Goal: Information Seeking & Learning: Learn about a topic

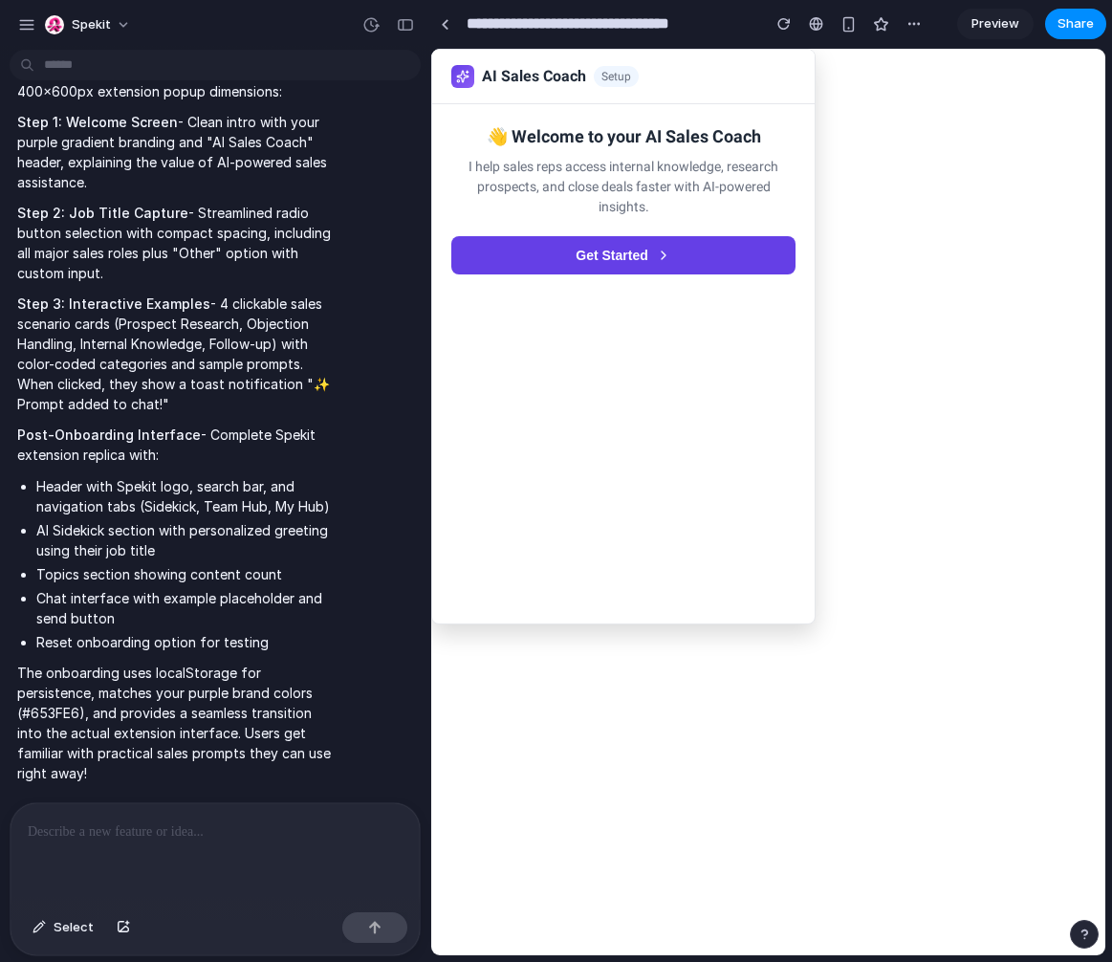
scroll to position [1910, 0]
click at [673, 250] on button "Get Started" at bounding box center [623, 255] width 344 height 38
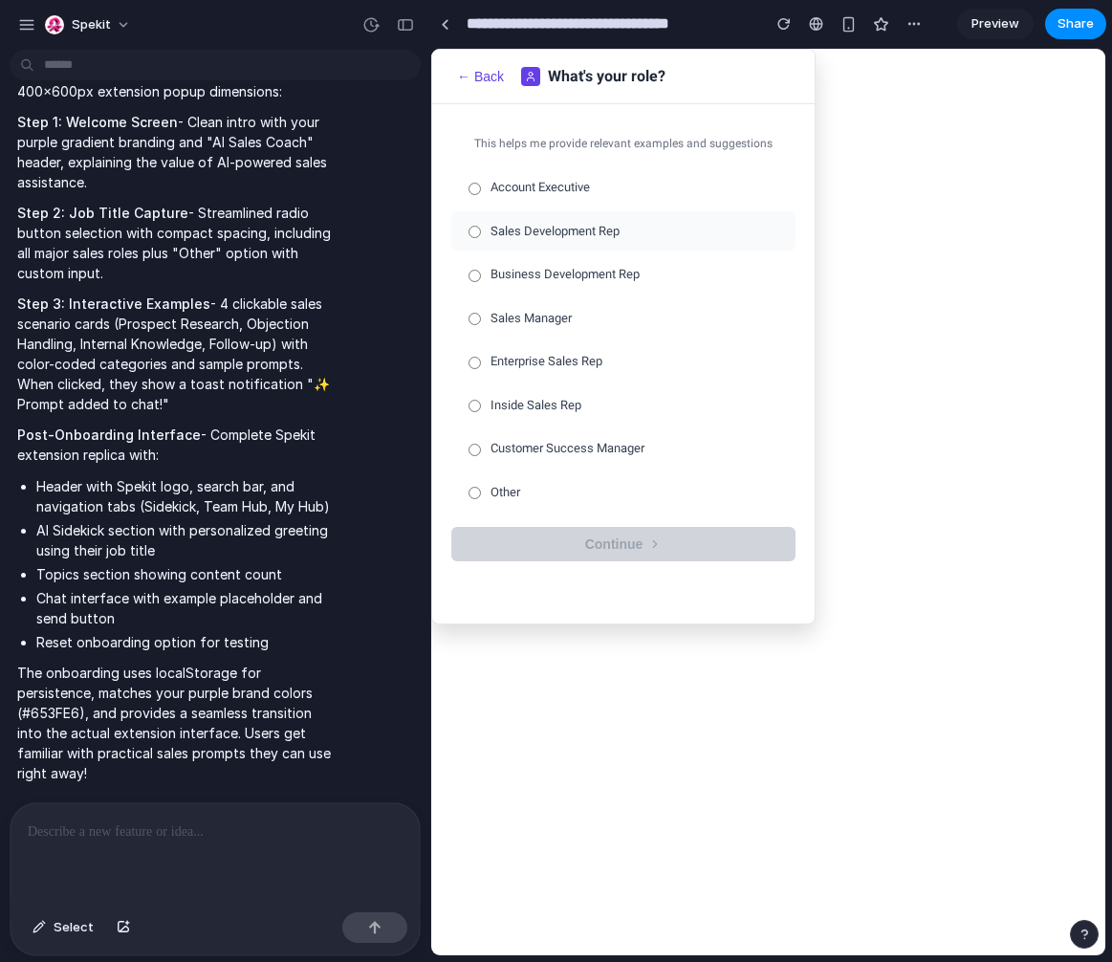
click at [568, 225] on span "Sales Development Rep" at bounding box center [554, 231] width 129 height 19
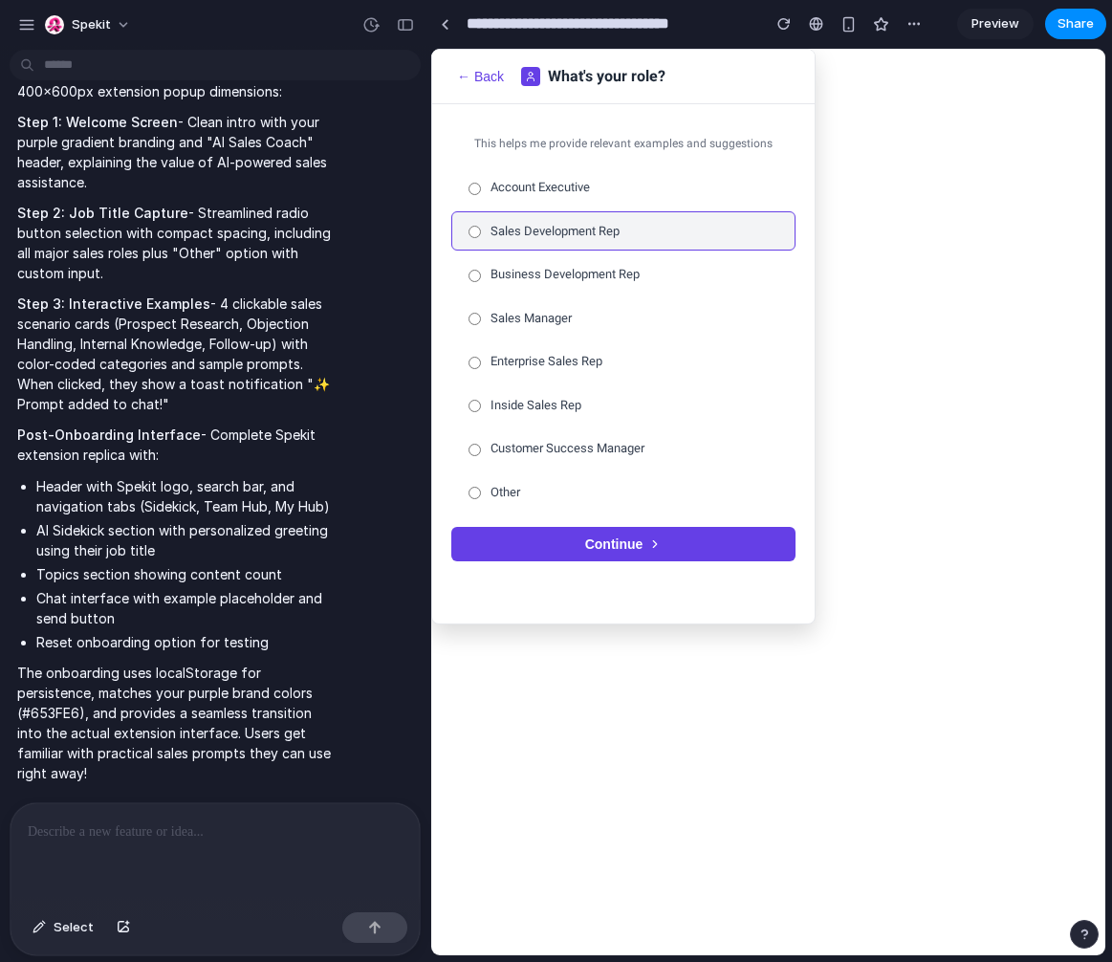
click at [592, 537] on button "Continue" at bounding box center [623, 544] width 344 height 34
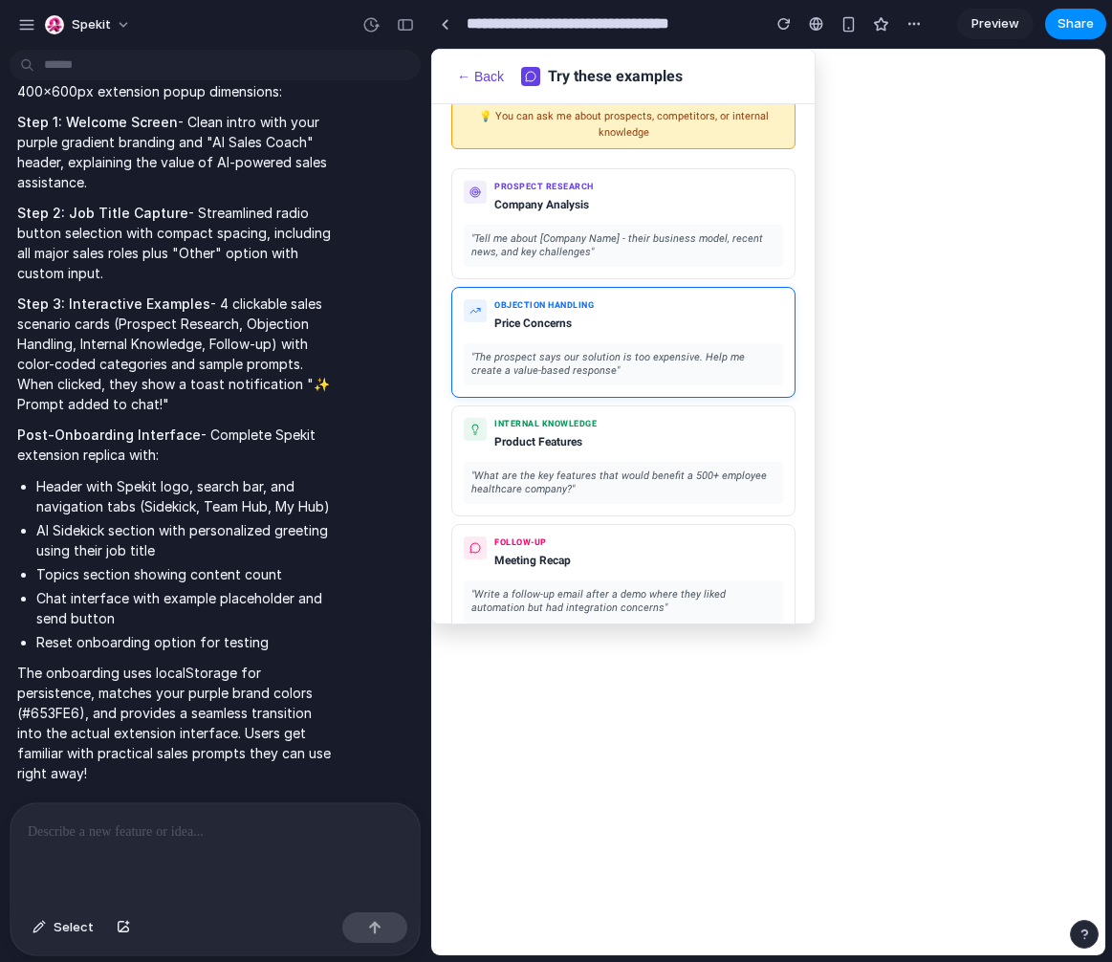
scroll to position [98, 0]
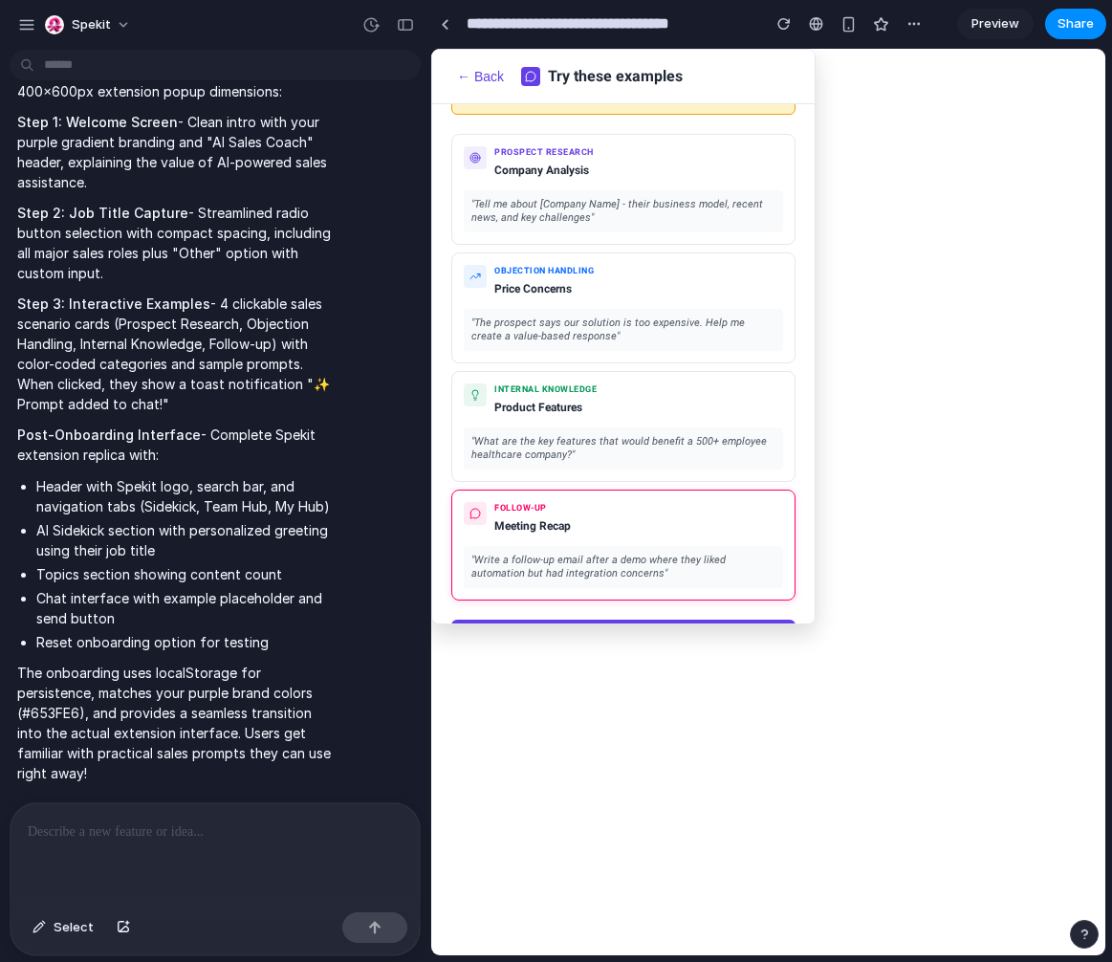
click at [606, 593] on div "Follow-up Meeting Recap " Write a follow-up email after a demo where they liked…" at bounding box center [623, 545] width 344 height 111
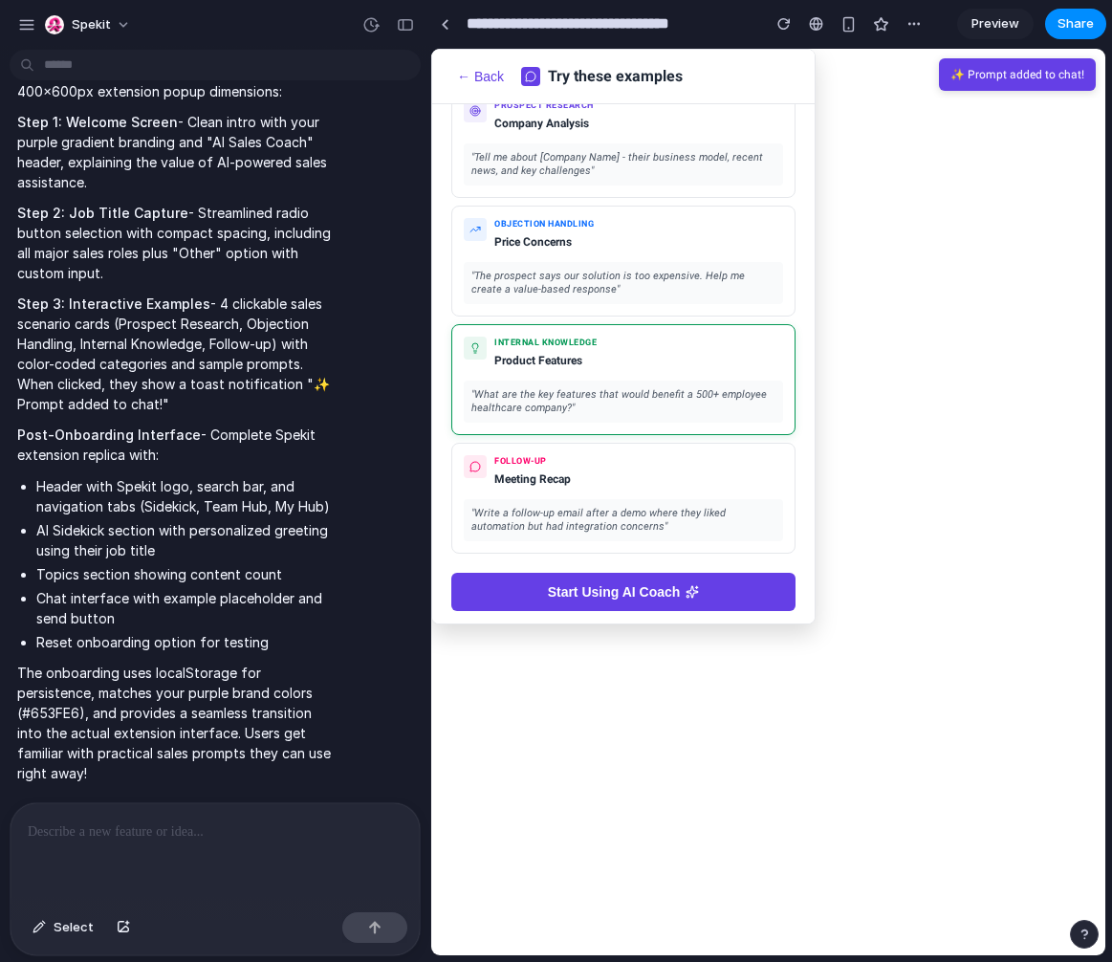
scroll to position [151, 0]
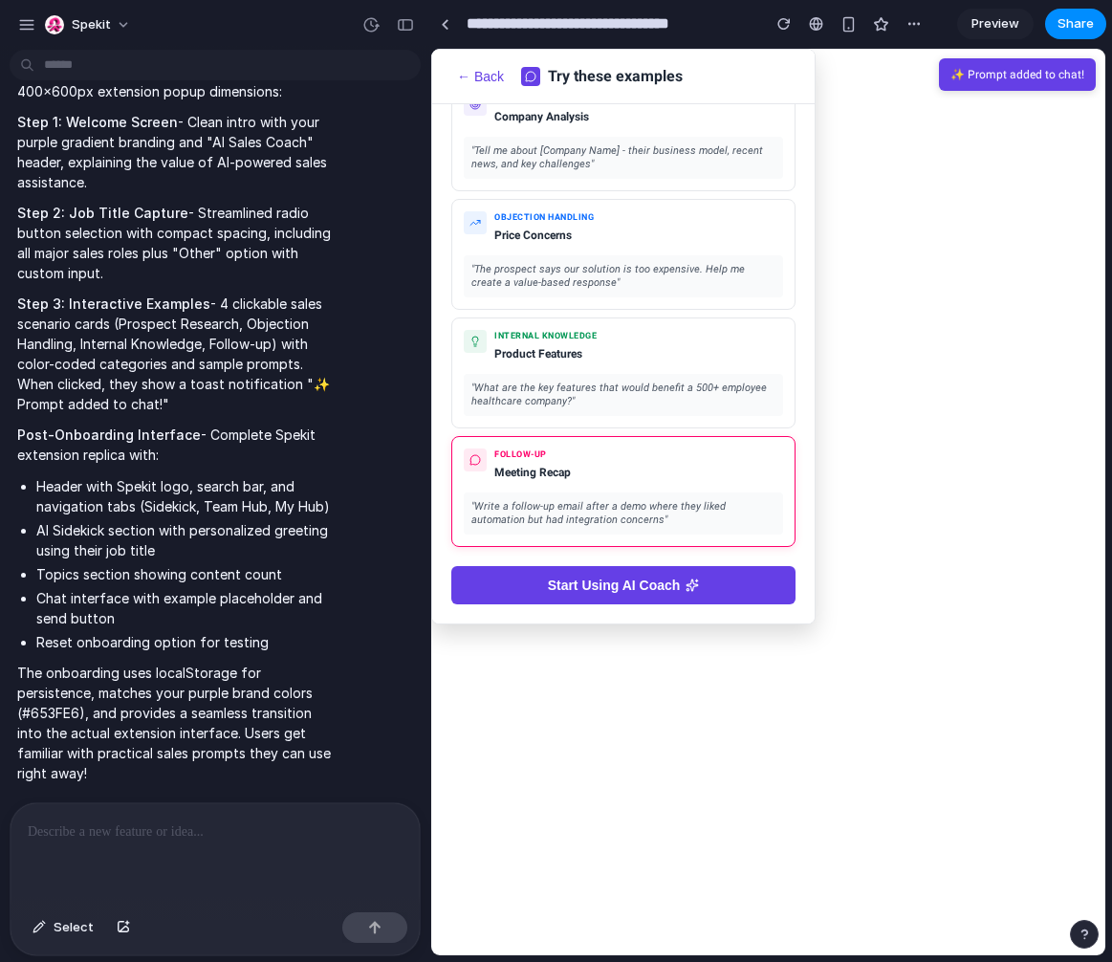
click at [629, 484] on div "Follow-up Meeting Recap" at bounding box center [623, 466] width 319 height 36
click at [599, 478] on div "Follow-up Meeting Recap" at bounding box center [623, 466] width 319 height 36
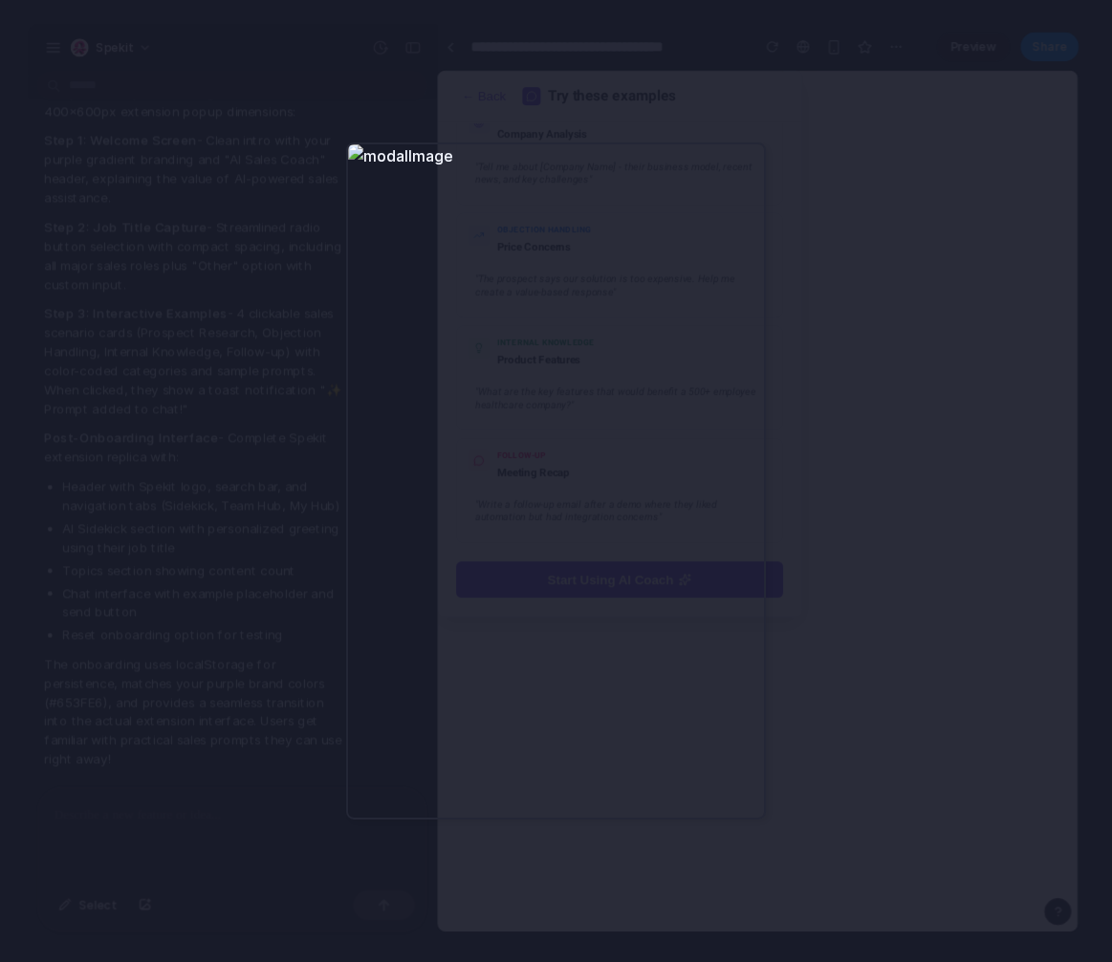
click at [839, 288] on div at bounding box center [556, 481] width 1112 height 962
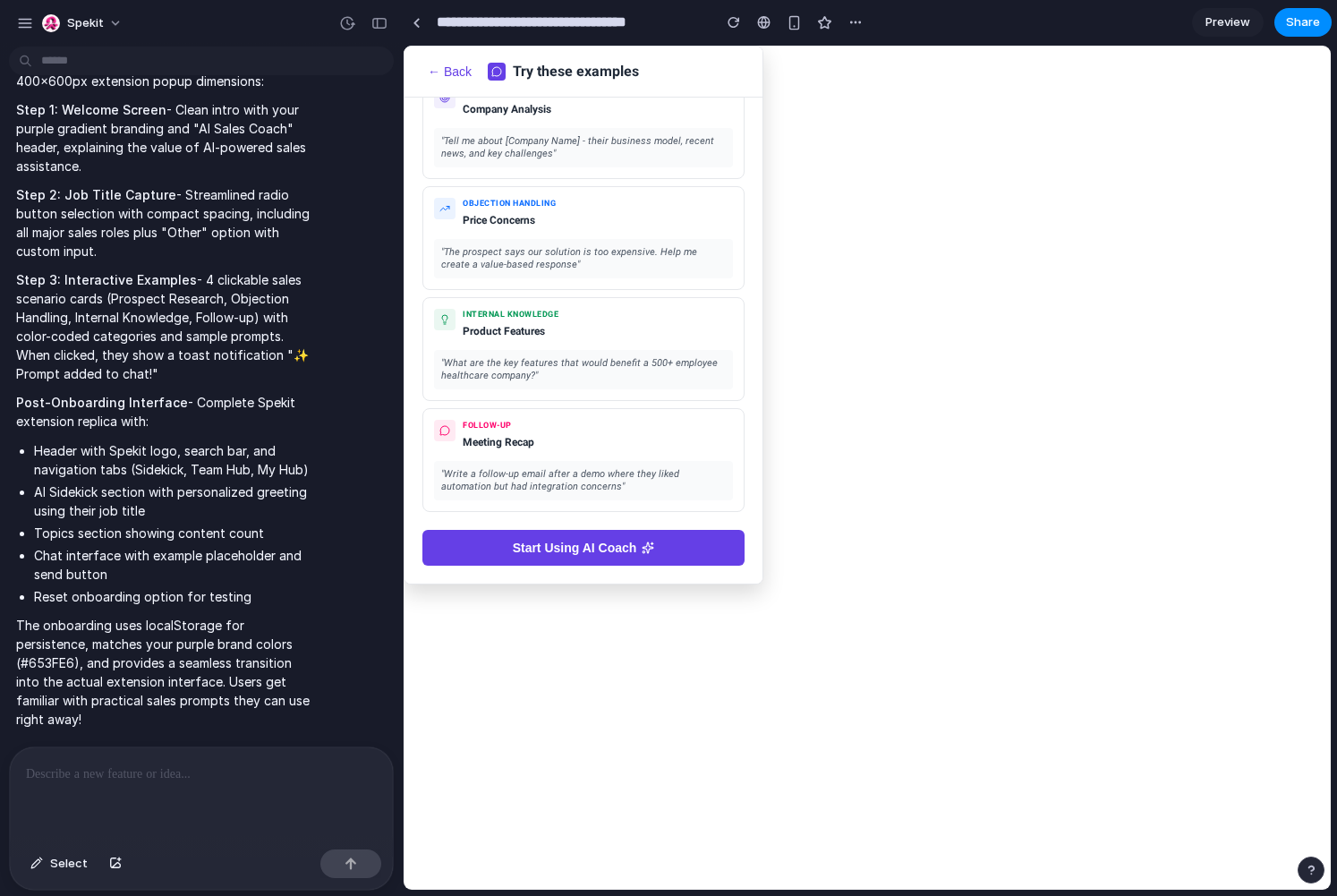
click at [436, 71] on button "← Back" at bounding box center [449, 71] width 54 height 16
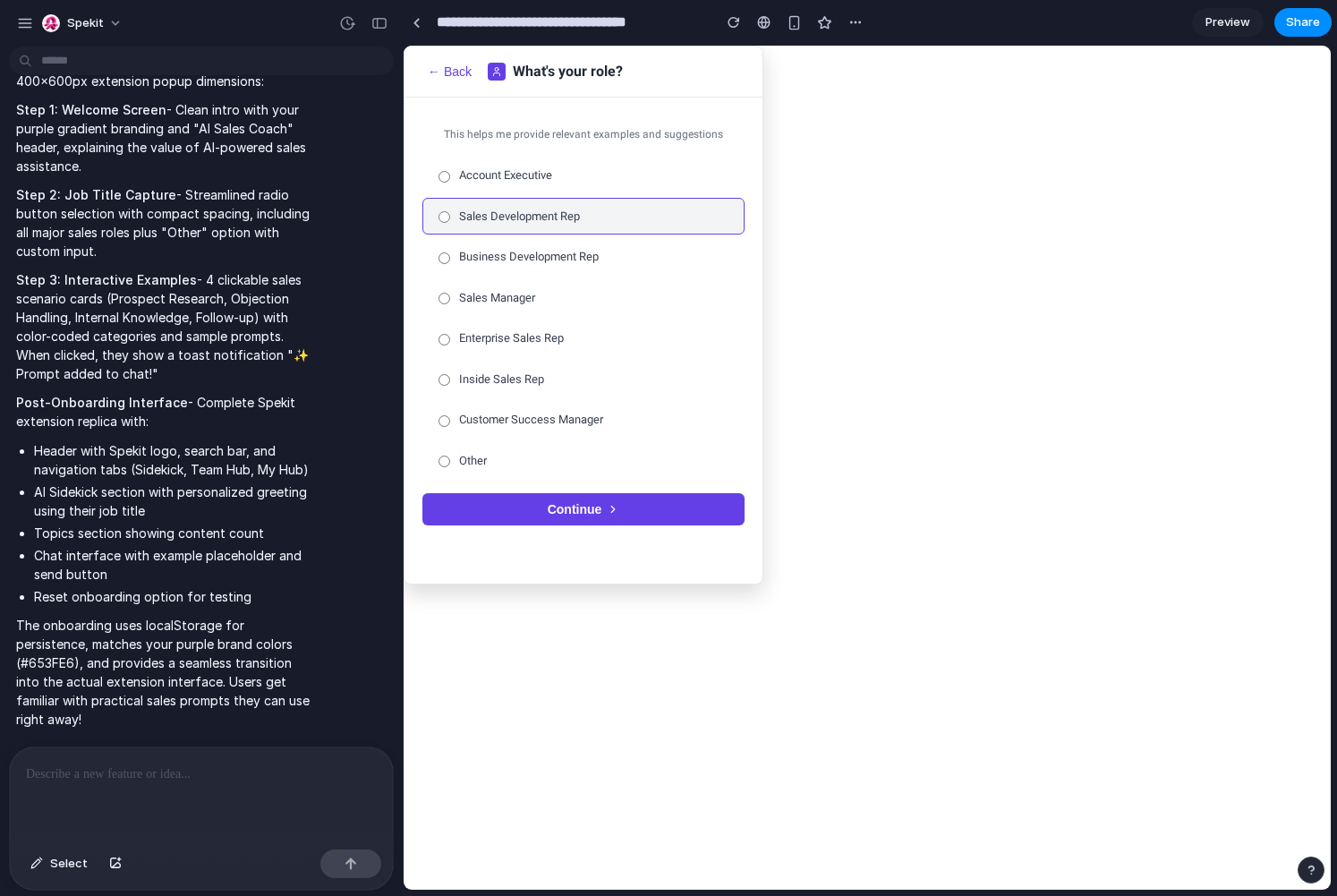
click at [436, 71] on button "← Back" at bounding box center [449, 71] width 54 height 16
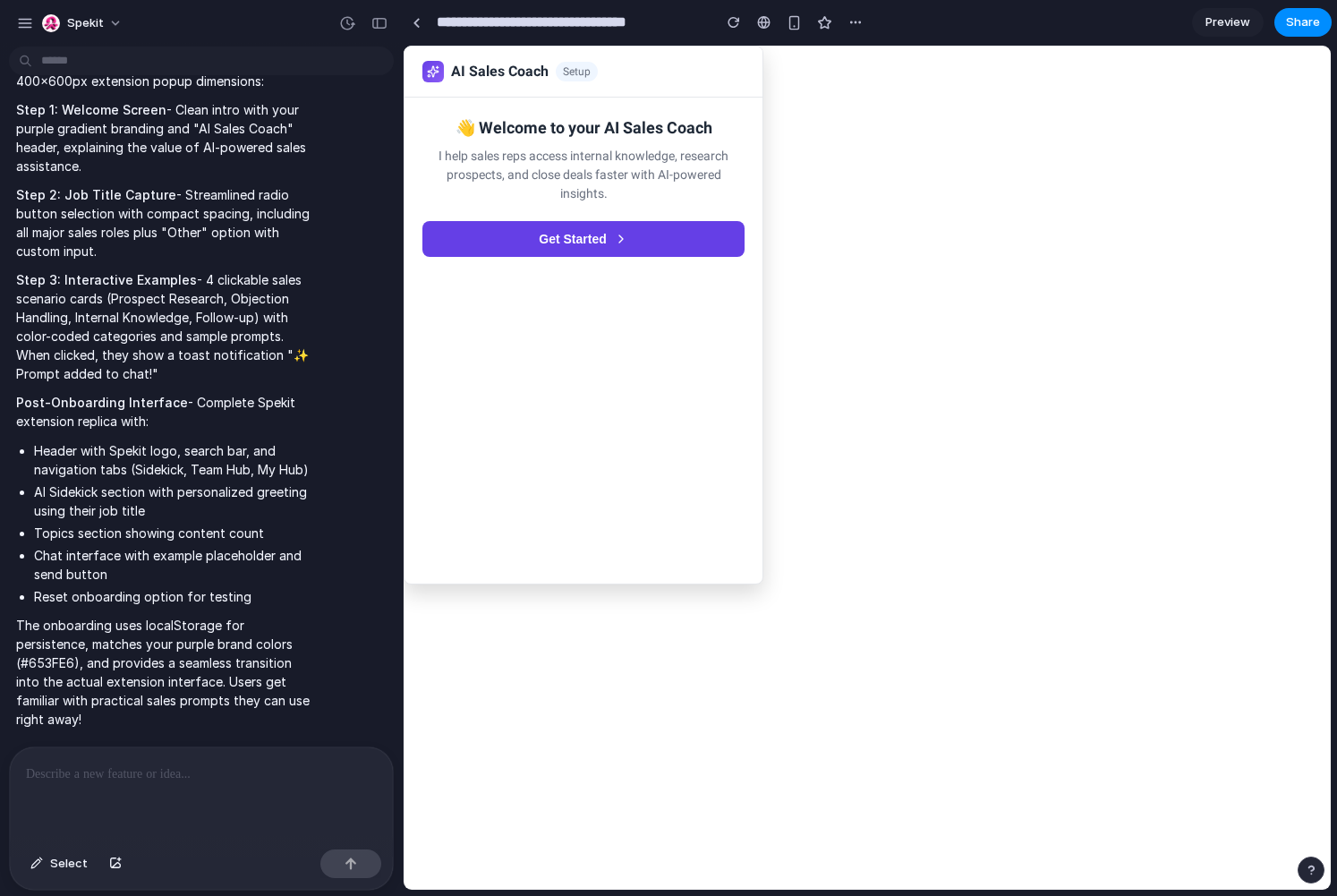
click at [436, 71] on icon at bounding box center [433, 71] width 12 height 12
click at [419, 20] on div at bounding box center [417, 22] width 8 height 10
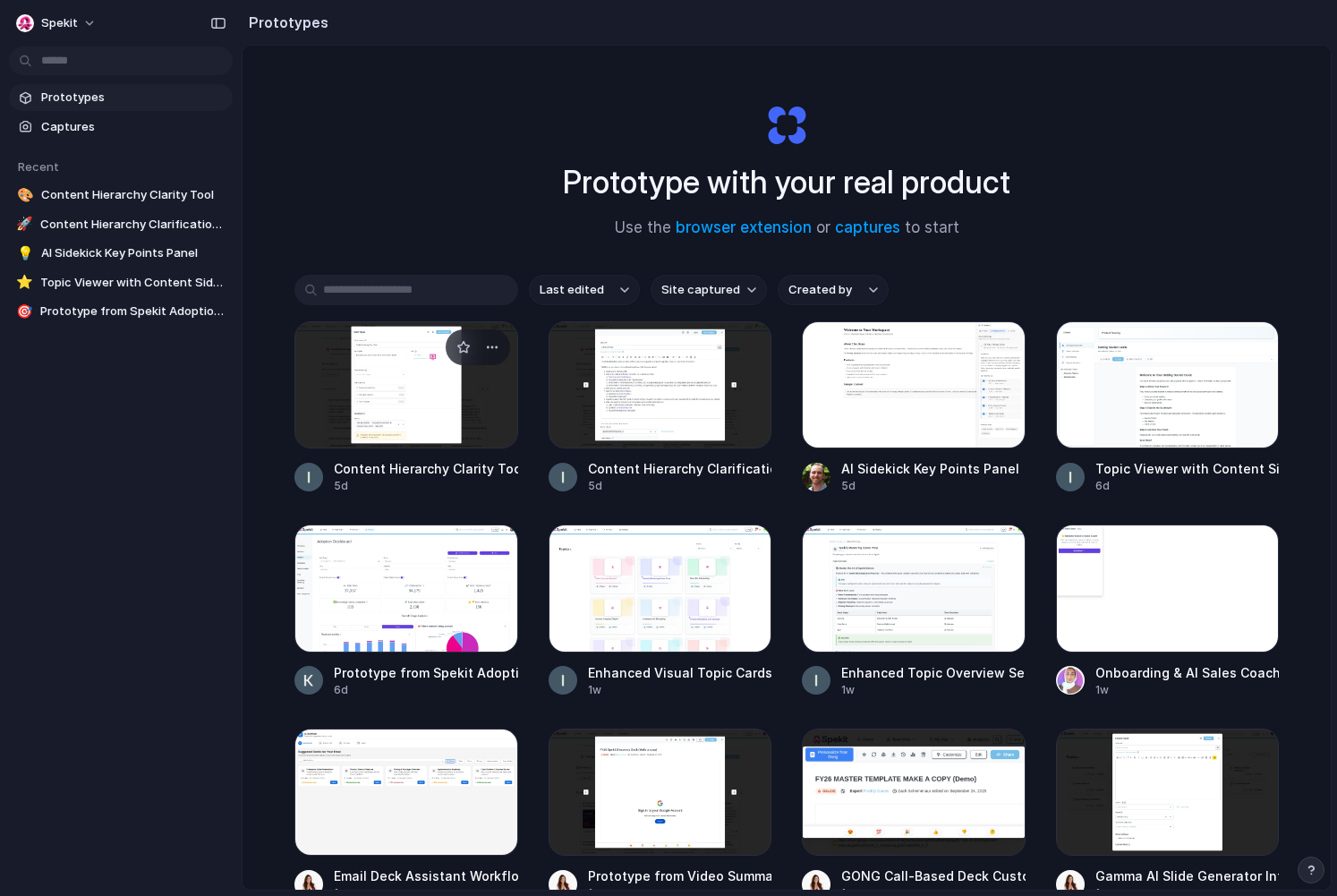
click at [389, 402] on div at bounding box center [406, 385] width 224 height 127
click at [902, 378] on div at bounding box center [914, 385] width 224 height 127
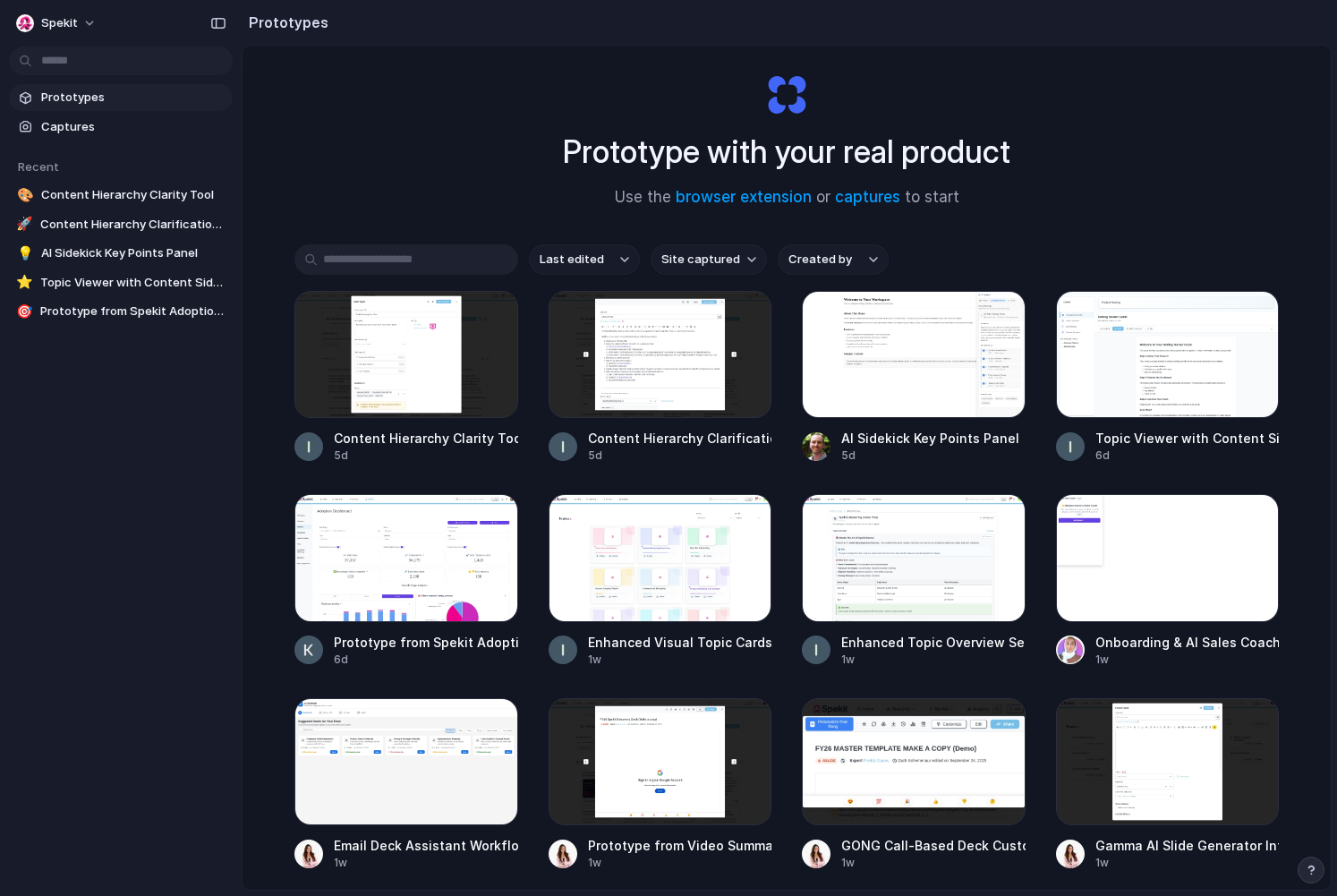
scroll to position [34, 0]
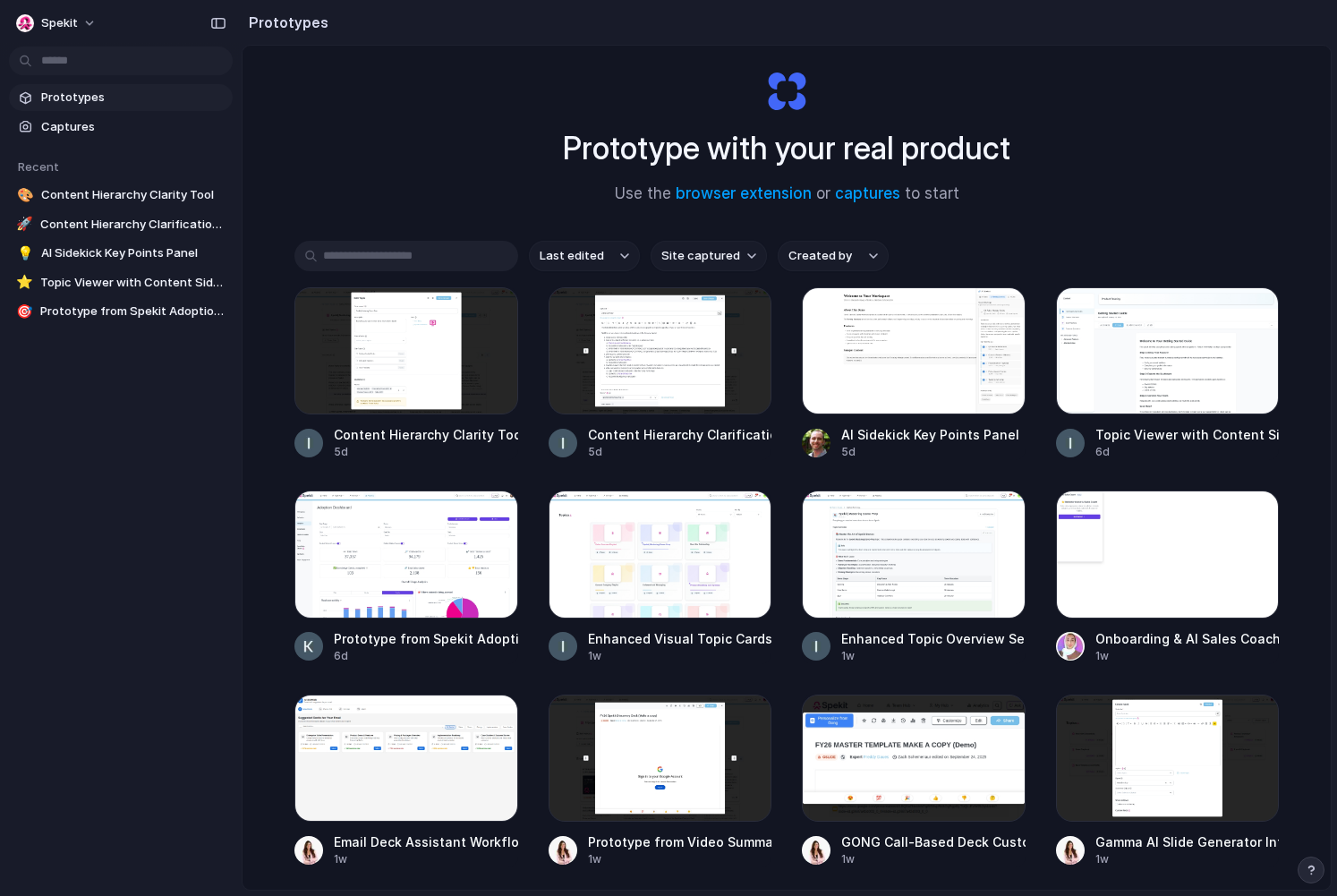
click at [117, 97] on span "Prototypes" at bounding box center [133, 97] width 184 height 18
click at [1040, 586] on div at bounding box center [1168, 554] width 224 height 127
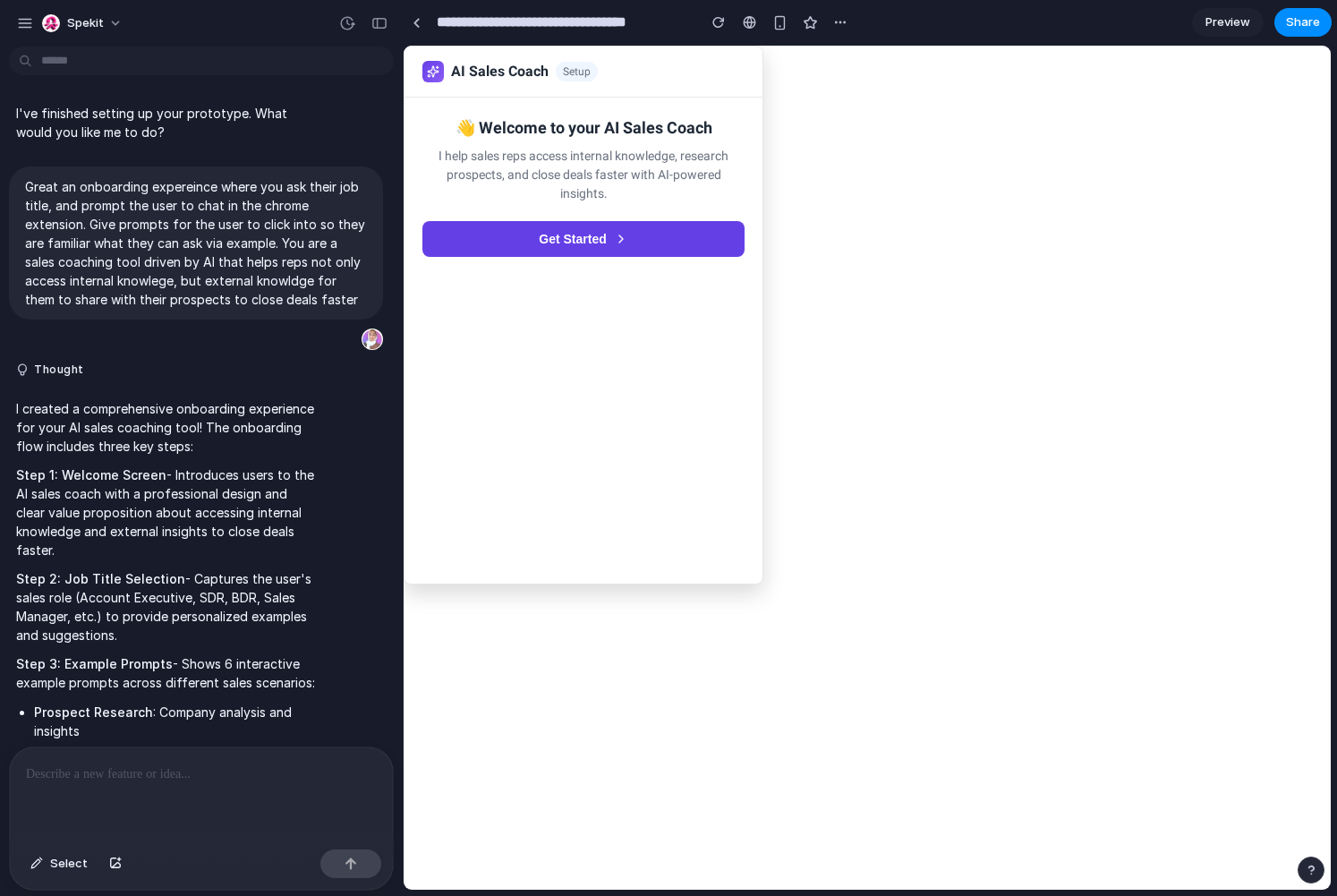
scroll to position [2289, 0]
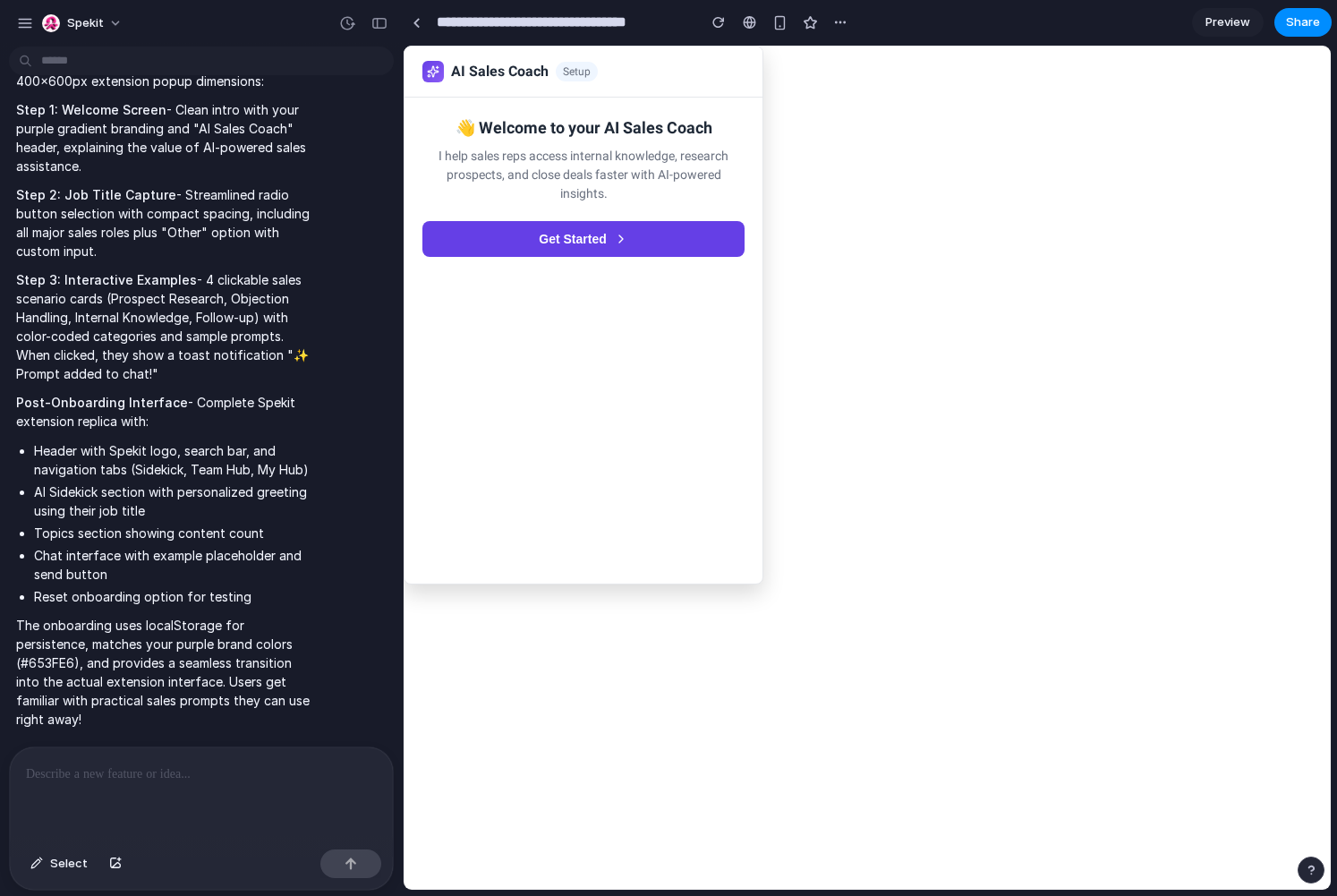
click at [548, 211] on div "👋 Welcome to your AI Sales Coach I help sales reps access internal knowledge, r…" at bounding box center [583, 185] width 358 height 177
click at [567, 240] on button "Get Started" at bounding box center [583, 239] width 322 height 36
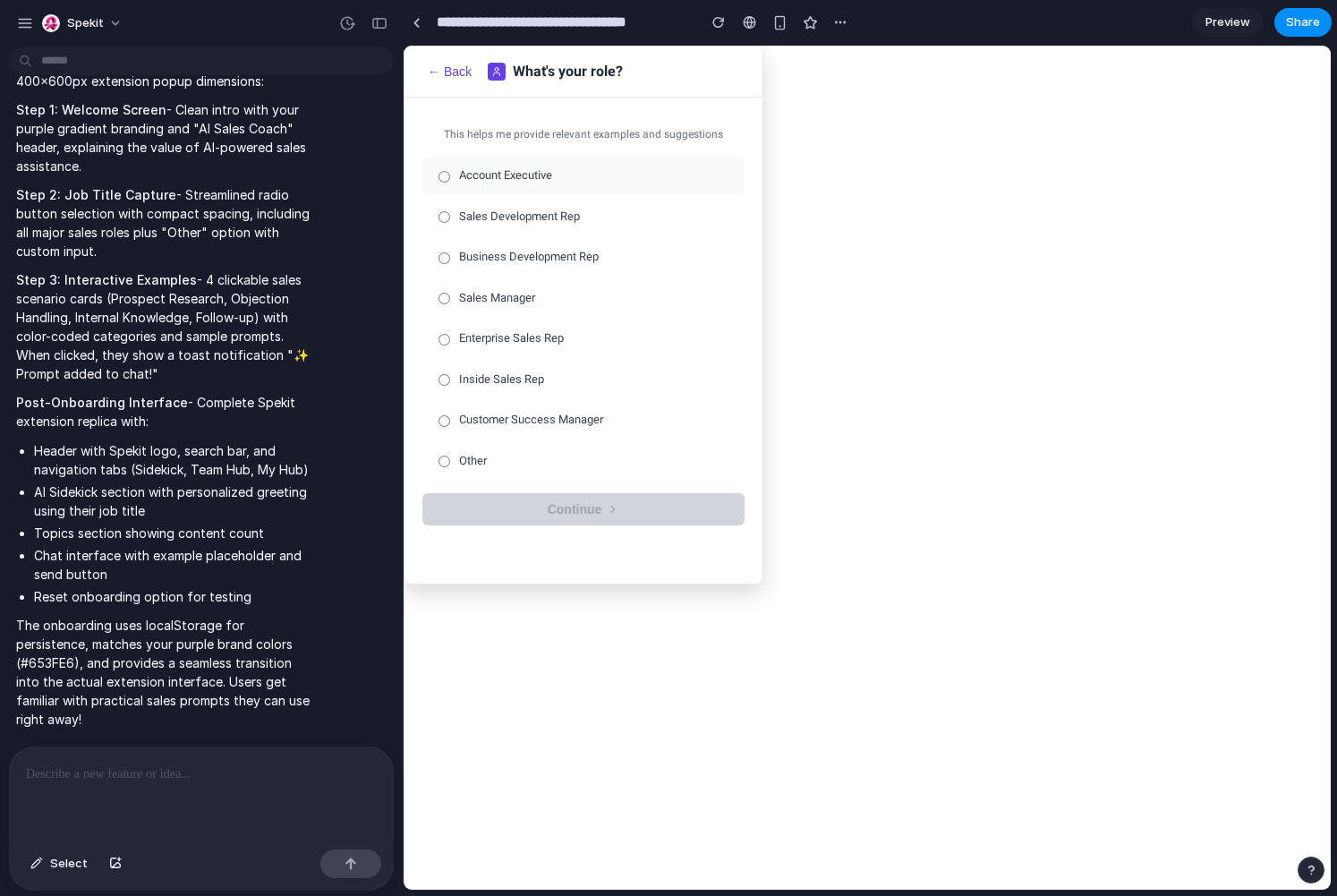
click at [533, 169] on span "Account Executive" at bounding box center [505, 175] width 93 height 18
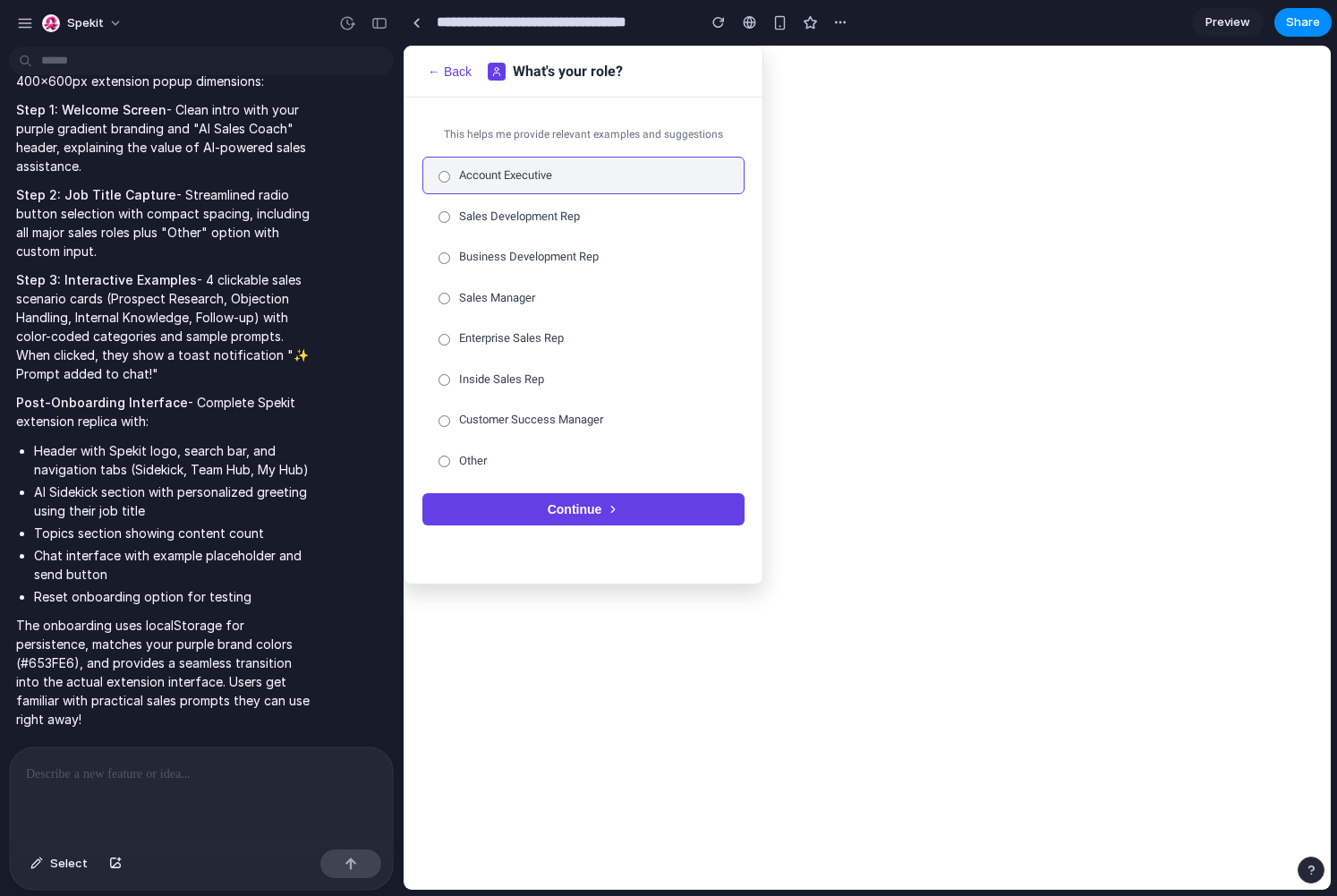
click at [557, 507] on button "Continue" at bounding box center [583, 509] width 322 height 32
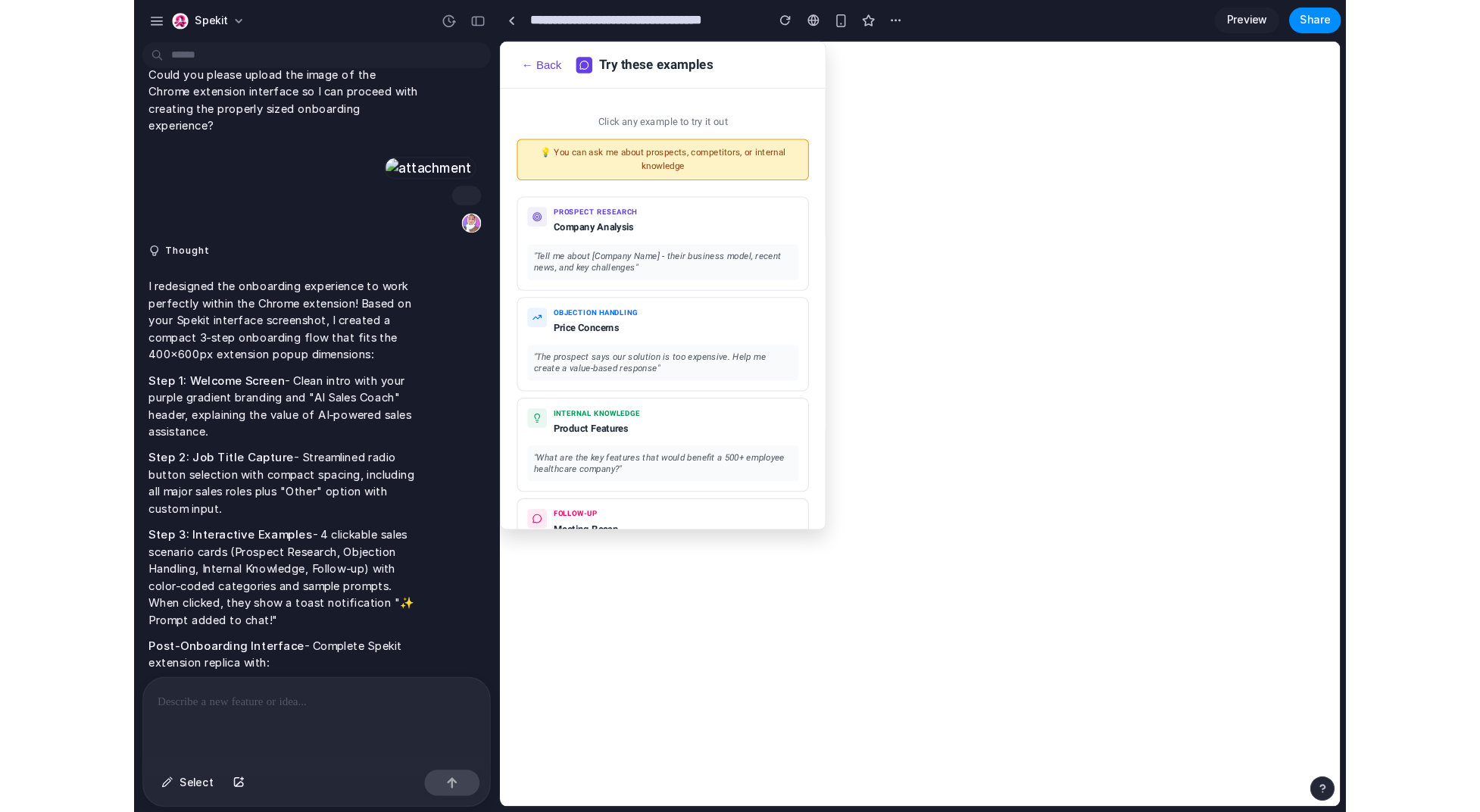
scroll to position [1327, 0]
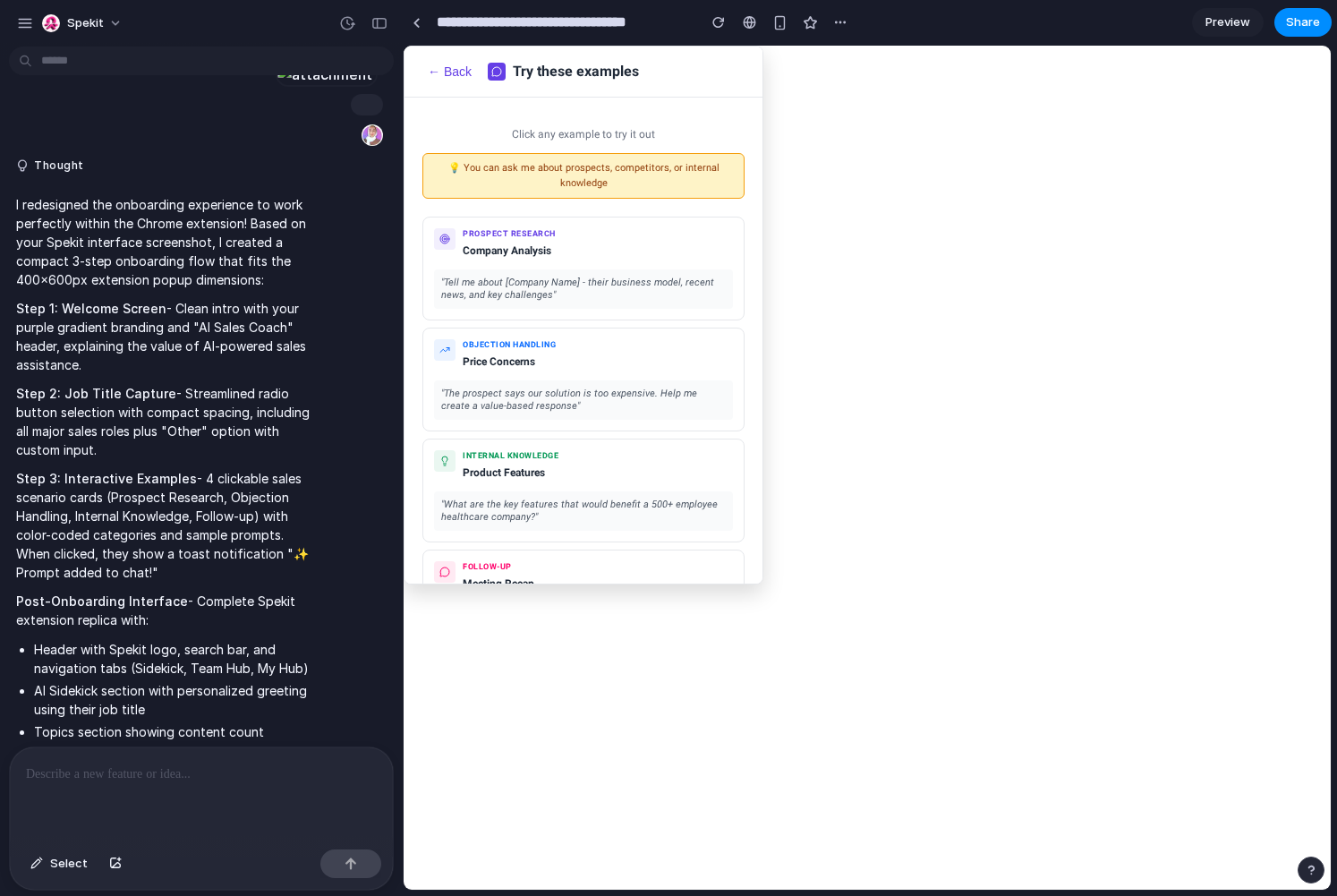
click at [959, 371] on body "← Back Try these examples Click any example to try it out 💡 You can ask me abou…" at bounding box center [867, 316] width 928 height 539
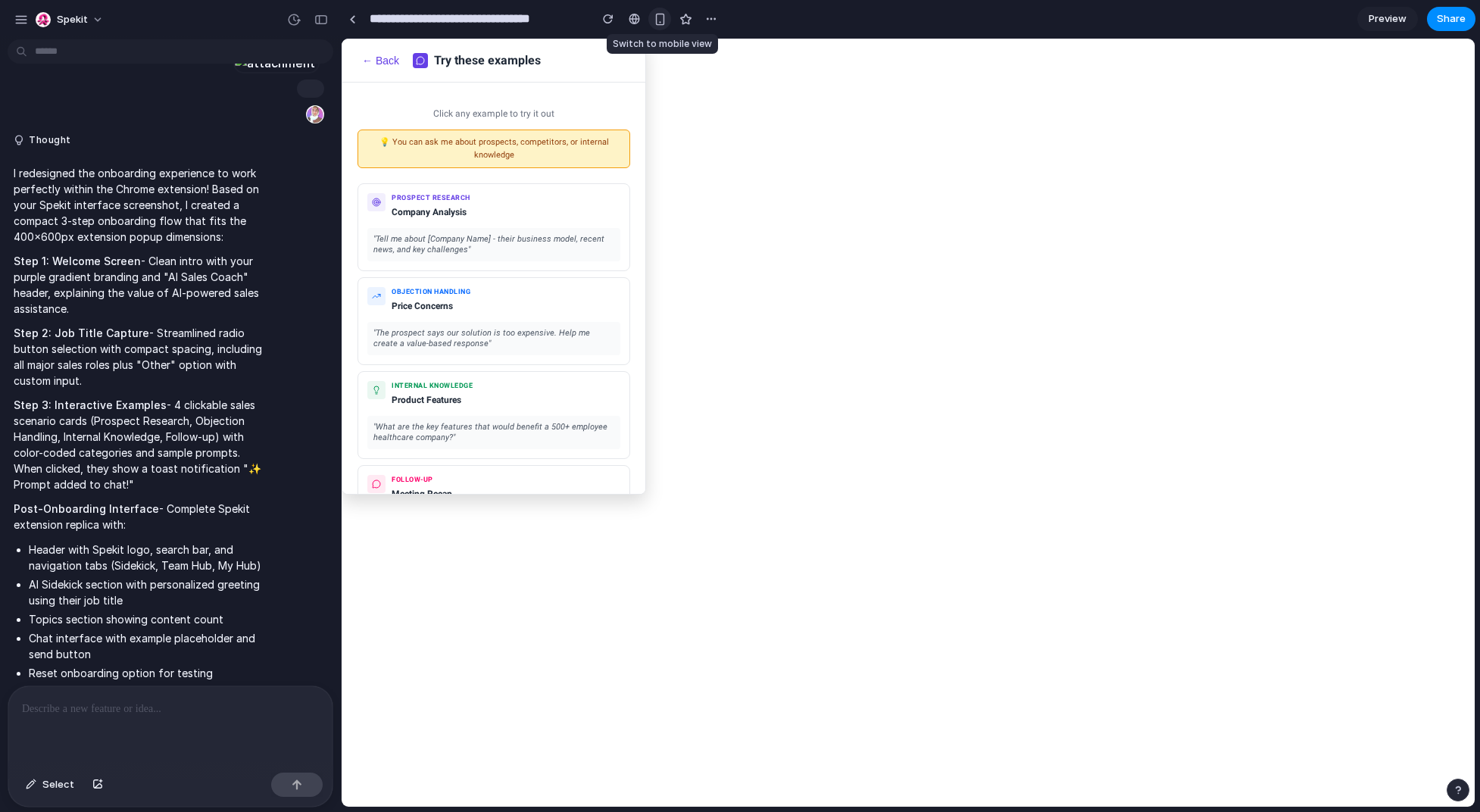
click at [662, 17] on div "button" at bounding box center [660, 19] width 13 height 13
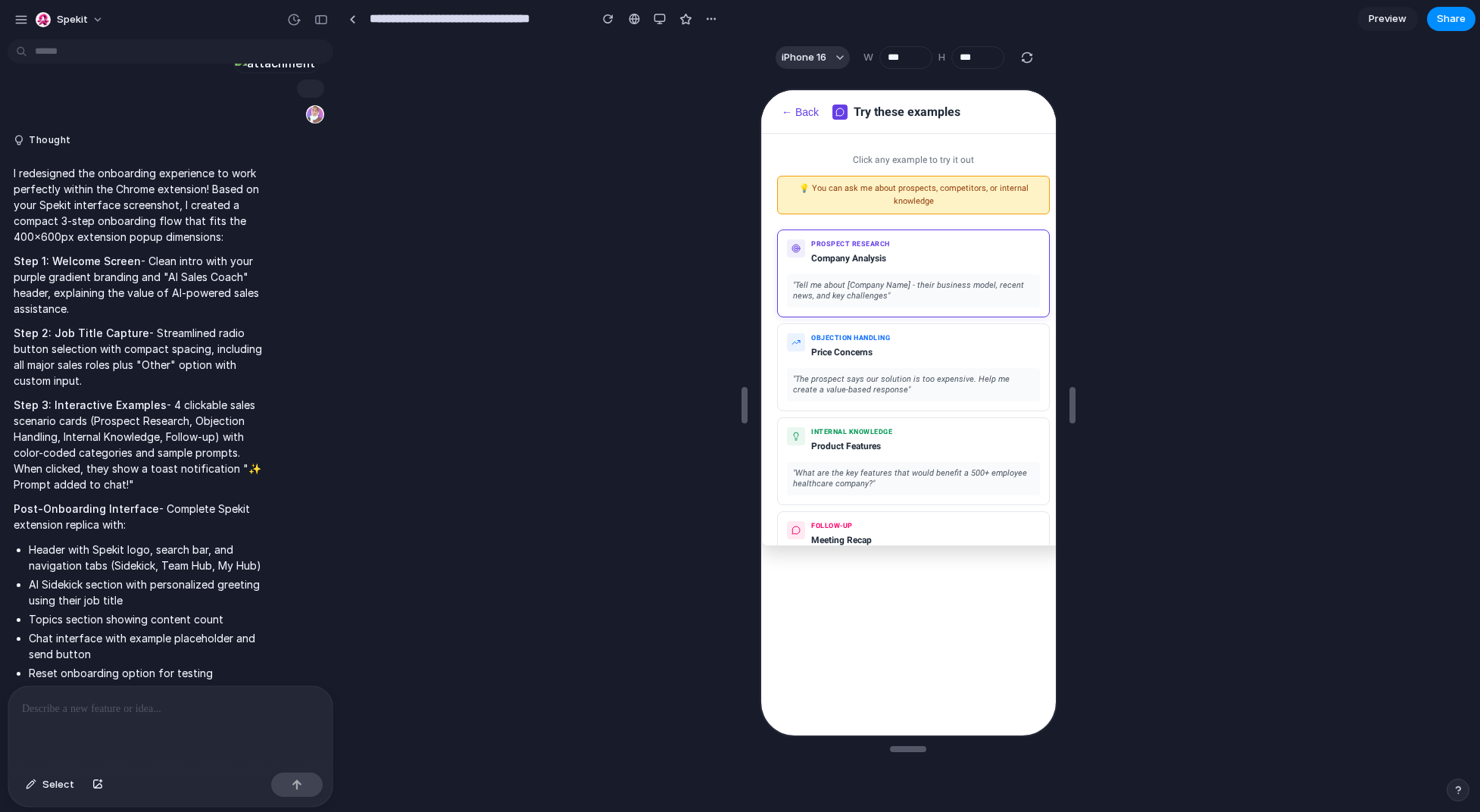
scroll to position [0, 0]
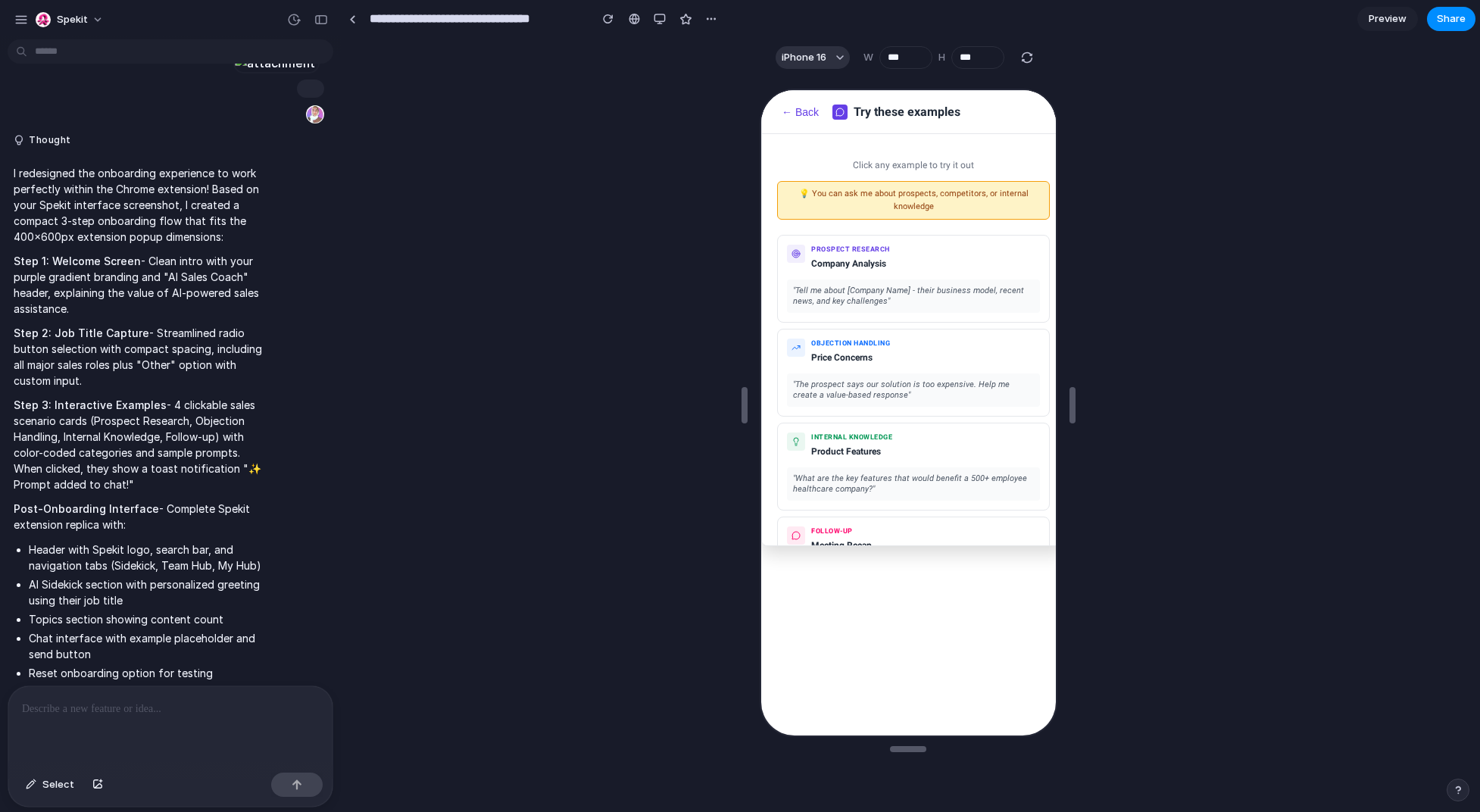
click at [801, 109] on button "← Back" at bounding box center [798, 110] width 46 height 13
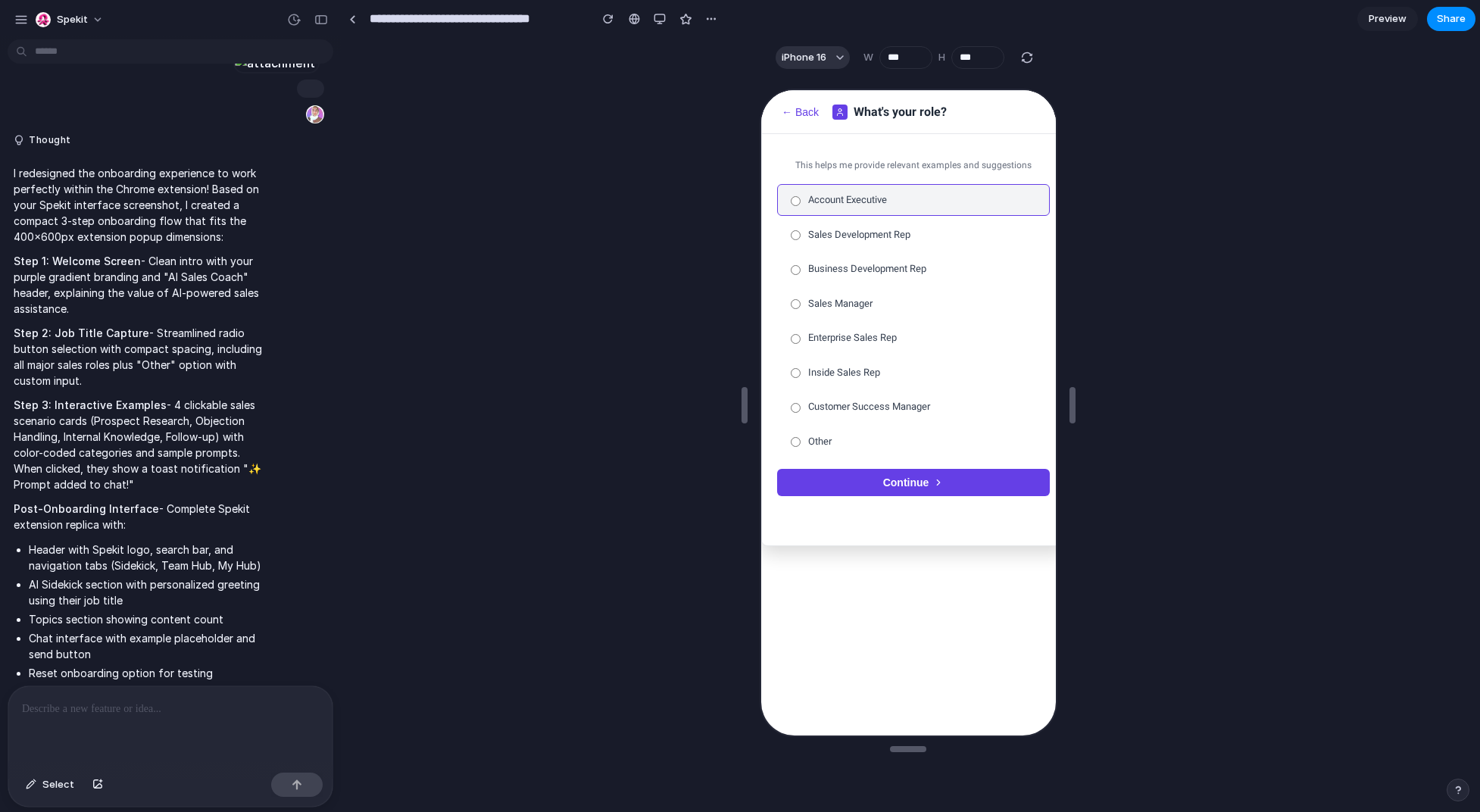
click at [801, 109] on button "← Back" at bounding box center [798, 110] width 46 height 13
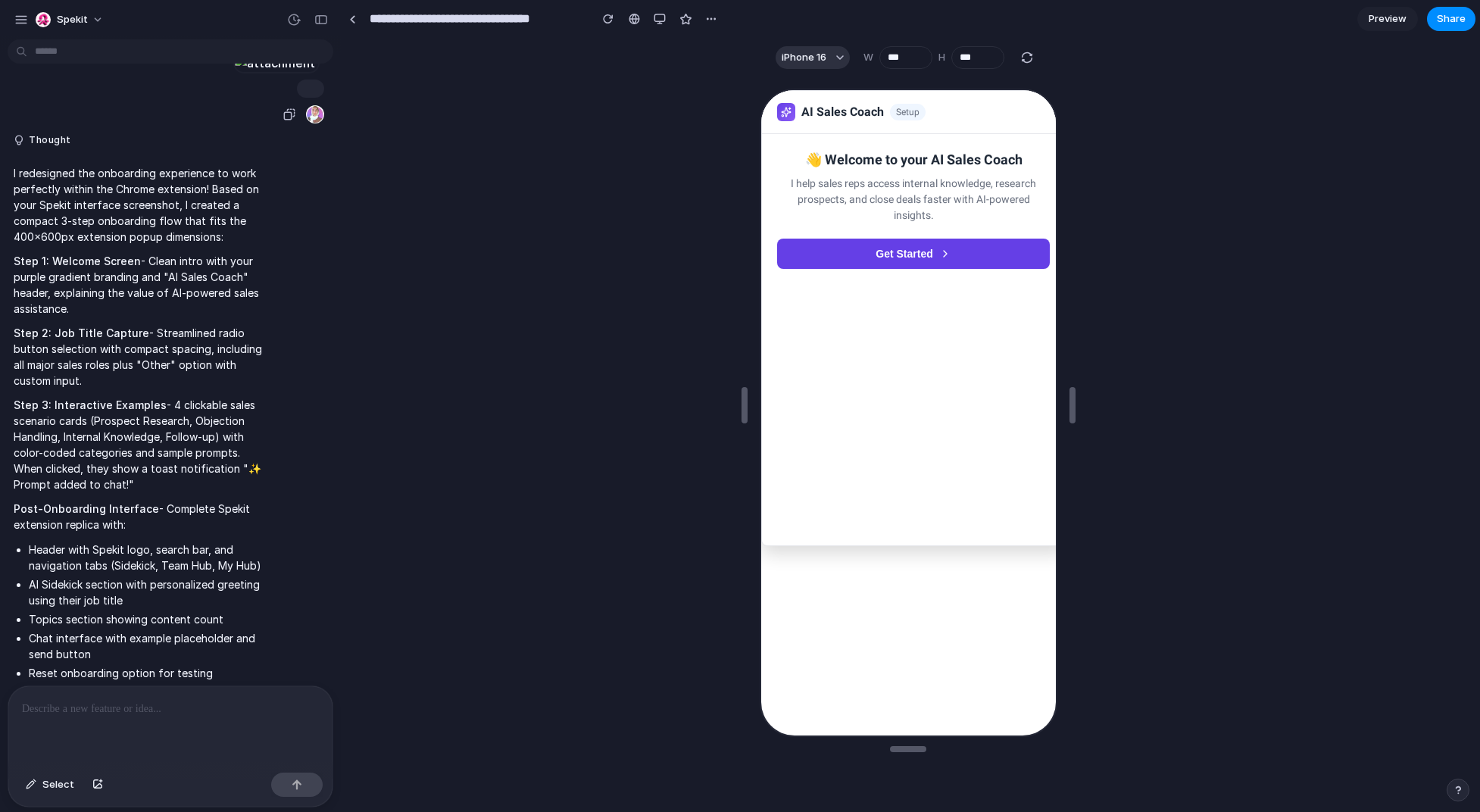
drag, startPoint x: 117, startPoint y: 429, endPoint x: 261, endPoint y: 433, distance: 144.1
click at [261, 74] on div at bounding box center [274, 63] width 83 height 21
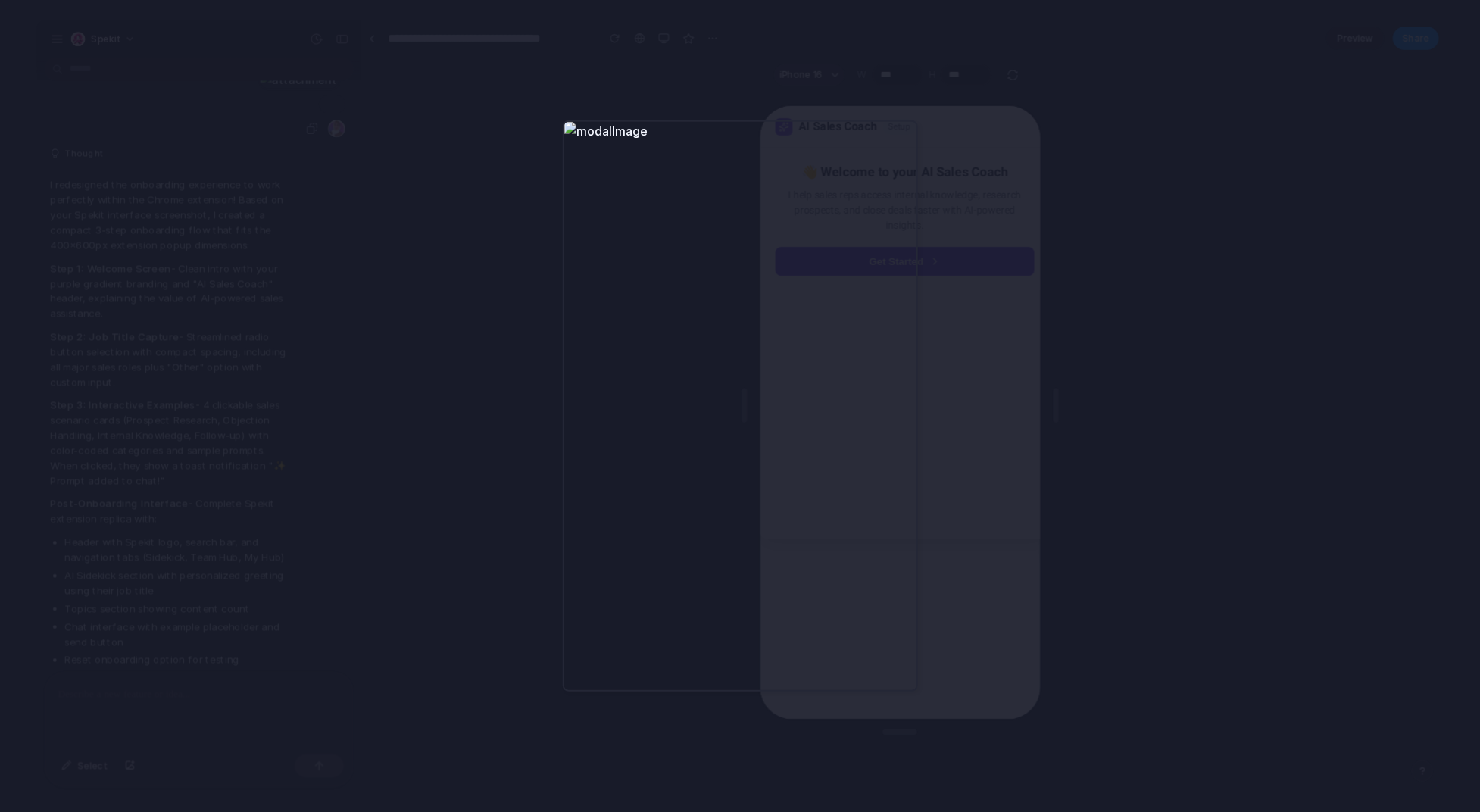
click at [383, 480] on div at bounding box center [740, 406] width 1480 height 812
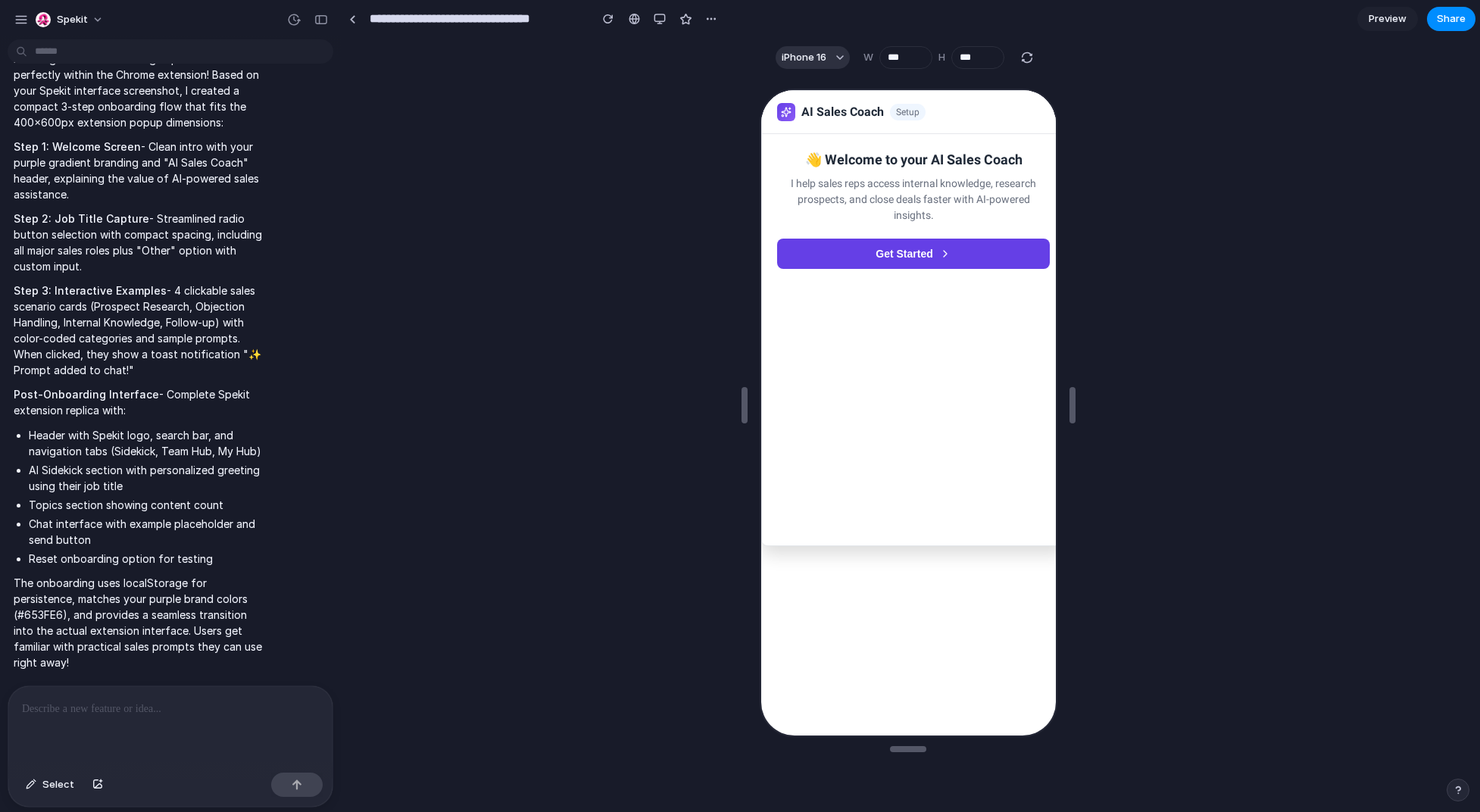
scroll to position [1883, 0]
click at [253, 686] on div at bounding box center [170, 726] width 324 height 80
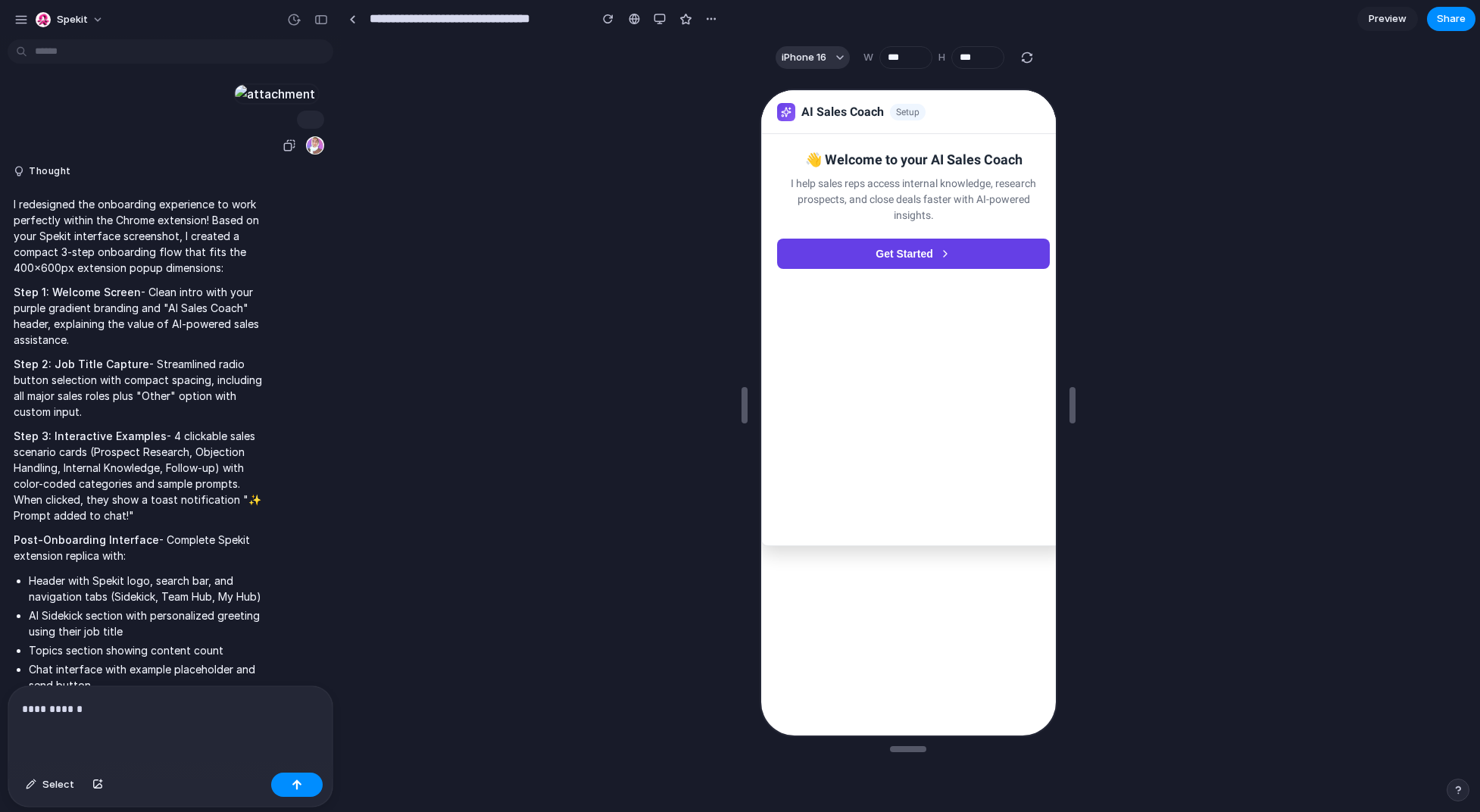
scroll to position [1342, 0]
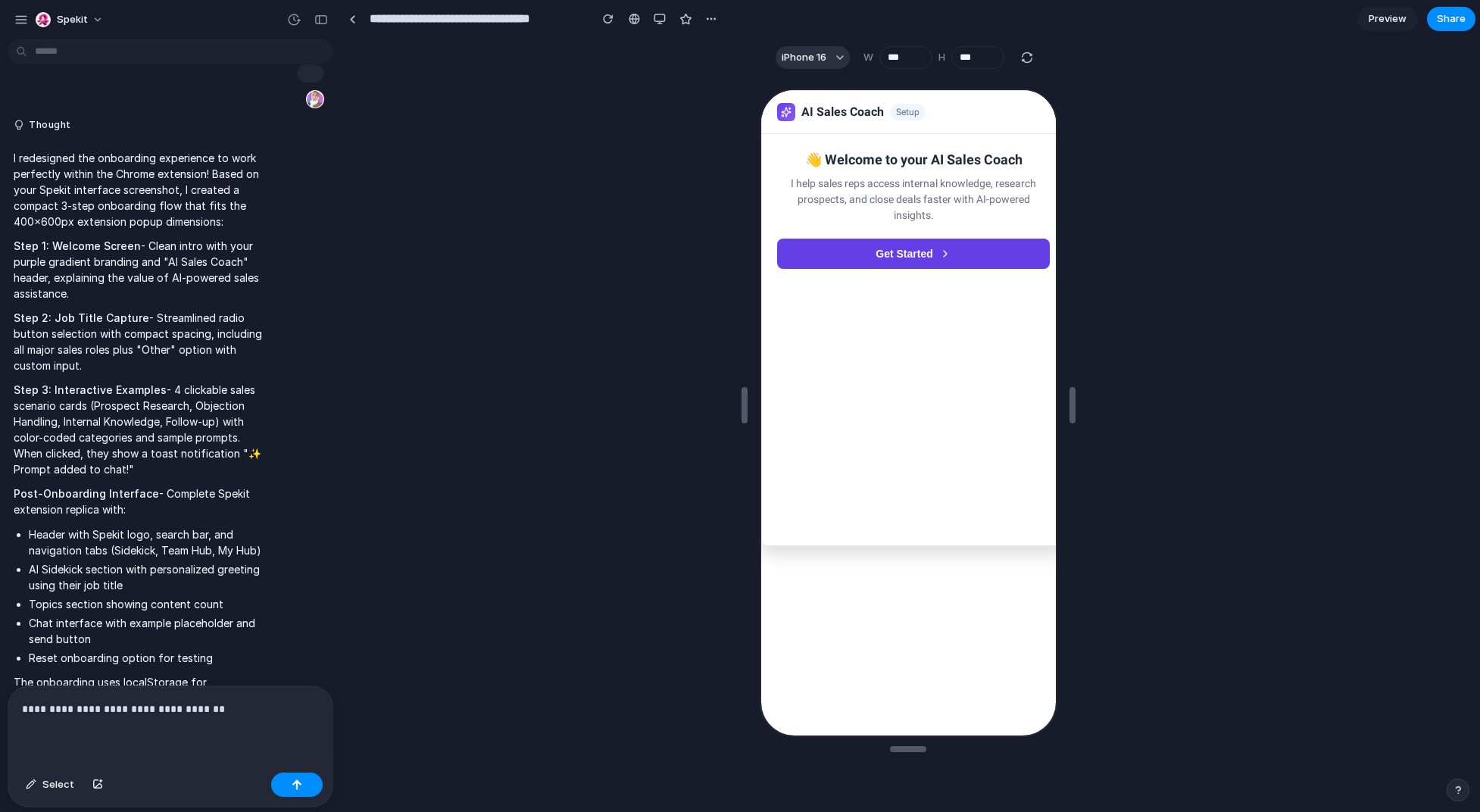
click at [126, 700] on p "**********" at bounding box center [167, 708] width 291 height 18
click at [125, 700] on p "**********" at bounding box center [167, 708] width 291 height 18
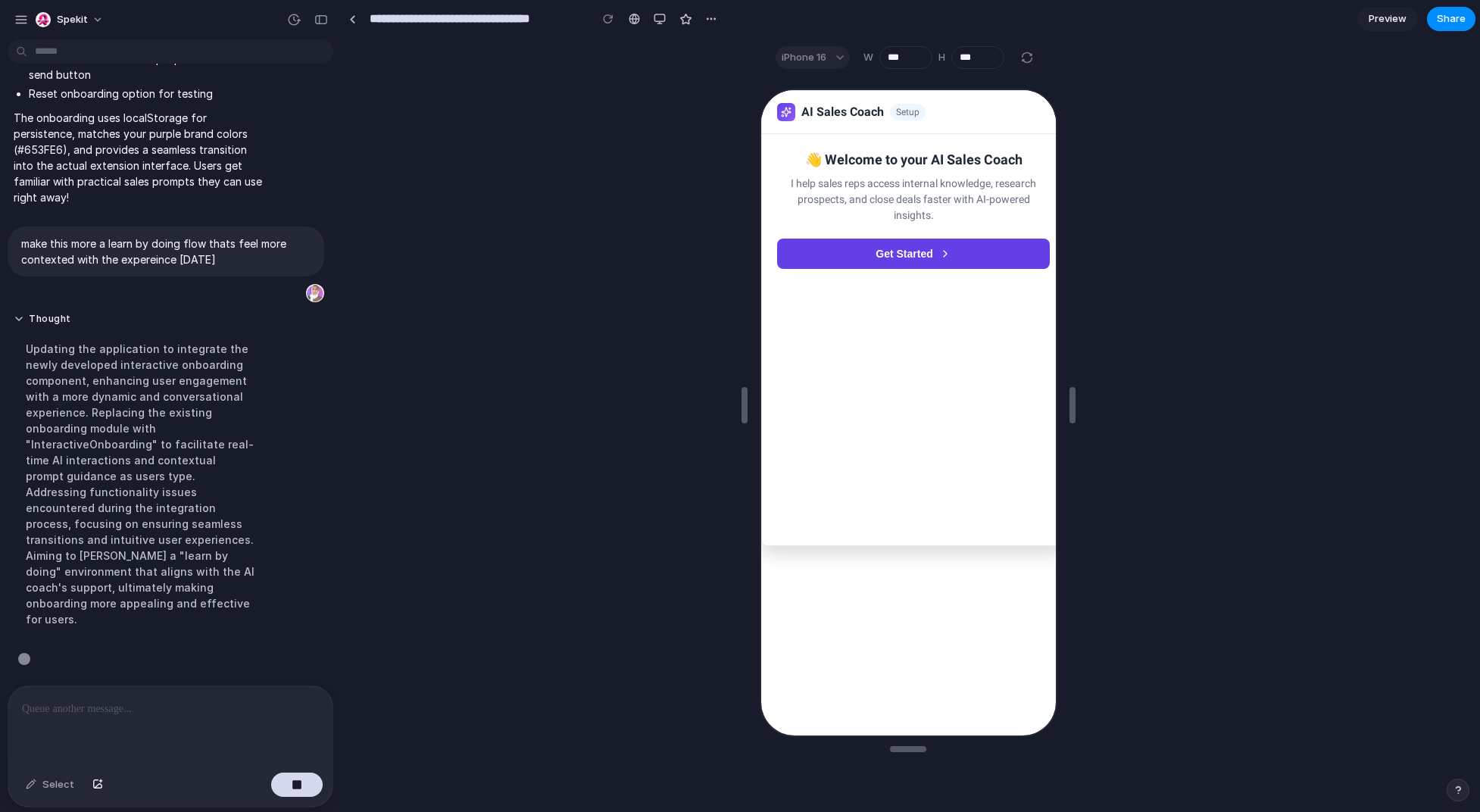
scroll to position [2332, 0]
click at [880, 250] on button "Get Started" at bounding box center [911, 252] width 273 height 30
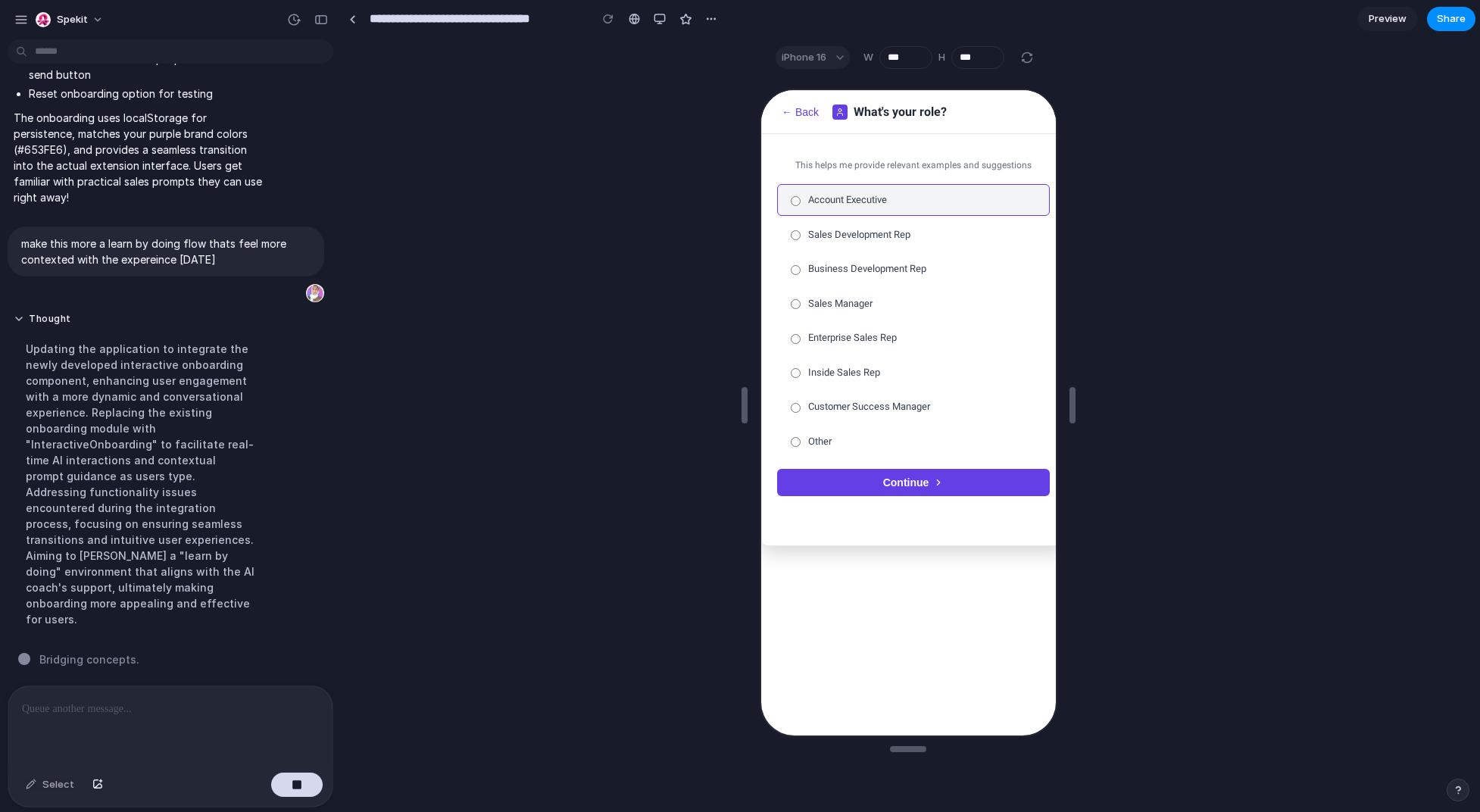
click at [880, 488] on button "Continue" at bounding box center [911, 481] width 273 height 27
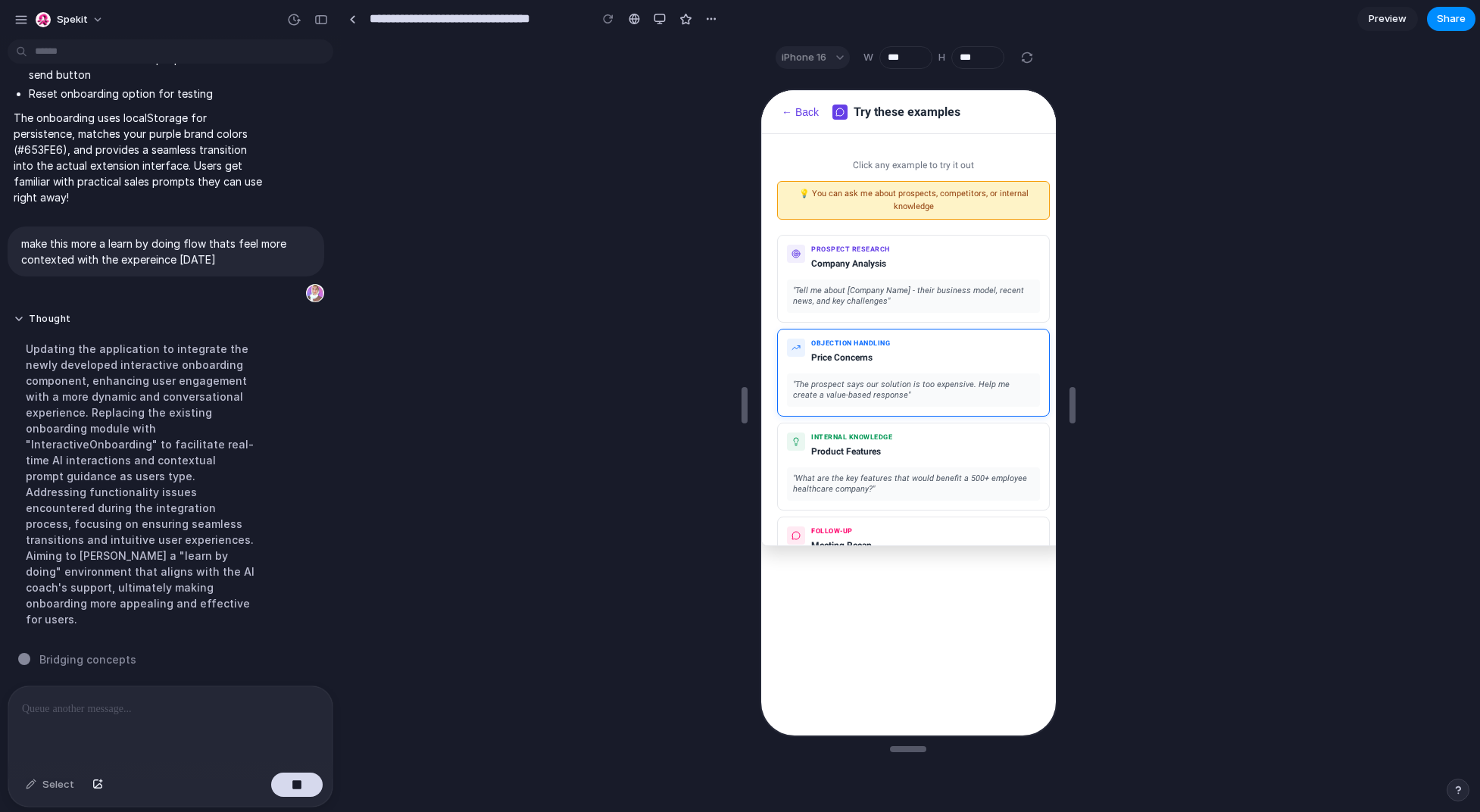
click at [880, 348] on div "Objection Handling Price Concerns" at bounding box center [911, 351] width 253 height 29
click at [880, 112] on div "✨ Prompt added to chat!" at bounding box center [984, 109] width 124 height 26
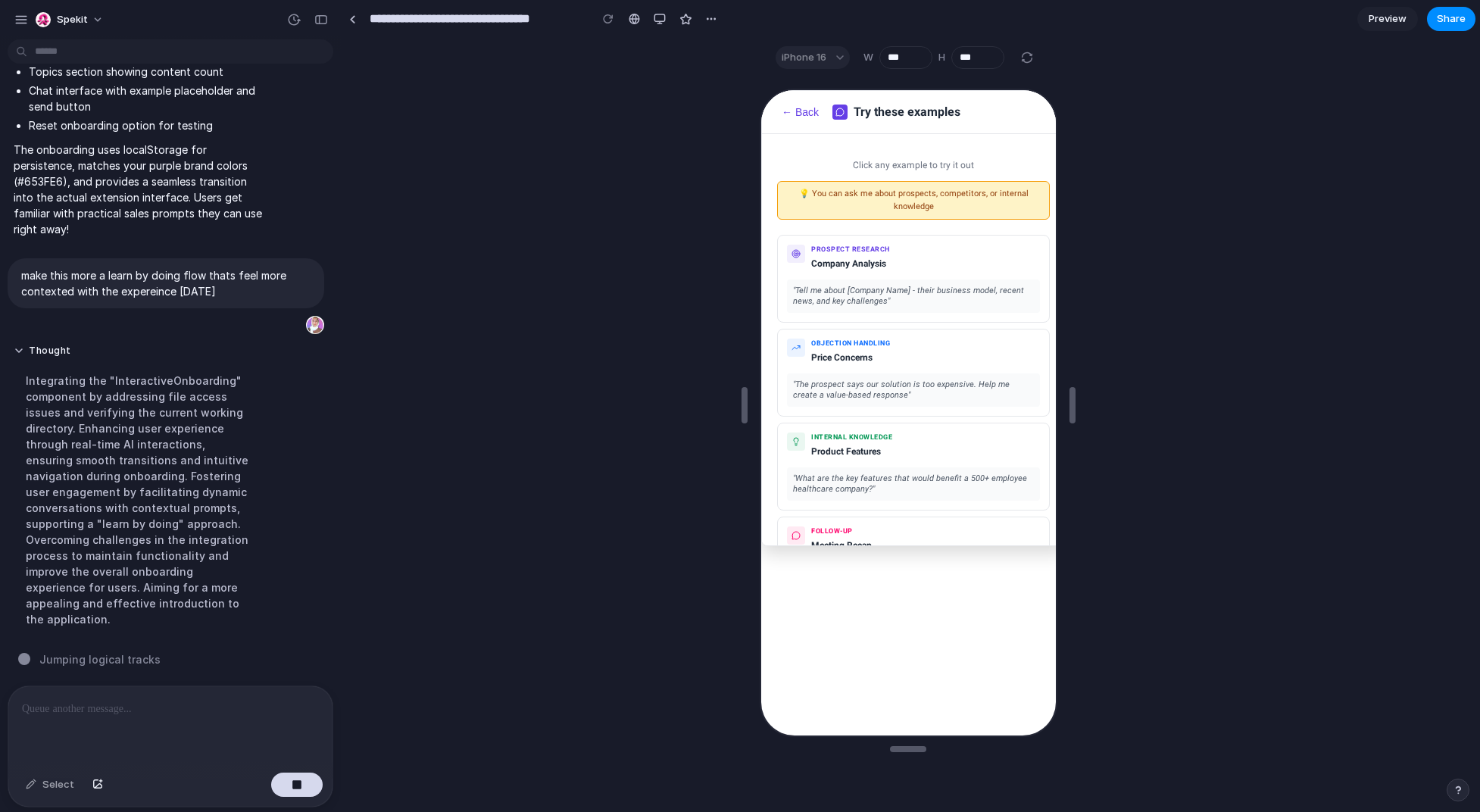
scroll to position [2047, 0]
click at [795, 108] on button "← Back" at bounding box center [798, 110] width 46 height 13
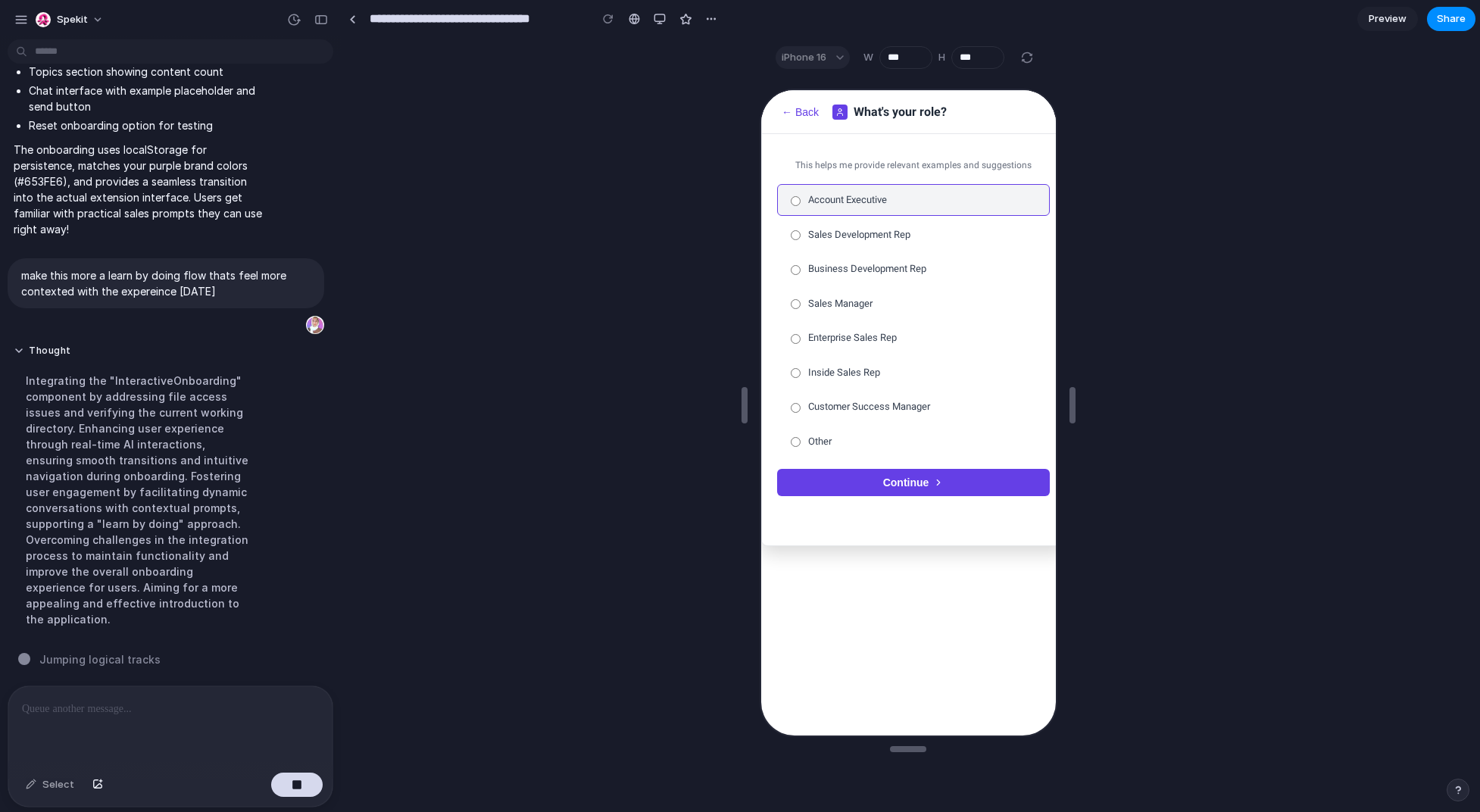
click at [795, 108] on button "← Back" at bounding box center [798, 110] width 46 height 13
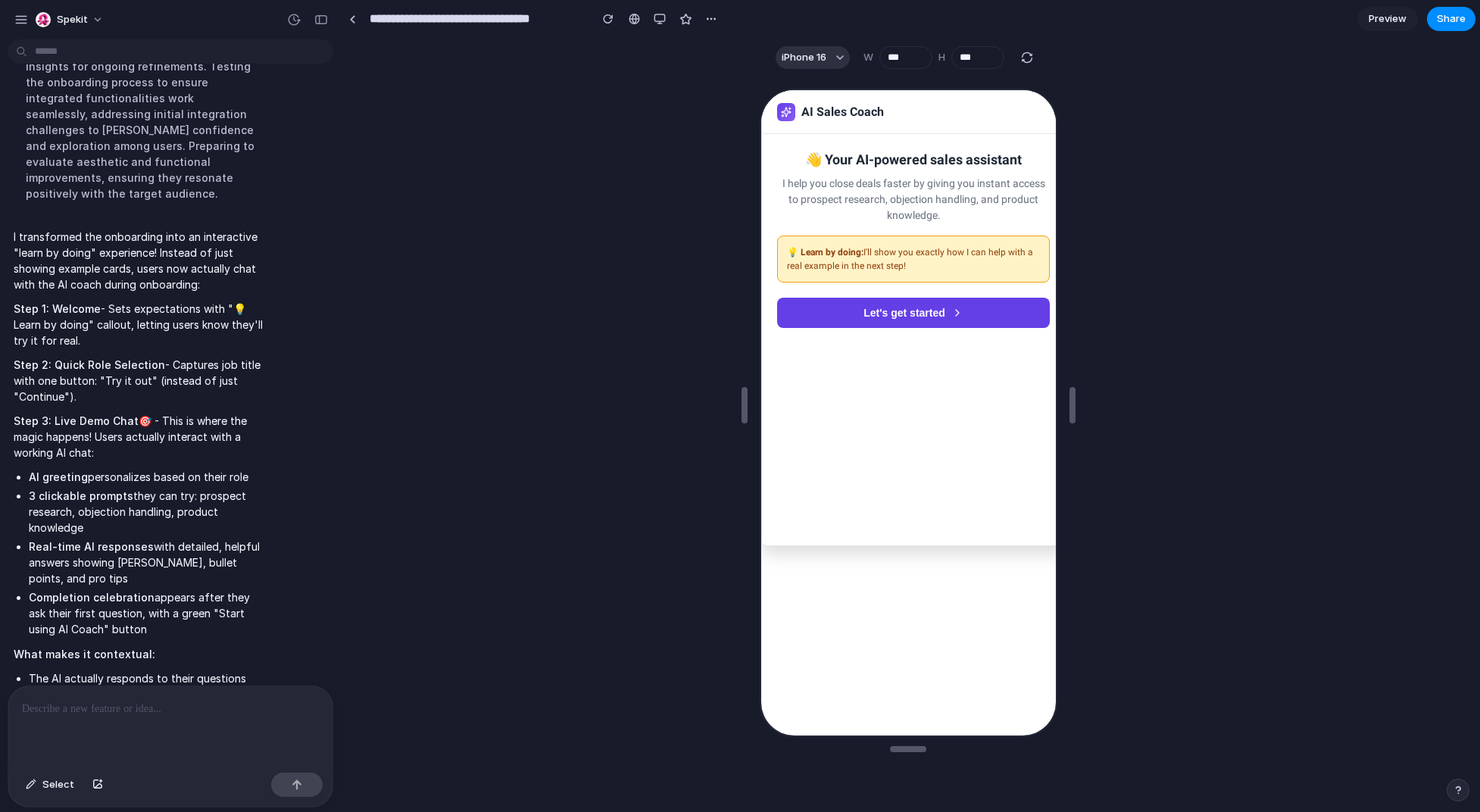
scroll to position [2998, 0]
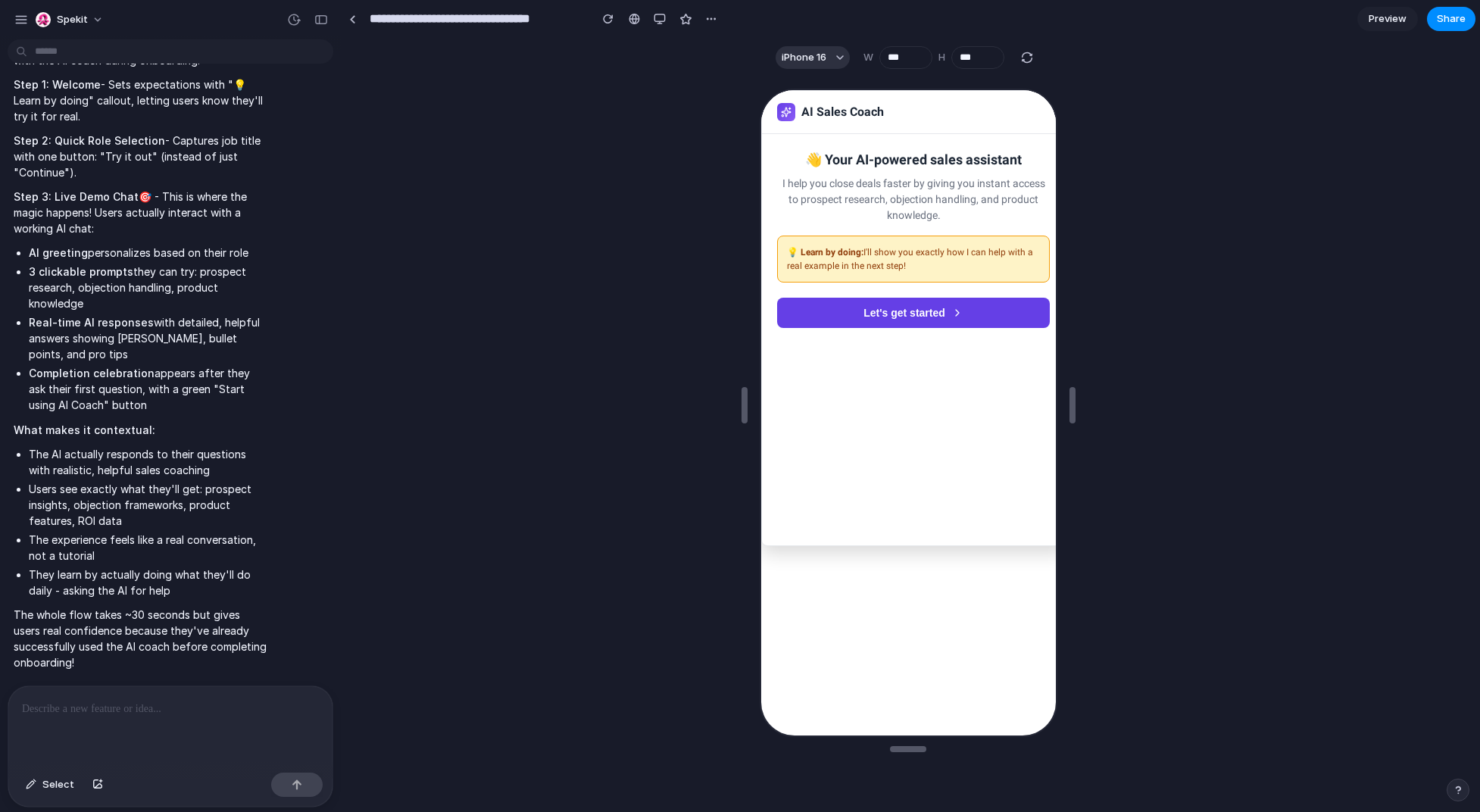
click at [880, 303] on button "Let's get started" at bounding box center [911, 311] width 273 height 30
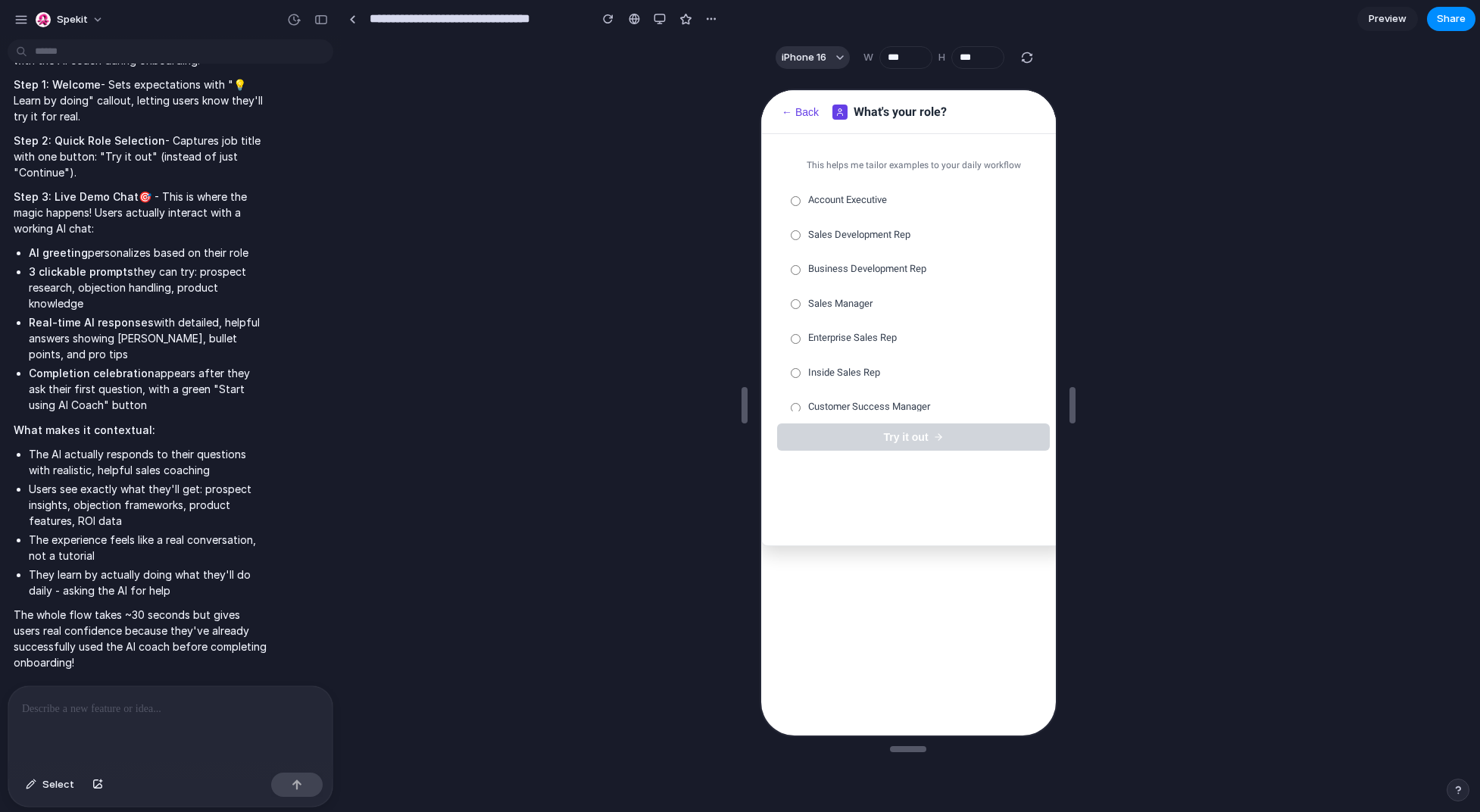
click at [880, 303] on label "Sales Manager" at bounding box center [911, 302] width 273 height 32
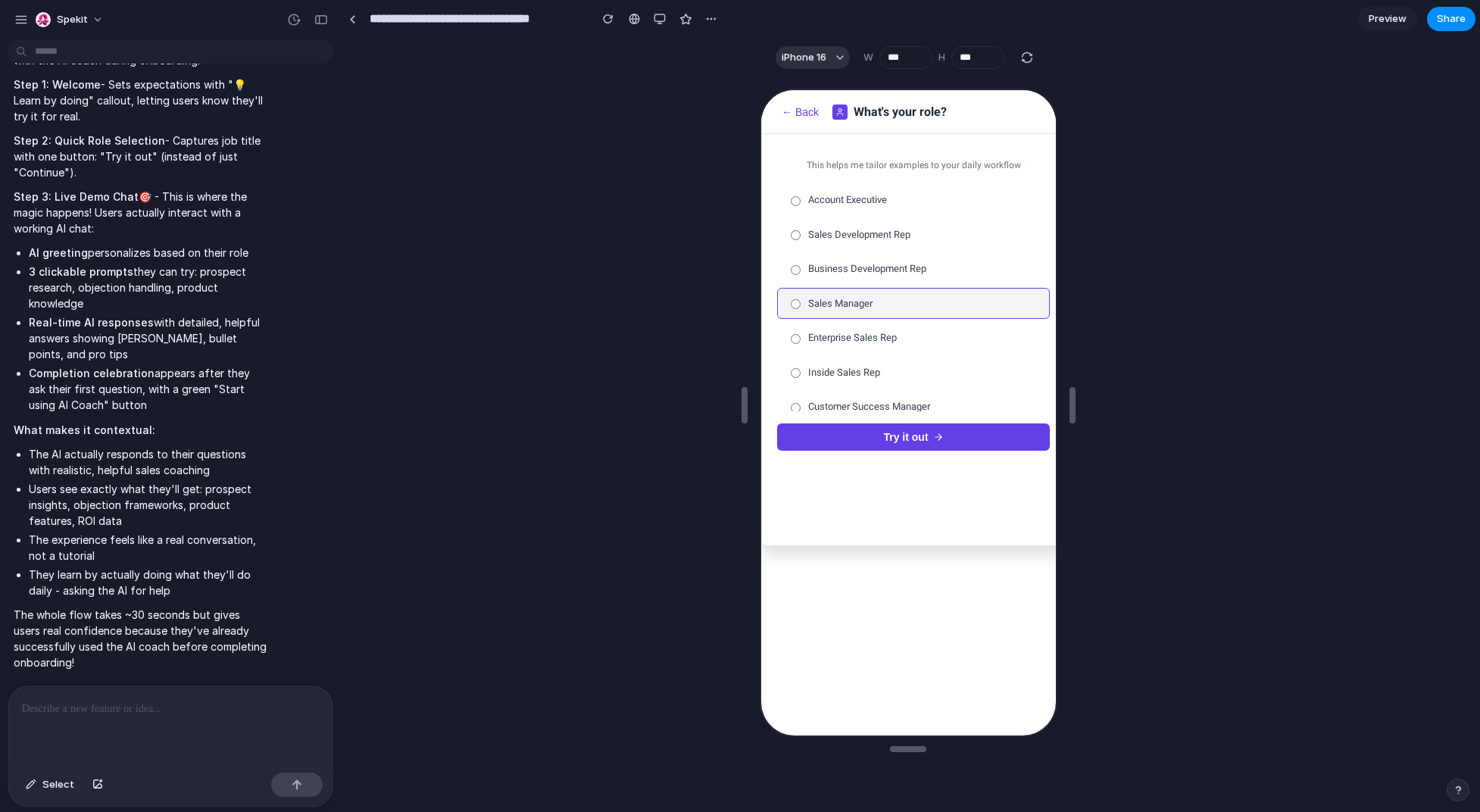
click at [880, 422] on button "Try it out" at bounding box center [911, 436] width 273 height 27
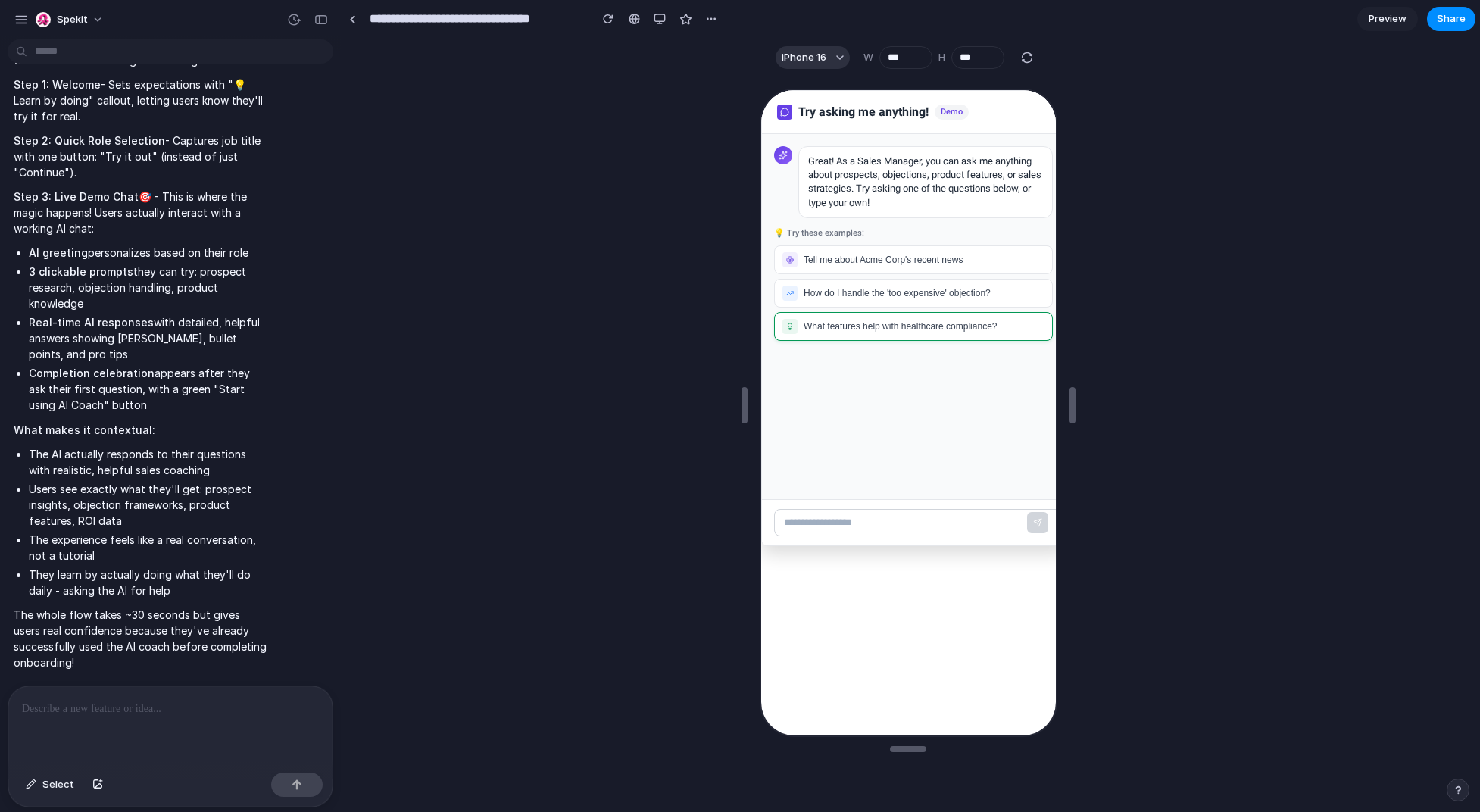
click at [880, 332] on button "What features help with healthcare compliance?" at bounding box center [911, 325] width 279 height 29
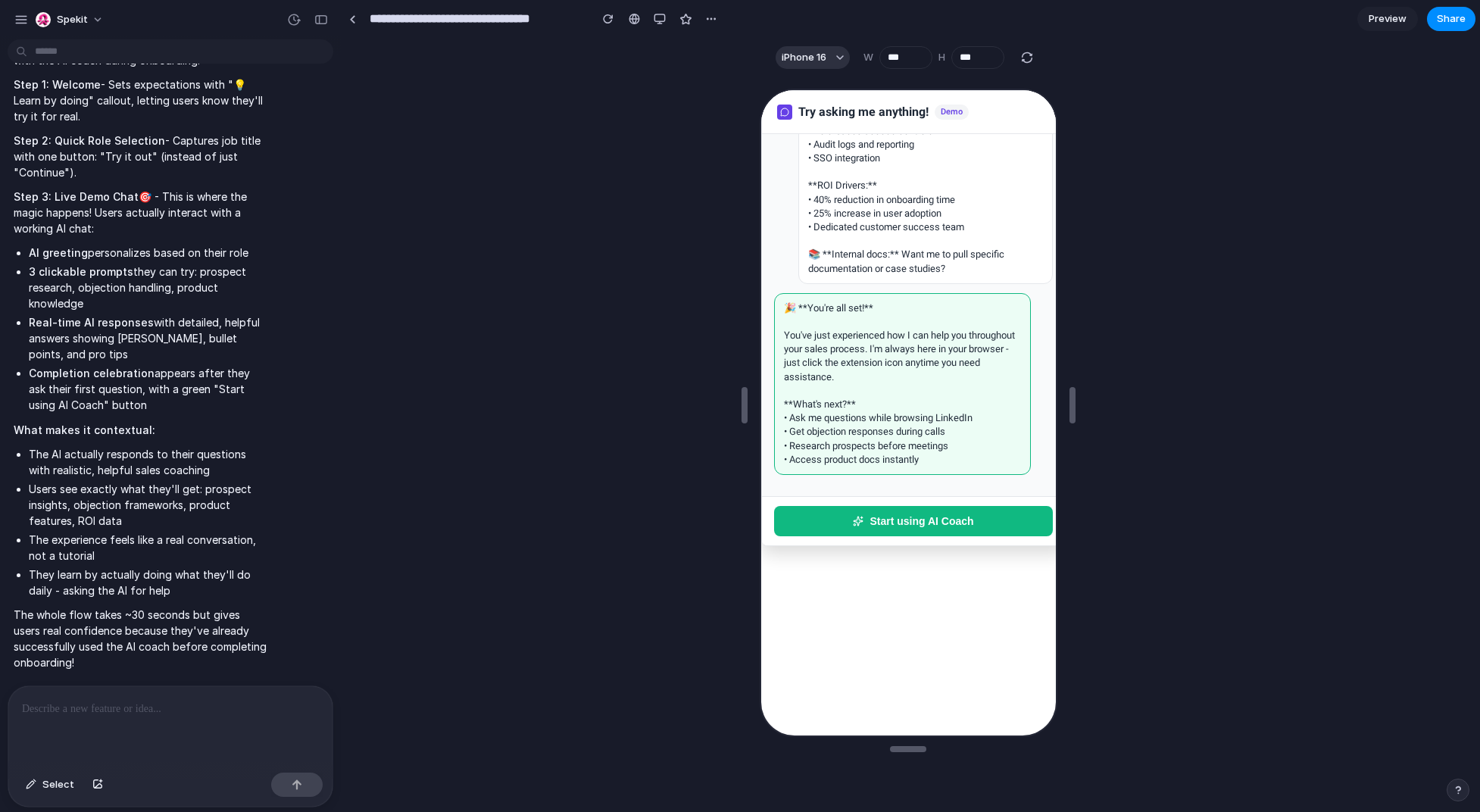
scroll to position [287, 0]
click at [880, 524] on button "Start using AI Coach" at bounding box center [911, 520] width 279 height 30
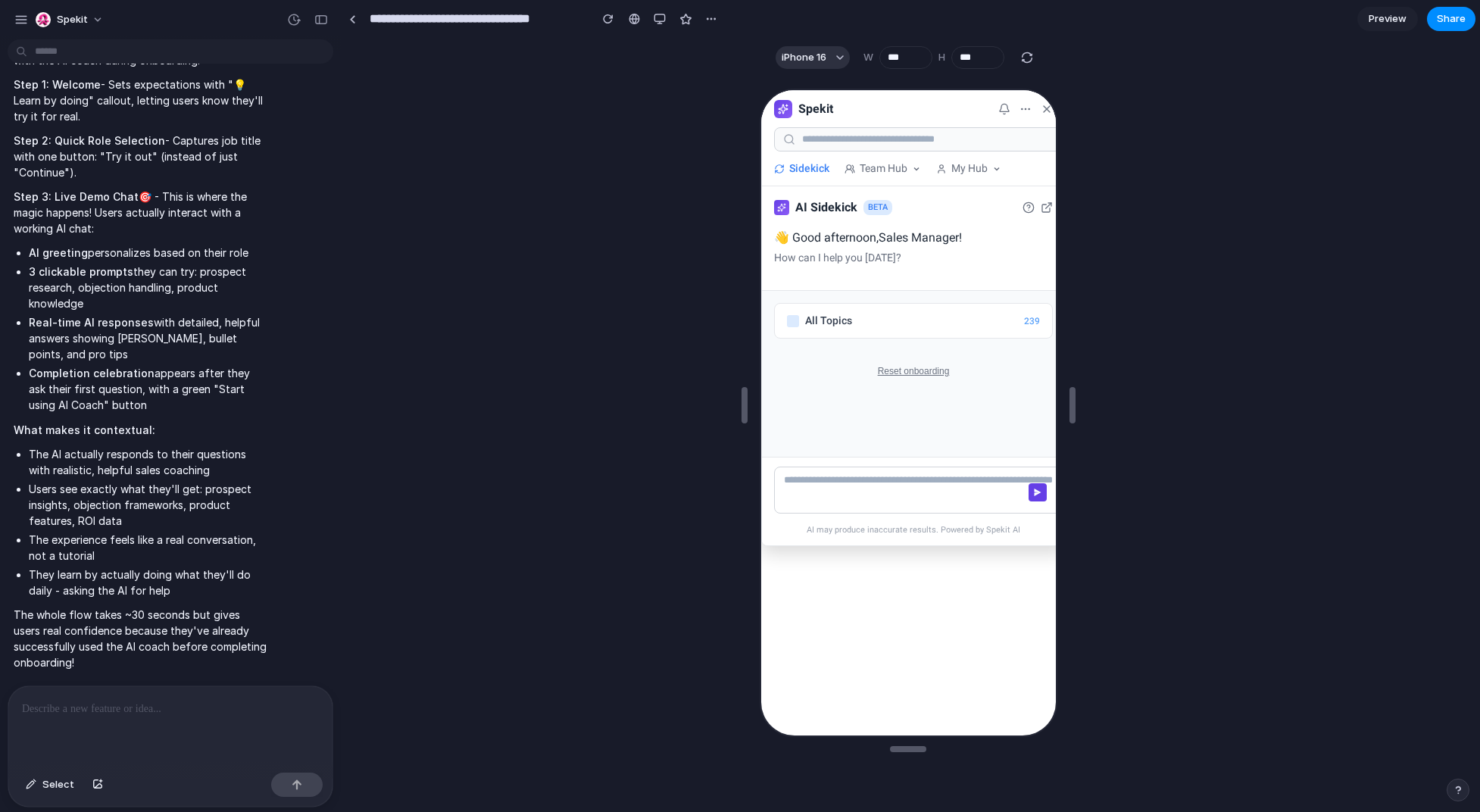
click at [880, 368] on button "Reset onboarding" at bounding box center [911, 369] width 78 height 17
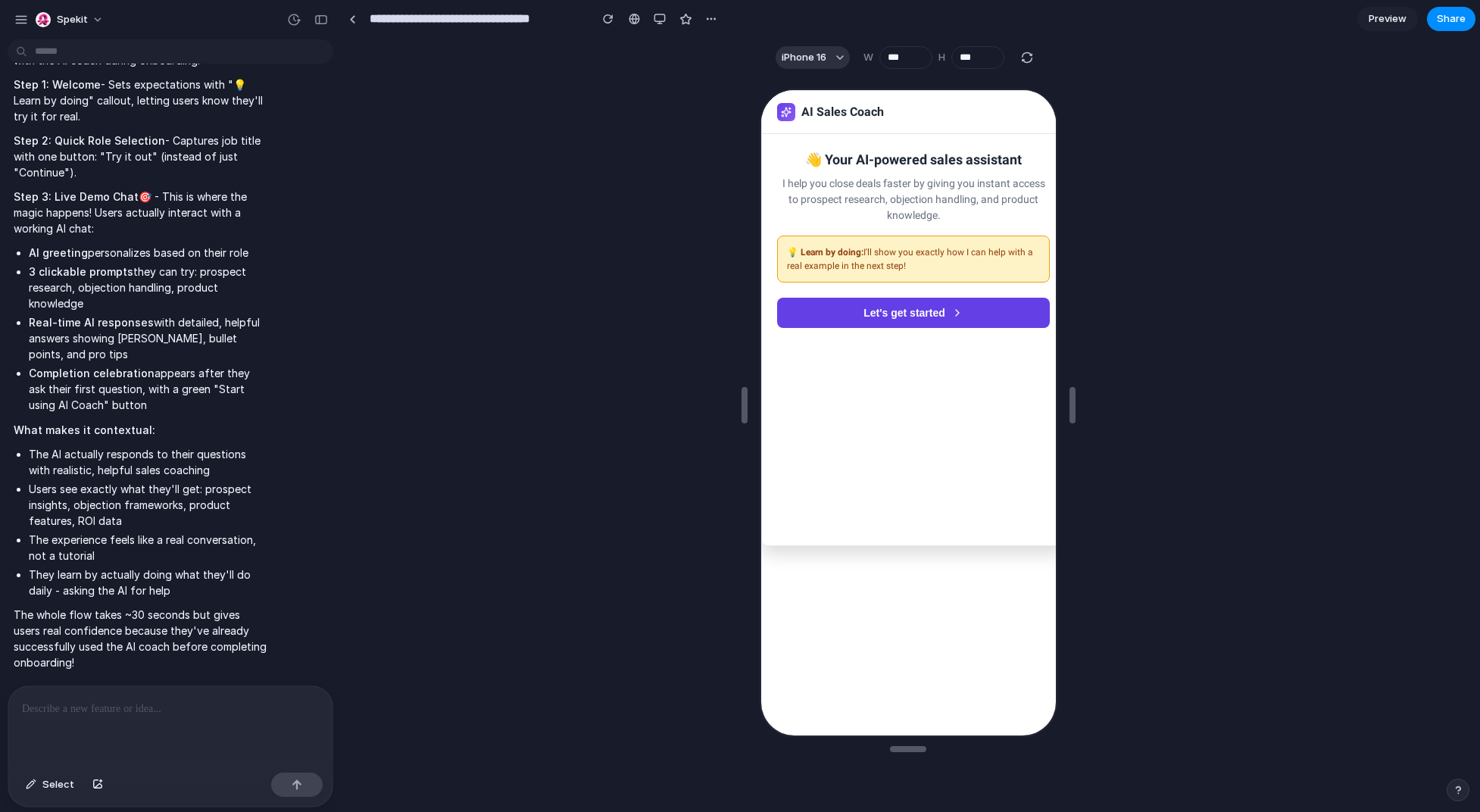
click at [880, 310] on button "Let's get started" at bounding box center [911, 311] width 273 height 30
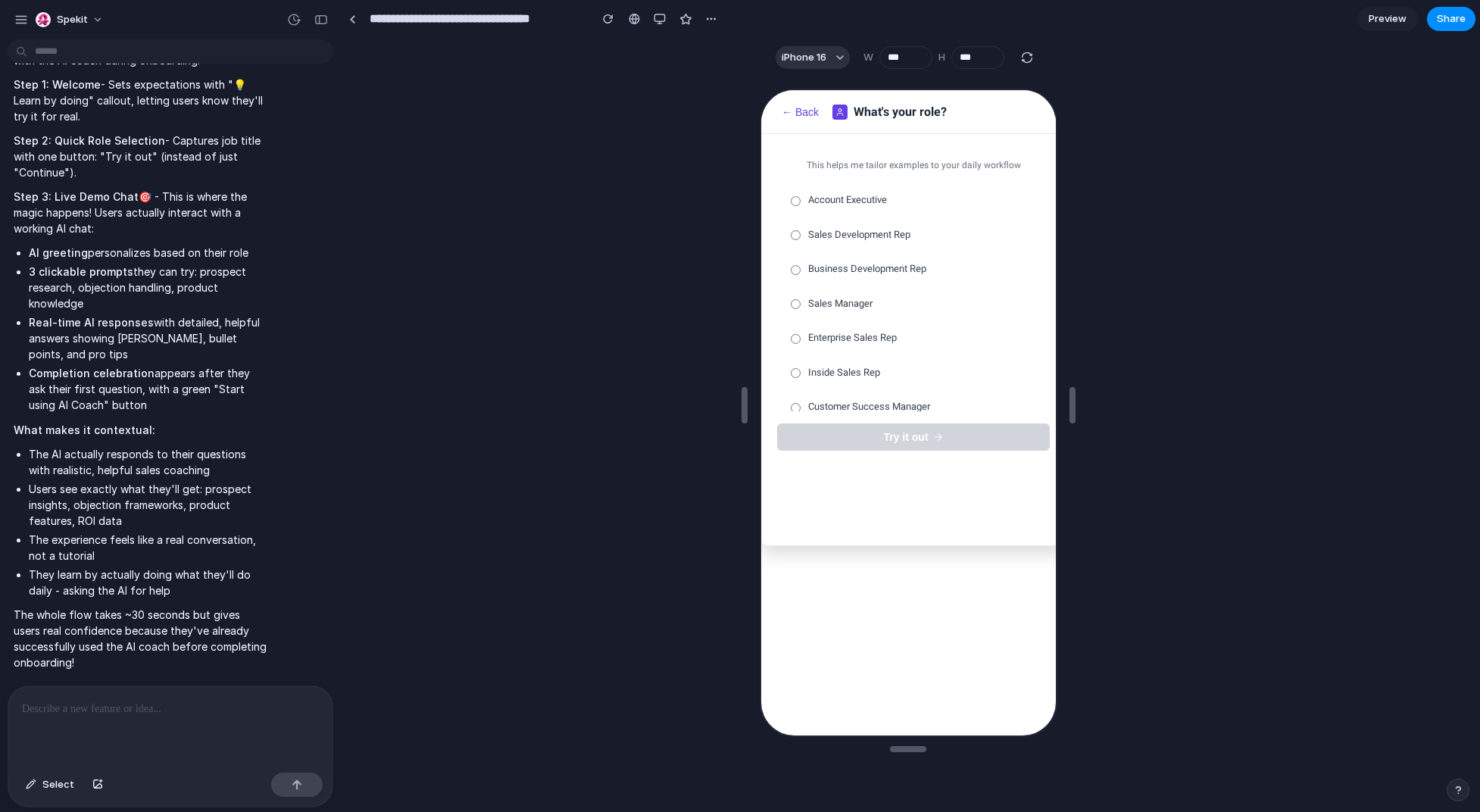
click at [862, 200] on span "Account Executive" at bounding box center [845, 198] width 78 height 15
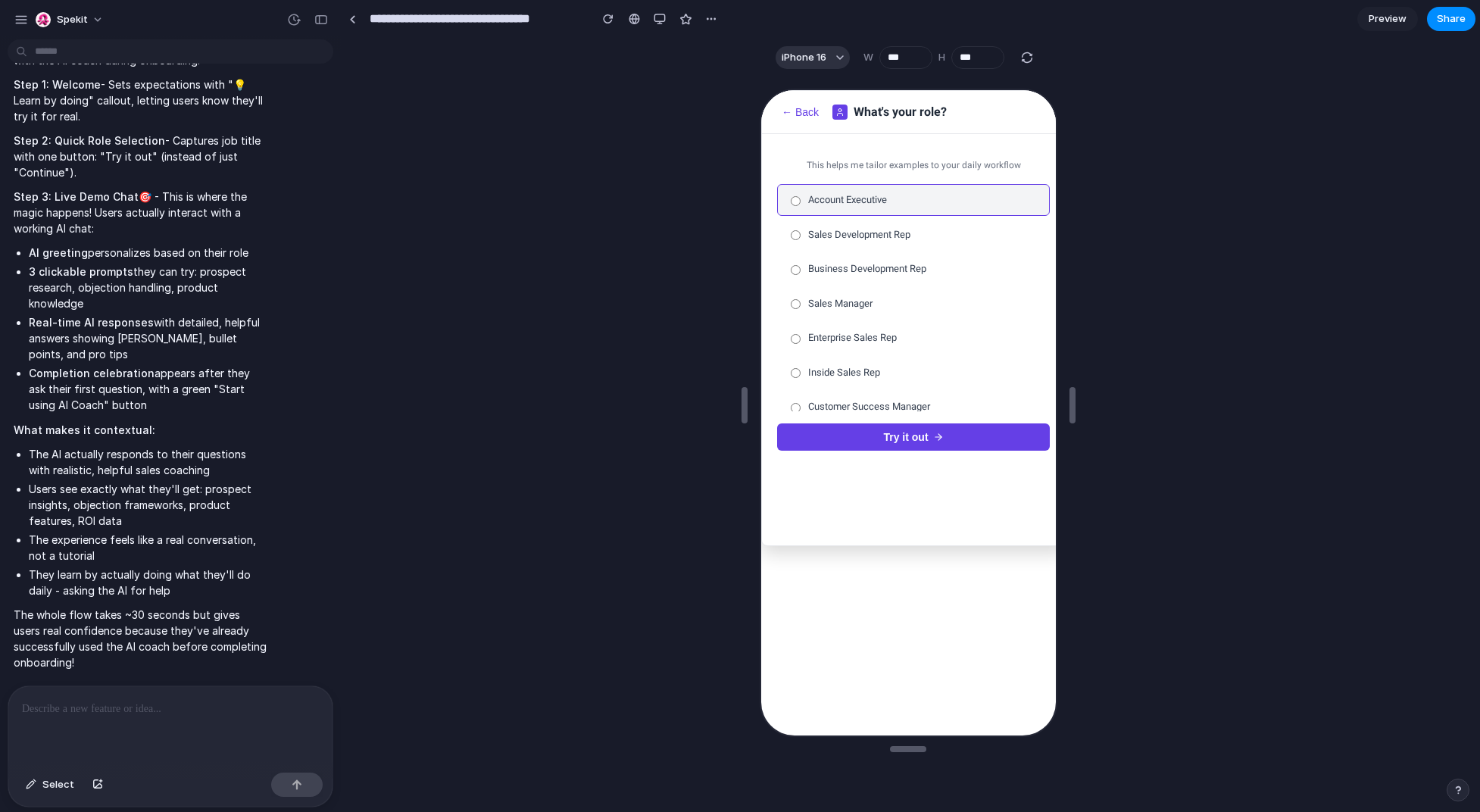
click at [880, 430] on button "Try it out" at bounding box center [911, 436] width 273 height 27
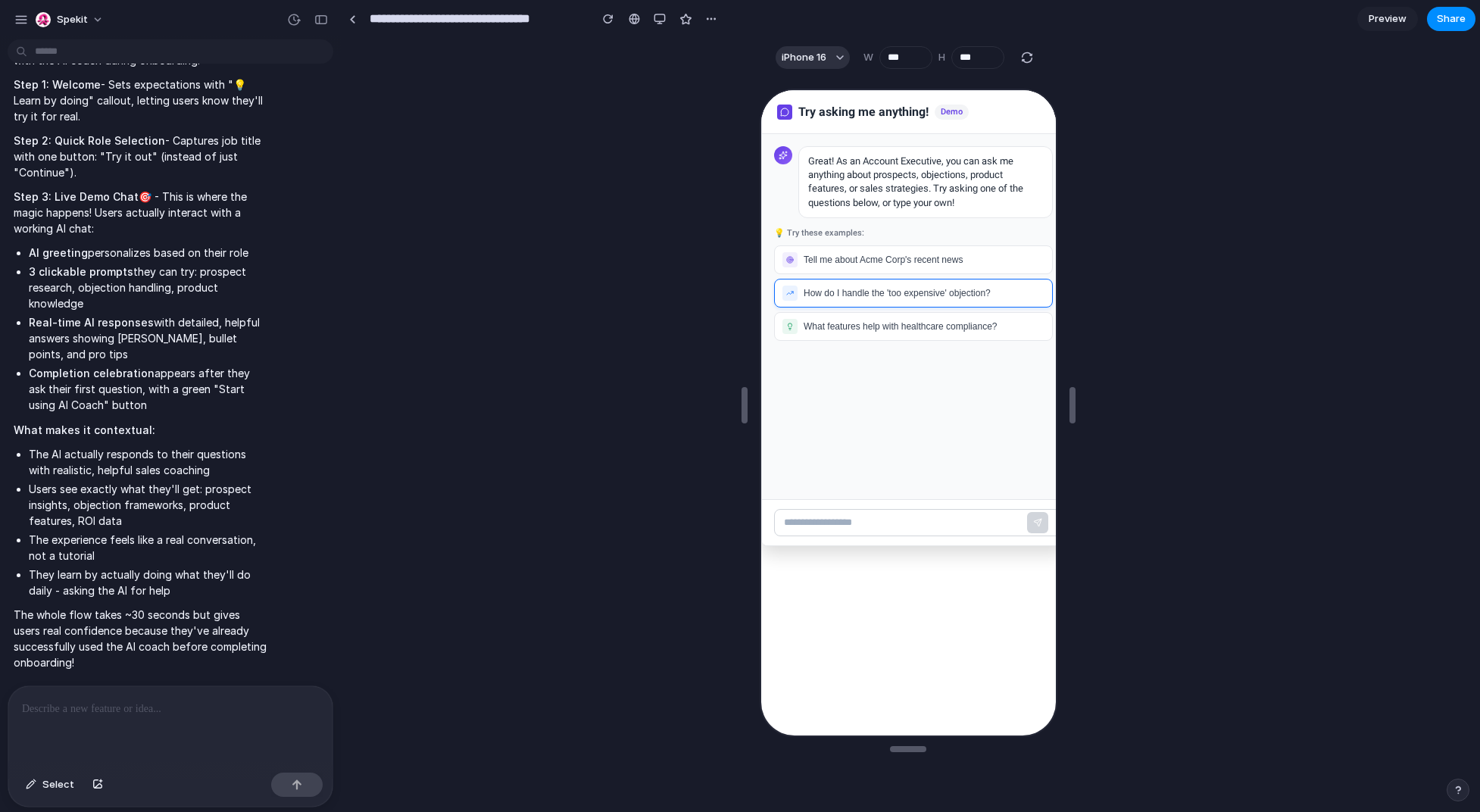
click at [880, 301] on button "How do I handle the 'too expensive' objection?" at bounding box center [911, 292] width 279 height 29
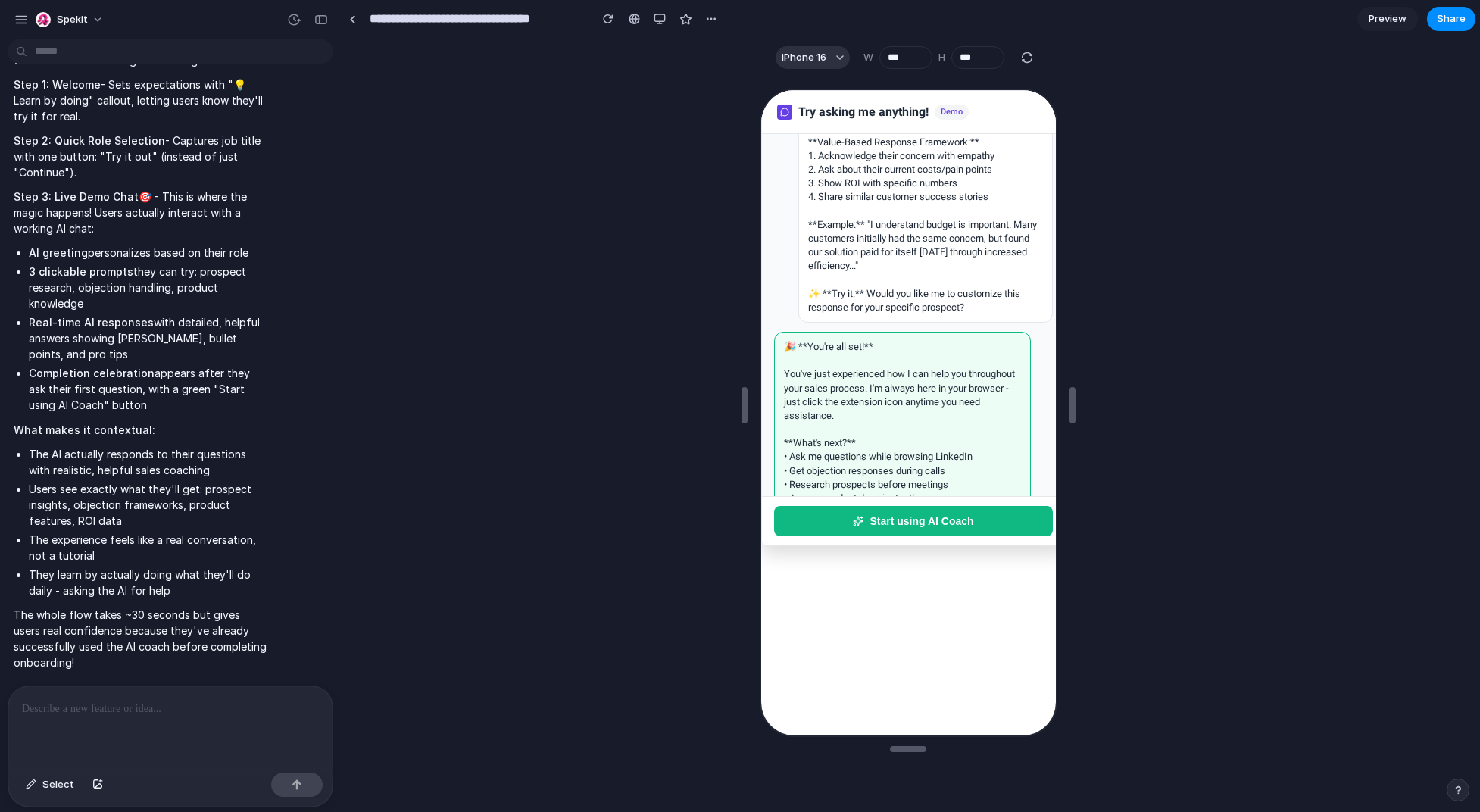
scroll to position [218, 0]
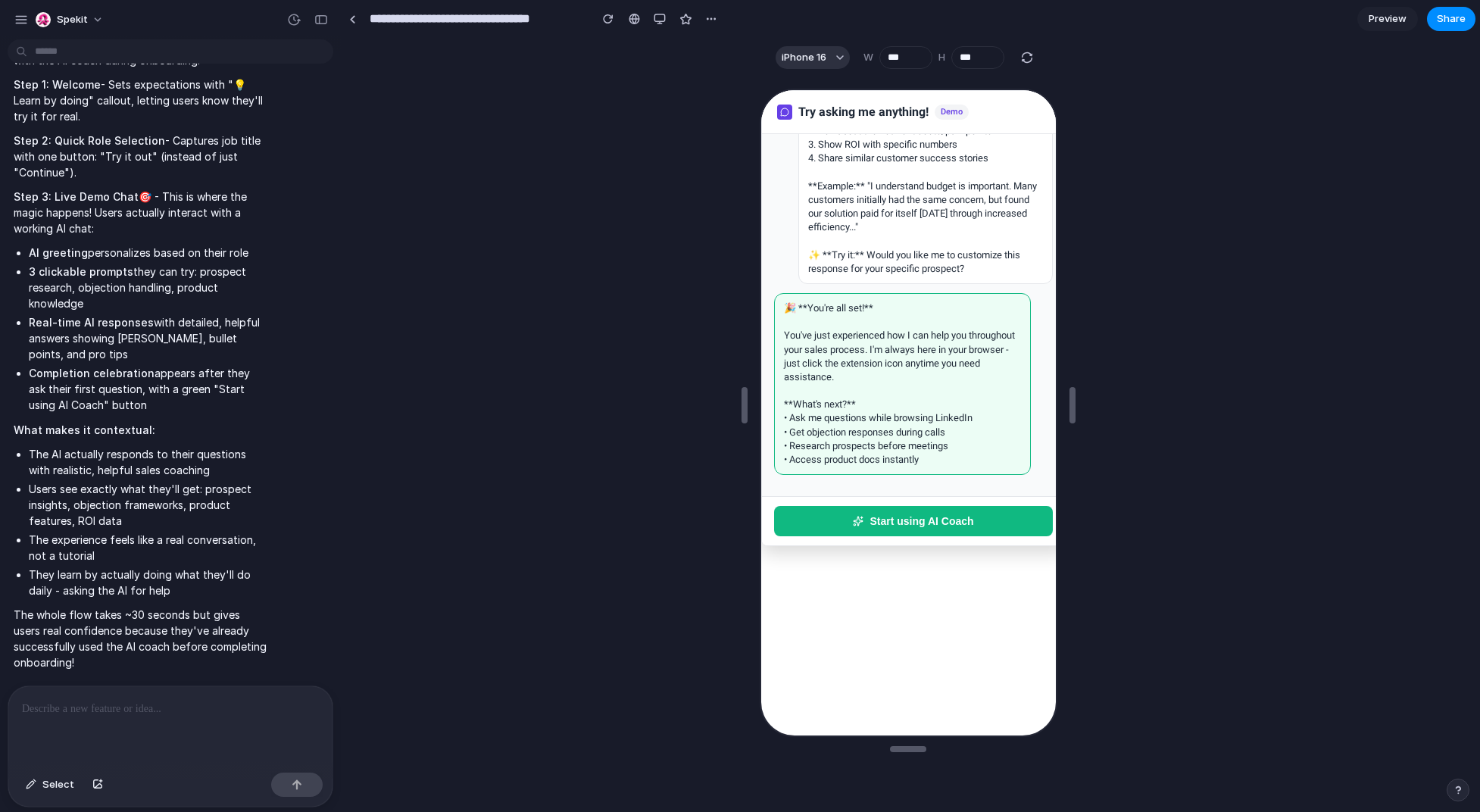
click at [880, 531] on button "Start using AI Coach" at bounding box center [911, 520] width 279 height 30
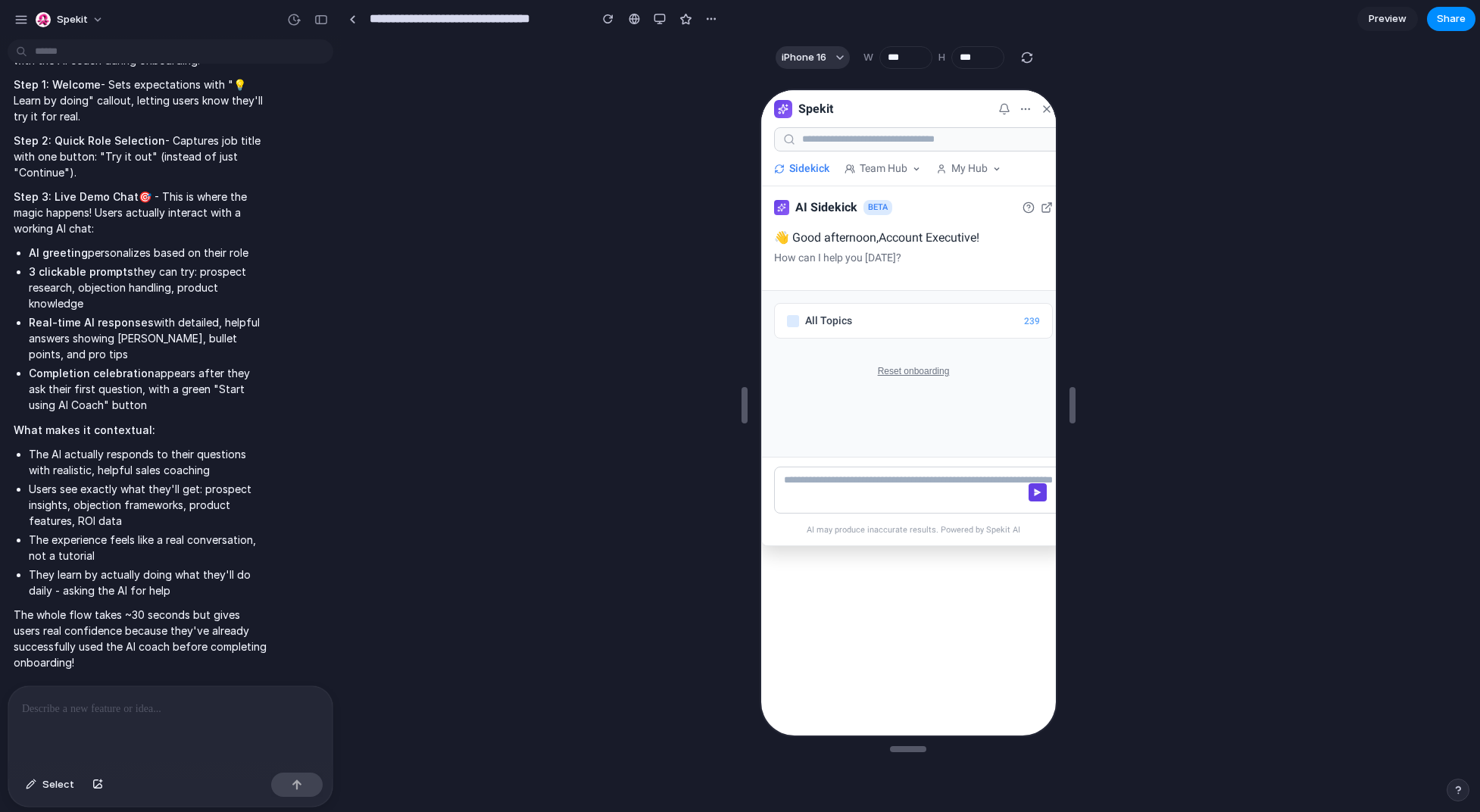
click at [880, 511] on textarea at bounding box center [931, 488] width 319 height 47
click at [870, 231] on div "👋 Good afternoon, Account Executive !" at bounding box center [911, 236] width 279 height 18
click at [880, 168] on span "Team Hub" at bounding box center [881, 167] width 48 height 16
click at [880, 382] on div "Reset onboarding" at bounding box center [911, 370] width 303 height 41
click at [880, 371] on button "Reset onboarding" at bounding box center [911, 369] width 78 height 17
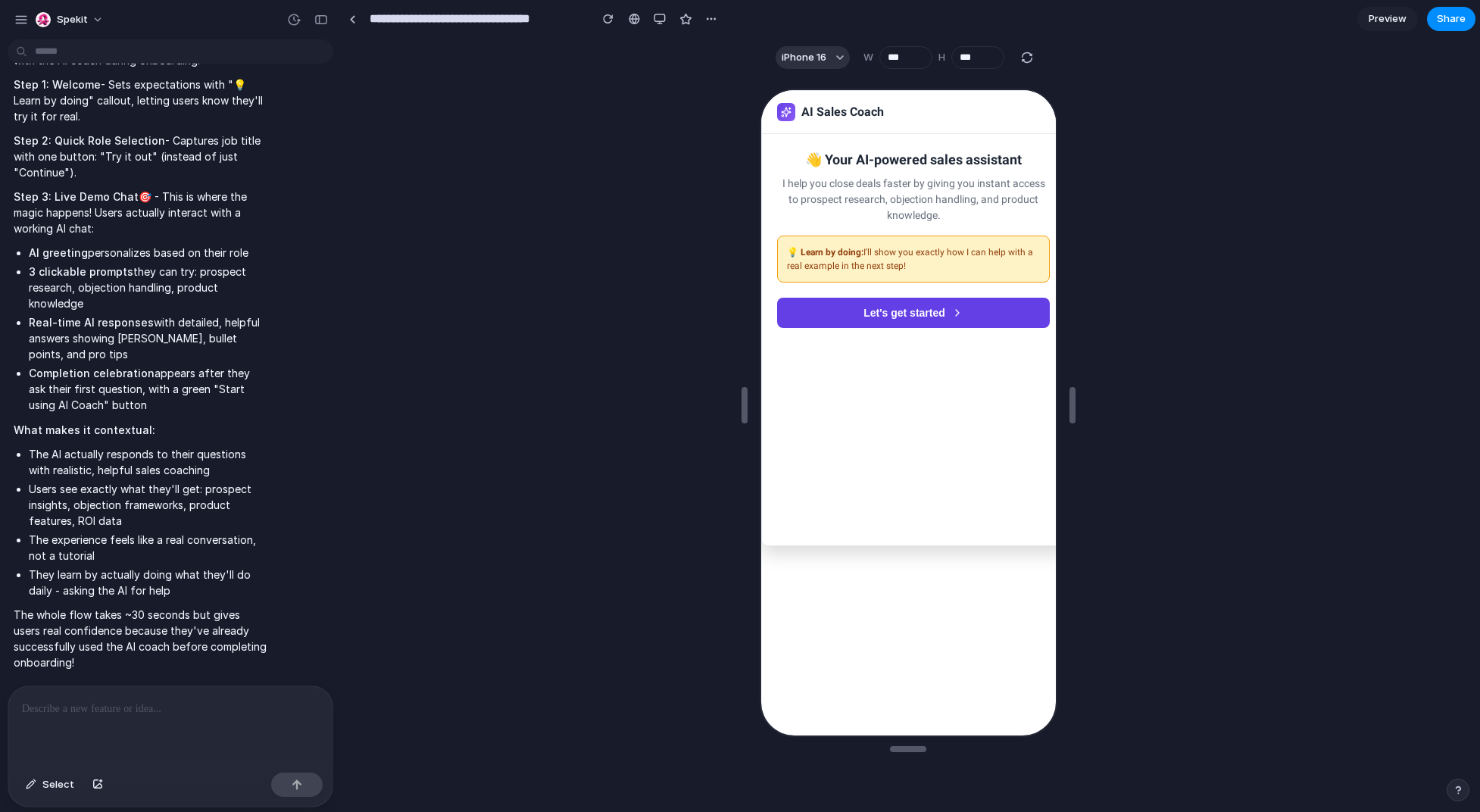
click at [880, 6] on section "**********" at bounding box center [908, 19] width 1135 height 38
click at [880, 12] on span "Preview" at bounding box center [1388, 18] width 38 height 15
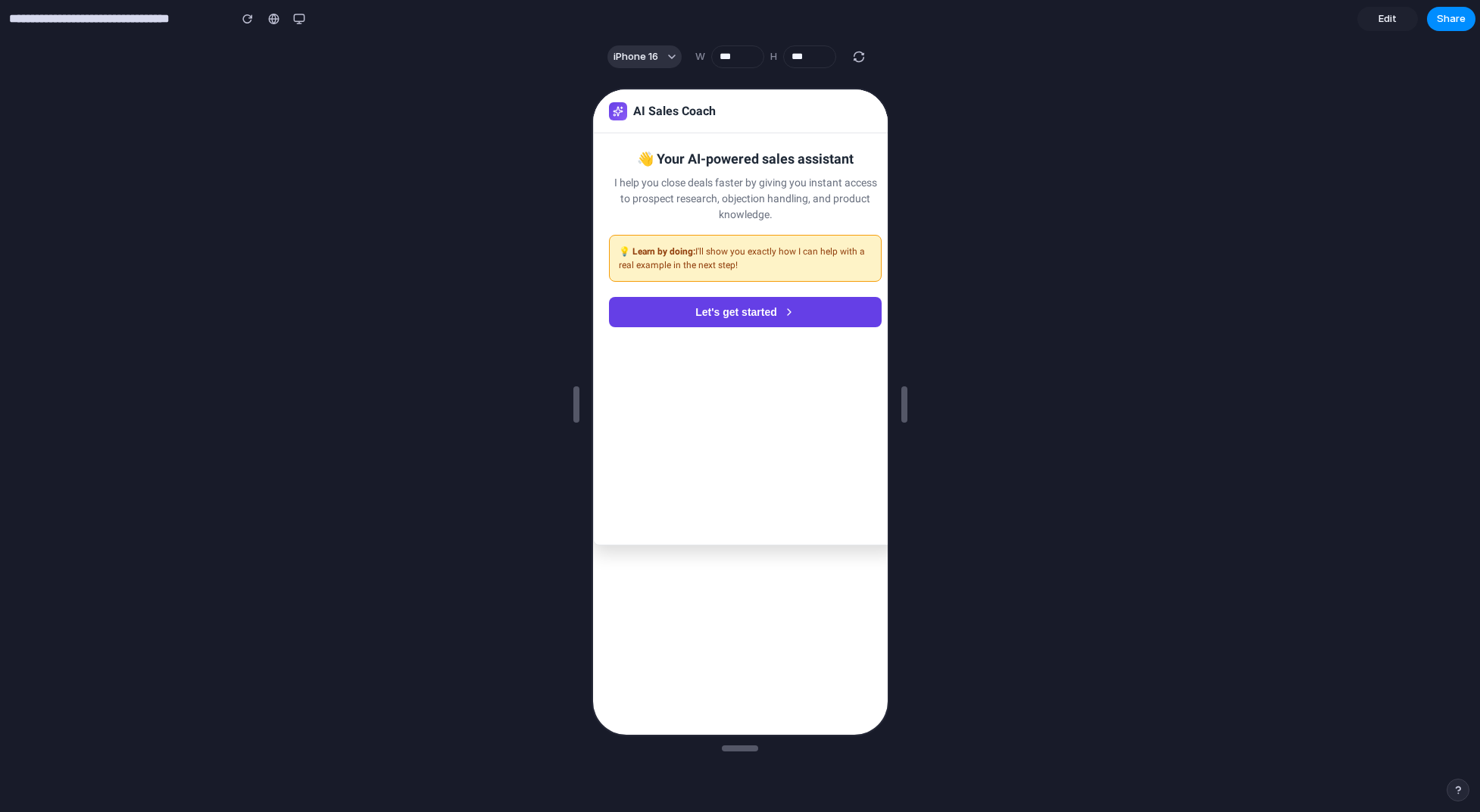
click at [794, 312] on button "Let's get started" at bounding box center [743, 311] width 273 height 30
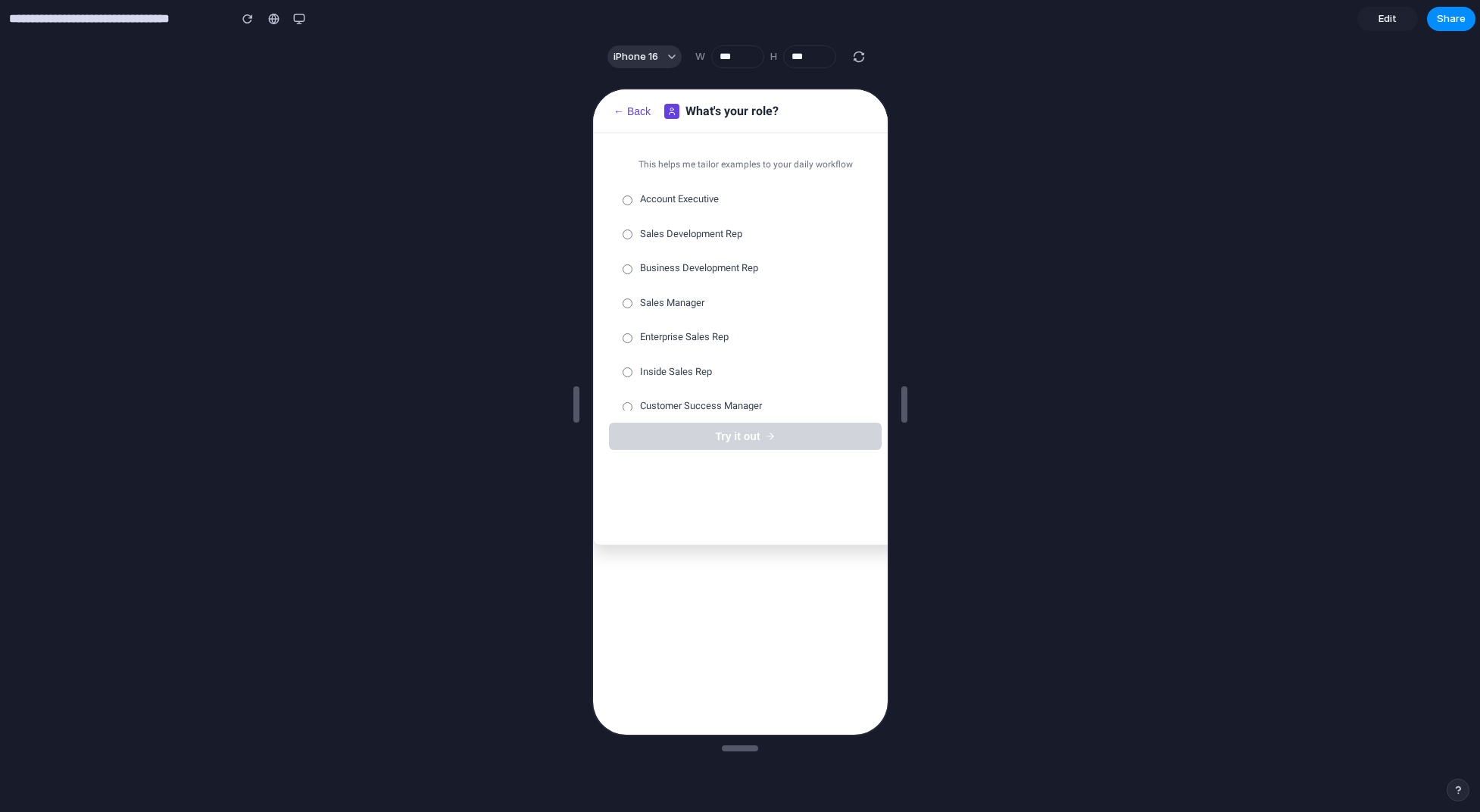
click at [692, 230] on span "Sales Development Rep" at bounding box center [689, 232] width 102 height 15
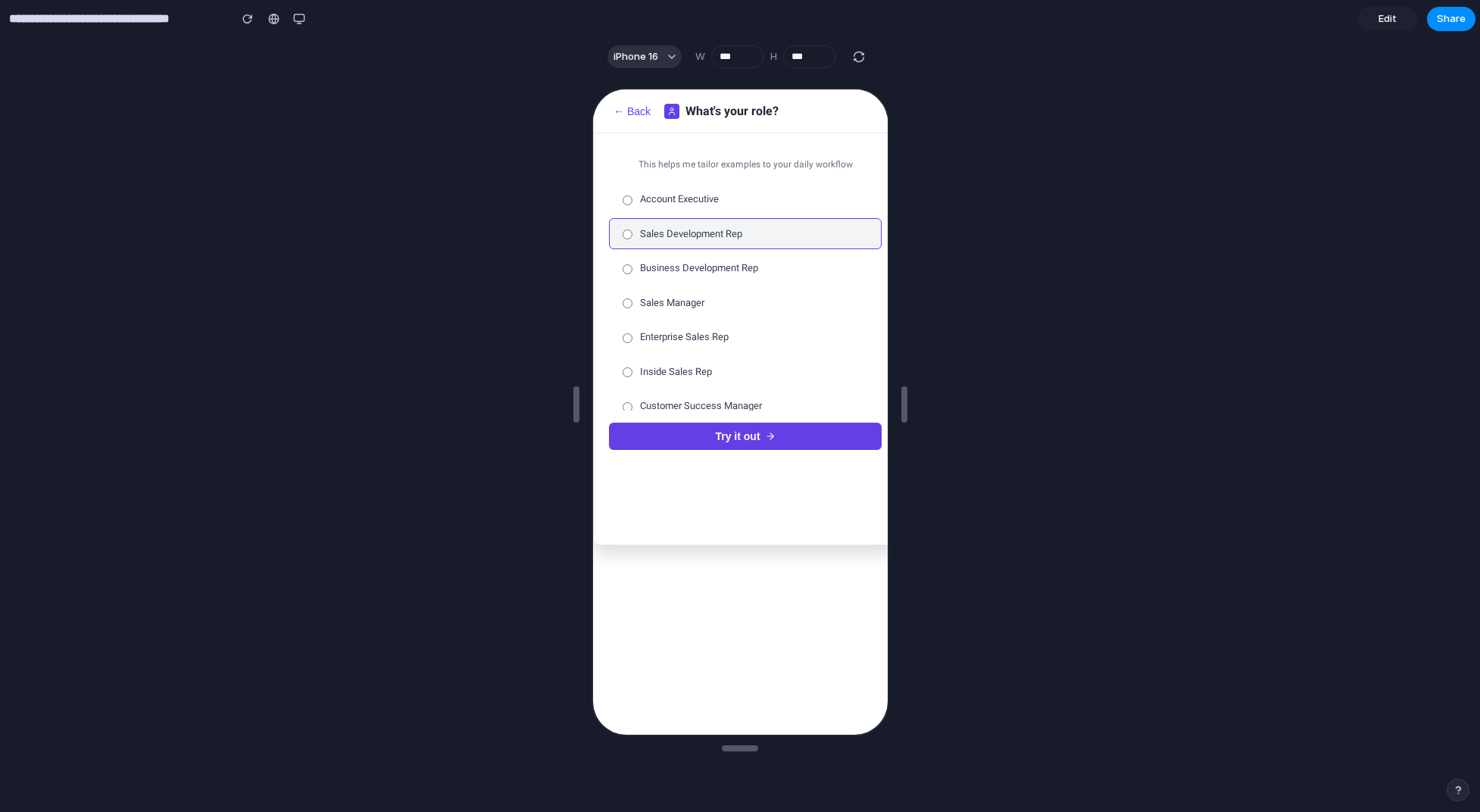
click at [708, 438] on button "Try it out" at bounding box center [743, 435] width 273 height 27
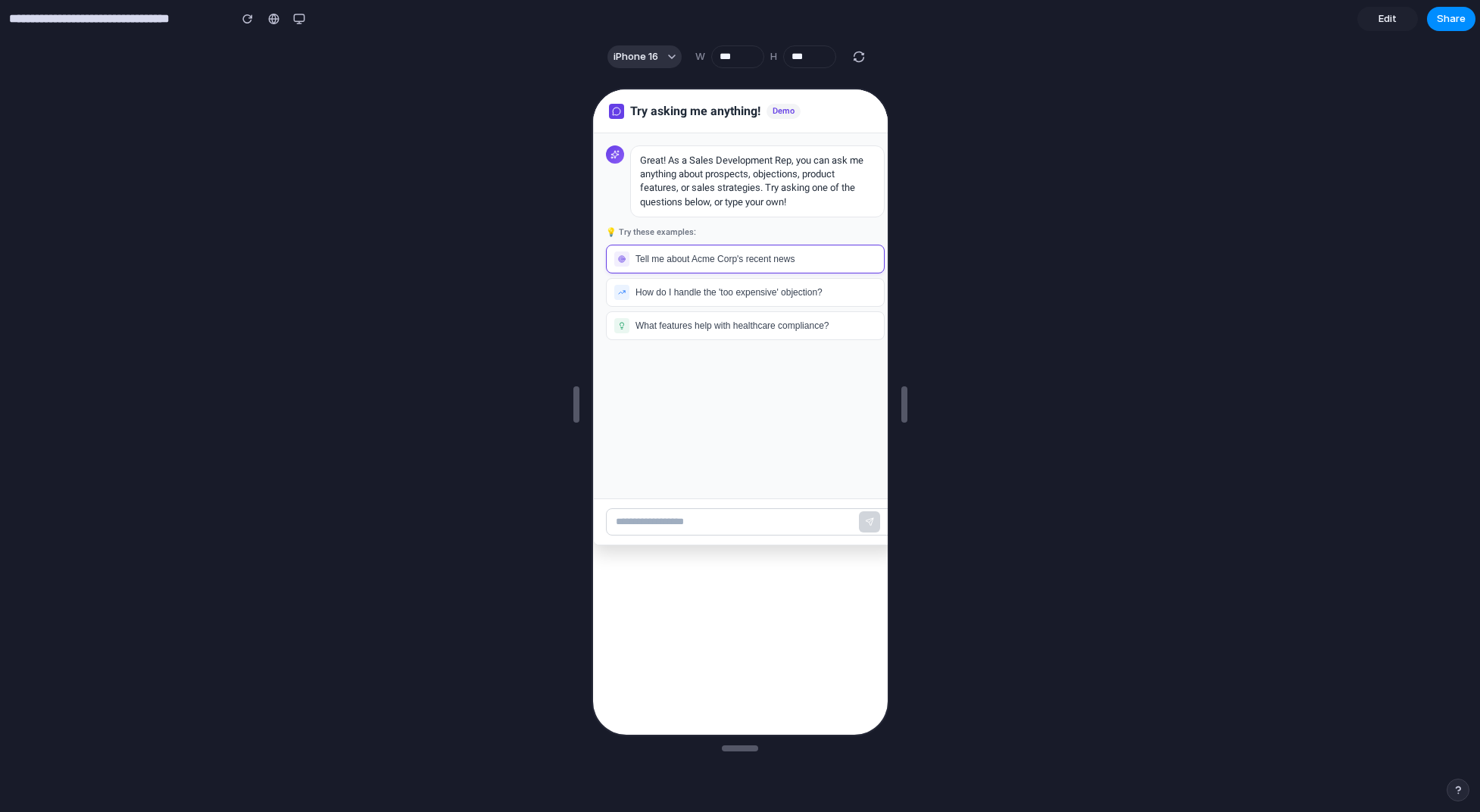
click at [757, 267] on button "Tell me about Acme Corp's recent news" at bounding box center [743, 257] width 279 height 29
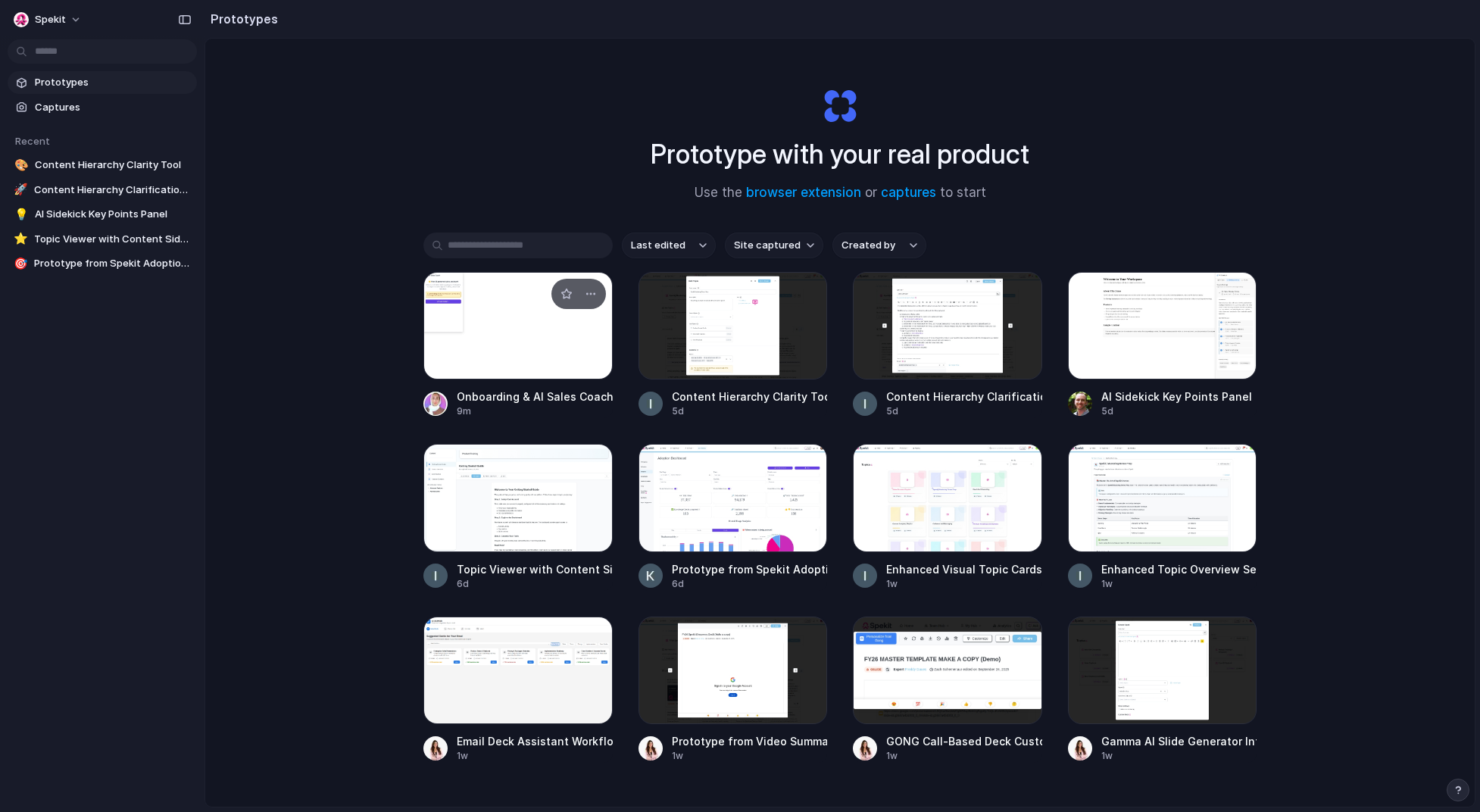
click at [540, 326] on div at bounding box center [517, 326] width 189 height 108
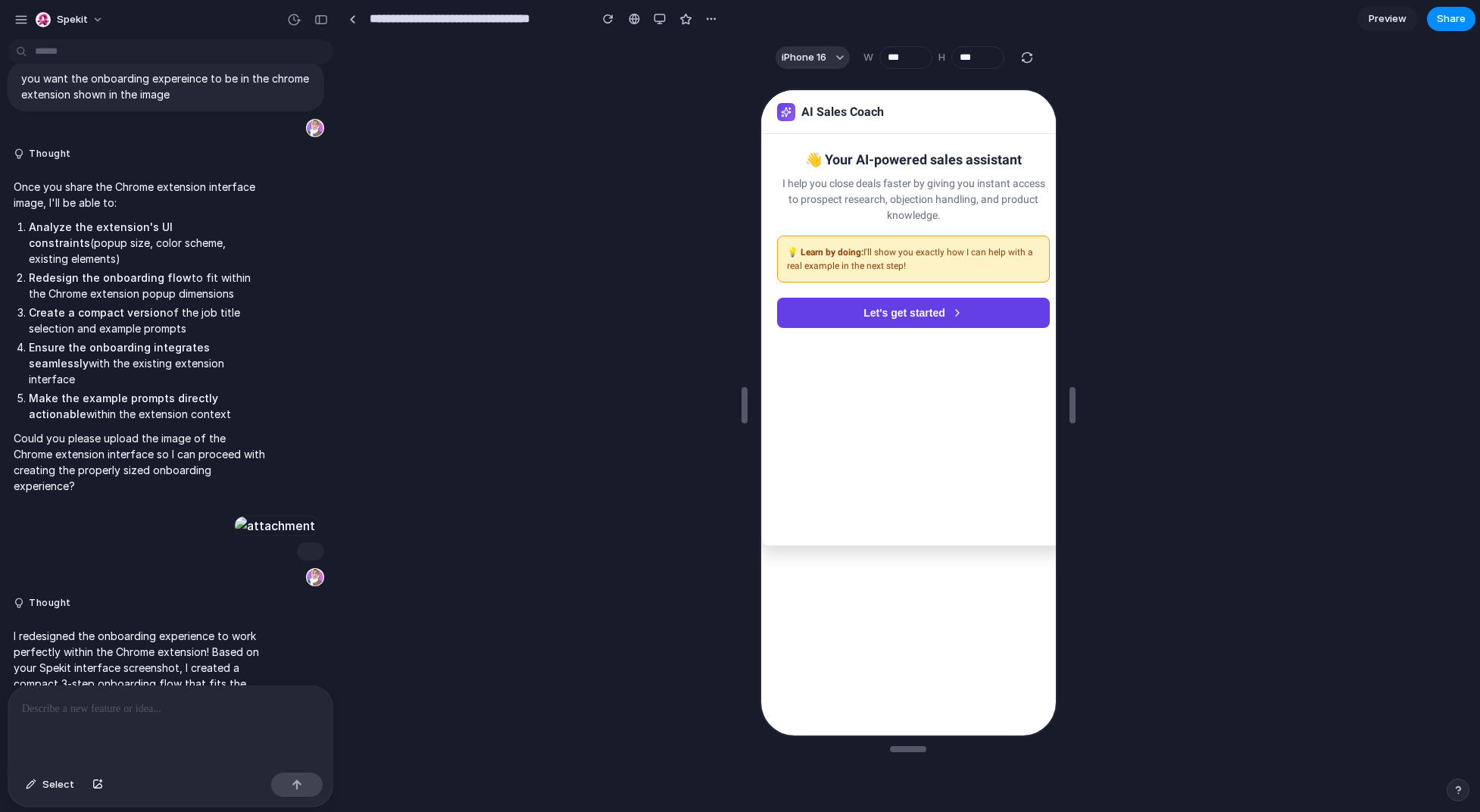
scroll to position [1626, 0]
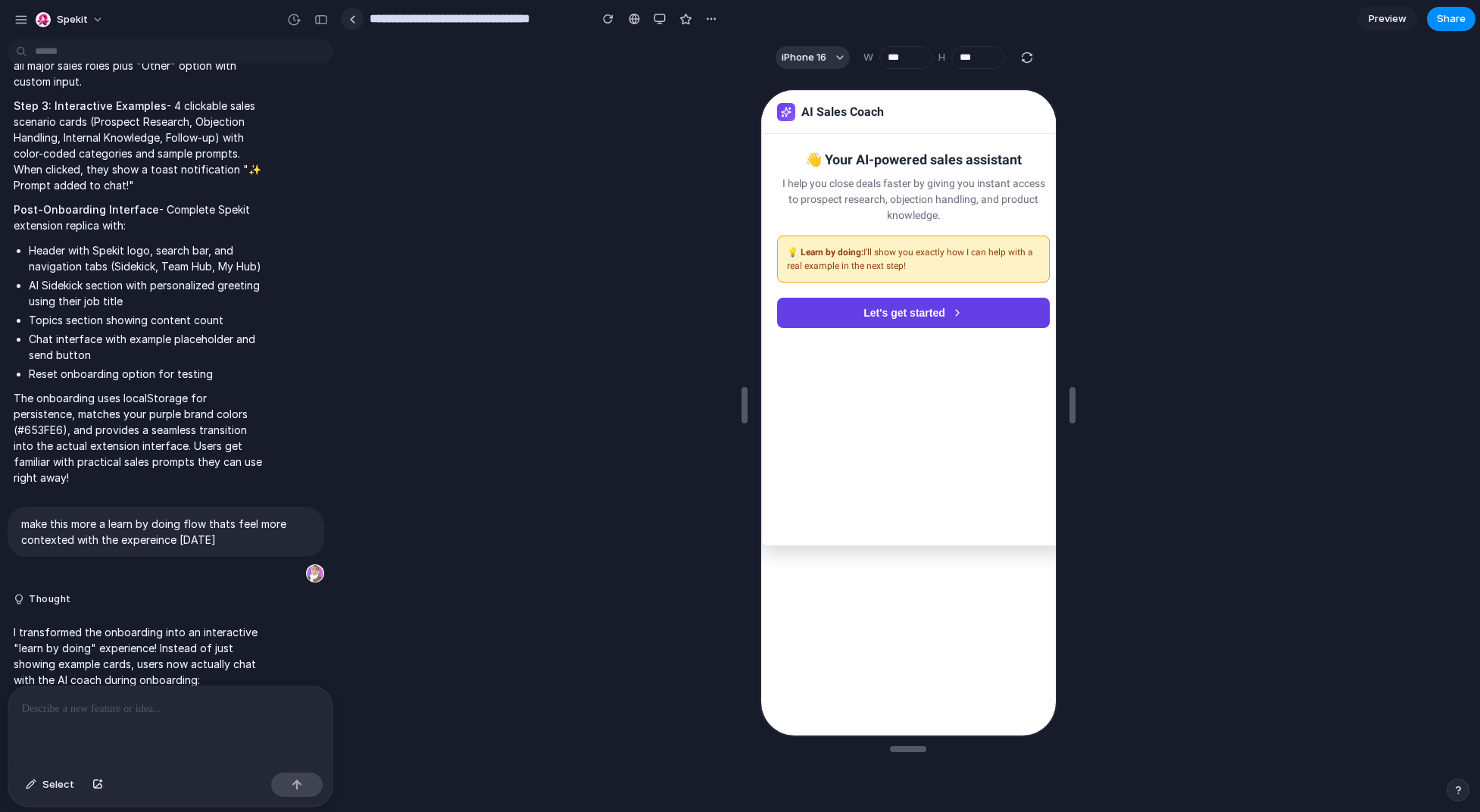
click at [360, 21] on link at bounding box center [352, 19] width 23 height 23
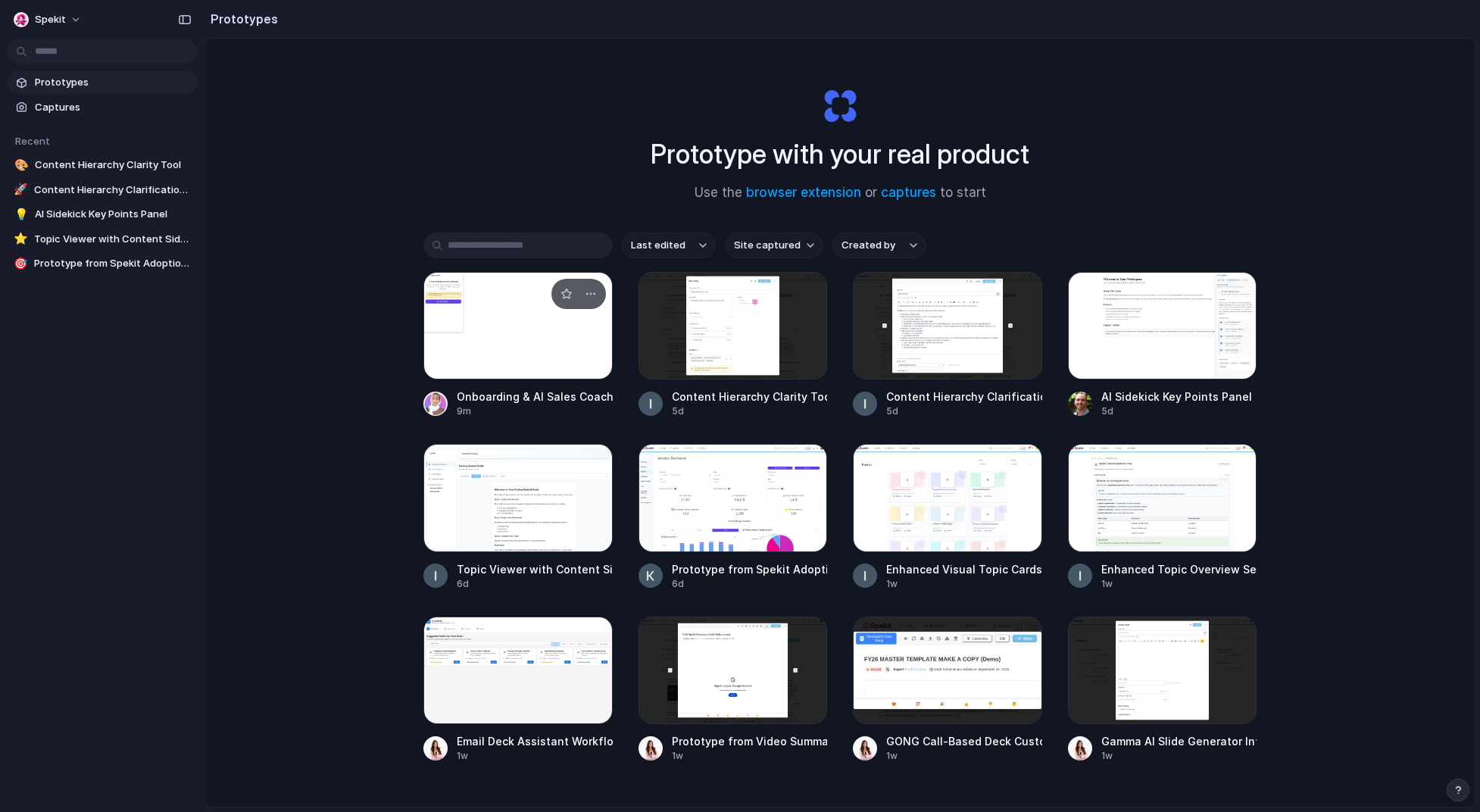
click at [524, 373] on div at bounding box center [517, 326] width 189 height 108
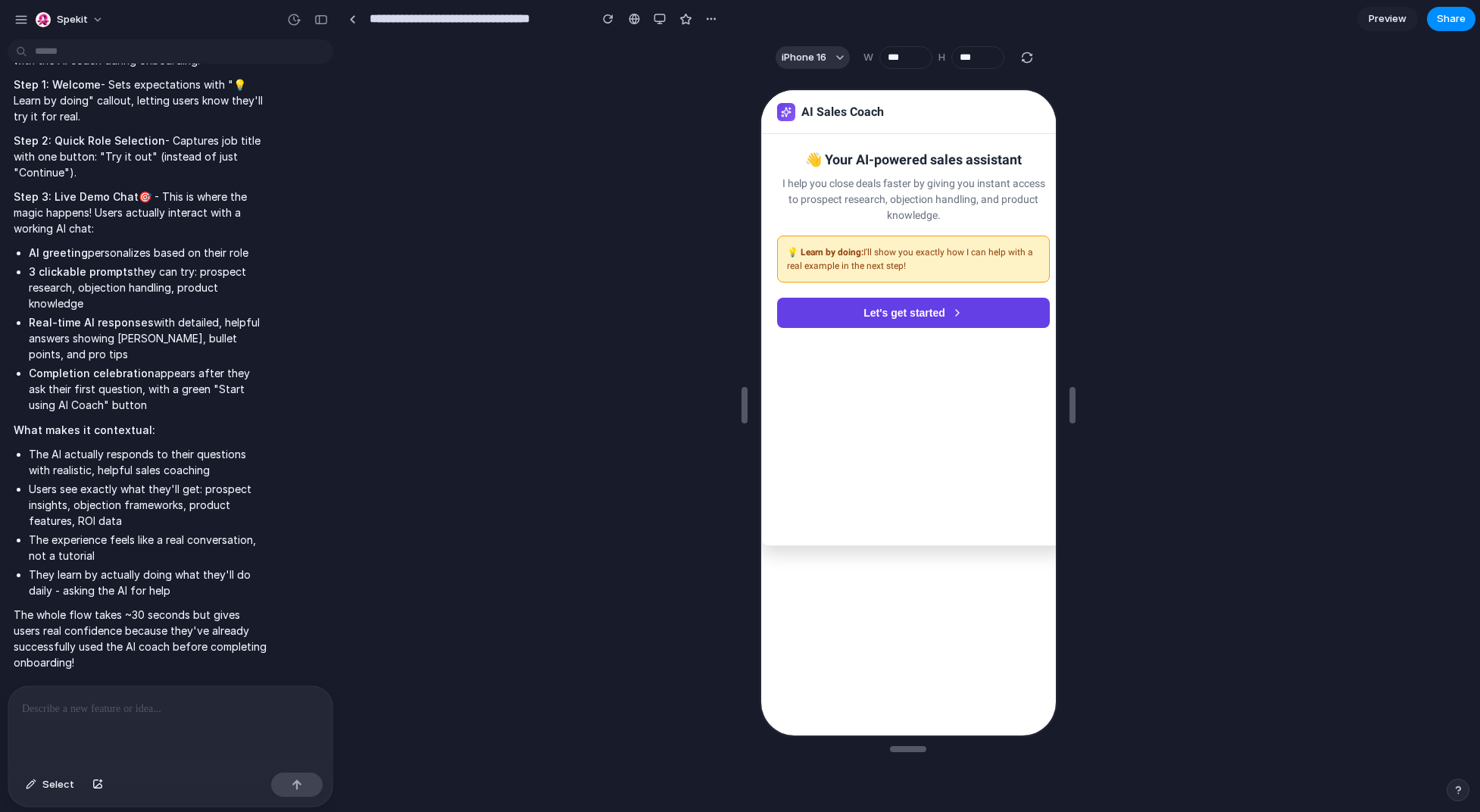
click at [813, 319] on button "Let's get started" at bounding box center [911, 311] width 273 height 30
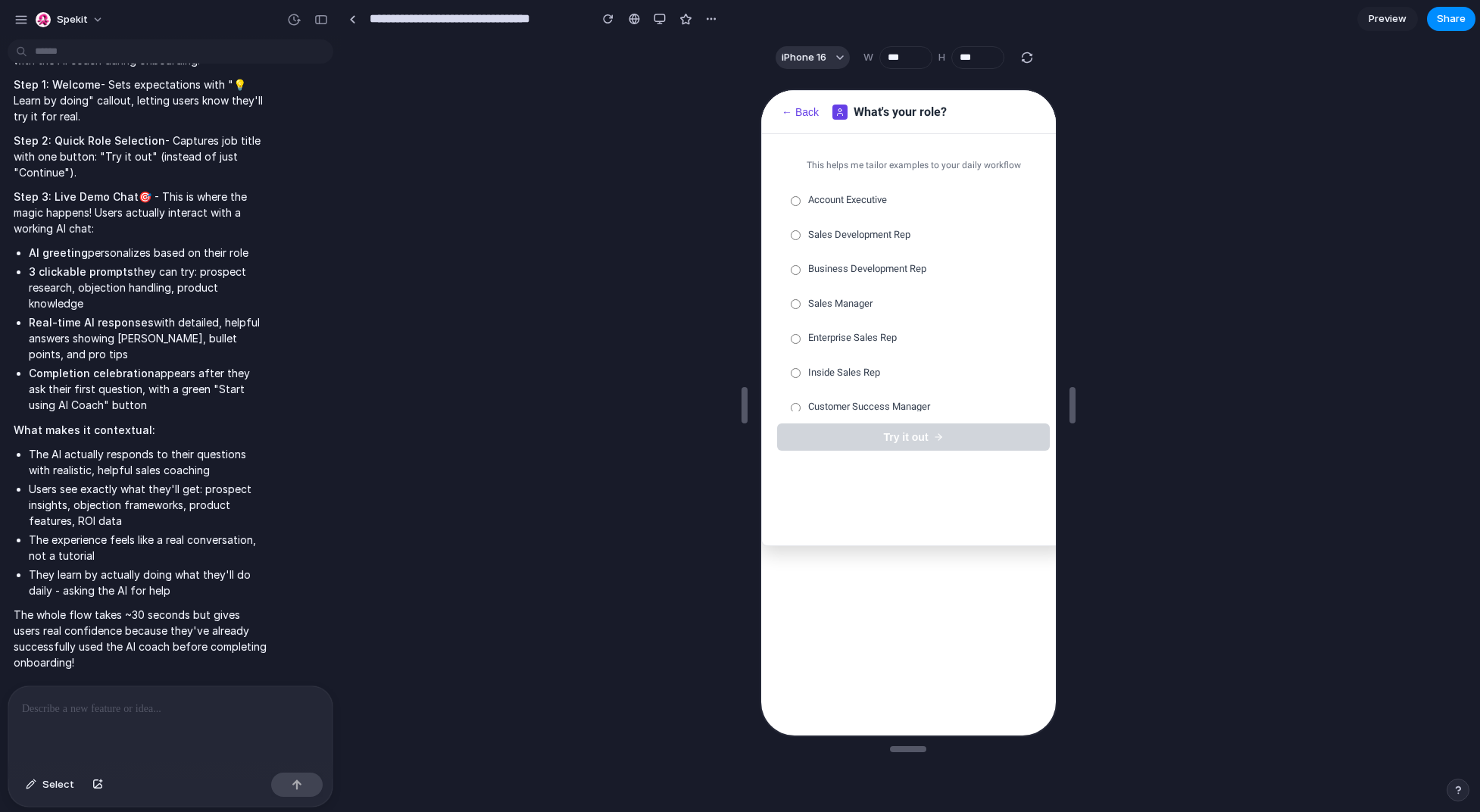
click at [823, 330] on span "Enterprise Sales Rep" at bounding box center [850, 336] width 89 height 15
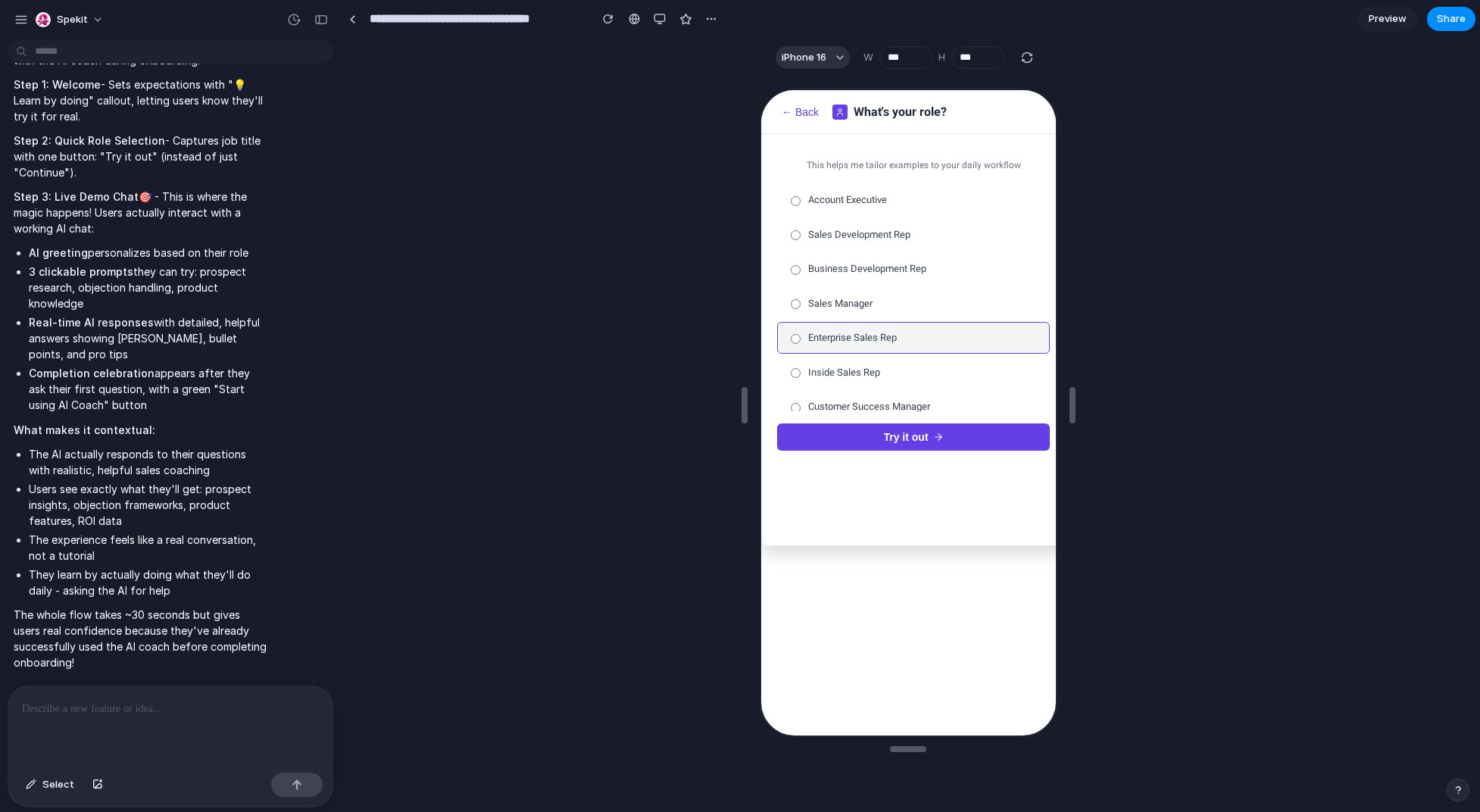
click at [864, 444] on button "Try it out" at bounding box center [911, 436] width 273 height 27
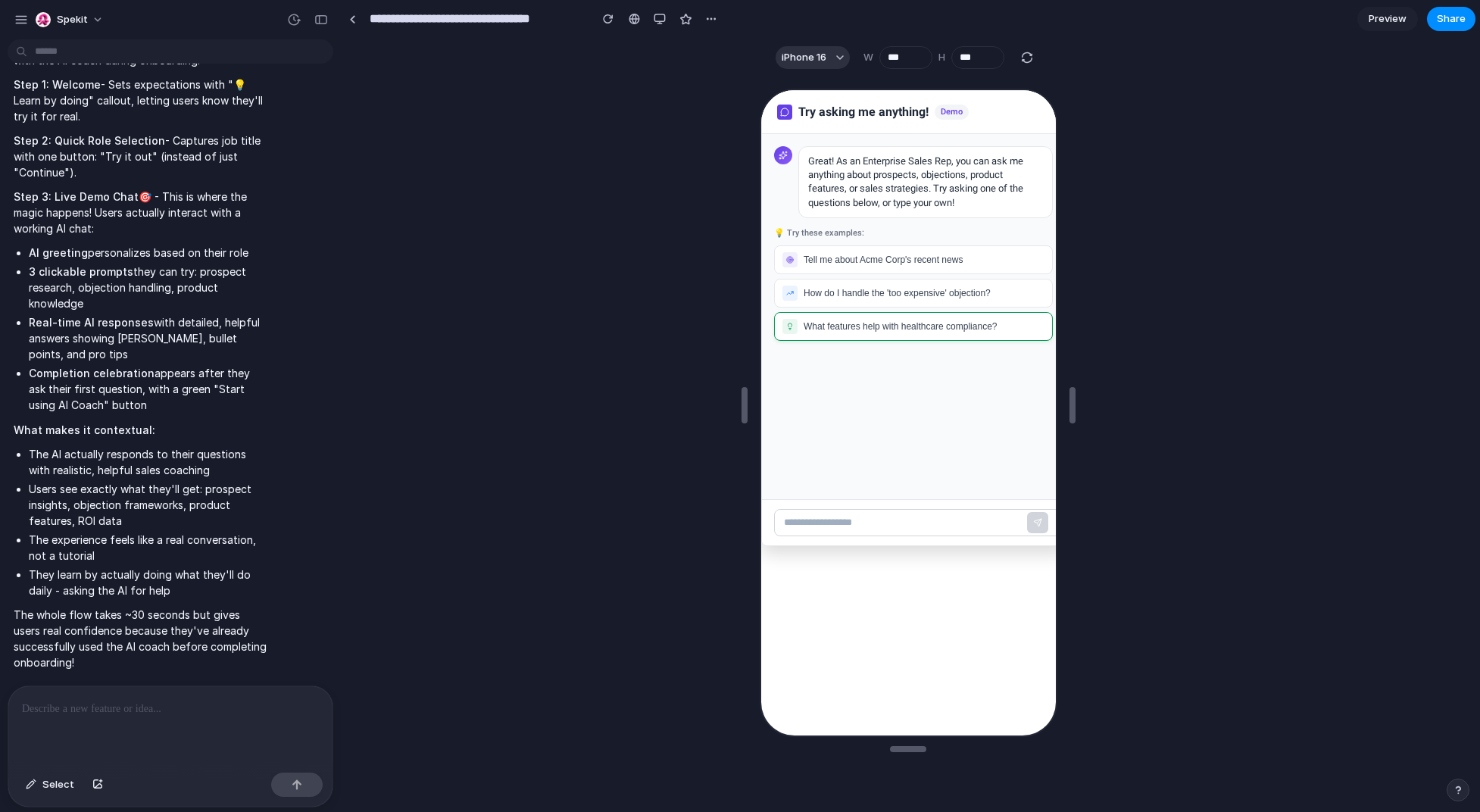
click at [861, 321] on span "What features help with healthcare compliance?" at bounding box center [898, 324] width 193 height 10
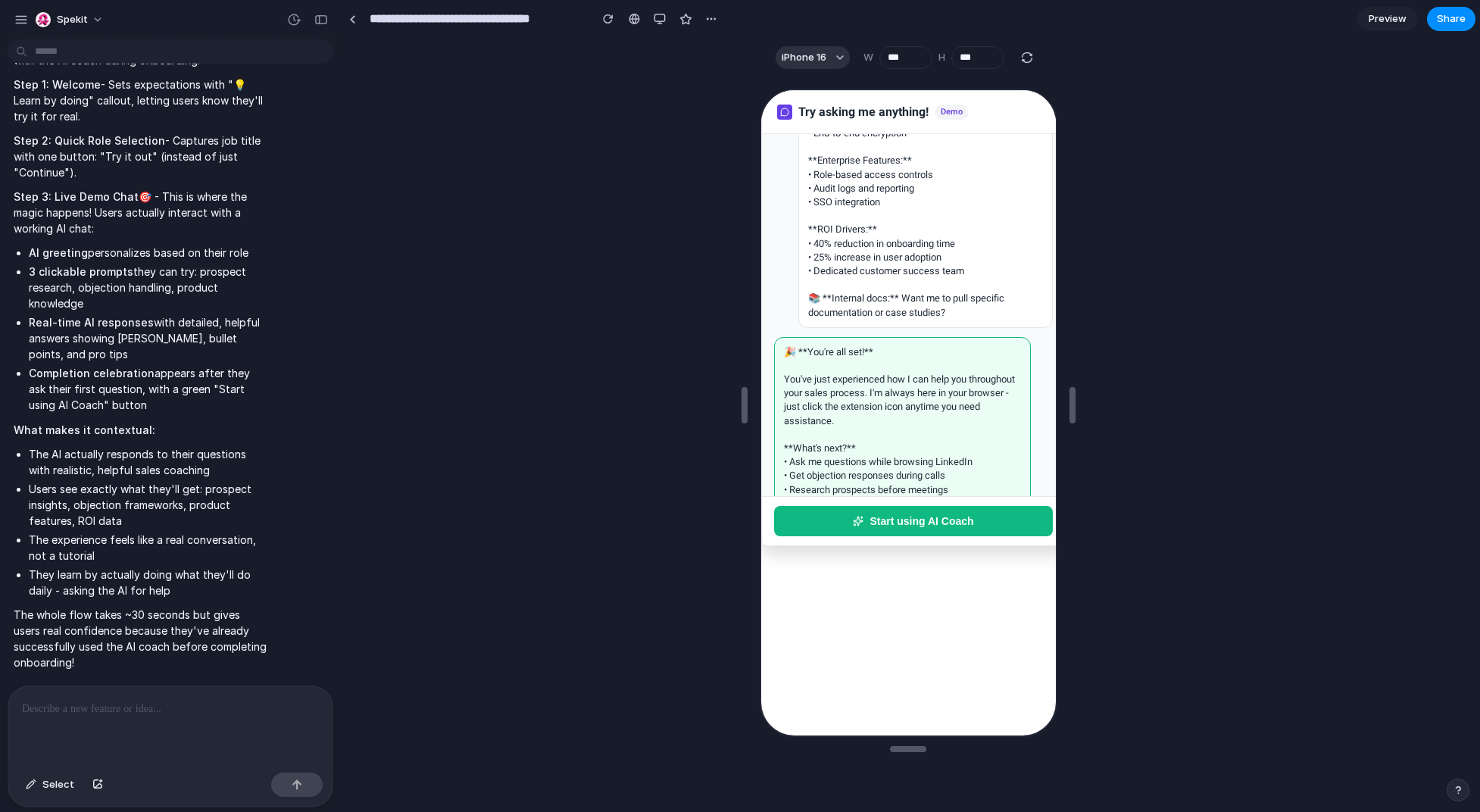
scroll to position [266, 0]
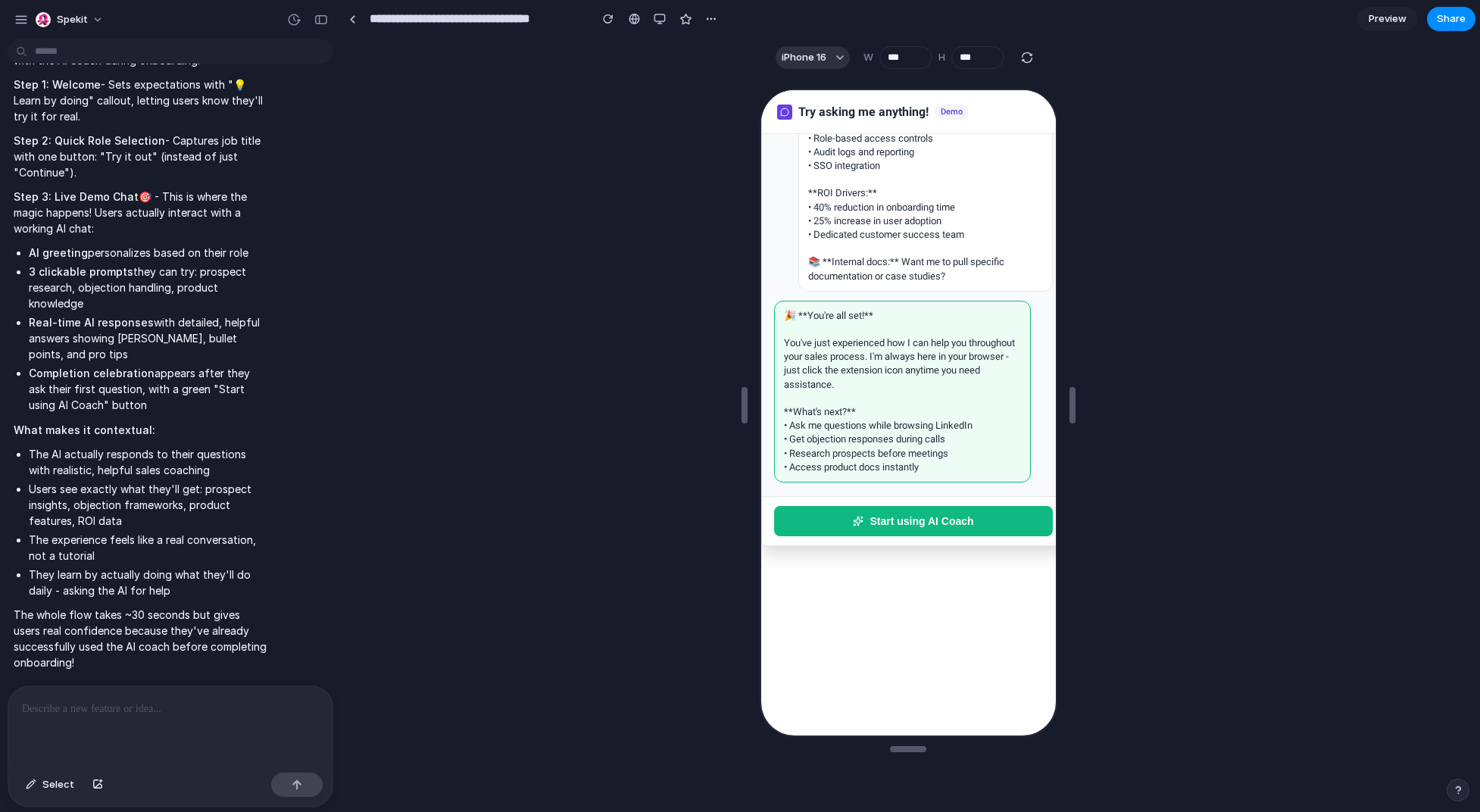
click at [880, 520] on button "Start using AI Coach" at bounding box center [911, 520] width 279 height 30
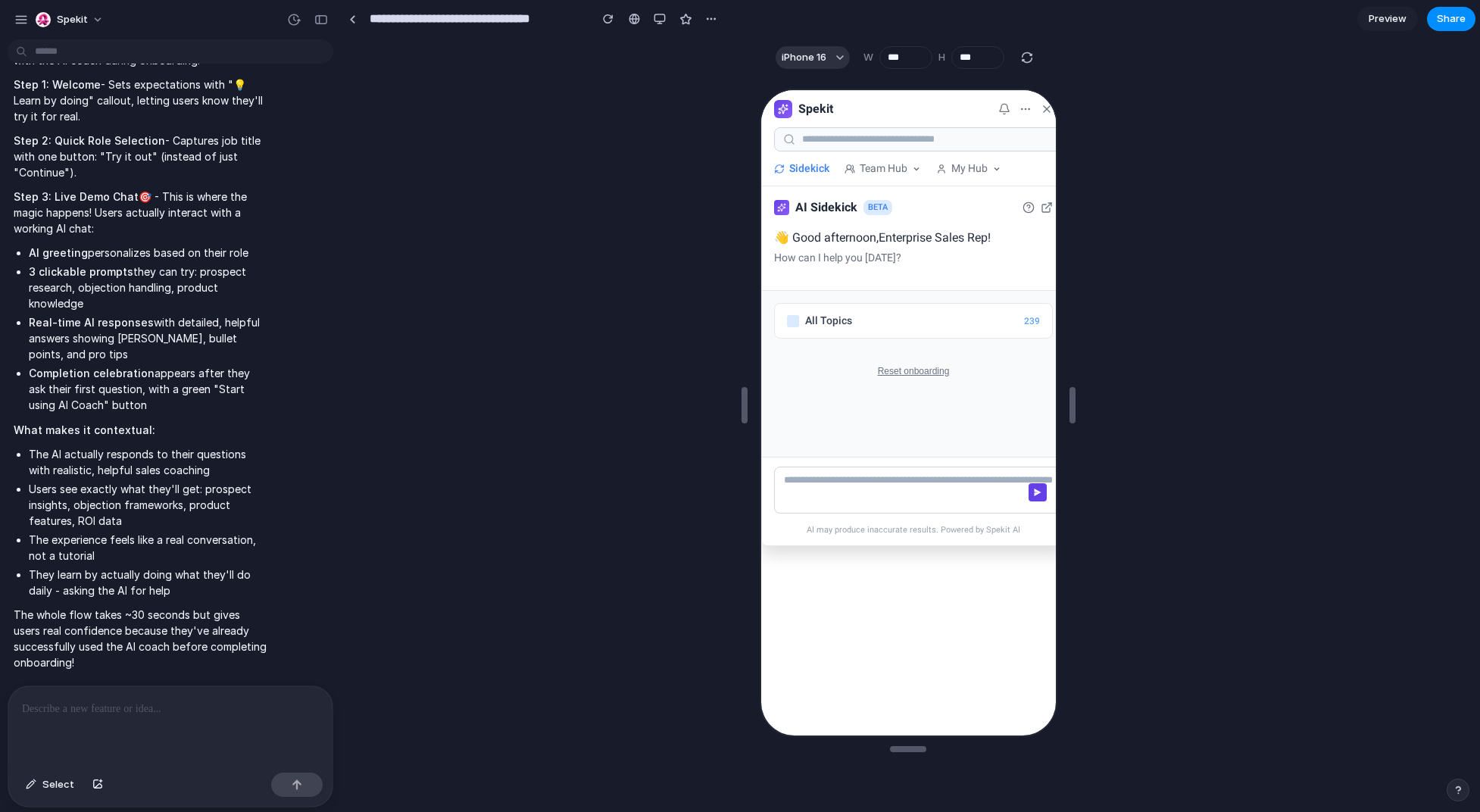
click at [880, 368] on button "Reset onboarding" at bounding box center [911, 369] width 78 height 17
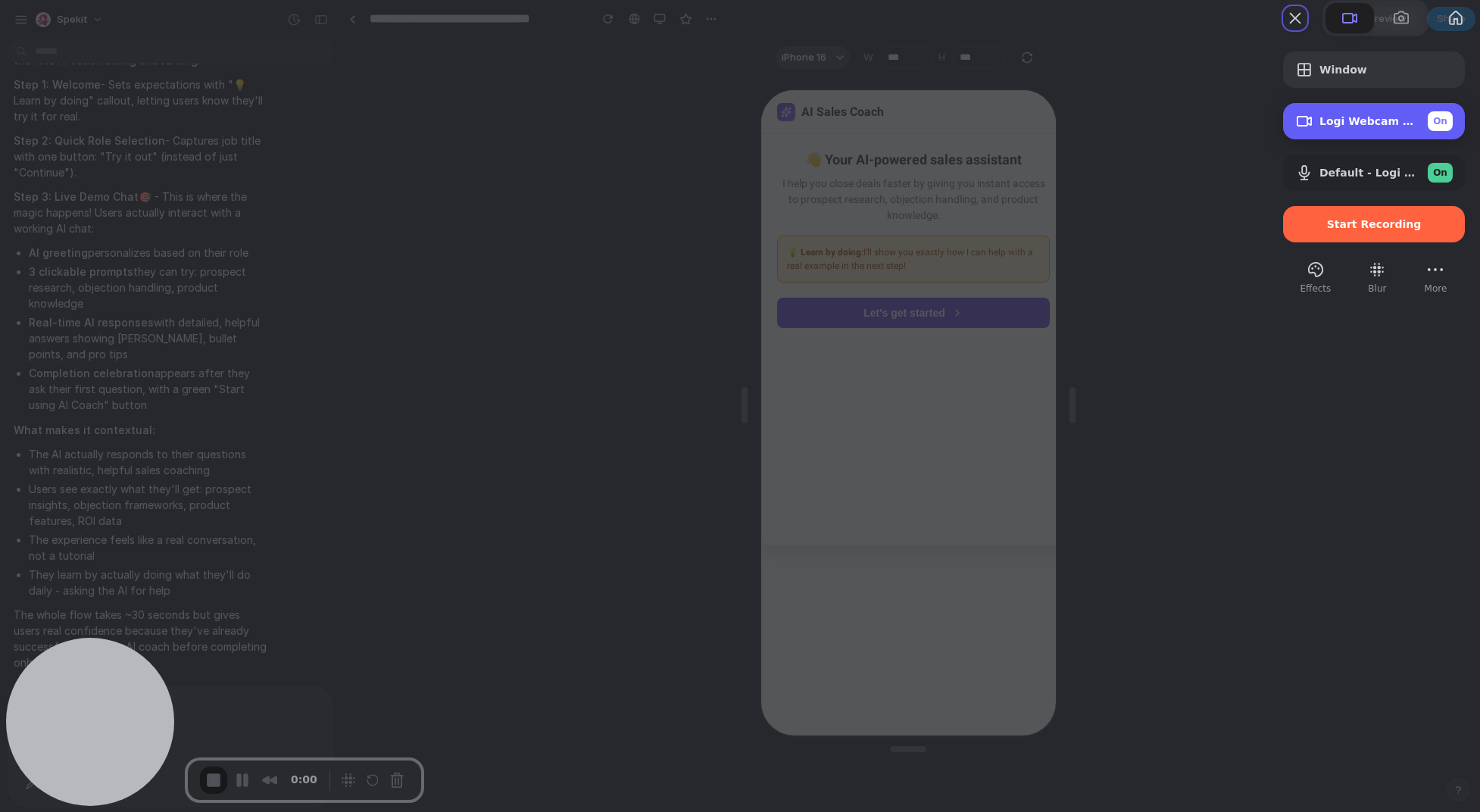
click at [880, 128] on span "Logi Webcam C920e (046d:08e7)" at bounding box center [1367, 120] width 96 height 12
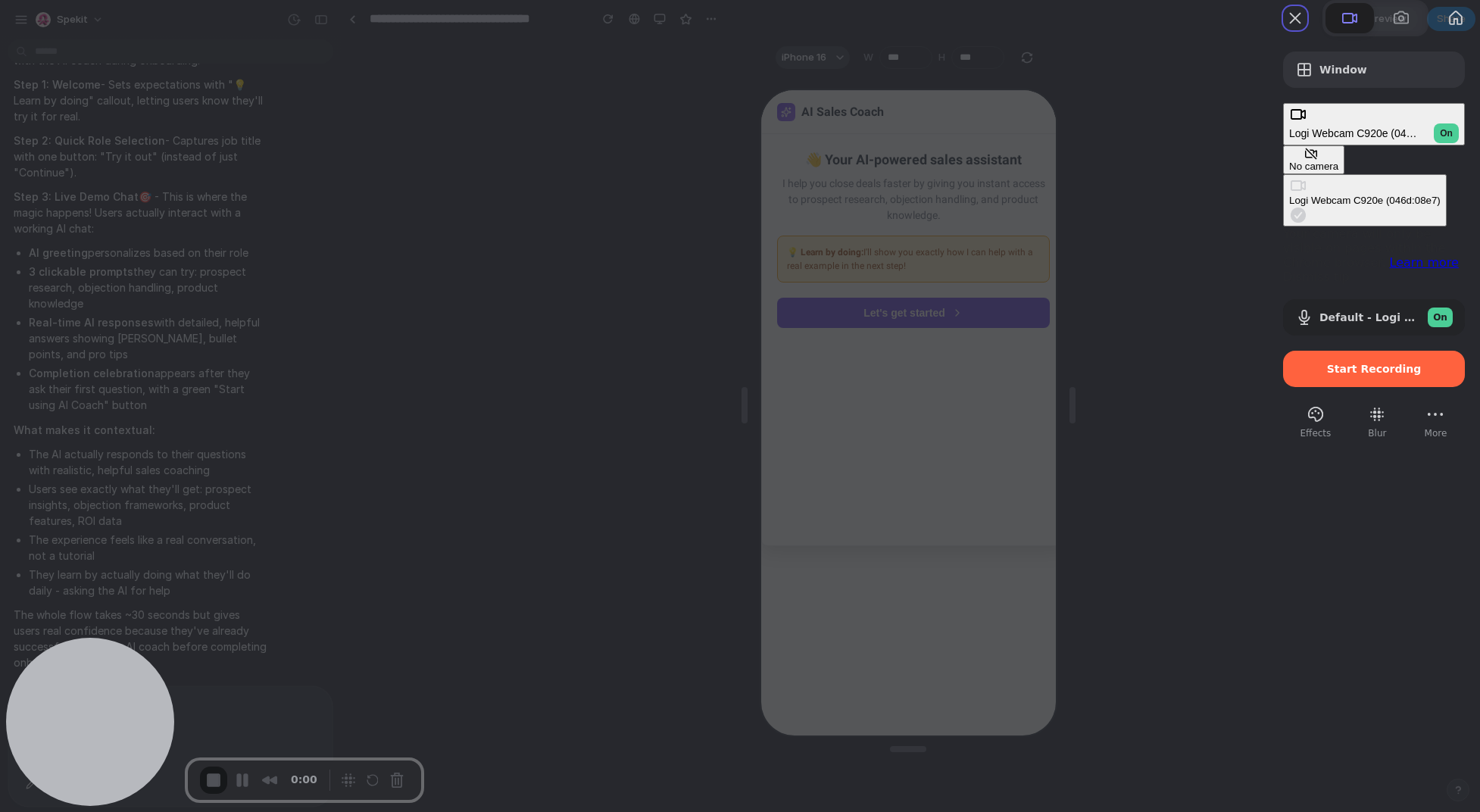
click at [880, 166] on button "No camera" at bounding box center [1314, 160] width 61 height 29
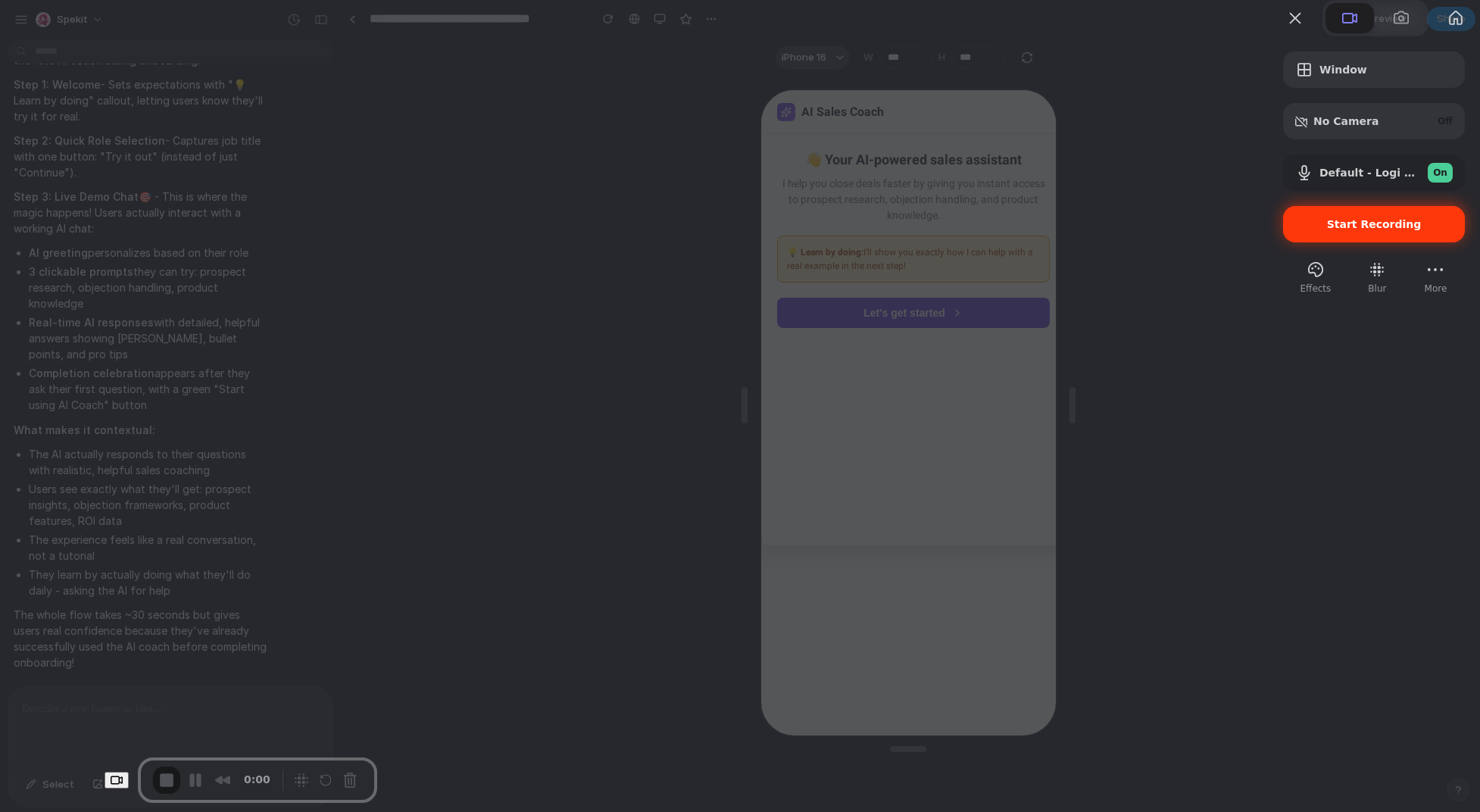
click at [880, 231] on span "Start Recording" at bounding box center [1375, 223] width 95 height 12
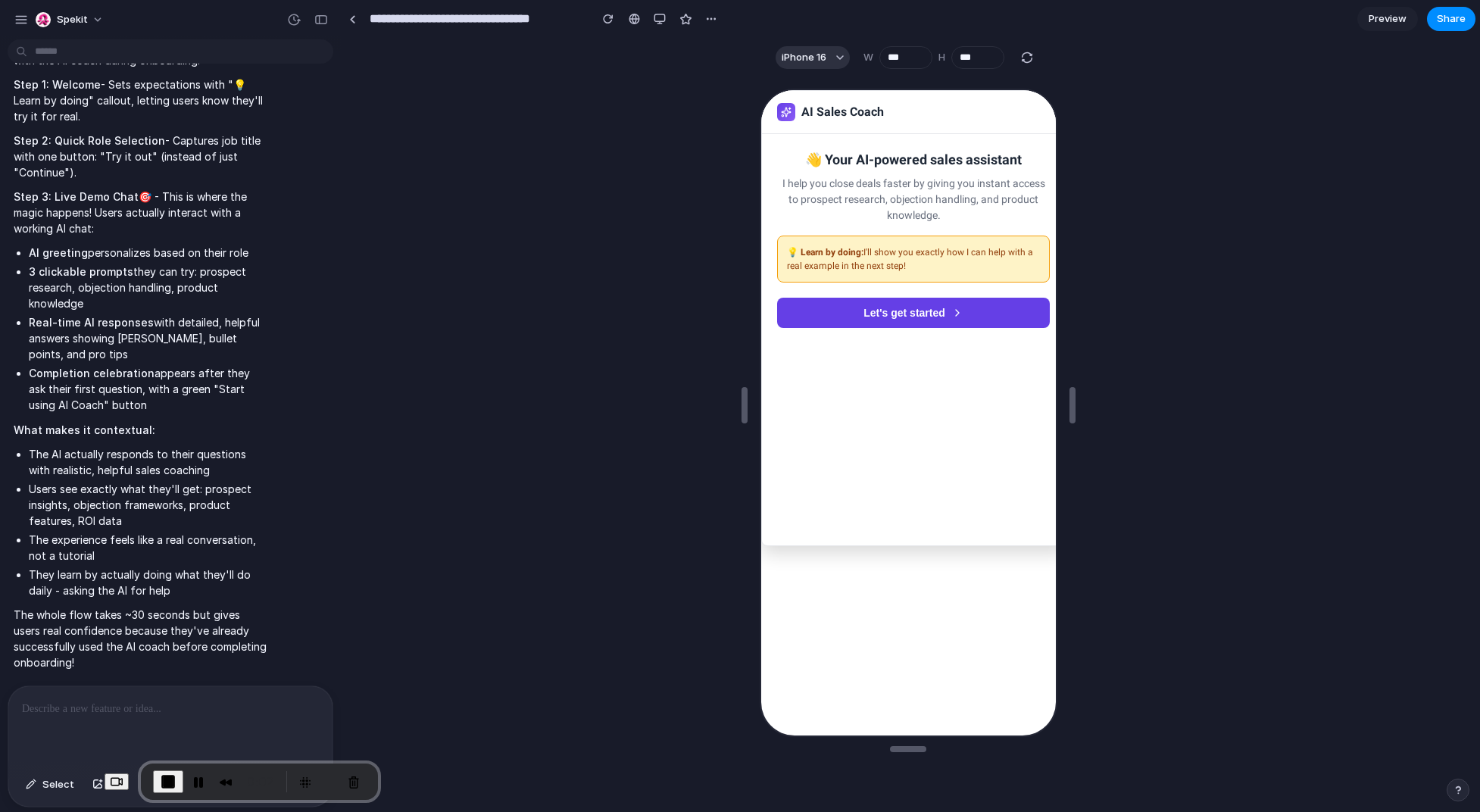
click at [880, 309] on button "Let's get started" at bounding box center [911, 311] width 273 height 30
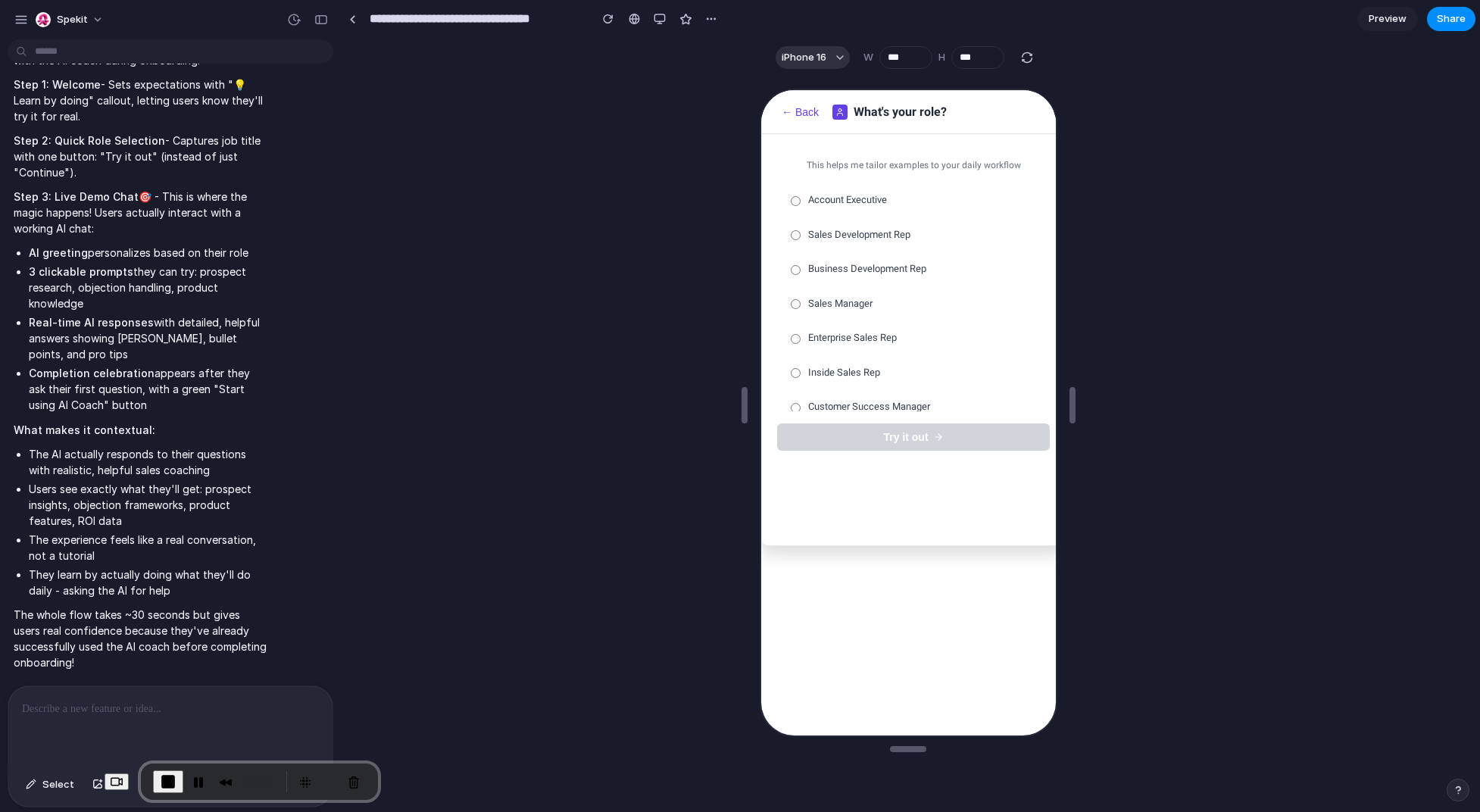
click at [837, 201] on span "Account Executive" at bounding box center [845, 198] width 78 height 15
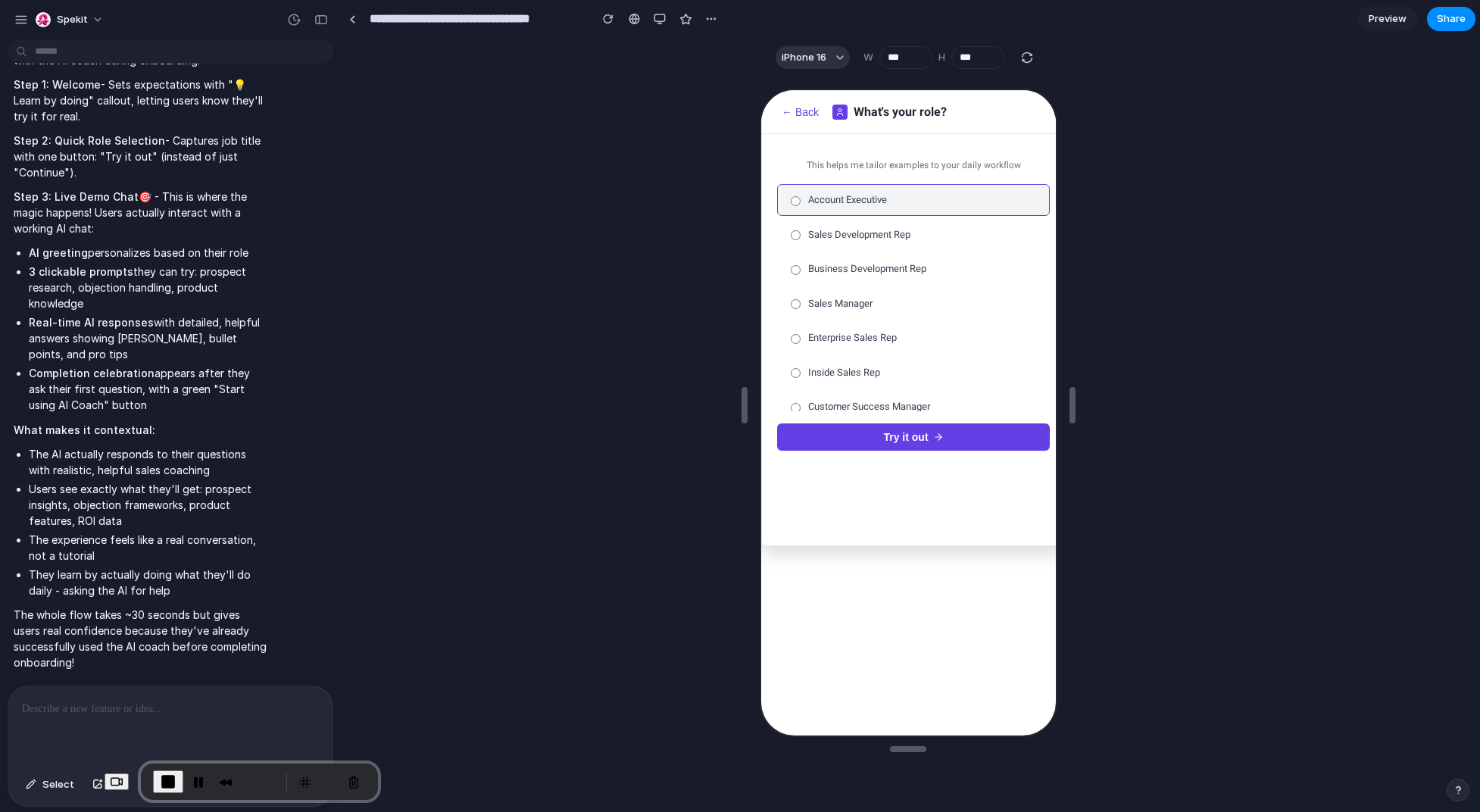
click at [880, 437] on button "Try it out" at bounding box center [911, 436] width 273 height 27
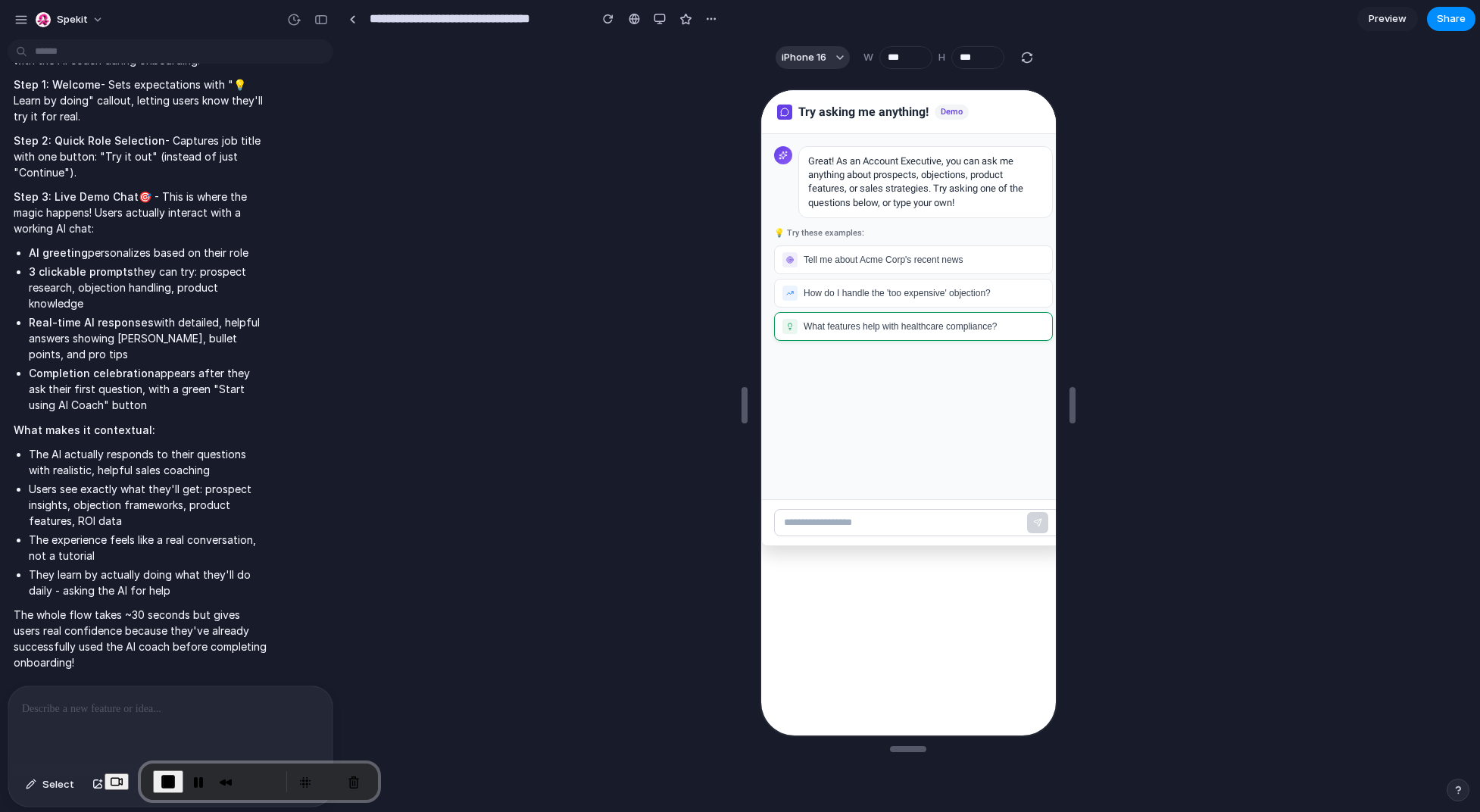
click at [880, 326] on span "What features help with healthcare compliance?" at bounding box center [898, 324] width 193 height 10
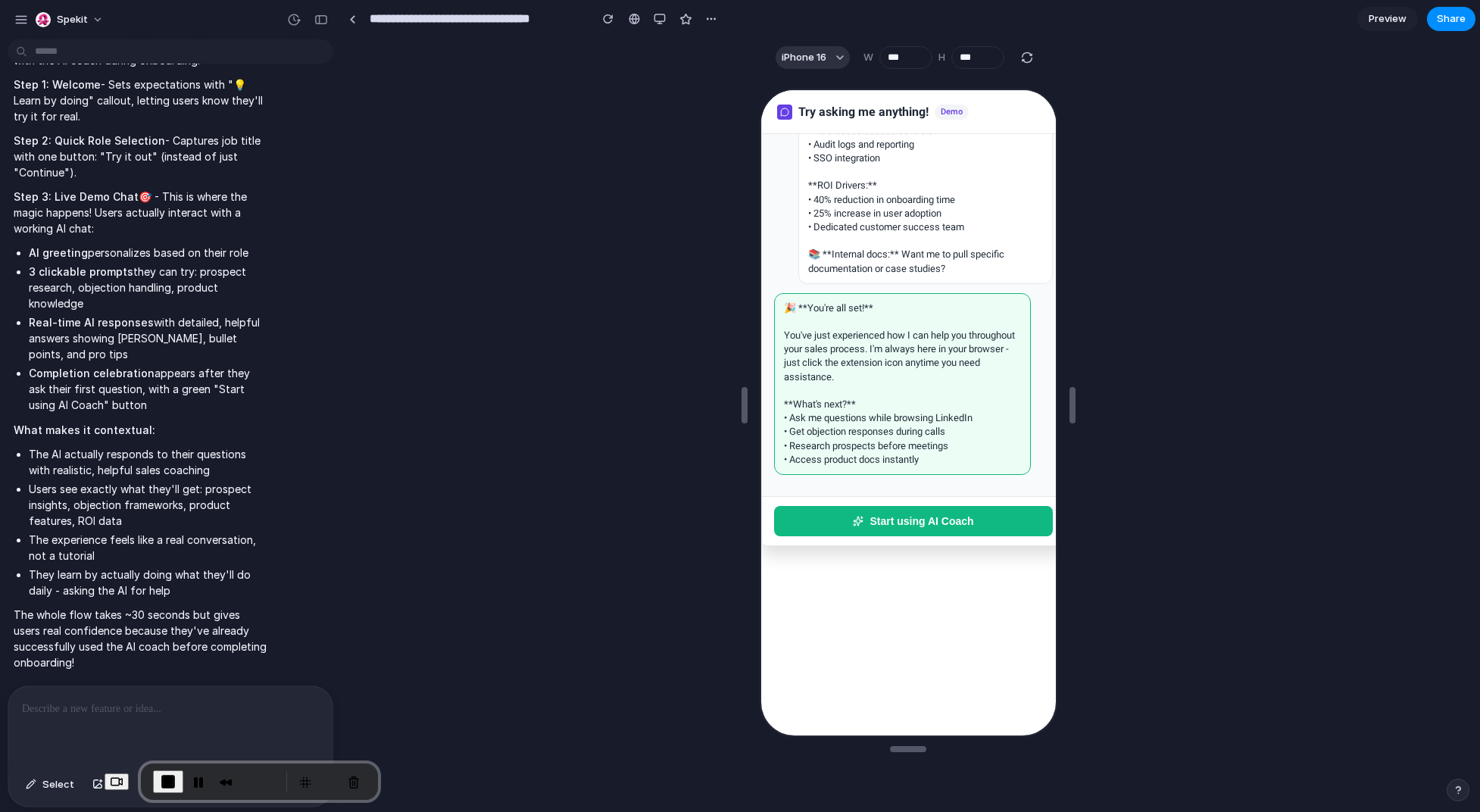
scroll to position [287, 0]
click at [880, 501] on div "Start using AI Coach" at bounding box center [911, 519] width 303 height 49
click at [880, 514] on button "Start using AI Coach" at bounding box center [911, 520] width 279 height 30
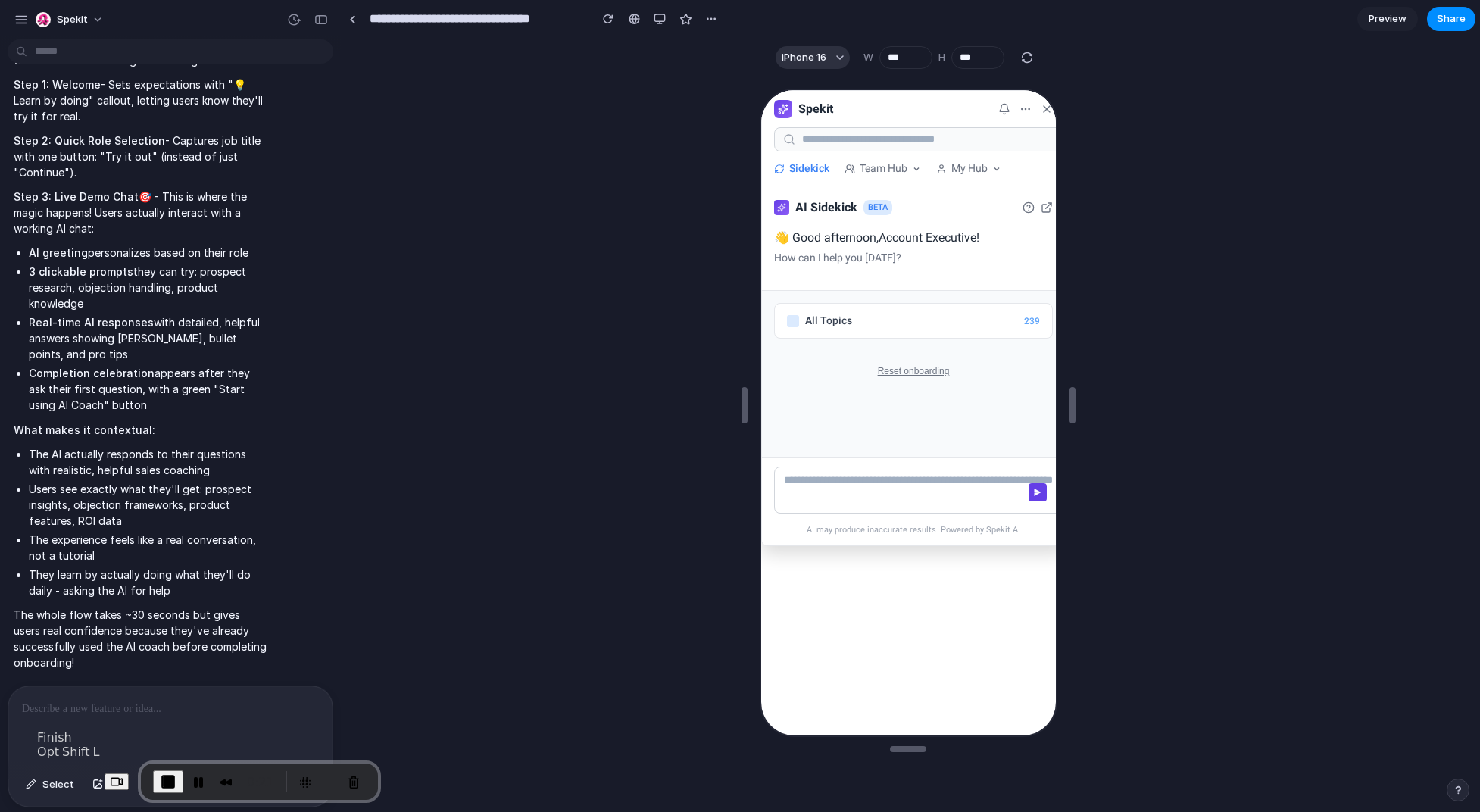
click at [159, 761] on span "End Recording" at bounding box center [168, 781] width 18 height 18
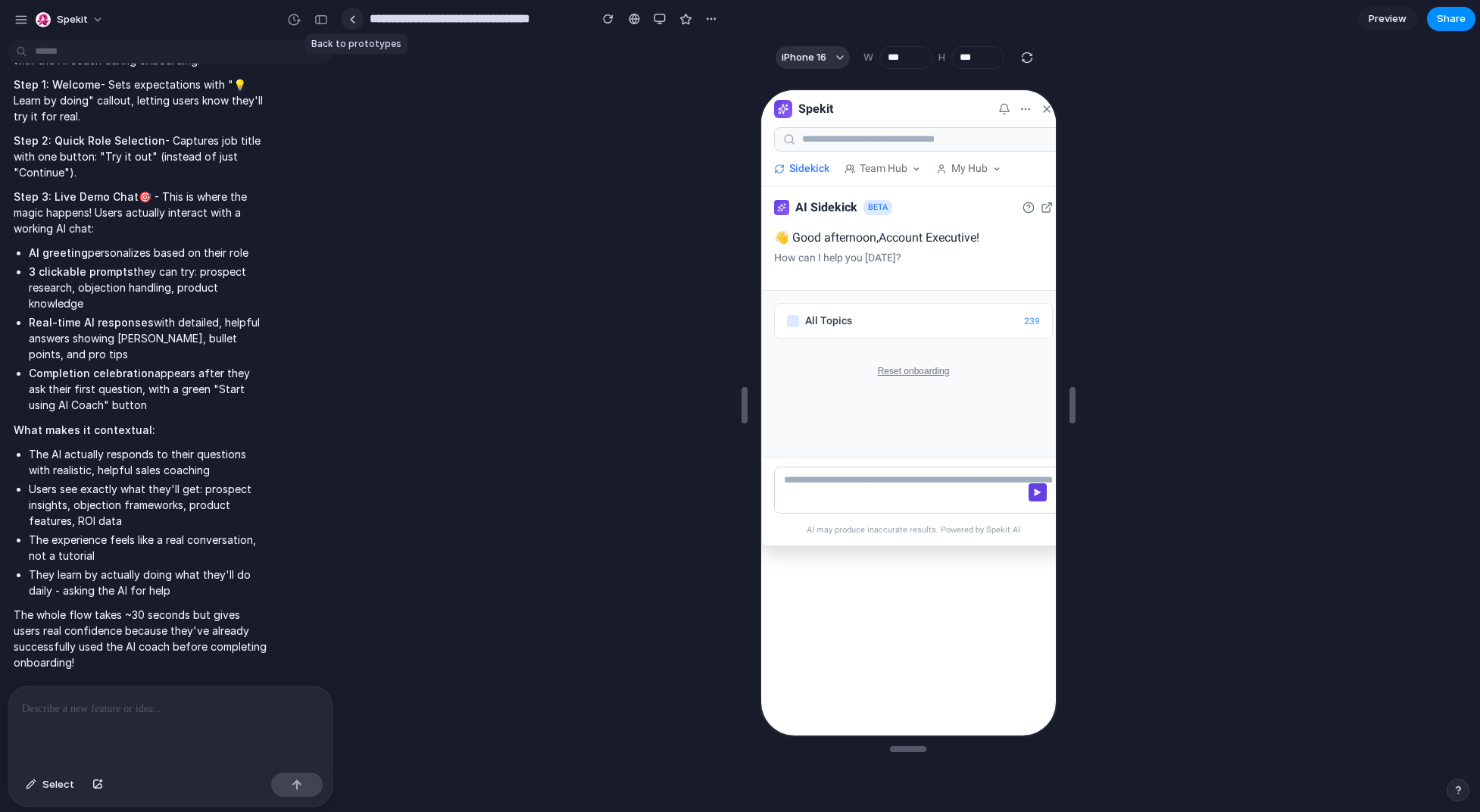
click at [342, 17] on link at bounding box center [352, 19] width 23 height 23
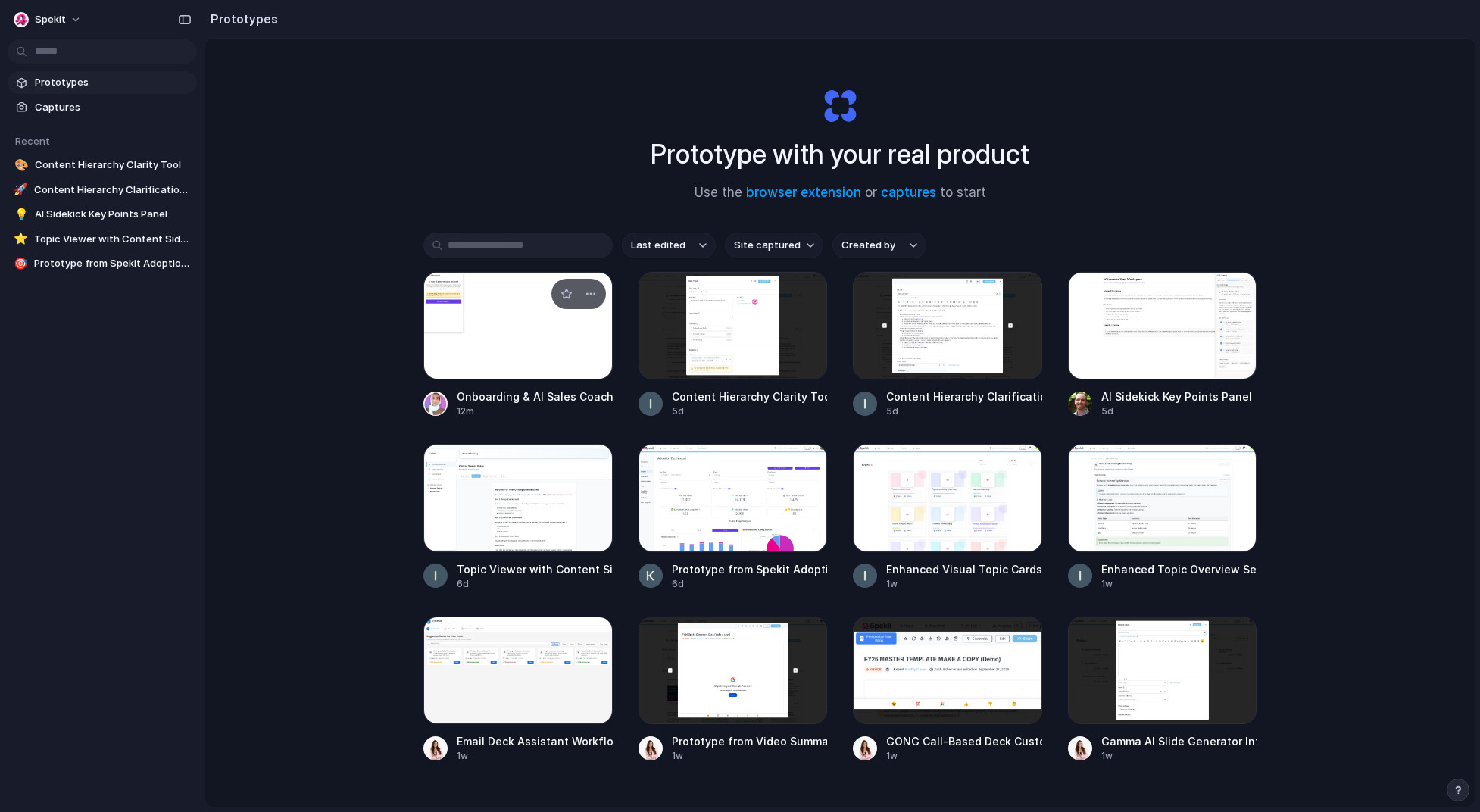
click at [533, 329] on div at bounding box center [517, 326] width 189 height 108
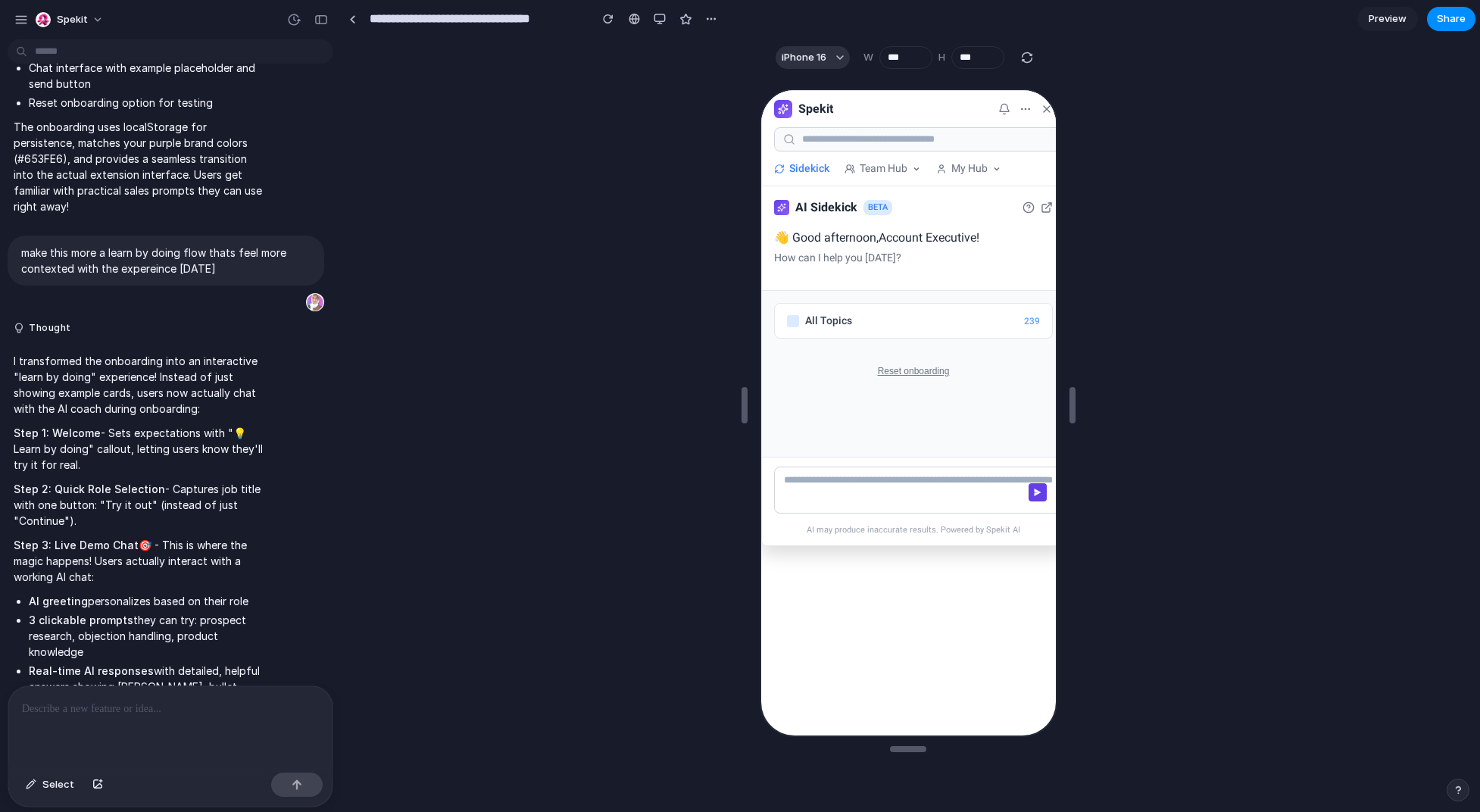
scroll to position [1918, 0]
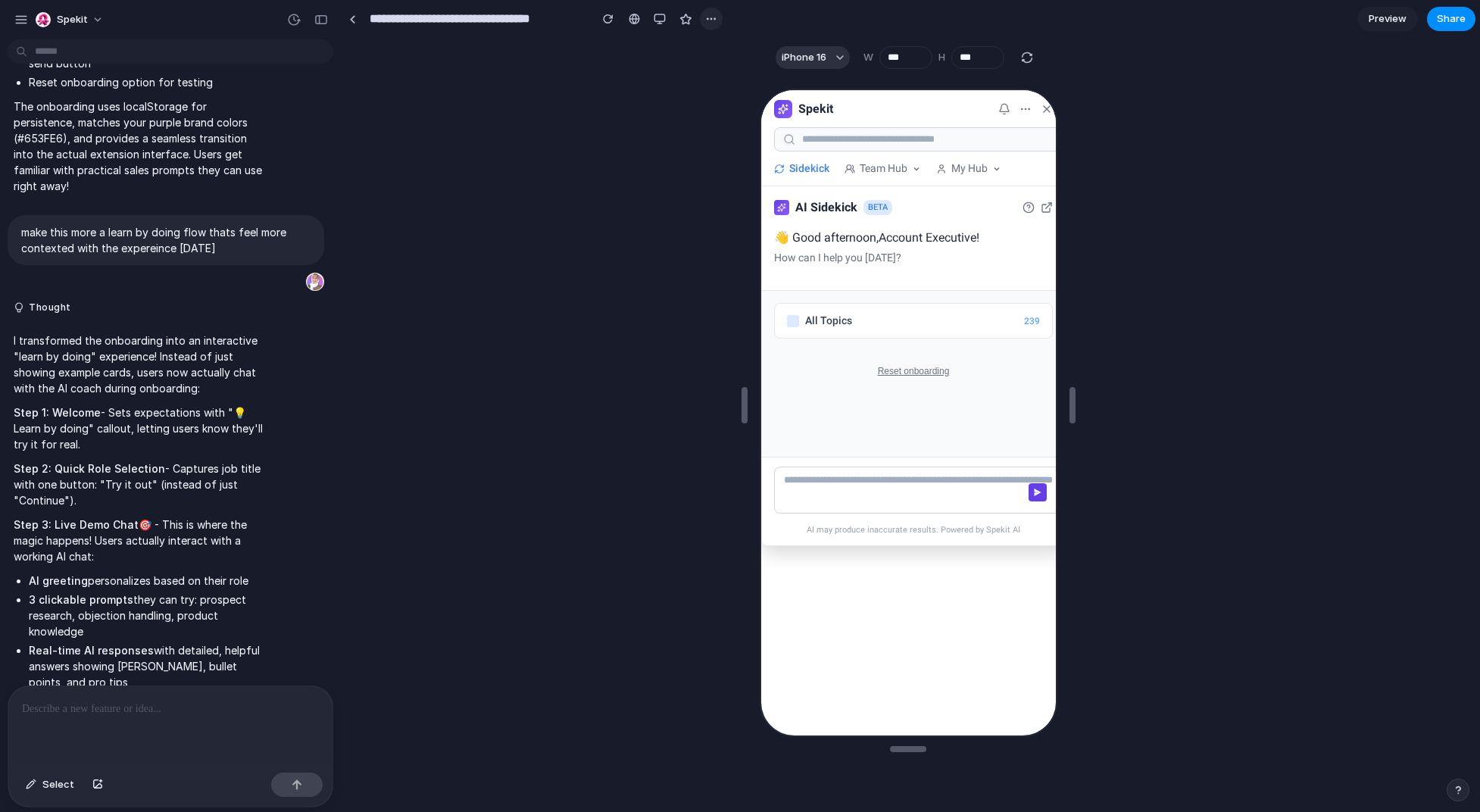
click at [705, 18] on div "button" at bounding box center [711, 18] width 12 height 12
click at [705, 18] on div "Duplicate Delete" at bounding box center [740, 406] width 1480 height 812
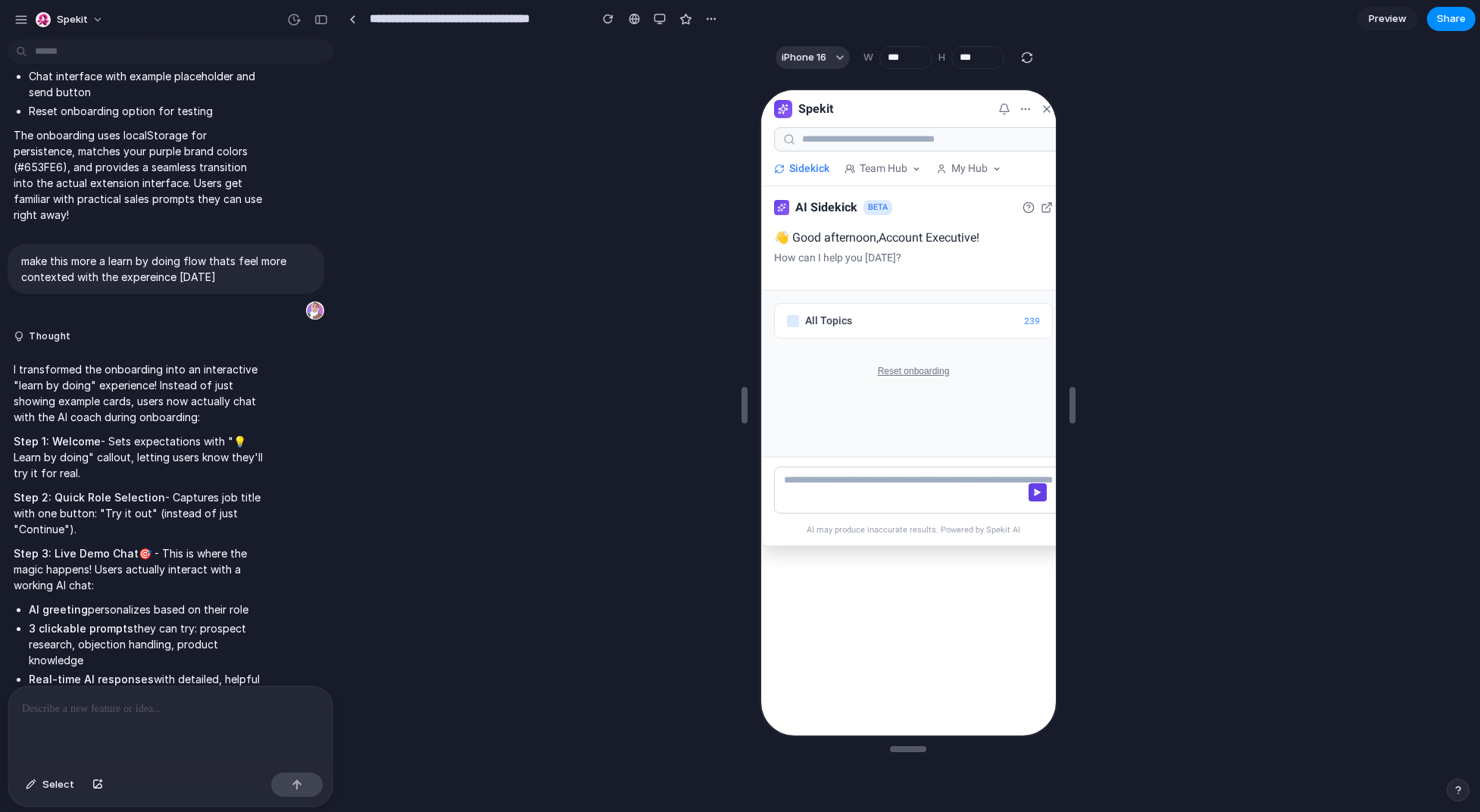
drag, startPoint x: 97, startPoint y: 416, endPoint x: 82, endPoint y: 376, distance: 42.7
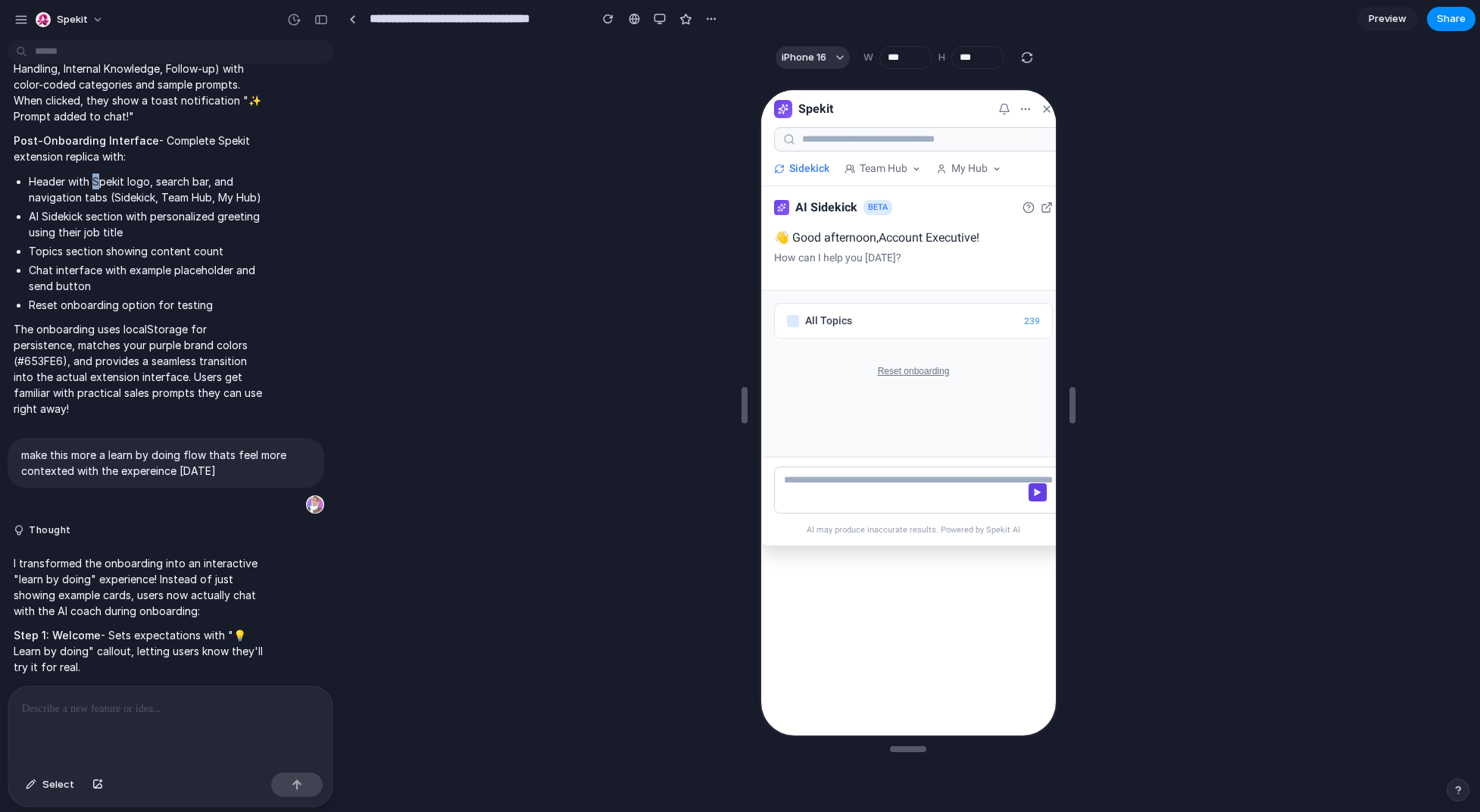
scroll to position [1371, 0]
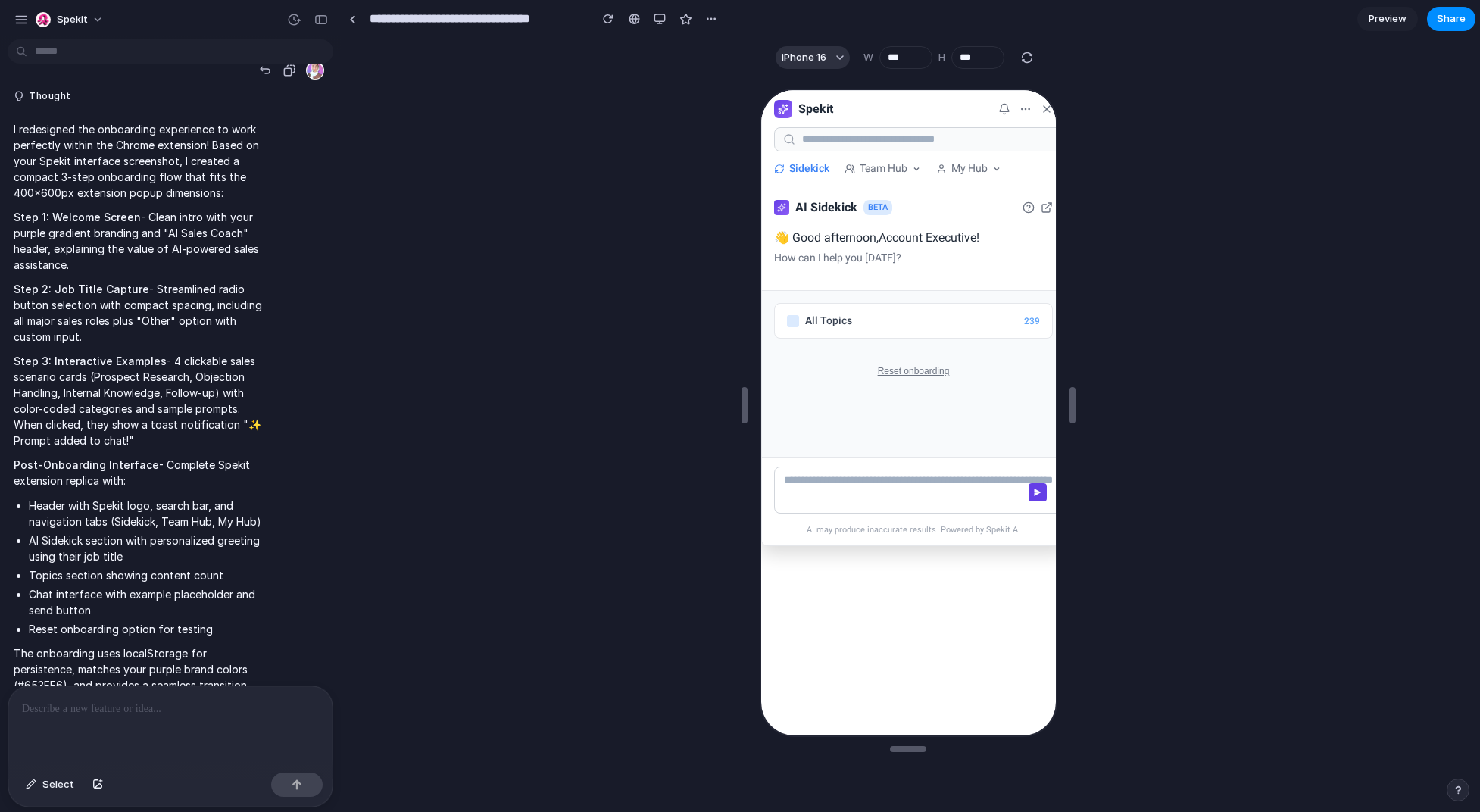
click at [233, 29] on div at bounding box center [274, 19] width 83 height 21
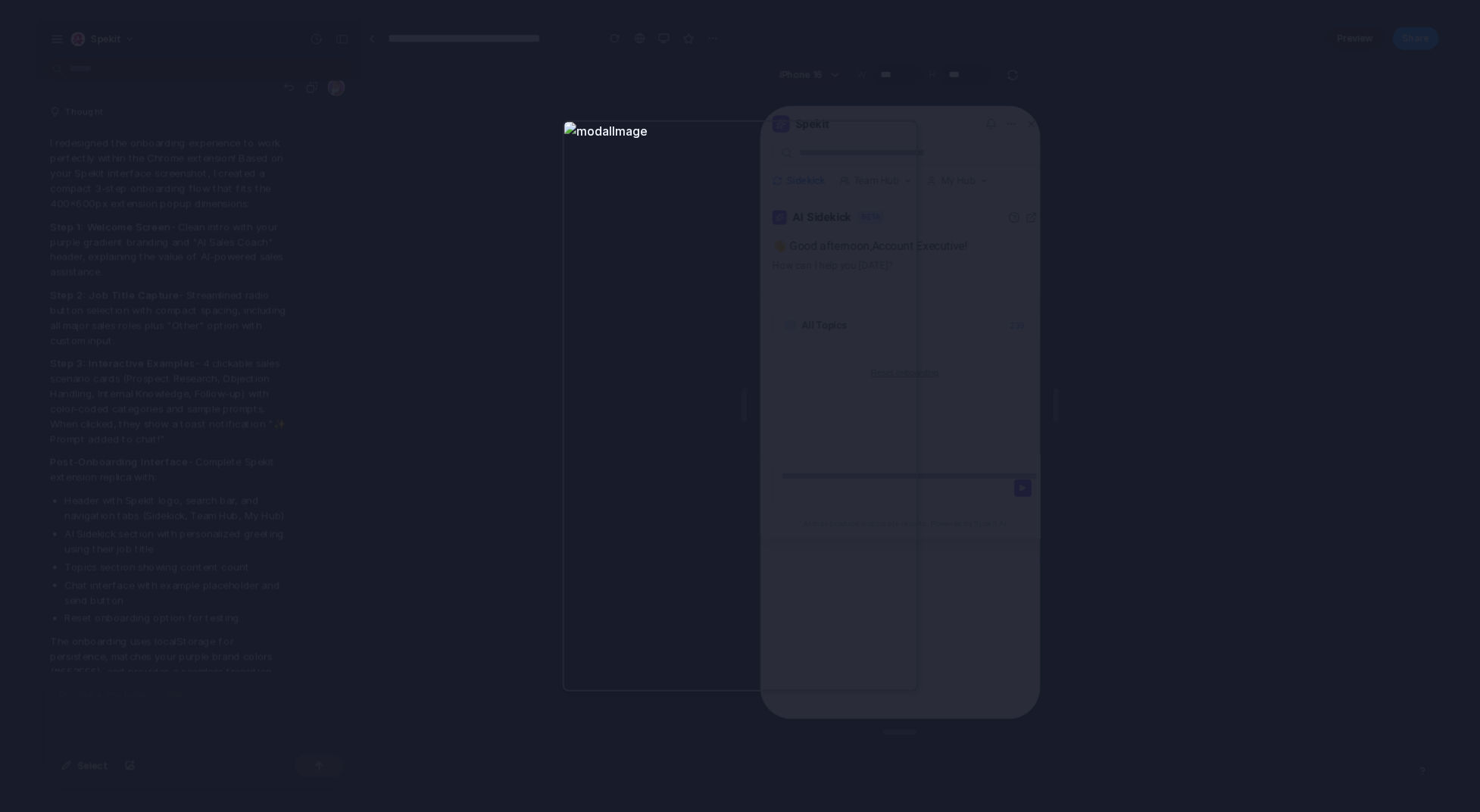
click at [83, 347] on div at bounding box center [740, 406] width 1480 height 812
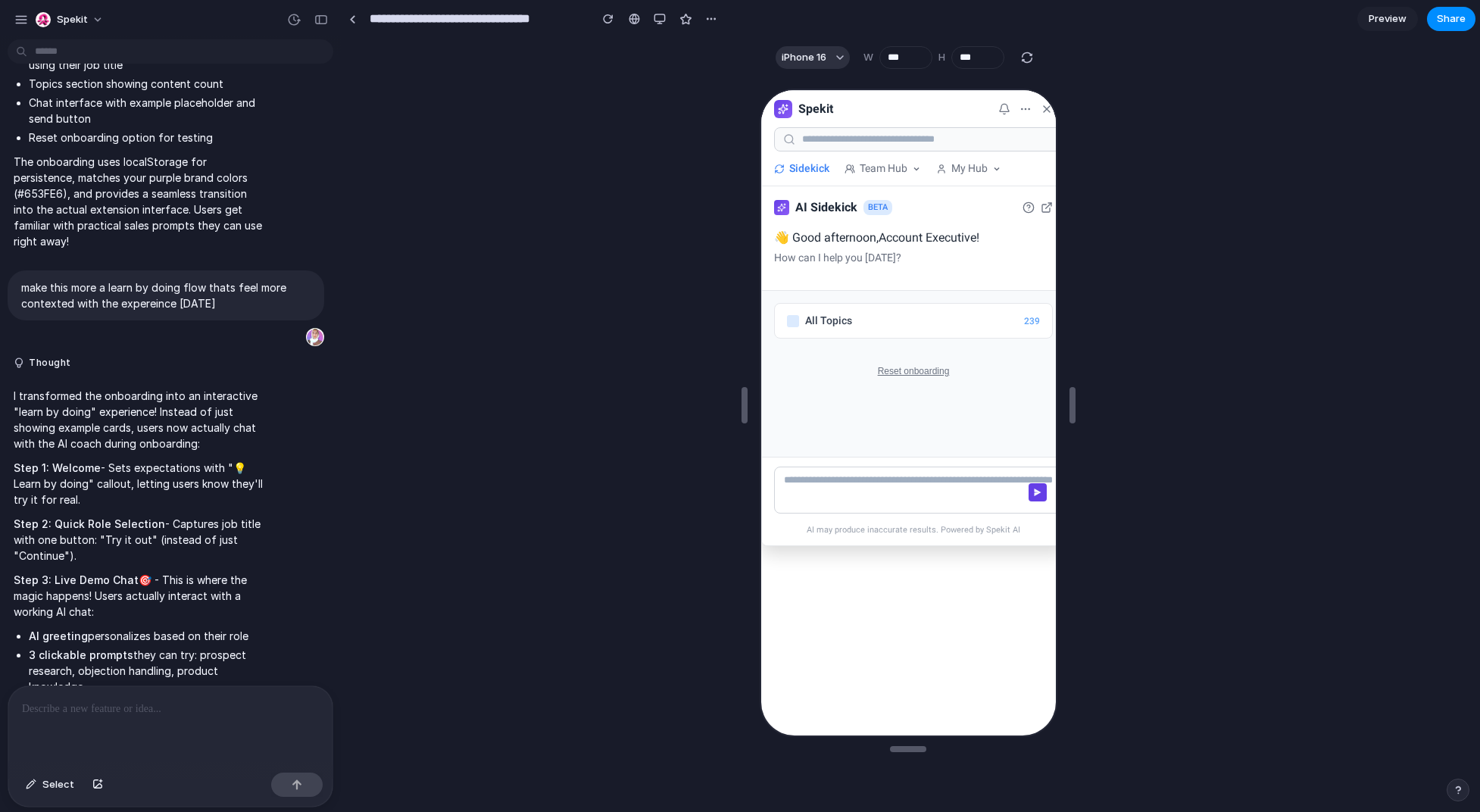
scroll to position [1862, 0]
drag, startPoint x: 16, startPoint y: 304, endPoint x: 155, endPoint y: 395, distance: 166.1
click at [78, 722] on div at bounding box center [170, 726] width 324 height 80
drag, startPoint x: 158, startPoint y: 388, endPoint x: 10, endPoint y: 162, distance: 270.1
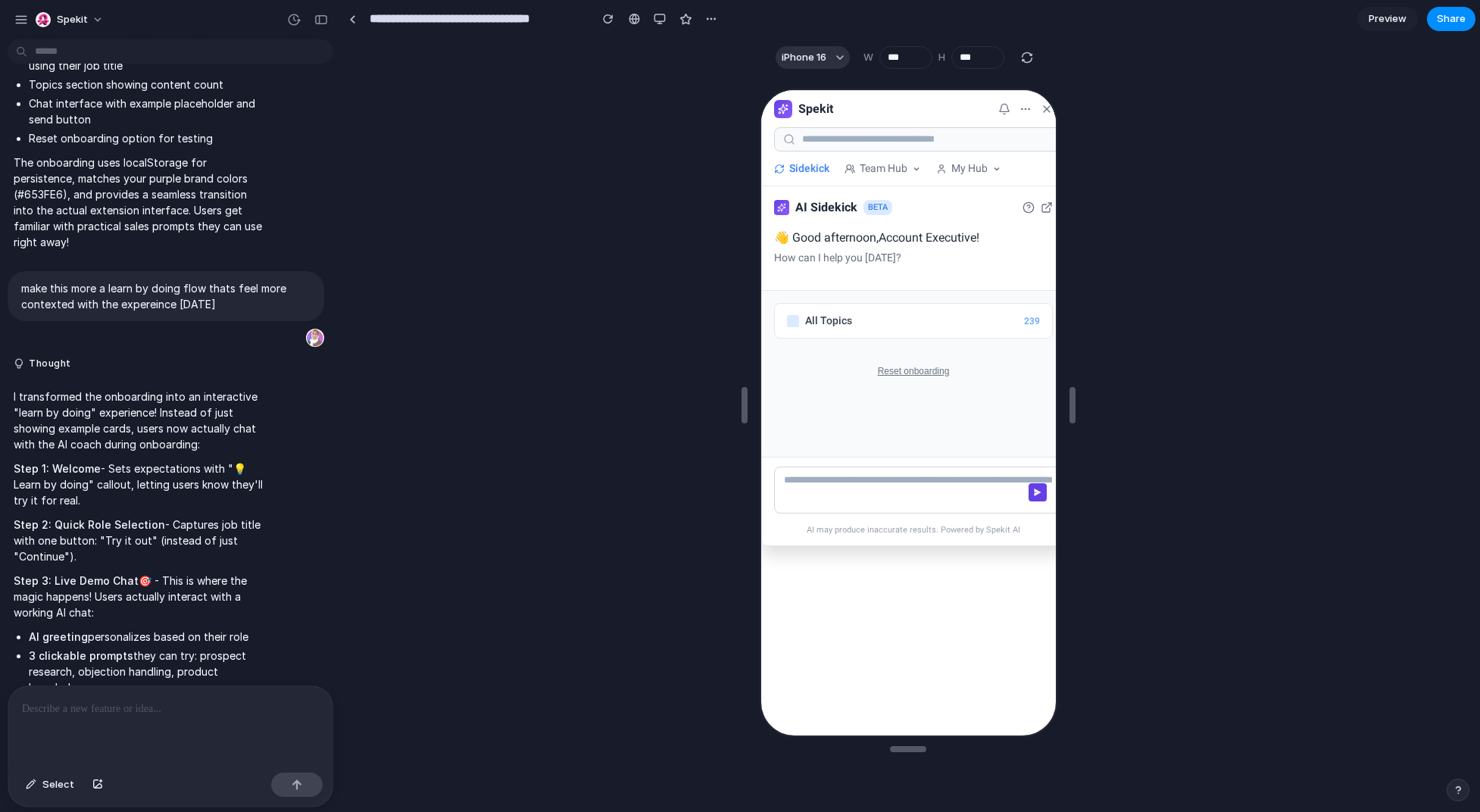
copy span "Step 1: Welcome Screen - Clean intro with your purple gradient branding and "AI…"
click at [126, 716] on div at bounding box center [170, 726] width 324 height 80
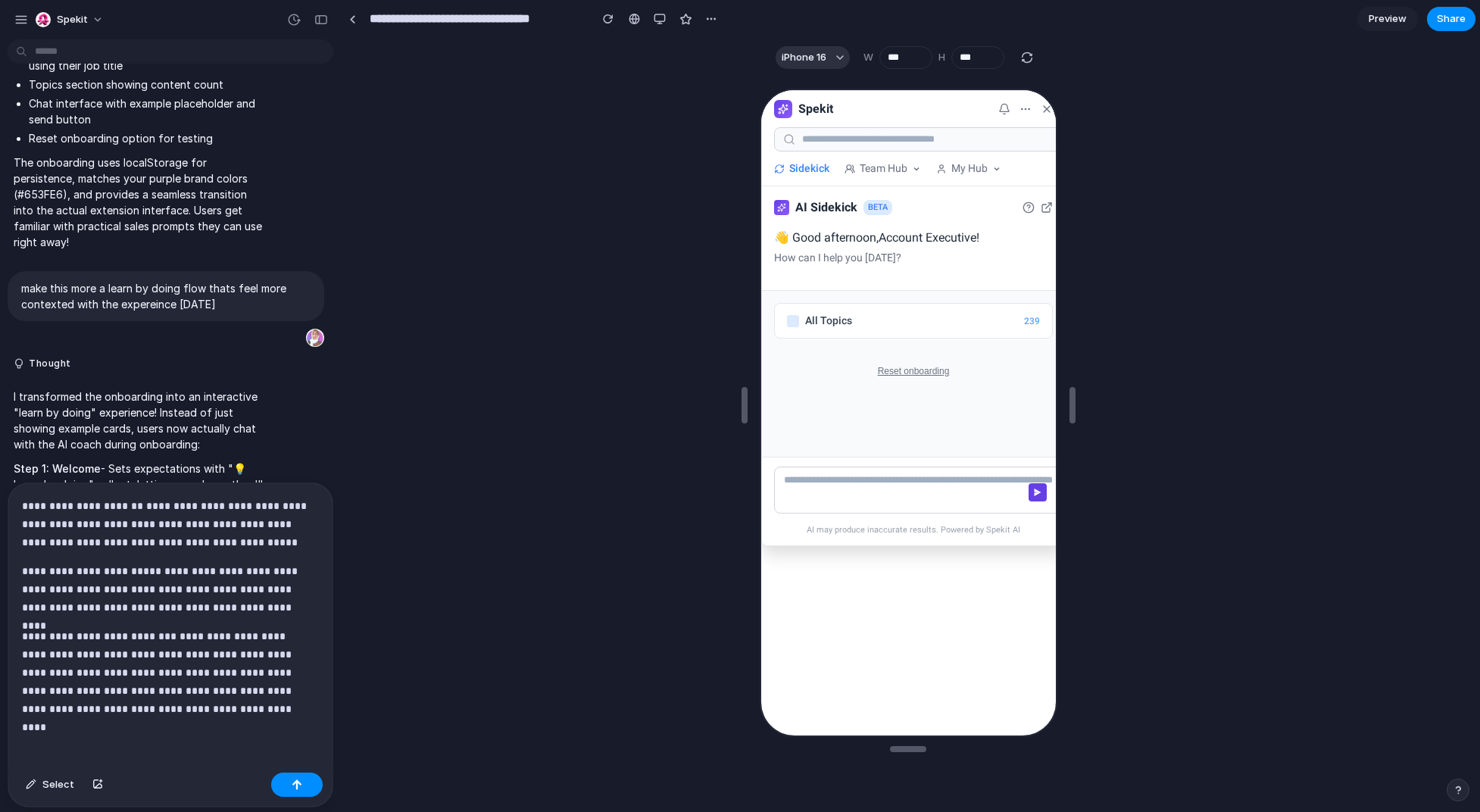
click at [166, 518] on p "**********" at bounding box center [167, 524] width 291 height 55
drag, startPoint x: 141, startPoint y: 519, endPoint x: 164, endPoint y: 560, distance: 47.0
click at [141, 519] on p "**********" at bounding box center [167, 524] width 291 height 55
drag, startPoint x: 211, startPoint y: 522, endPoint x: 191, endPoint y: 523, distance: 20.0
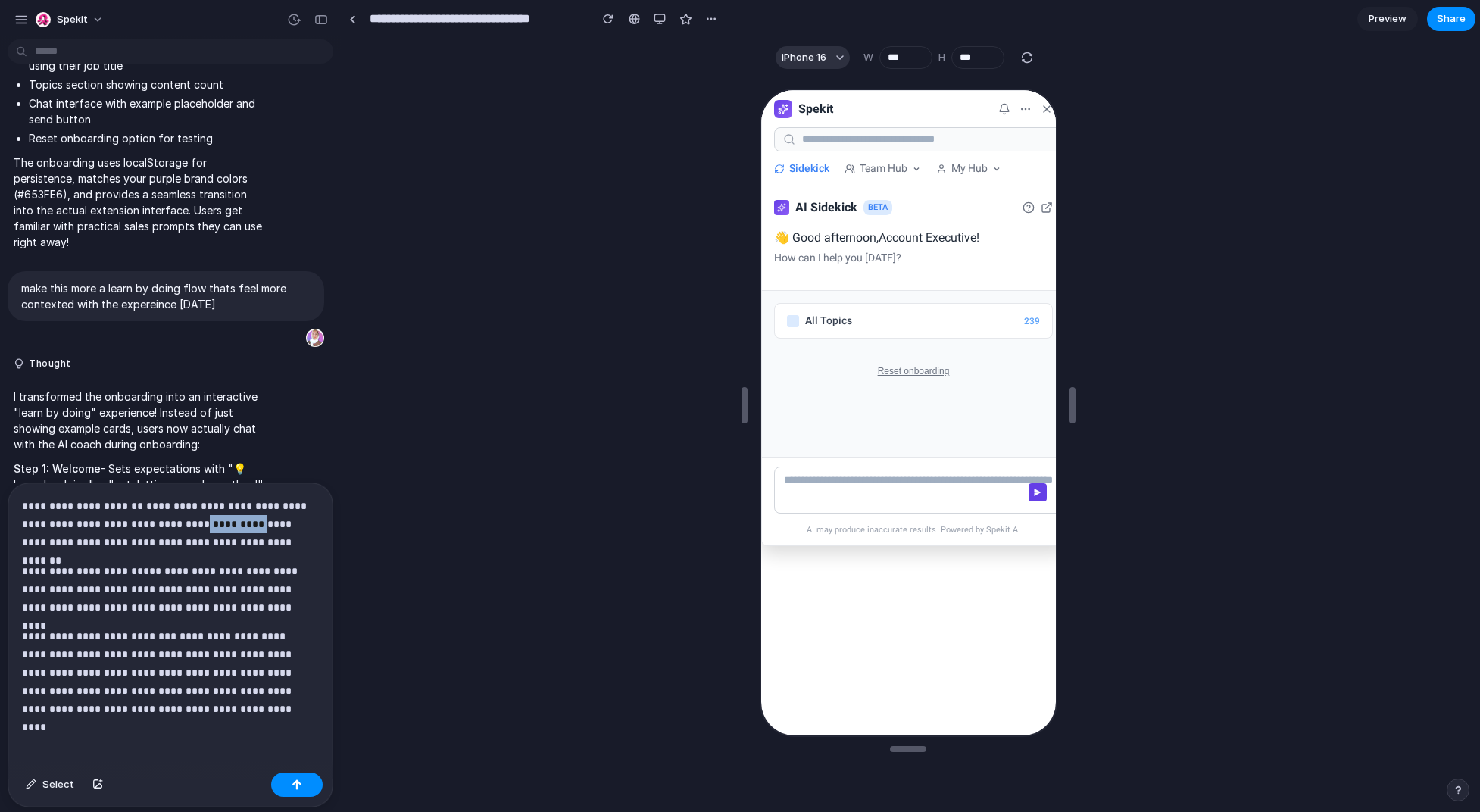
click at [191, 523] on p "**********" at bounding box center [167, 524] width 291 height 55
click at [289, 535] on p "**********" at bounding box center [167, 524] width 291 height 55
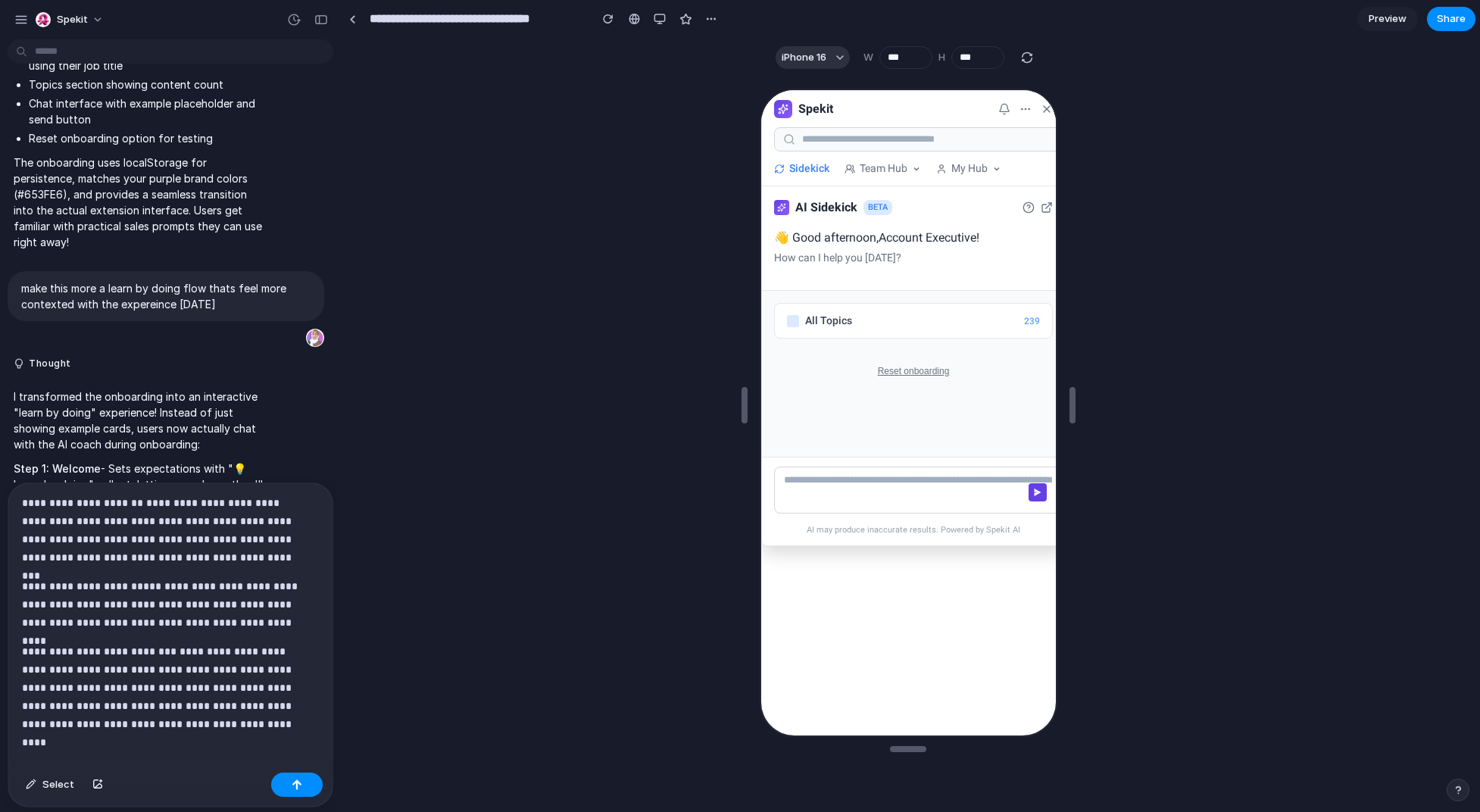
scroll to position [6, 0]
click at [135, 616] on p "**********" at bounding box center [164, 601] width 284 height 55
click at [281, 616] on p "**********" at bounding box center [164, 601] width 284 height 55
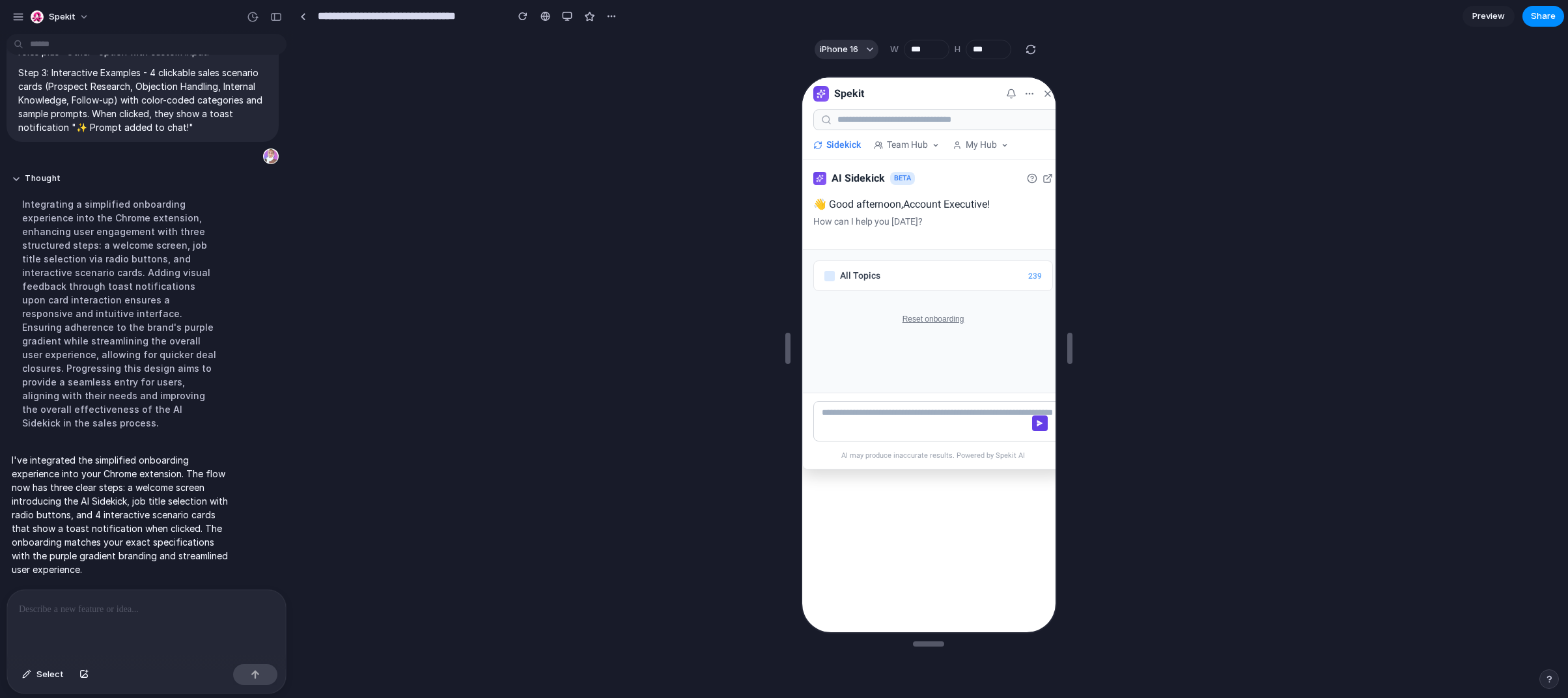
scroll to position [2957, 0]
click at [757, 316] on button "Reset onboarding" at bounding box center [931, 317] width 67 height 14
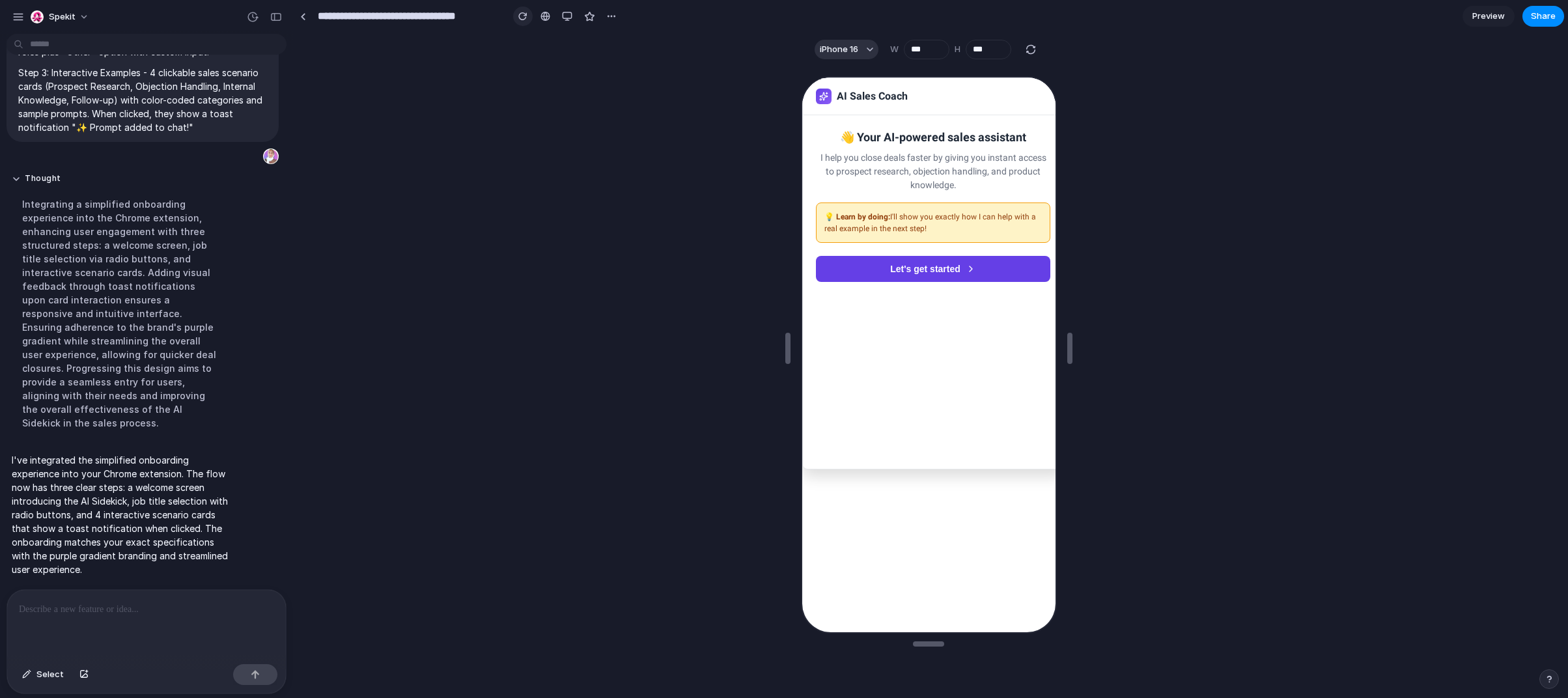
click at [525, 10] on button "button" at bounding box center [522, 16] width 20 height 20
click at [757, 255] on button "Let's get started" at bounding box center [931, 268] width 234 height 26
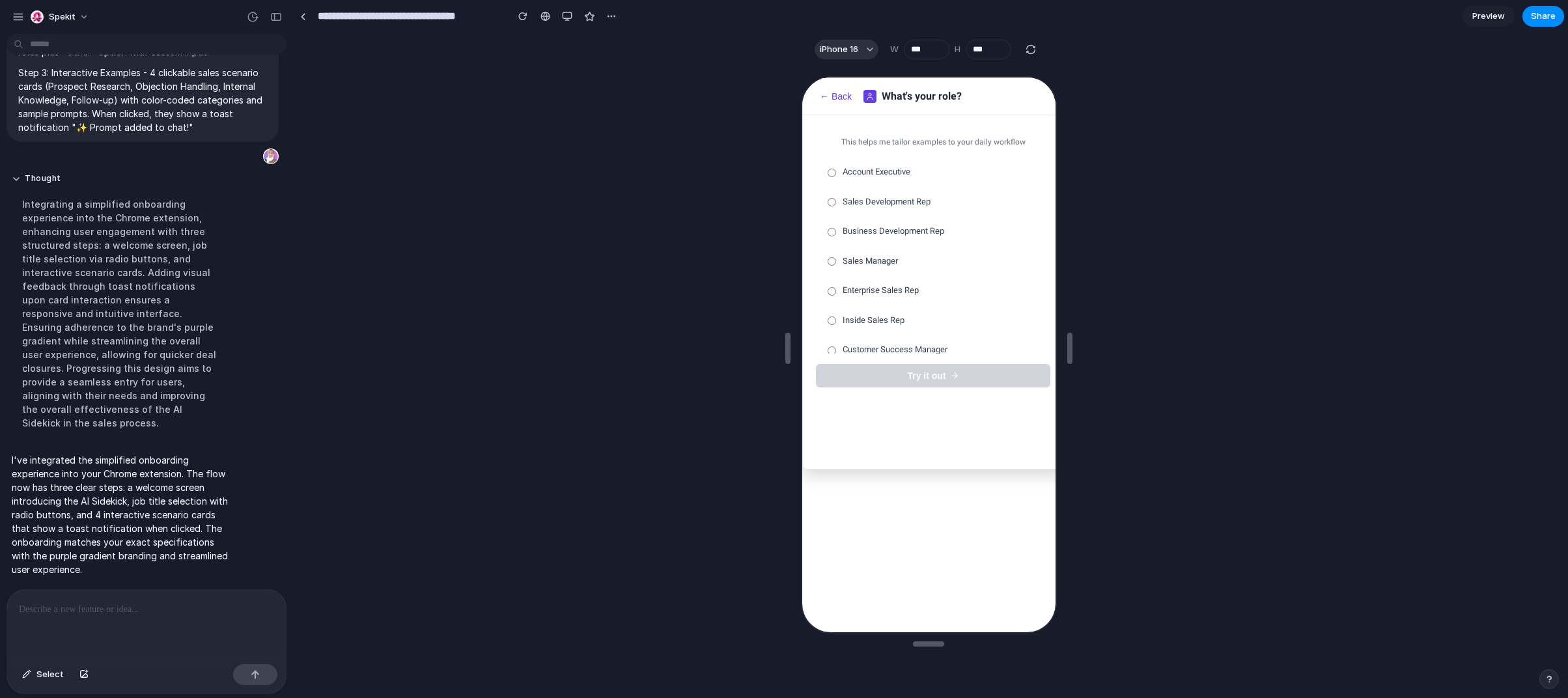
click at [757, 260] on label "Sales Manager" at bounding box center [931, 259] width 234 height 27
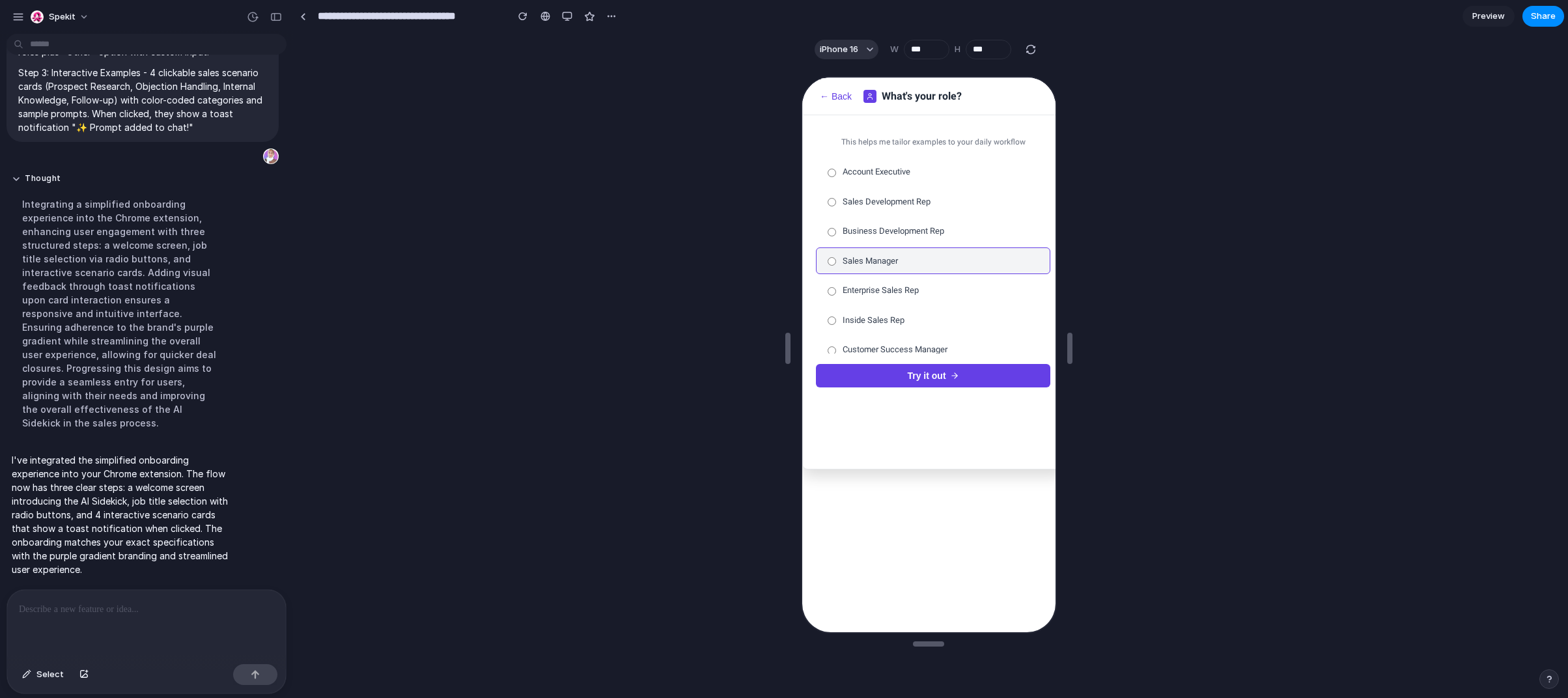
click at [757, 363] on button "Try it out" at bounding box center [931, 375] width 234 height 23
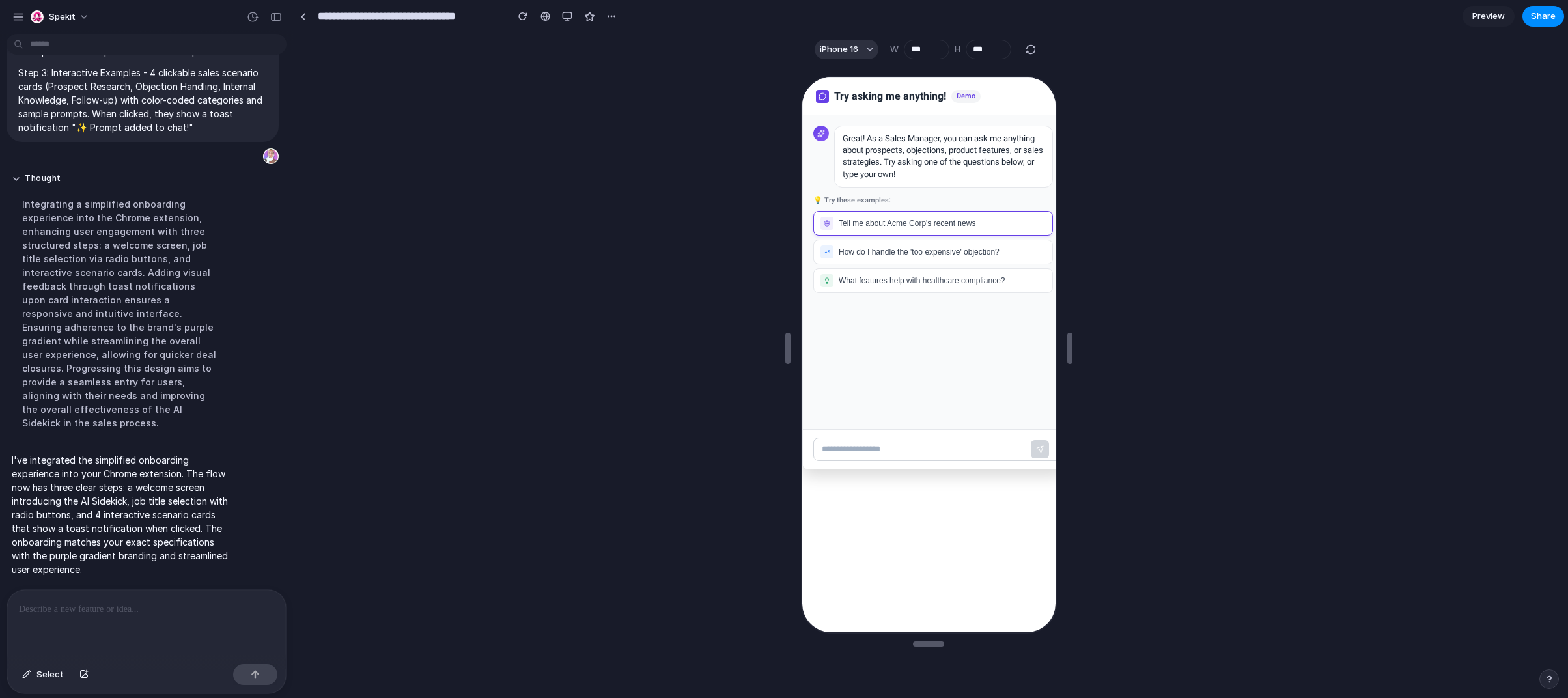
click at [757, 224] on span "Tell me about Acme Corp's recent news" at bounding box center [905, 221] width 137 height 9
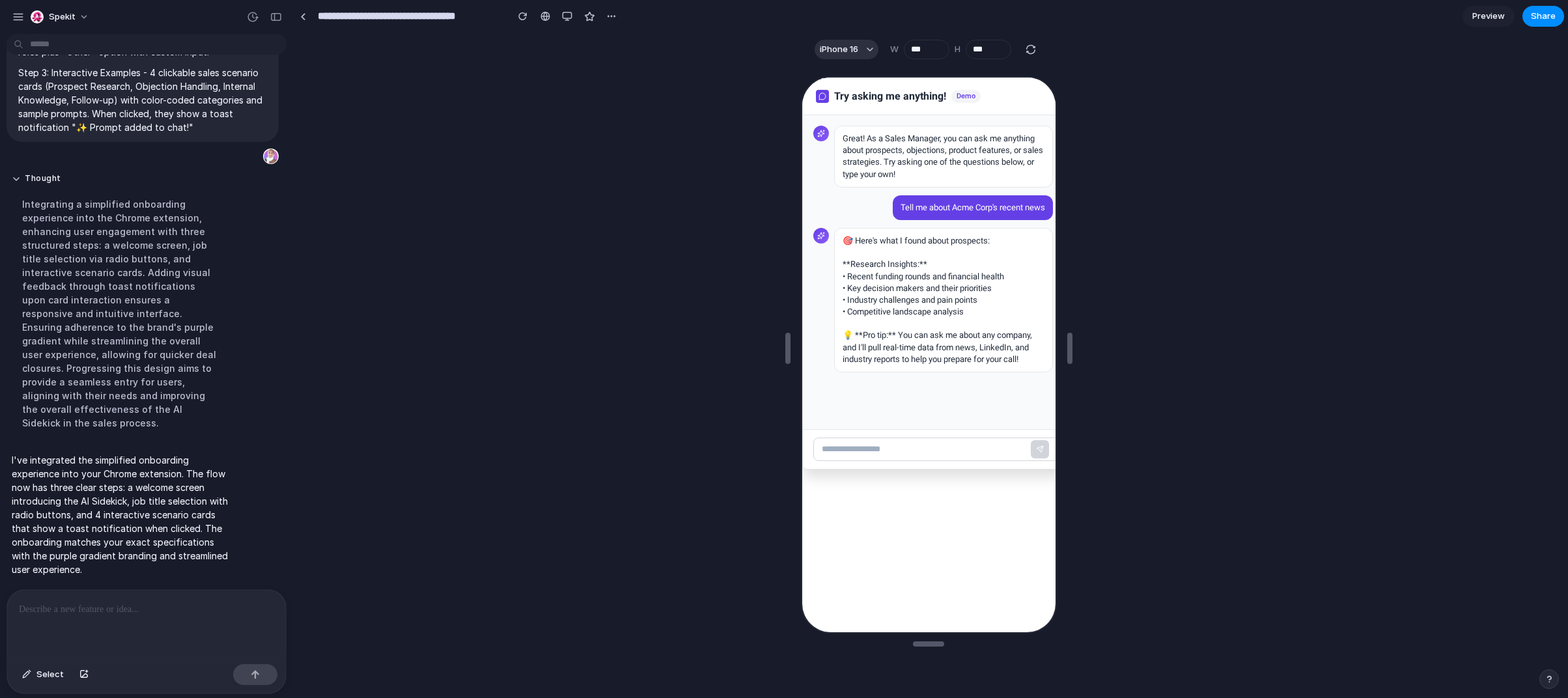
click at [757, 272] on div "🎯 Here's what I found about prospects: **Research Insights:** • Recent funding …" at bounding box center [941, 299] width 219 height 144
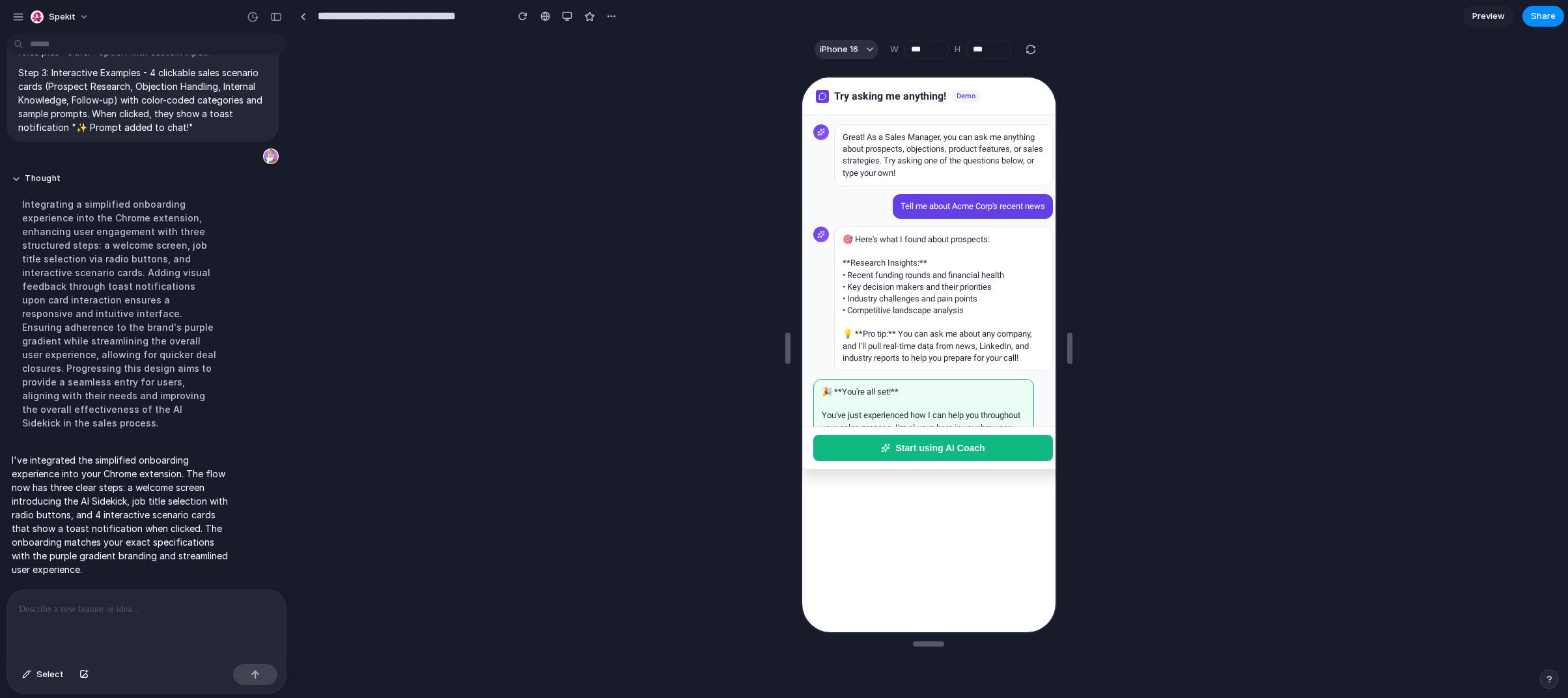
scroll to position [0, 0]
click at [294, 16] on link at bounding box center [302, 16] width 20 height 20
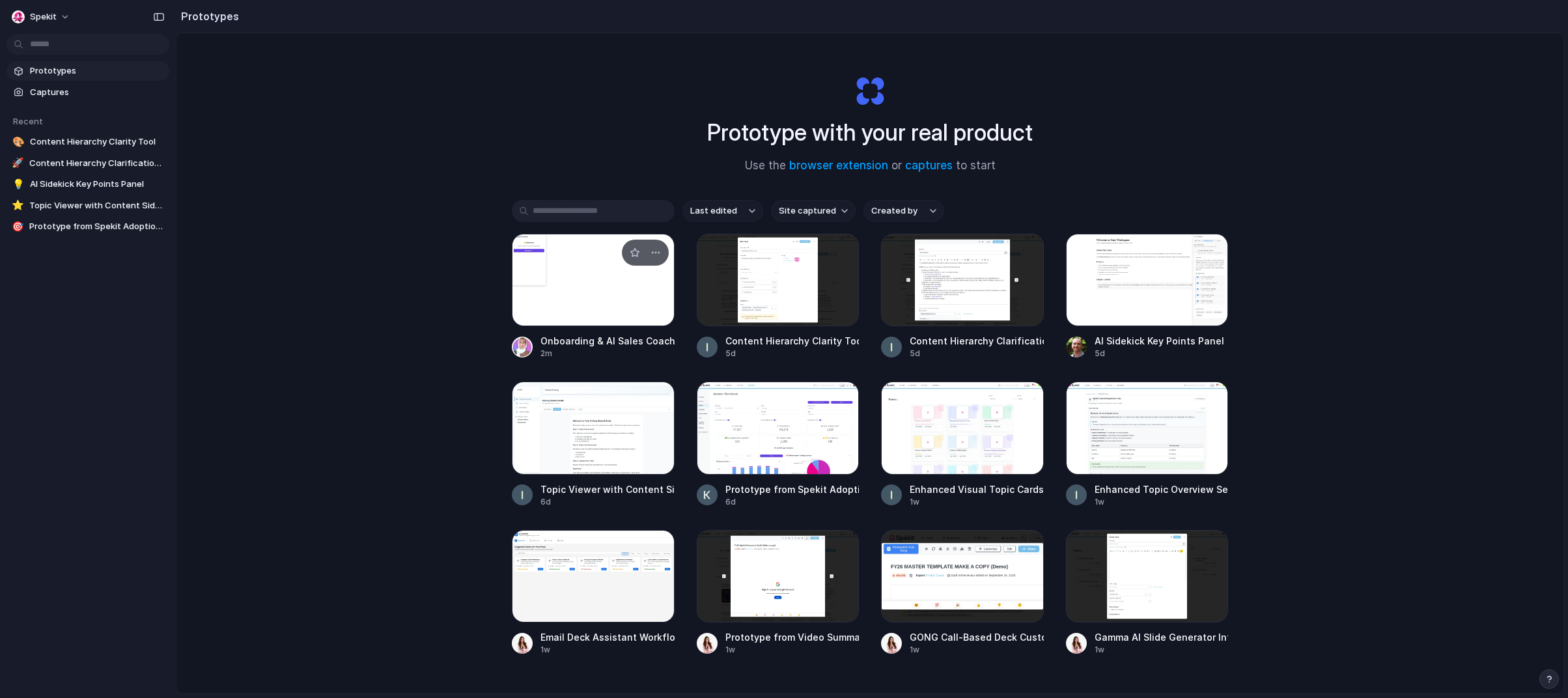
click at [610, 322] on div at bounding box center [593, 280] width 163 height 93
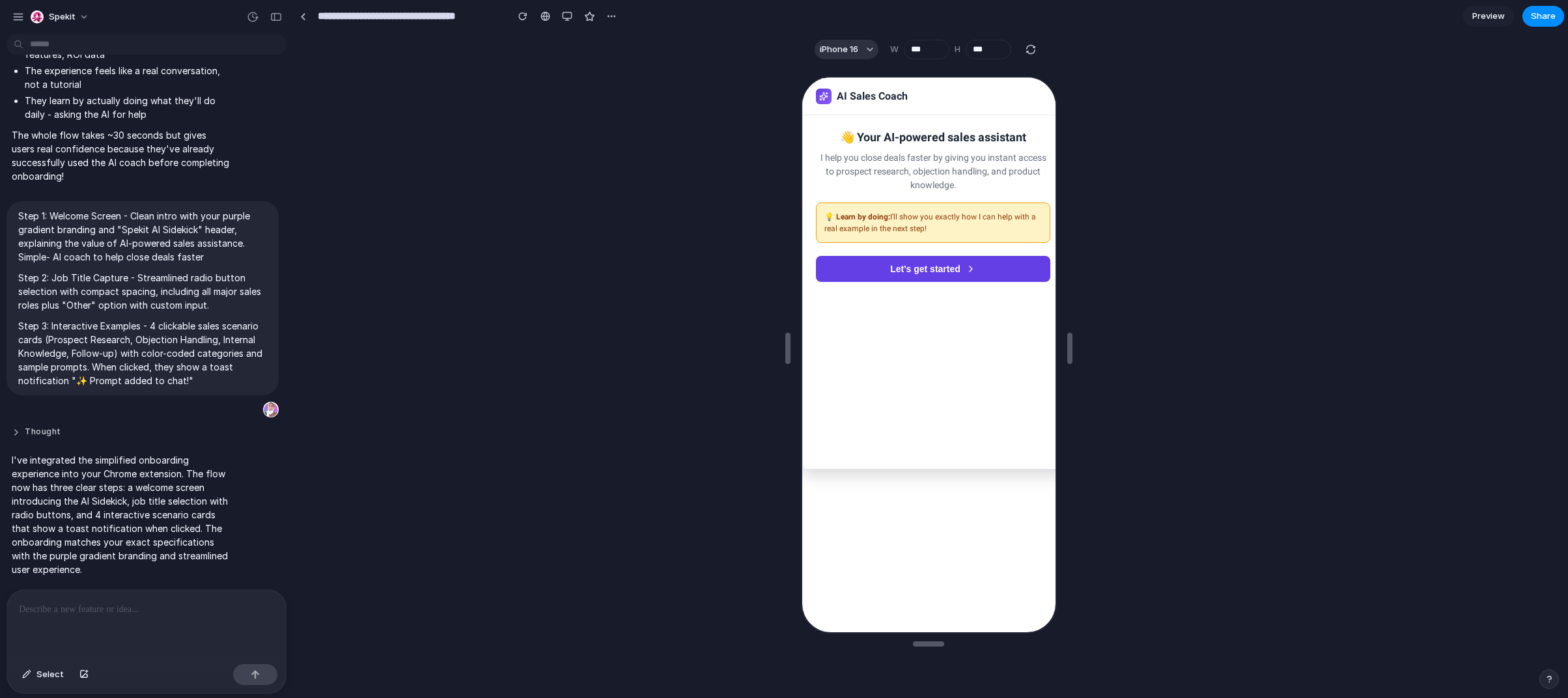
click at [33, 435] on button "Thought" at bounding box center [120, 432] width 217 height 11
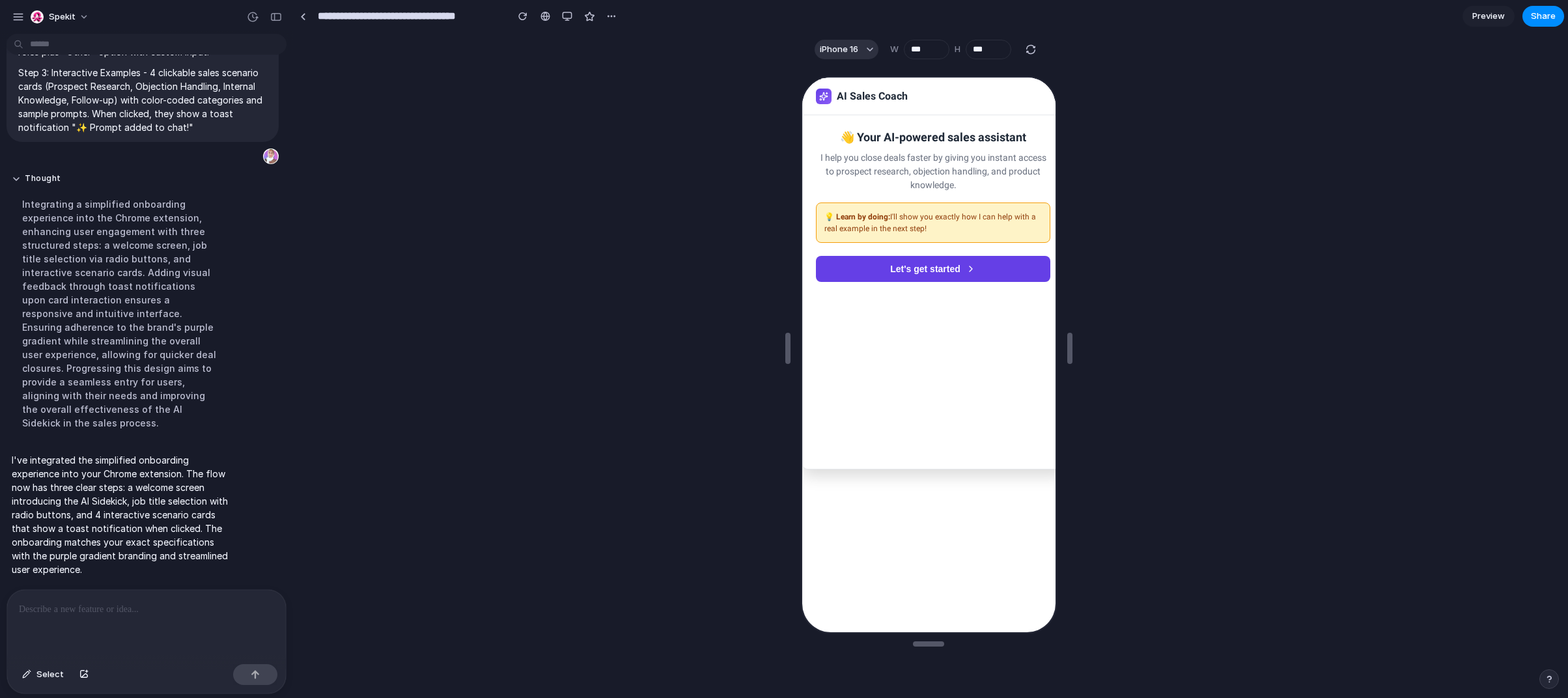
scroll to position [2679, 0]
click at [611, 17] on div "button" at bounding box center [611, 16] width 10 height 10
click at [611, 17] on div "Duplicate Delete" at bounding box center [784, 349] width 1568 height 698
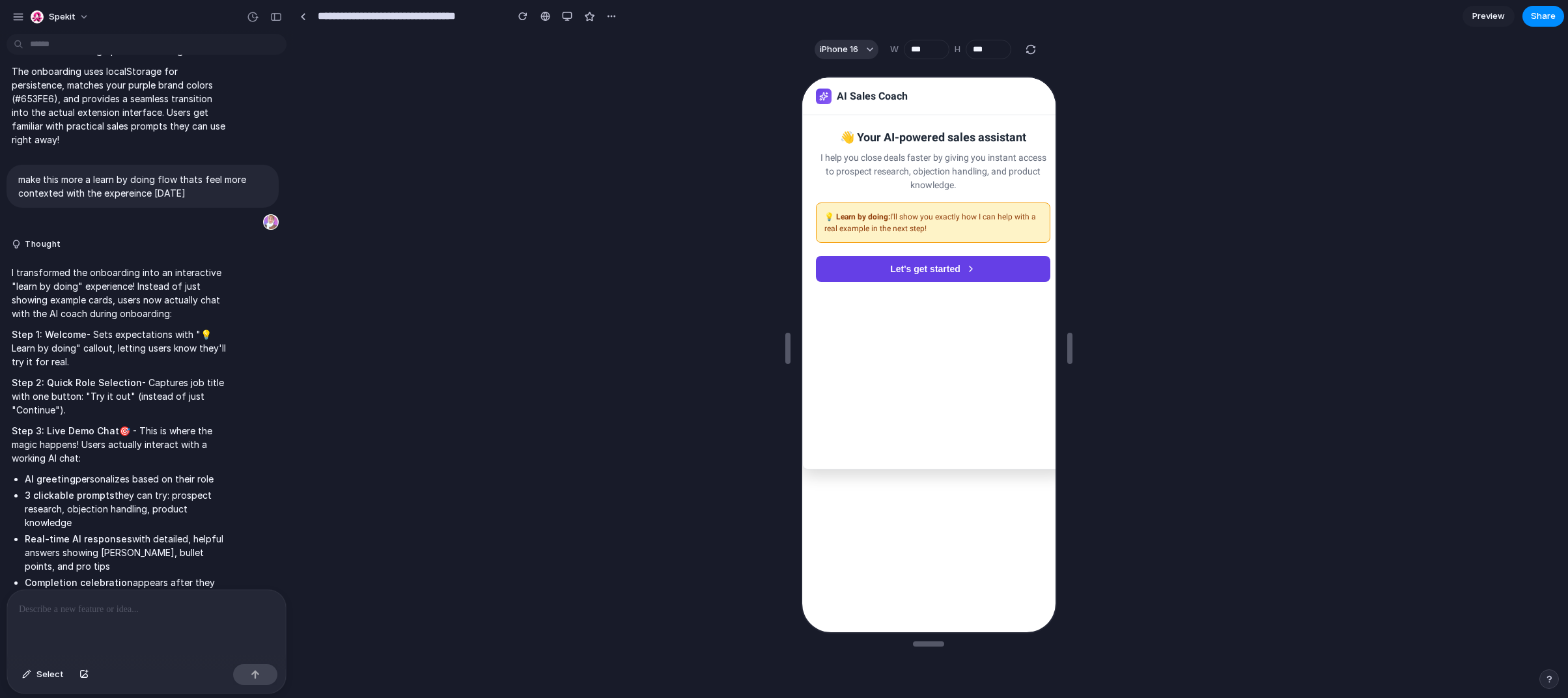
scroll to position [1616, 0]
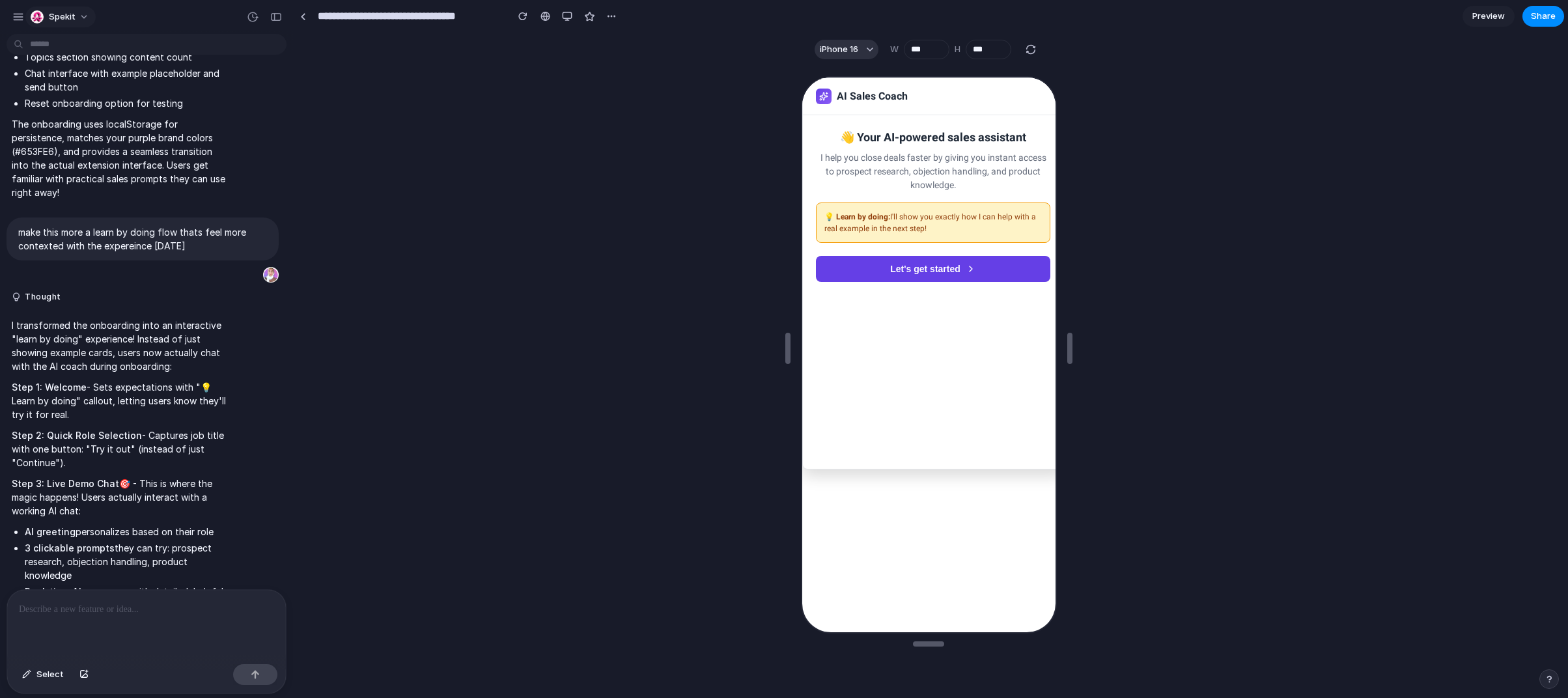
click at [82, 14] on button "Spekit" at bounding box center [60, 17] width 70 height 21
click at [17, 14] on div "button" at bounding box center [18, 16] width 12 height 12
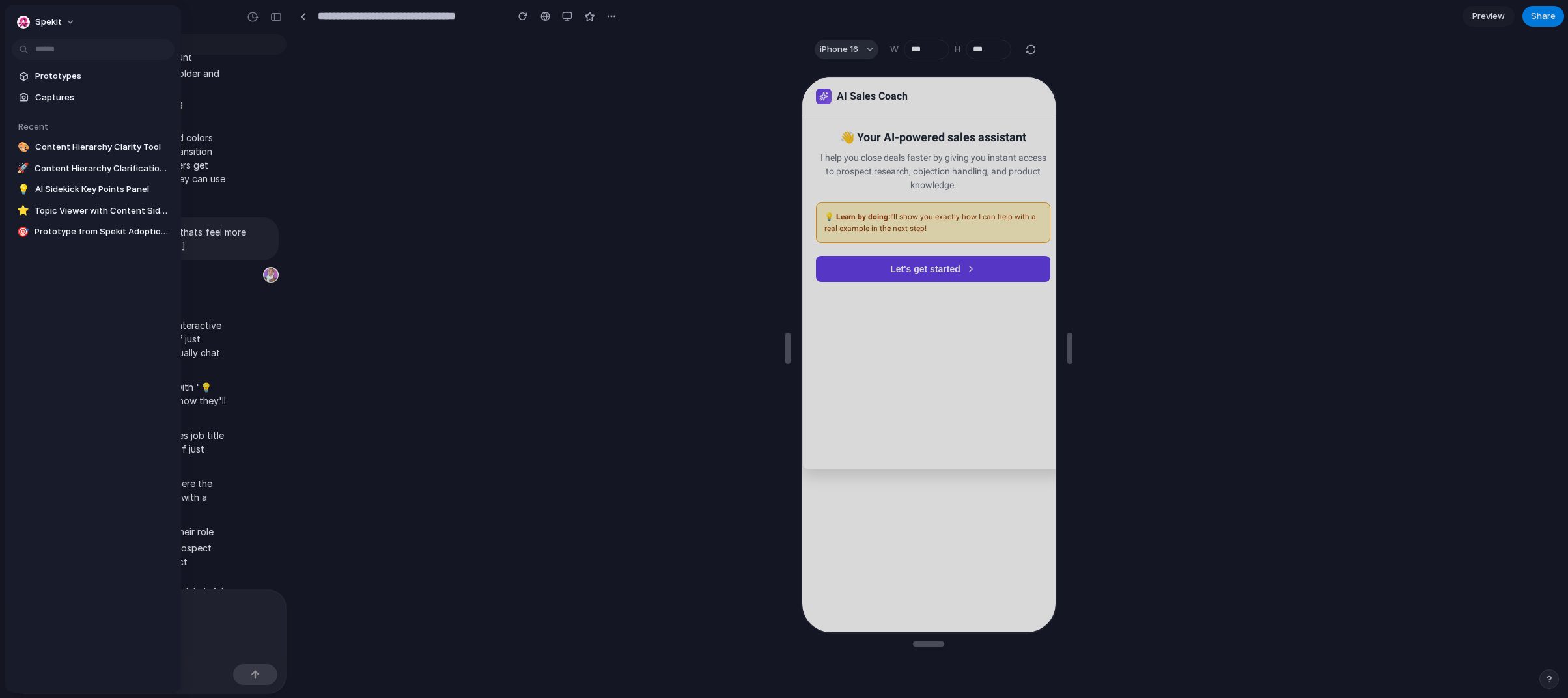
click at [194, 69] on div at bounding box center [784, 349] width 1568 height 698
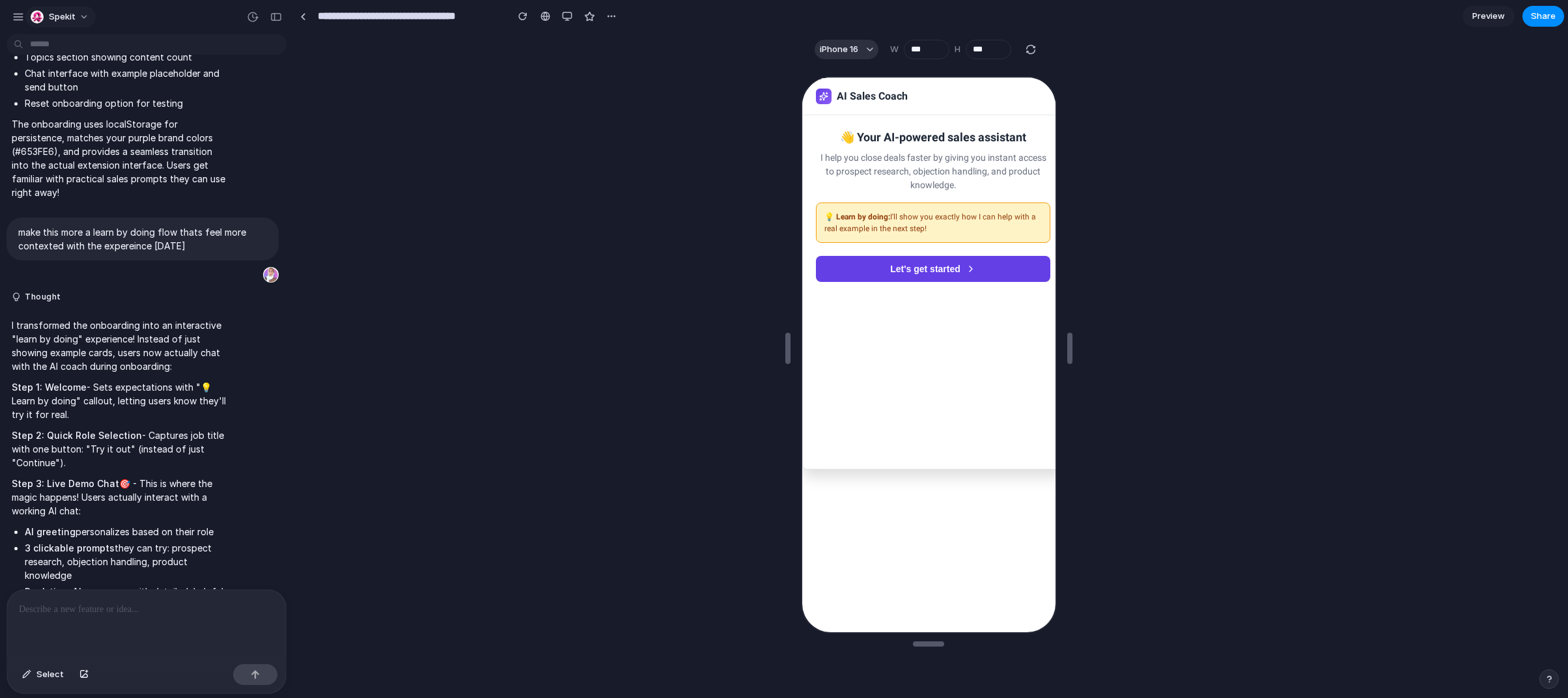
click at [87, 20] on button "Spekit" at bounding box center [60, 17] width 70 height 21
click at [84, 49] on li "Settings" at bounding box center [82, 46] width 108 height 21
click at [27, 18] on button "Spekit" at bounding box center [60, 17] width 70 height 21
click at [16, 8] on div "Settings Invite members Change theme Sign out" at bounding box center [784, 349] width 1568 height 698
click at [14, 11] on div "button" at bounding box center [18, 16] width 12 height 12
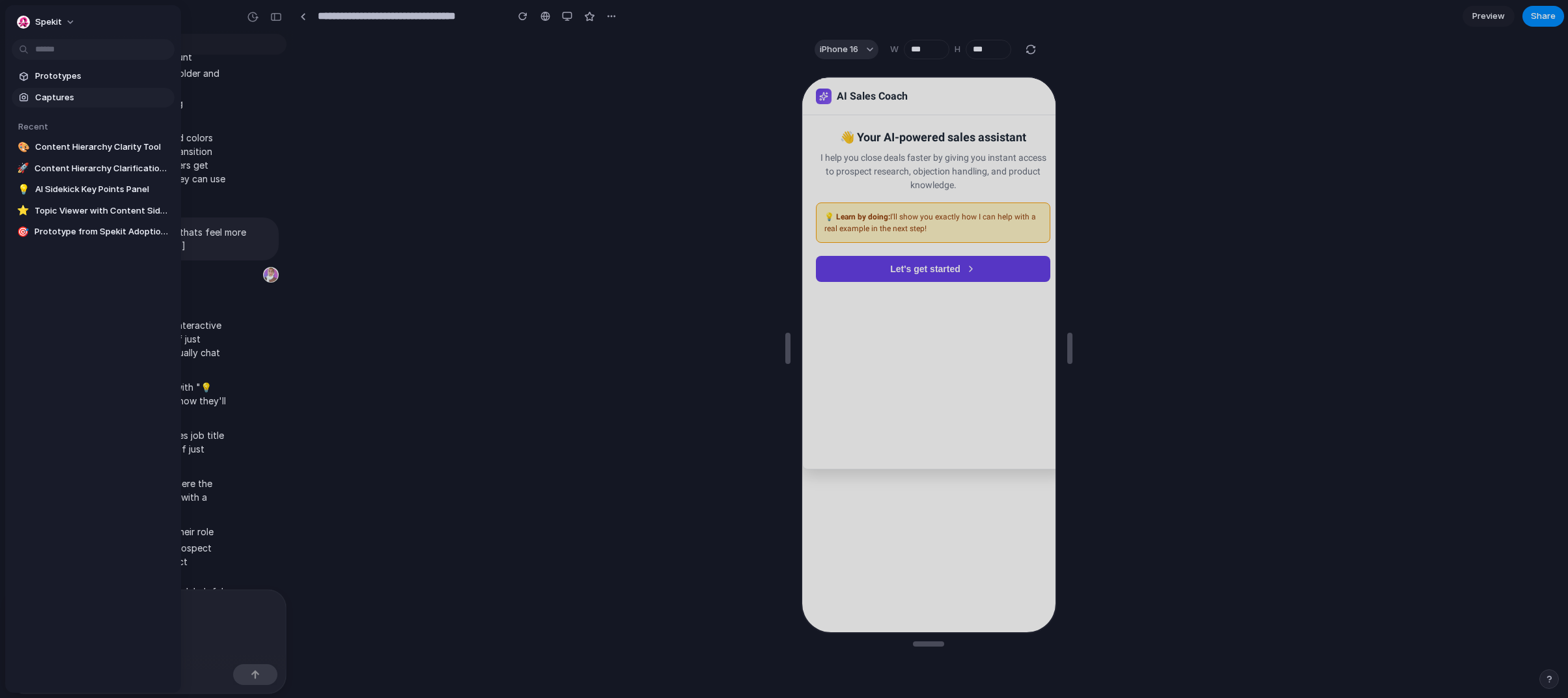
click at [48, 88] on link "Captures" at bounding box center [93, 97] width 163 height 20
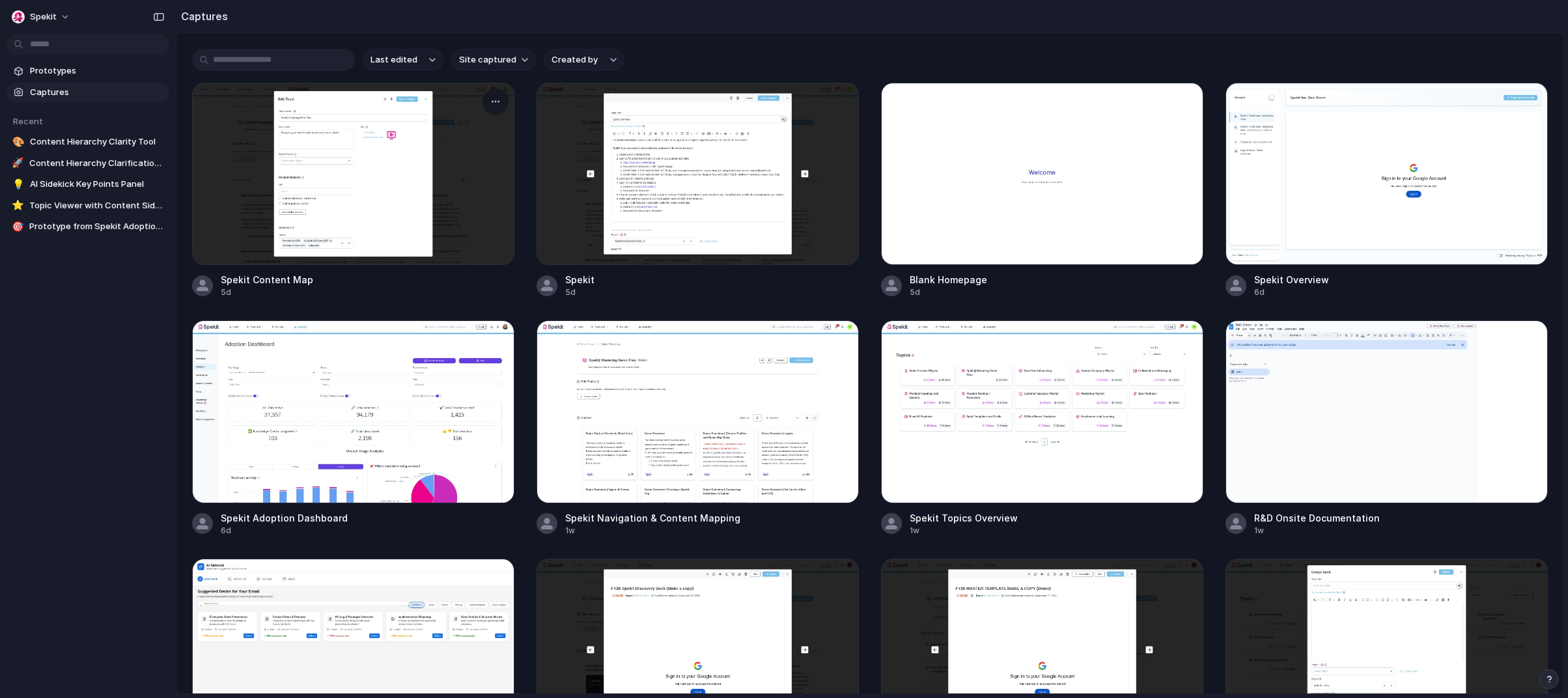
click at [268, 148] on div at bounding box center [353, 174] width 322 height 183
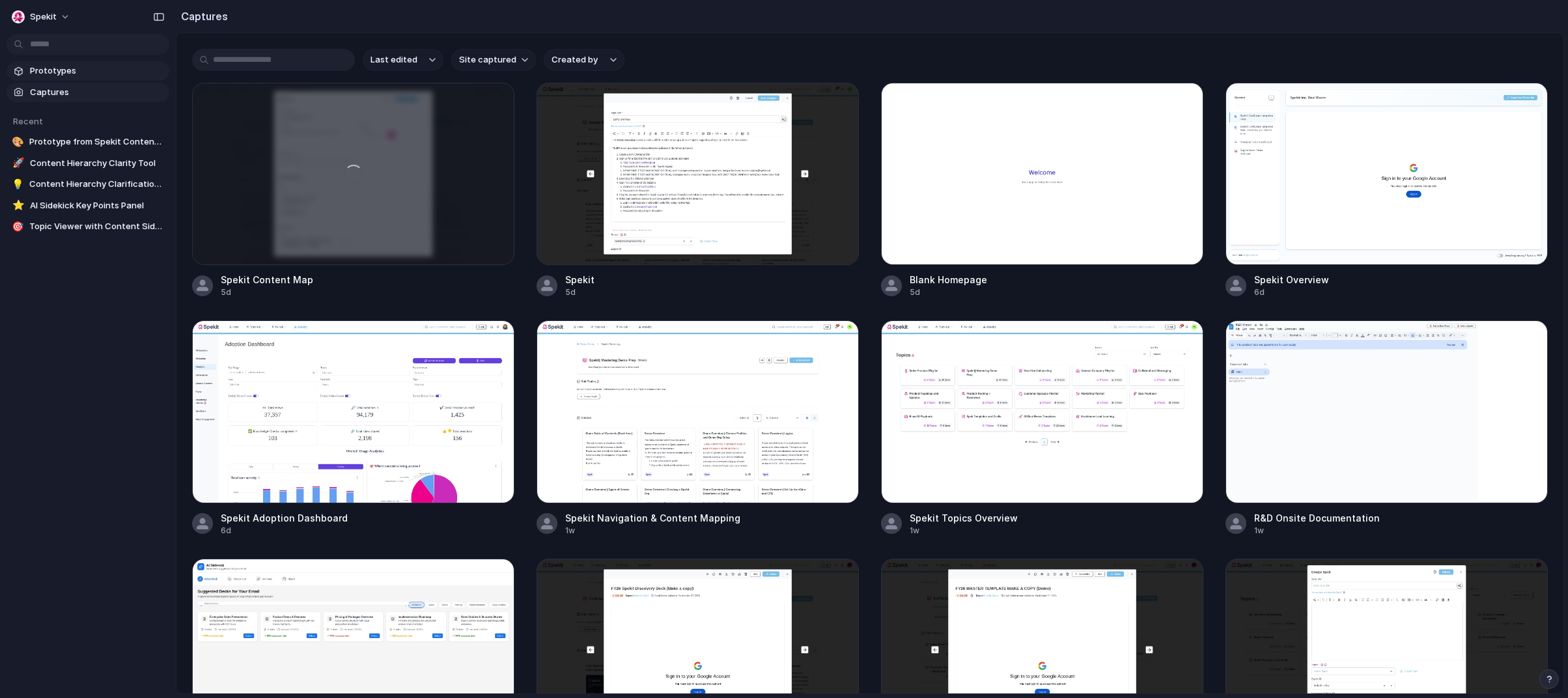
click at [54, 77] on link "Prototypes" at bounding box center [88, 71] width 163 height 20
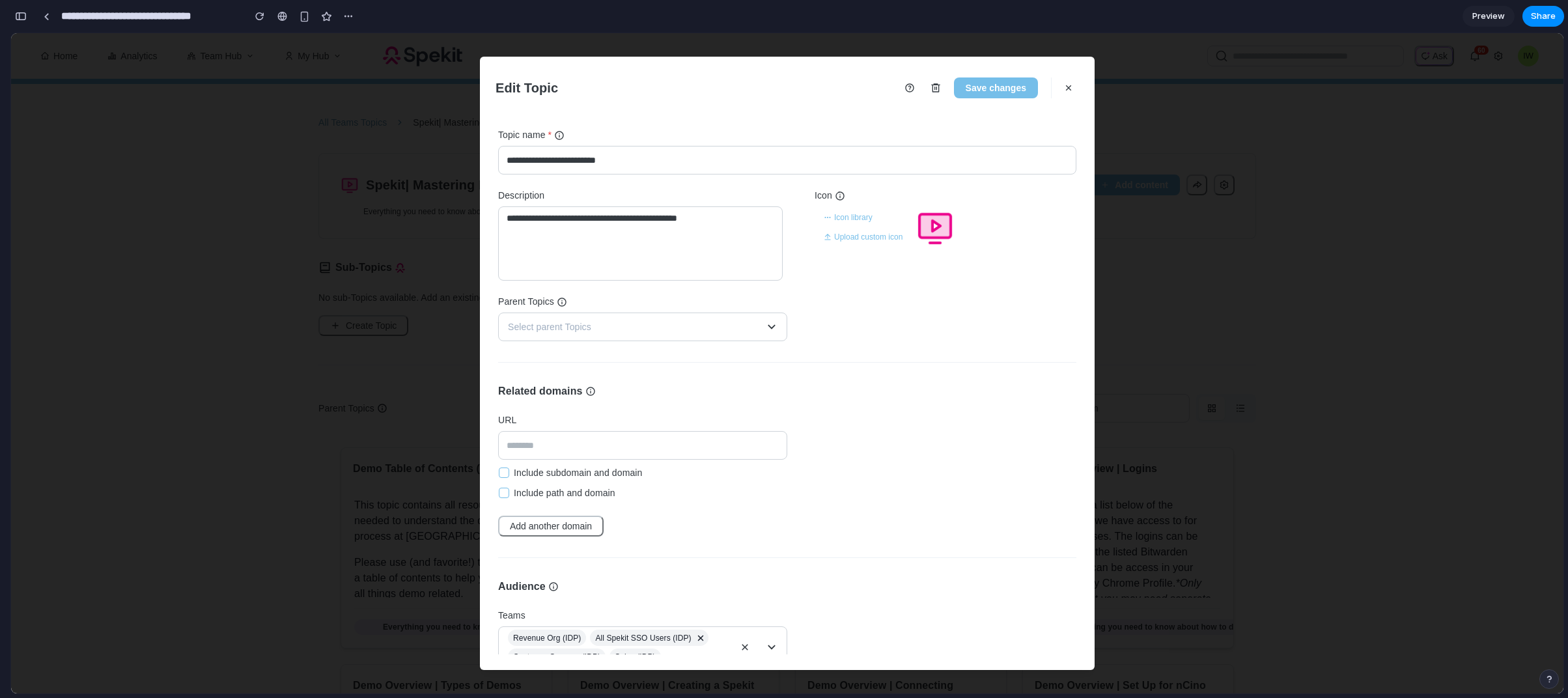
click at [35, 13] on div "**********" at bounding box center [184, 16] width 348 height 29
click at [56, 18] on div "**********" at bounding box center [198, 16] width 322 height 23
click at [68, 18] on input "**********" at bounding box center [149, 16] width 181 height 23
click at [757, 88] on button "Save changes" at bounding box center [996, 88] width 84 height 21
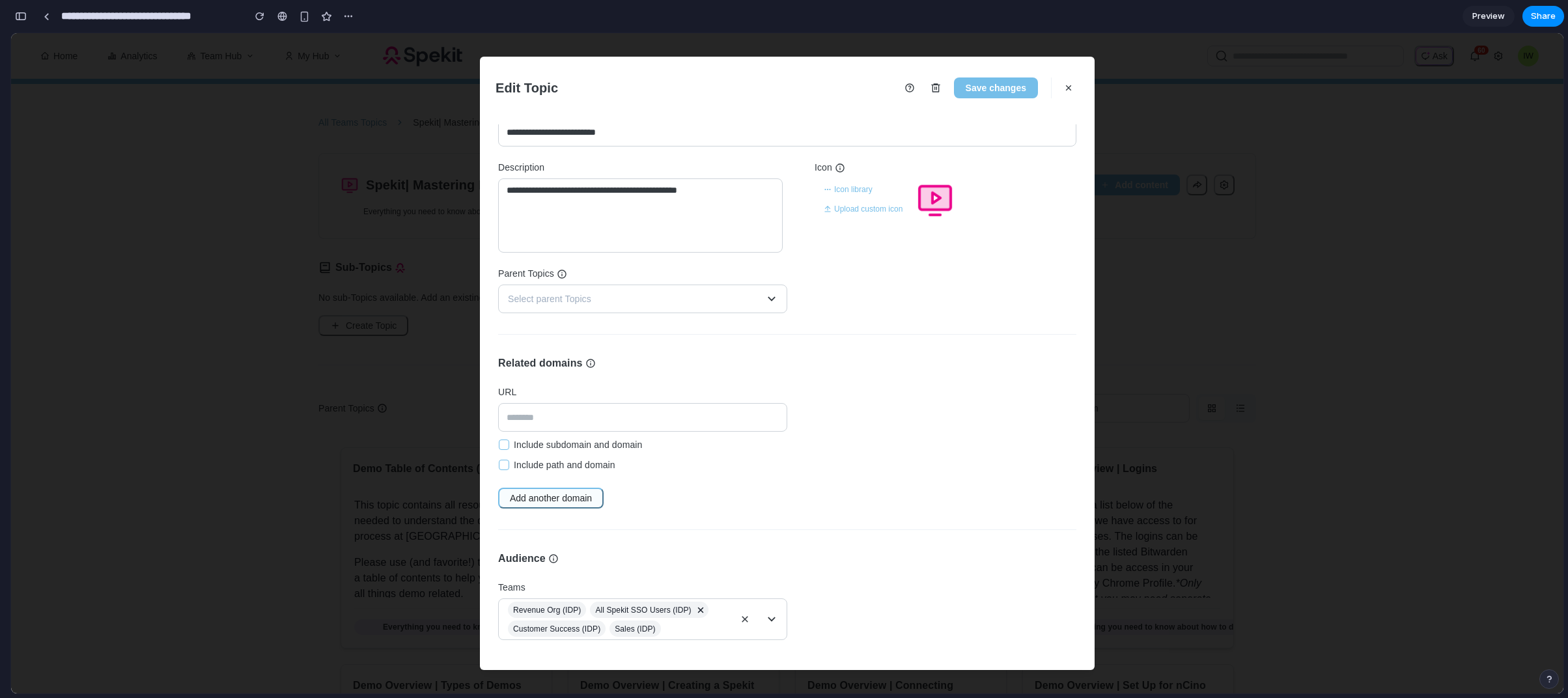
scroll to position [29, 0]
click at [519, 491] on button "Add another domain" at bounding box center [550, 496] width 106 height 21
click at [757, 84] on icon "button" at bounding box center [1068, 87] width 10 height 10
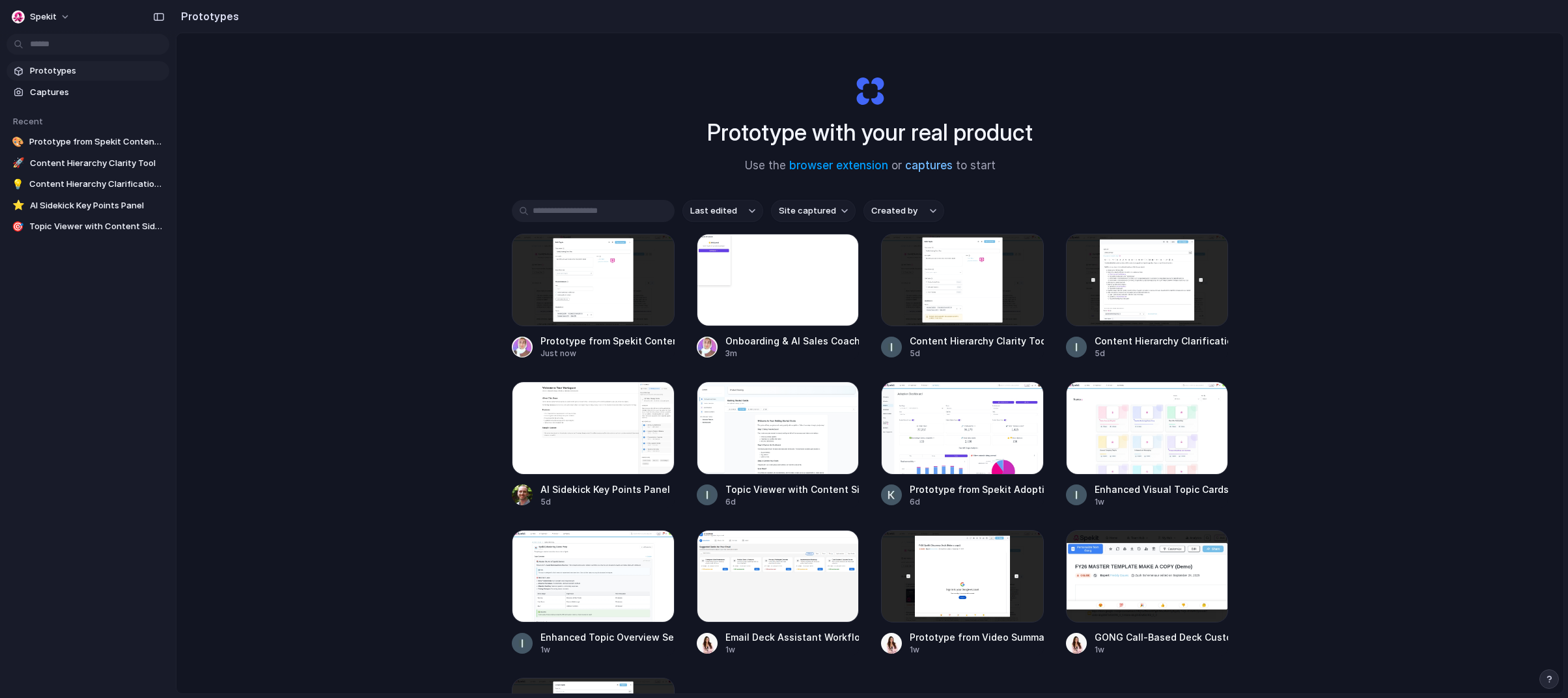
click at [757, 165] on link "captures" at bounding box center [929, 165] width 48 height 13
click at [757, 162] on link "browser extension" at bounding box center [838, 165] width 99 height 13
click at [757, 165] on link "browser extension" at bounding box center [838, 165] width 99 height 13
click at [463, 153] on div "Prototype with your real product Use the browser extension or captures to start…" at bounding box center [870, 398] width 1387 height 729
click at [30, 65] on span "Prototypes" at bounding box center [97, 71] width 134 height 13
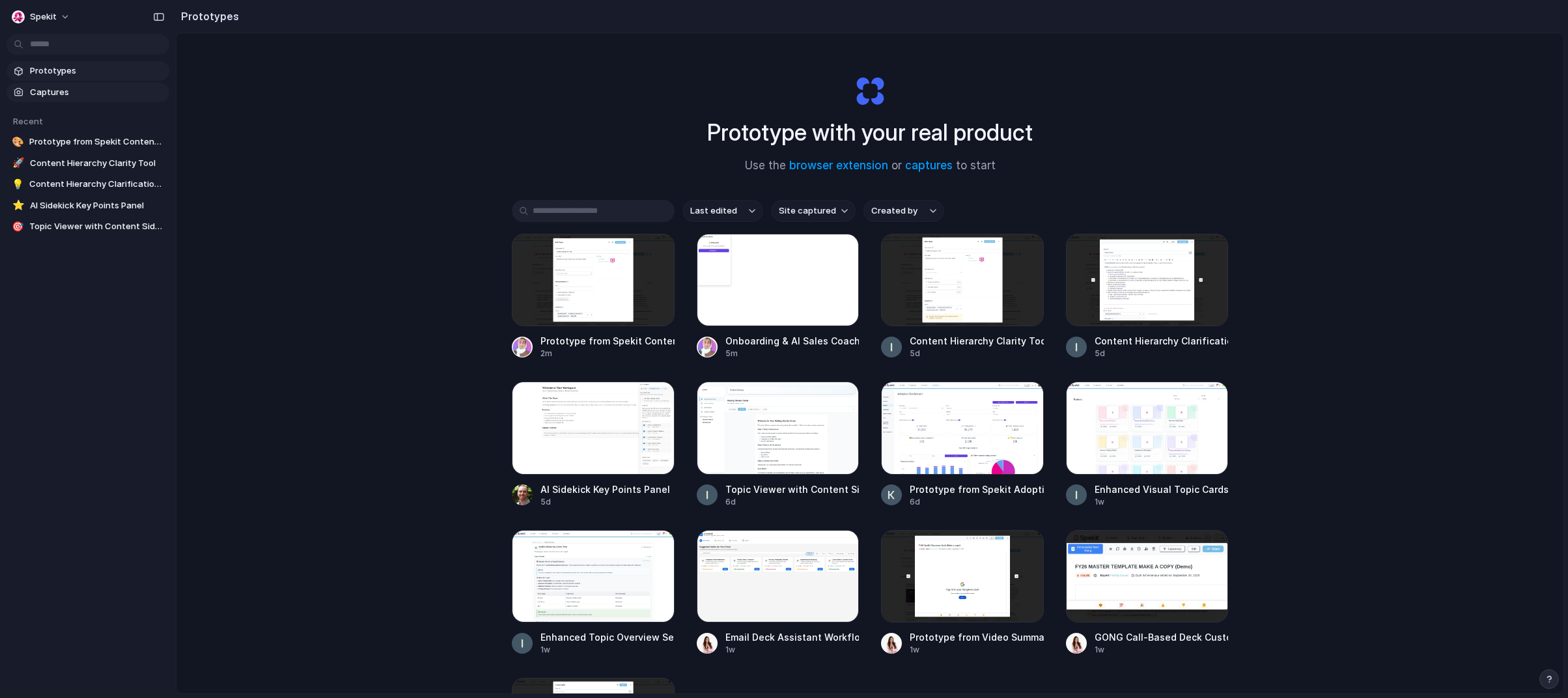
click at [49, 86] on span "Captures" at bounding box center [97, 92] width 134 height 13
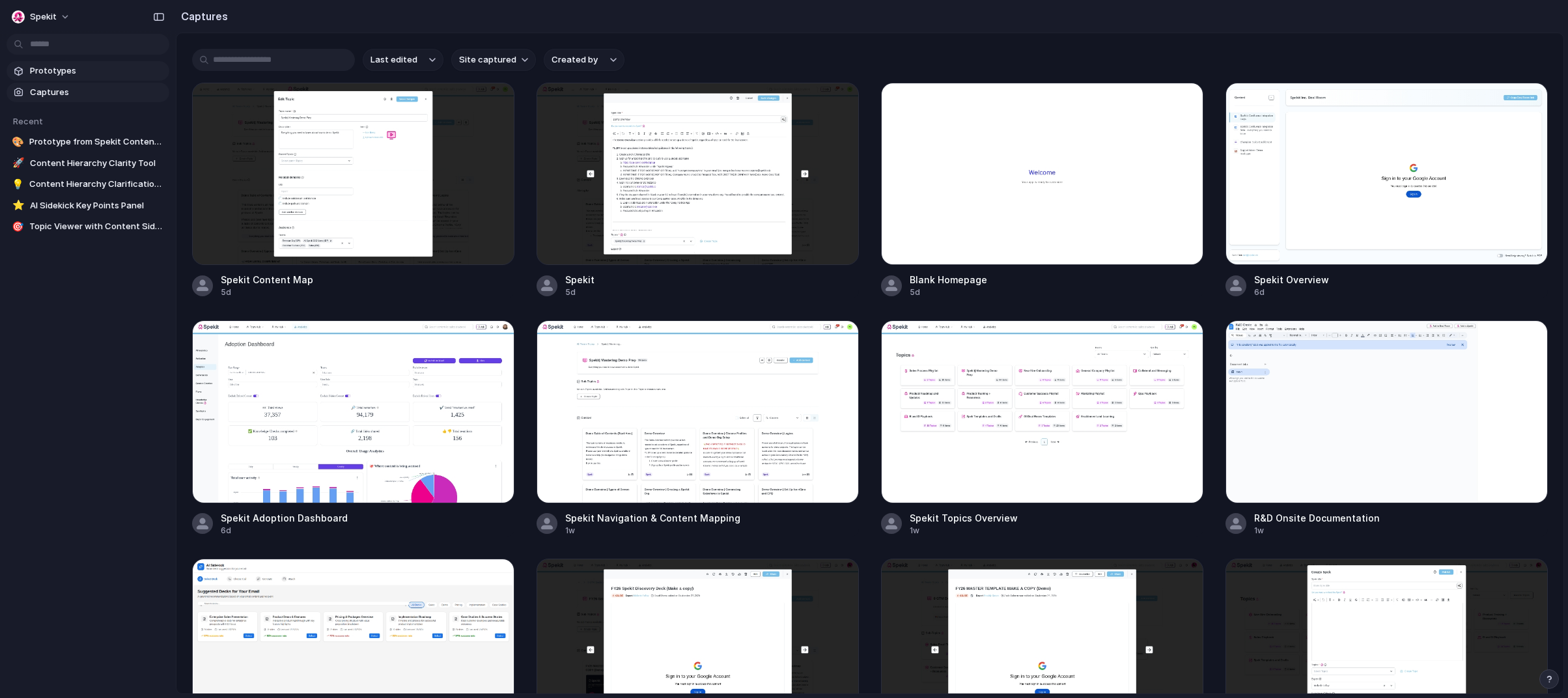
click at [57, 74] on span "Prototypes" at bounding box center [97, 71] width 134 height 13
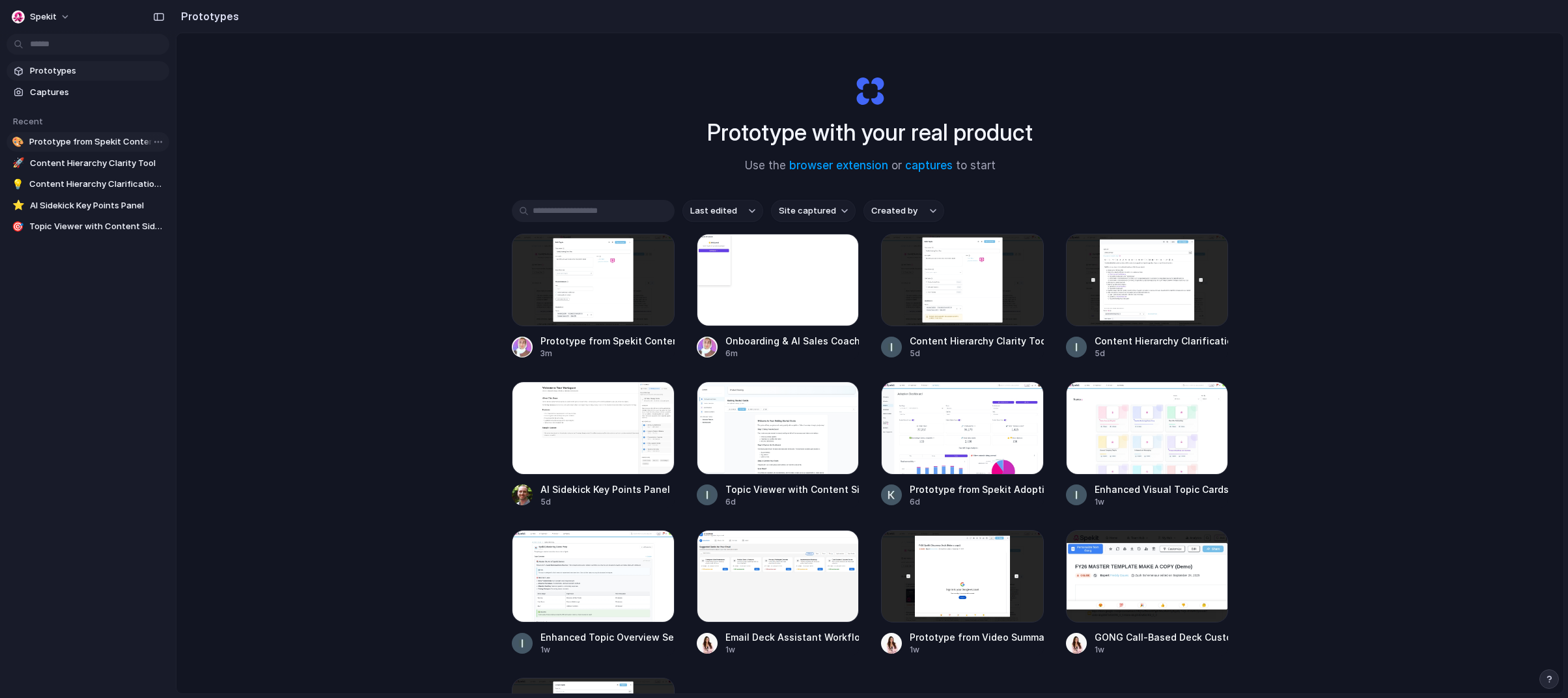
click at [94, 140] on span "Prototype from Spekit Content Map" at bounding box center [97, 142] width 135 height 13
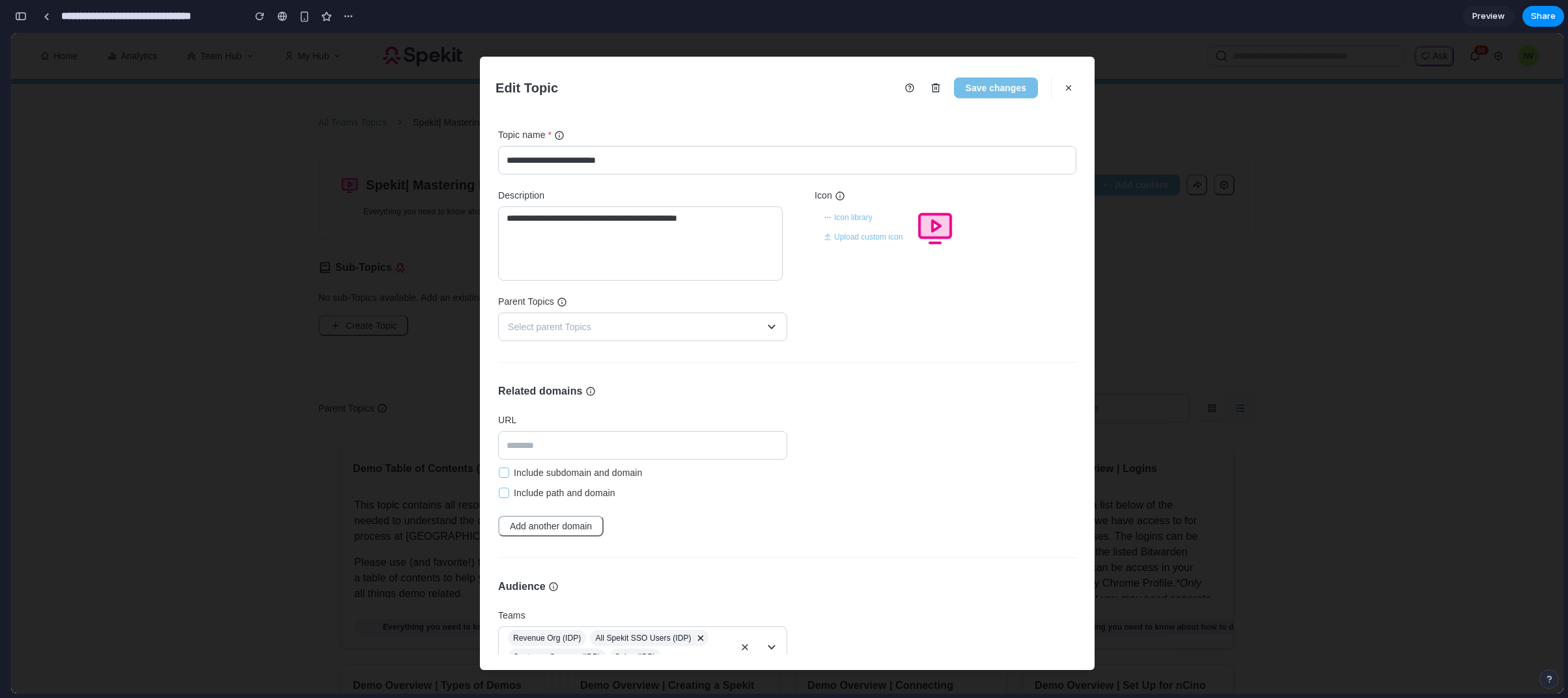
click at [20, 18] on div "button" at bounding box center [20, 16] width 12 height 9
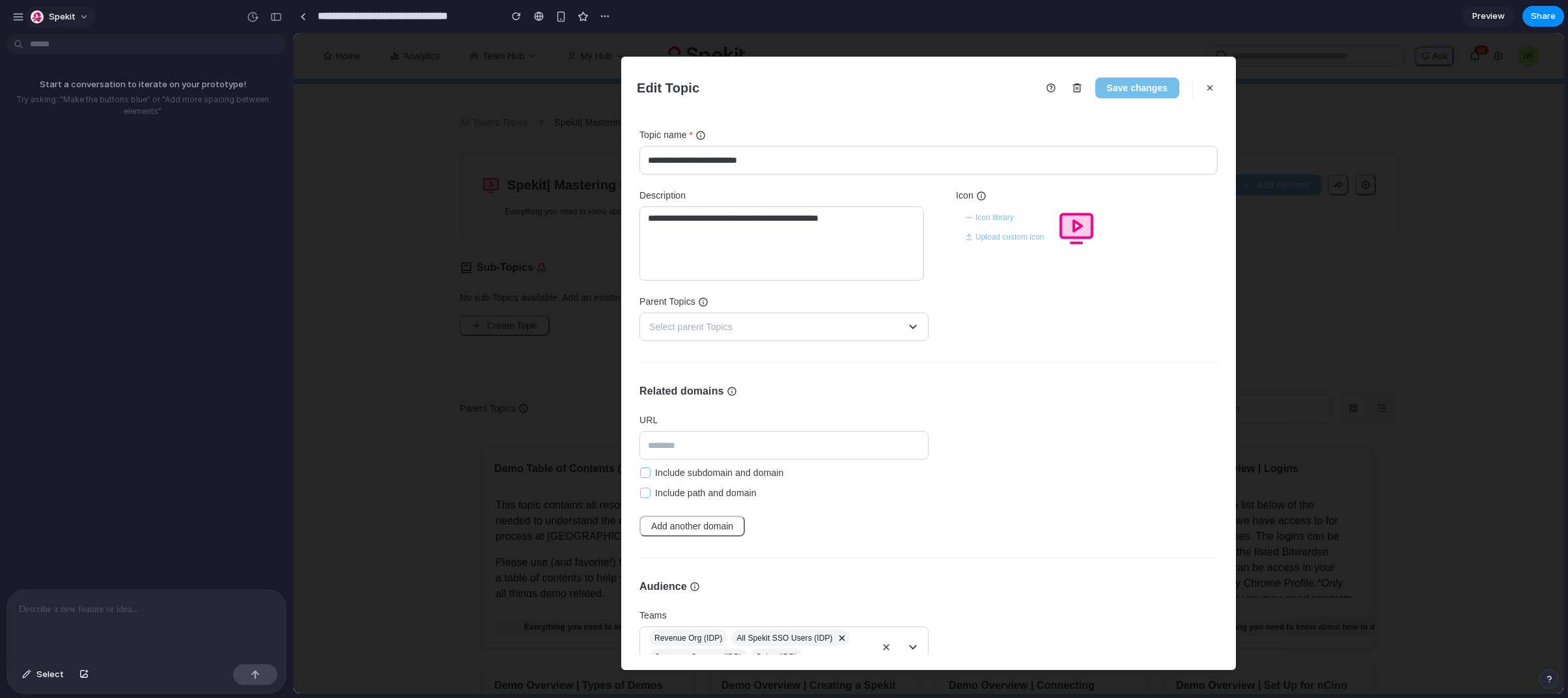
click at [29, 18] on button "Spekit" at bounding box center [60, 17] width 70 height 21
click at [18, 18] on div "Settings Invite members Change theme Sign out" at bounding box center [784, 349] width 1568 height 698
click at [18, 18] on div "button" at bounding box center [18, 16] width 12 height 12
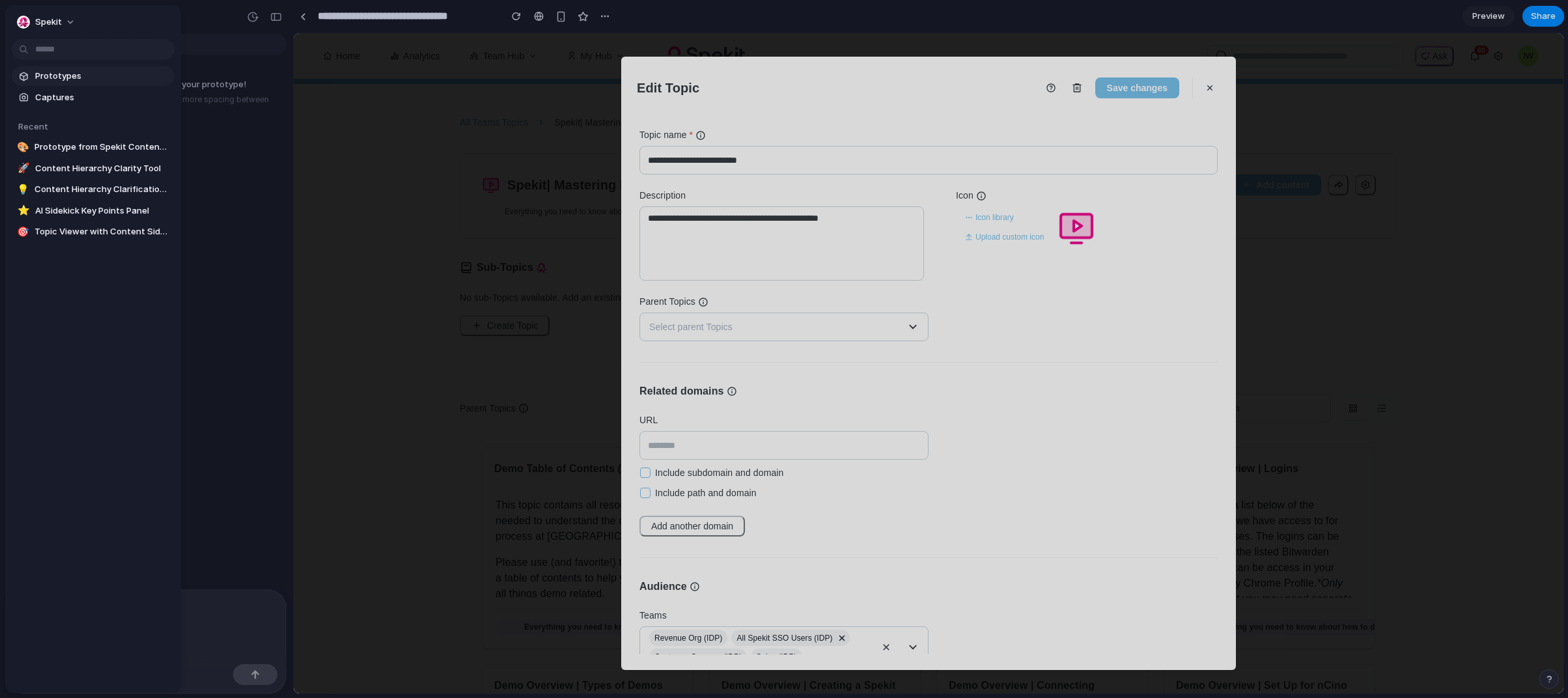
click at [44, 76] on span "Prototypes" at bounding box center [102, 76] width 134 height 13
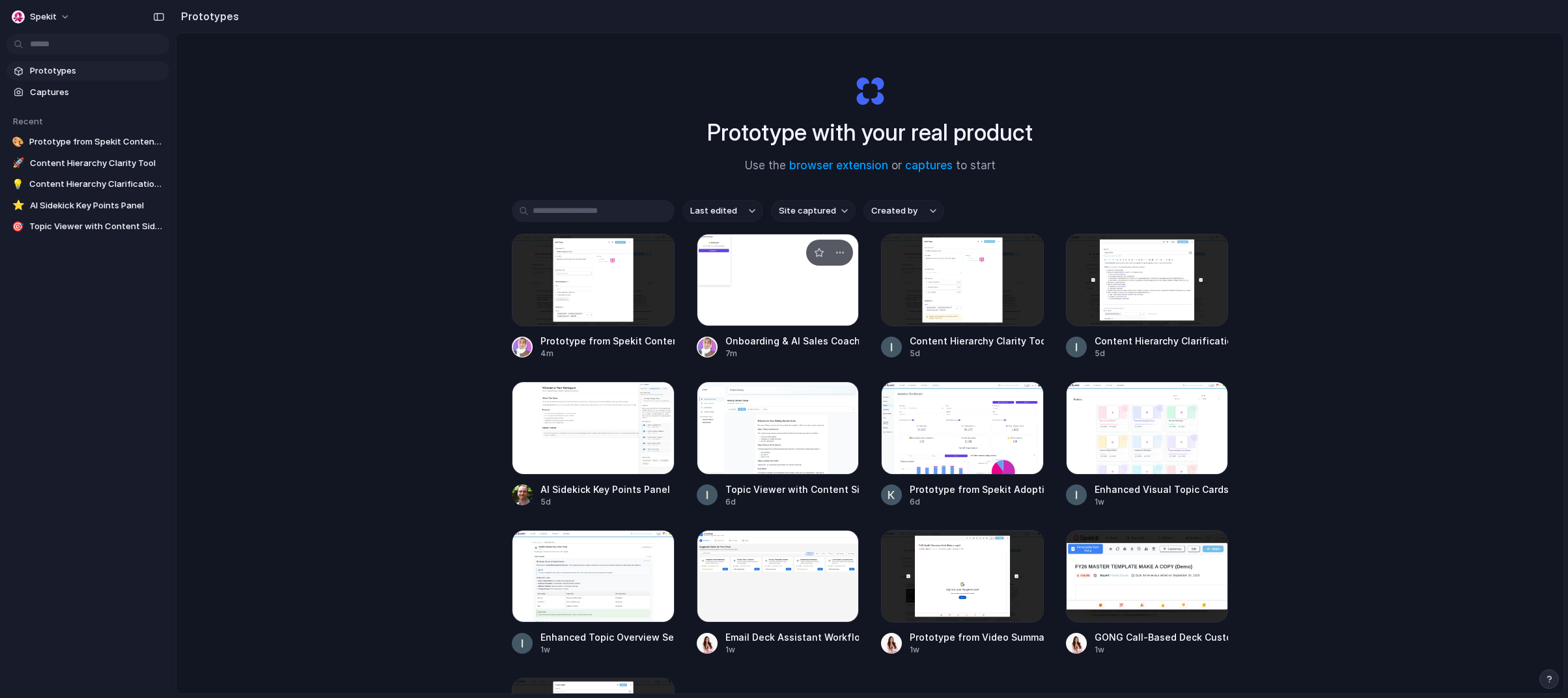
click at [731, 296] on div at bounding box center [778, 280] width 163 height 93
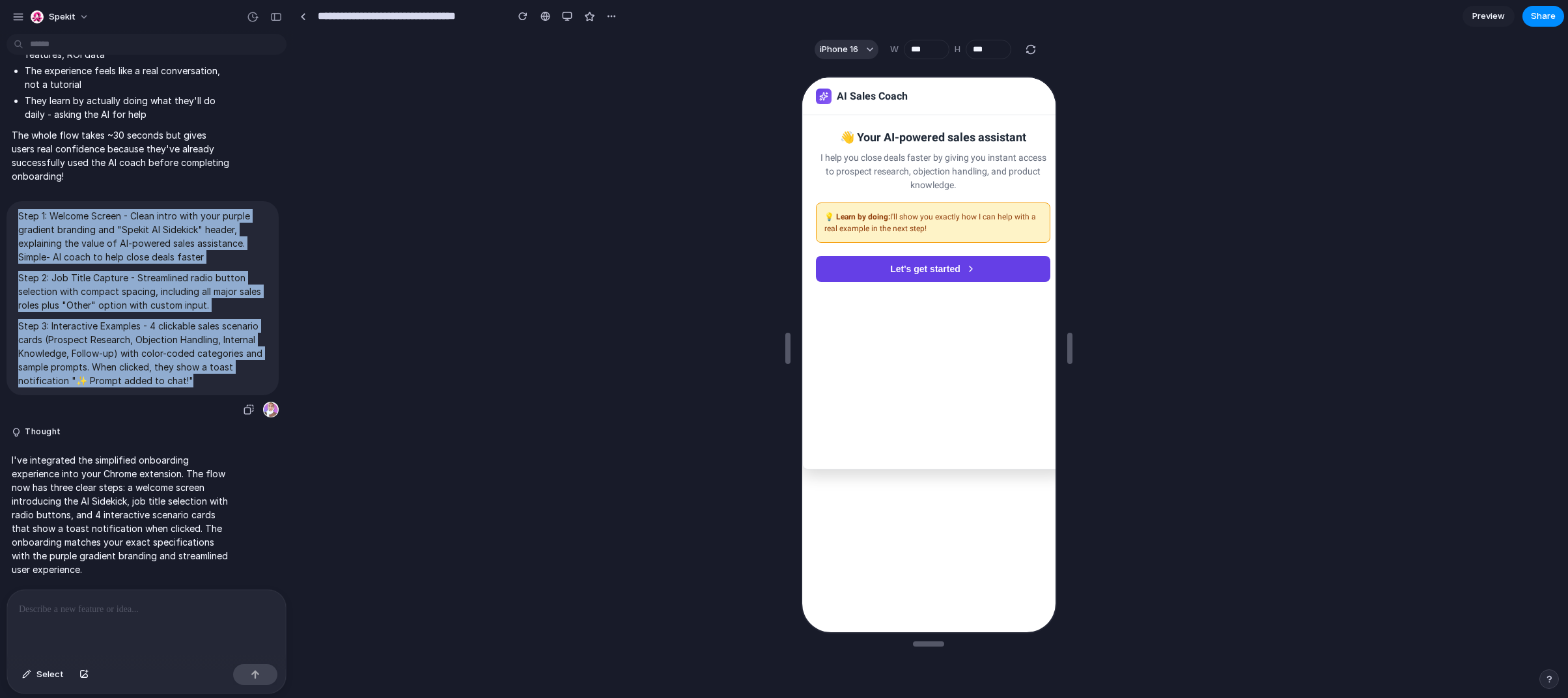
drag, startPoint x: 200, startPoint y: 371, endPoint x: 7, endPoint y: 208, distance: 252.6
click at [7, 208] on div "Step 1: Welcome Screen - Clean intro with your purple gradient branding and "Sp…" at bounding box center [143, 298] width 272 height 194
copy span "Step 1: Welcome Screen - Clean intro with your purple gradient branding and "Sp…"
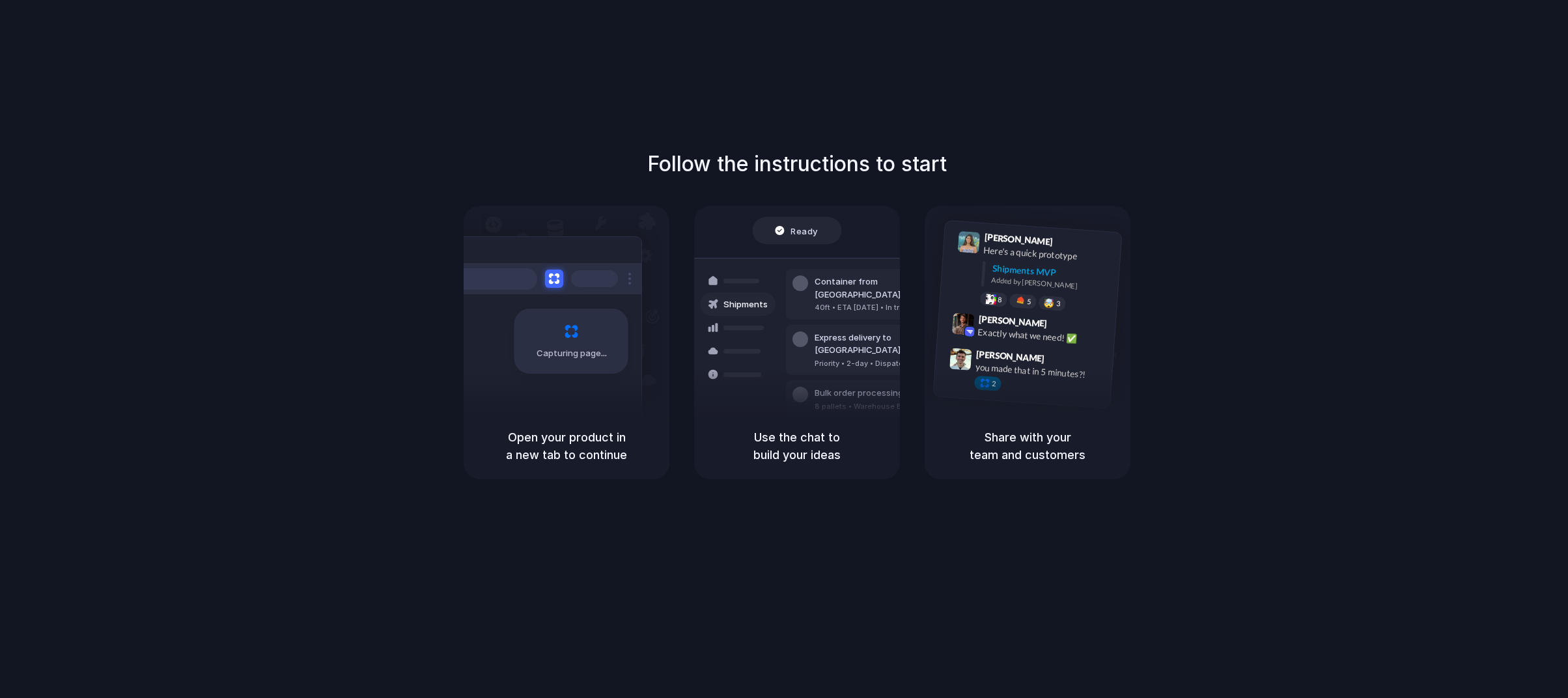
click at [691, 315] on div "Capturing page Open your product in a new tab to continue Ready Shipments Conta…" at bounding box center [797, 343] width 667 height 274
drag, startPoint x: 962, startPoint y: 343, endPoint x: 1001, endPoint y: 397, distance: 66.6
click at [962, 345] on div "Lily Parker 9:41 AM Here's a quick prototype Shipments MVP Added by Alloy 8 5 🤯…" at bounding box center [1028, 309] width 206 height 207
drag, startPoint x: 1018, startPoint y: 413, endPoint x: 990, endPoint y: 375, distance: 47.2
click at [1018, 412] on div "Lily Parker 9:41 AM Here's a quick prototype Shipments MVP Added by Alloy 8 5 🤯…" at bounding box center [1028, 343] width 206 height 274
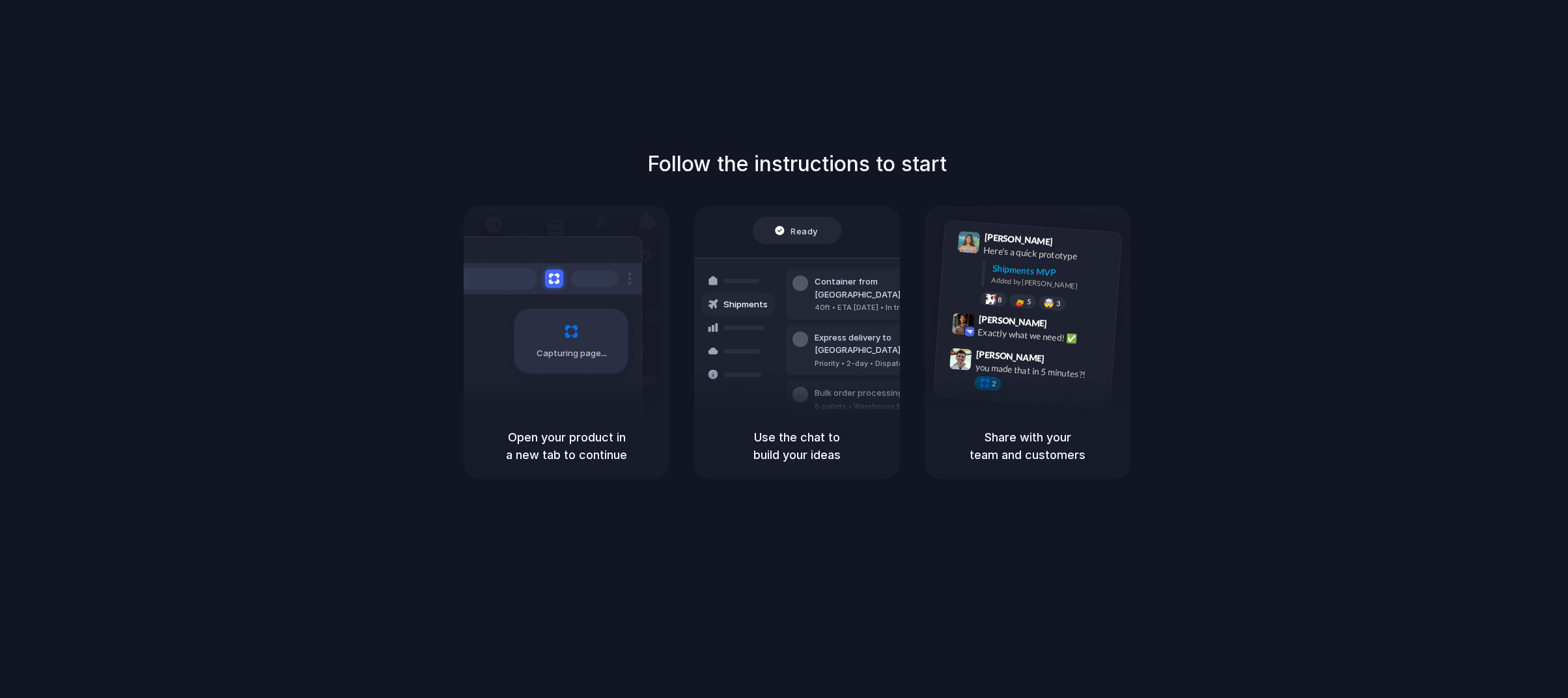
click at [777, 219] on div "Ready" at bounding box center [797, 231] width 89 height 27
click at [795, 237] on div "Ready" at bounding box center [797, 231] width 89 height 27
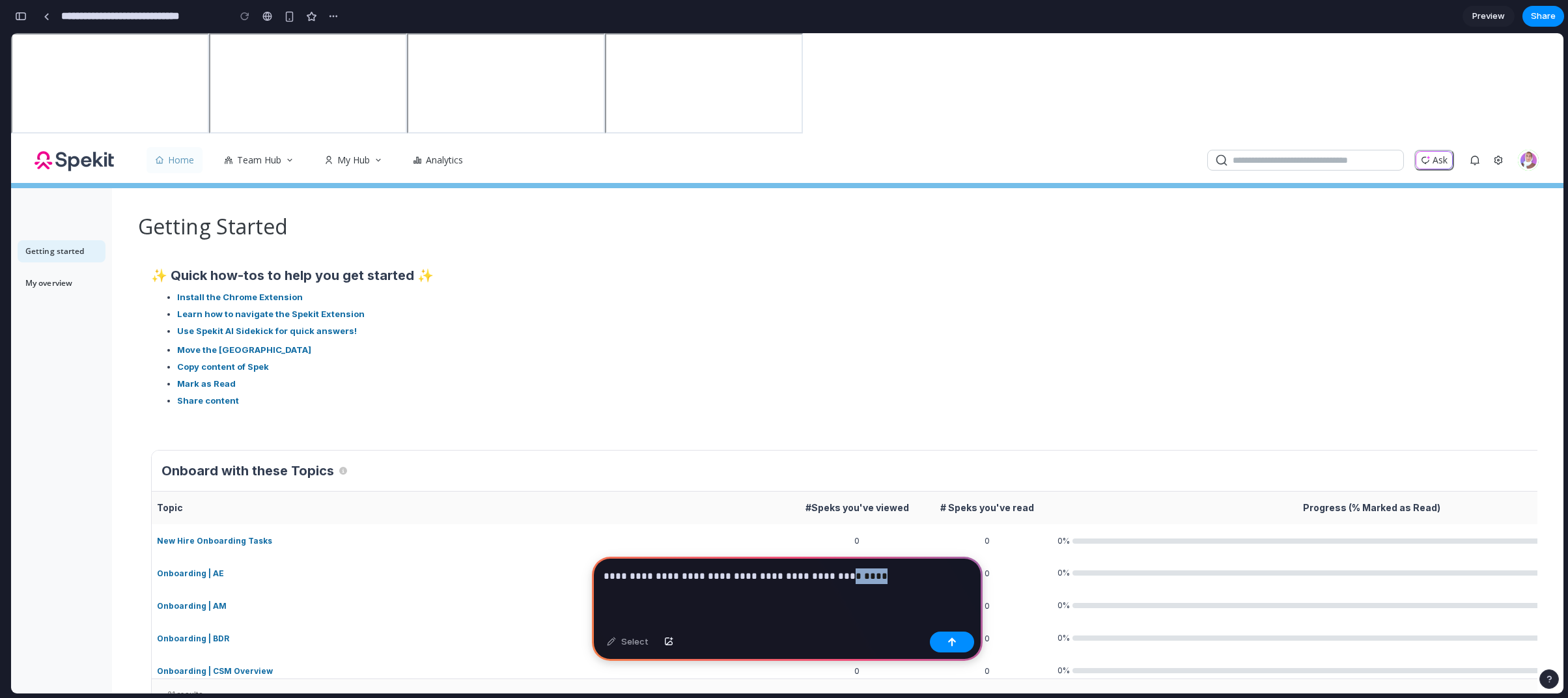
drag, startPoint x: 890, startPoint y: 582, endPoint x: 830, endPoint y: 574, distance: 60.5
click at [830, 574] on div "**********" at bounding box center [787, 591] width 391 height 69
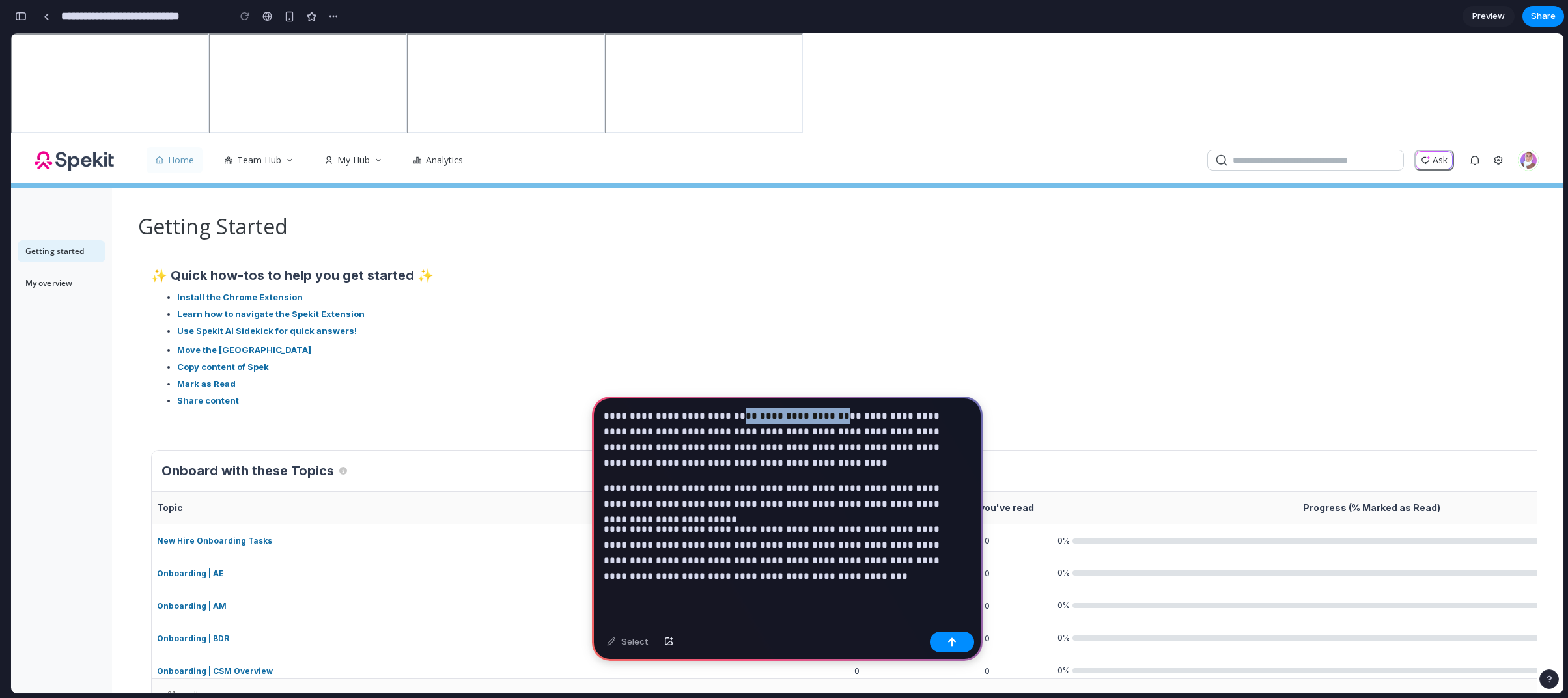
drag, startPoint x: 828, startPoint y: 410, endPoint x: 731, endPoint y: 407, distance: 97.0
click at [731, 408] on p "**********" at bounding box center [785, 439] width 362 height 63
drag, startPoint x: 639, startPoint y: 483, endPoint x: 644, endPoint y: 493, distance: 11.2
click at [640, 483] on p "**********" at bounding box center [785, 496] width 362 height 31
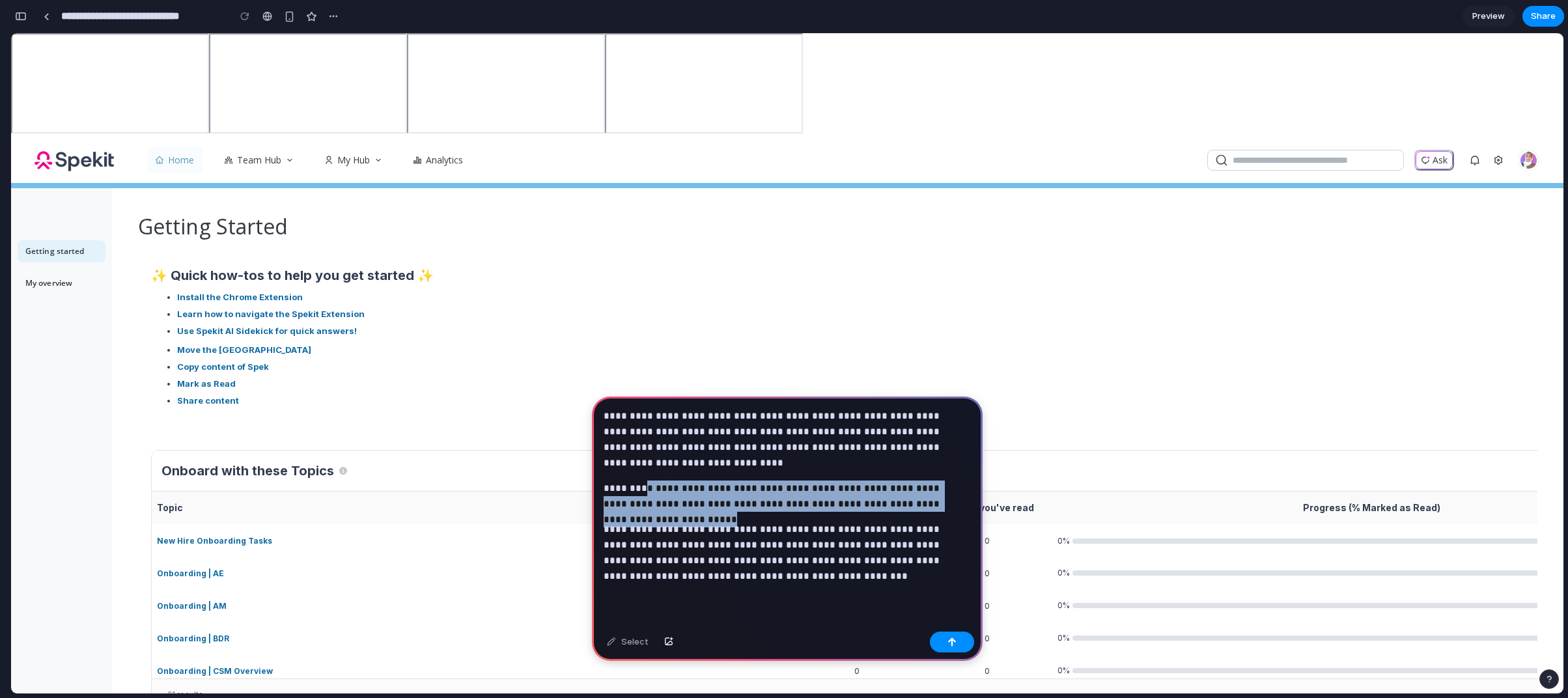
drag, startPoint x: 657, startPoint y: 482, endPoint x: 975, endPoint y: 501, distance: 318.6
click at [975, 501] on div "**********" at bounding box center [787, 511] width 391 height 229
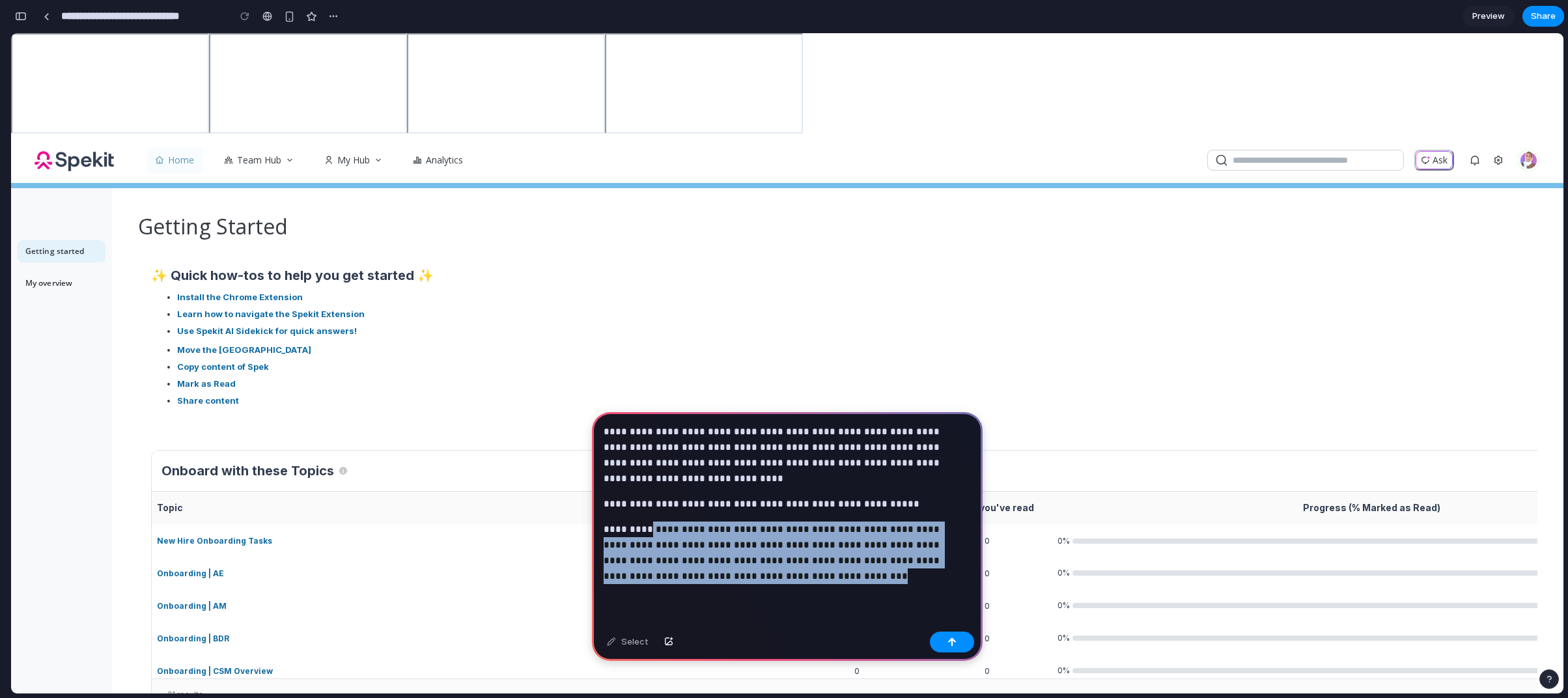
drag, startPoint x: 861, startPoint y: 577, endPoint x: 642, endPoint y: 526, distance: 224.9
click at [642, 526] on div "**********" at bounding box center [787, 519] width 391 height 215
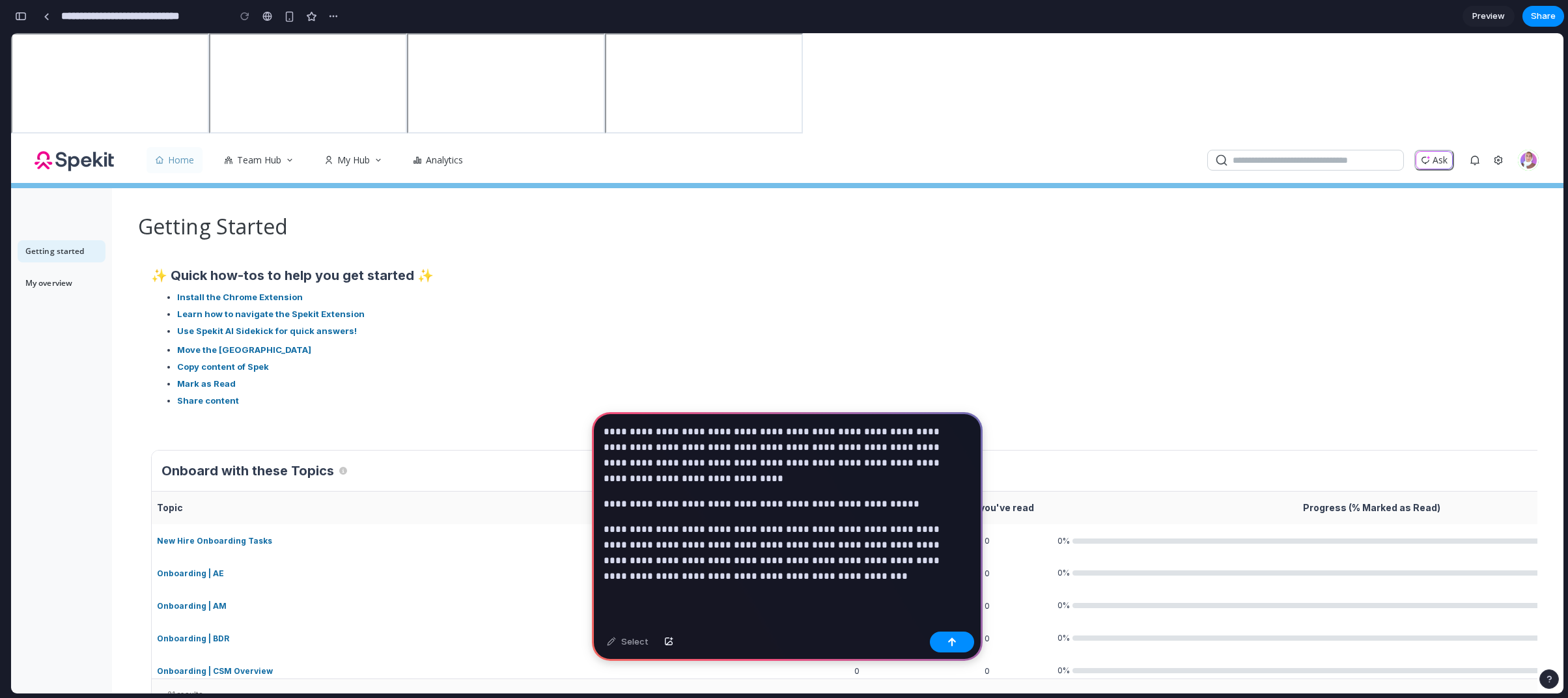
click at [828, 499] on p "**********" at bounding box center [785, 504] width 362 height 16
click at [749, 583] on div "**********" at bounding box center [787, 519] width 391 height 215
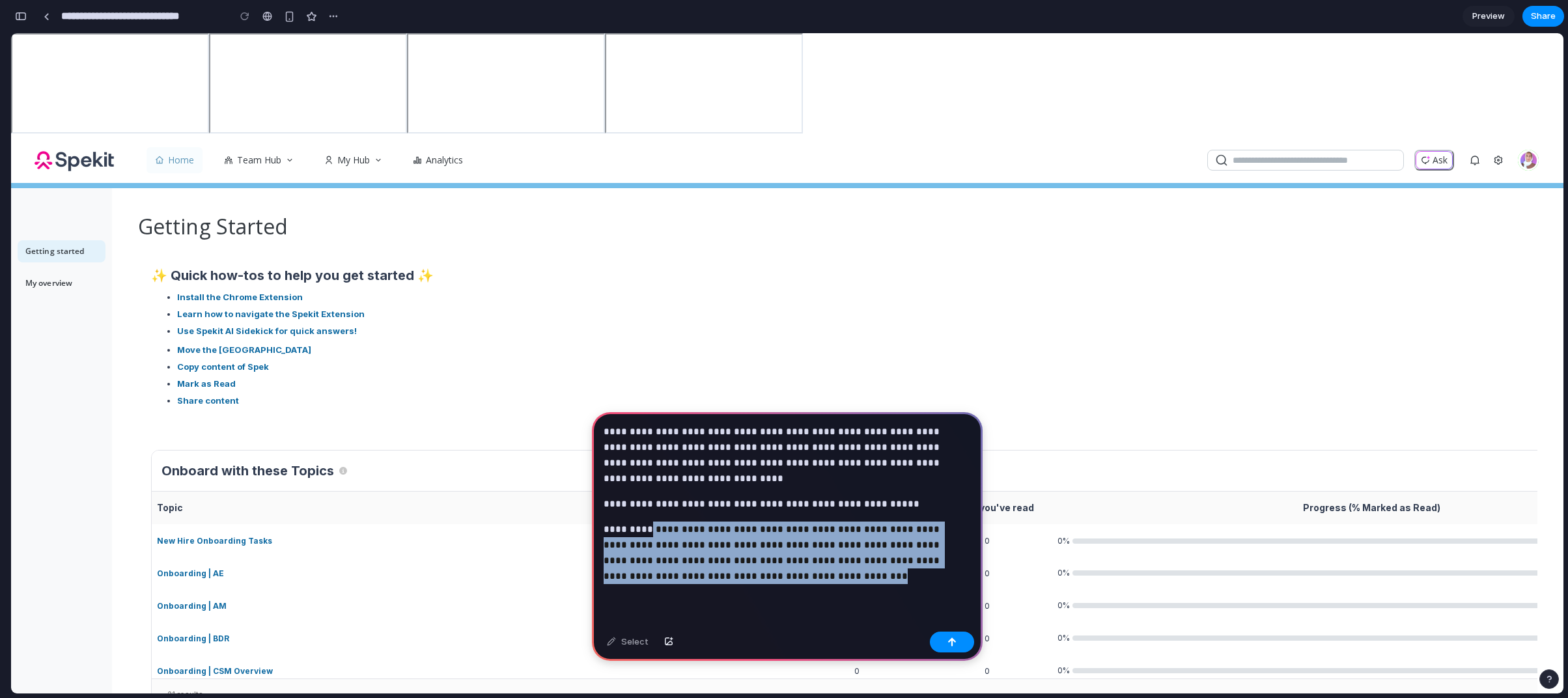
drag, startPoint x: 827, startPoint y: 585, endPoint x: 642, endPoint y: 520, distance: 196.1
click at [642, 520] on div "**********" at bounding box center [787, 519] width 391 height 215
click at [642, 522] on p "**********" at bounding box center [785, 553] width 362 height 63
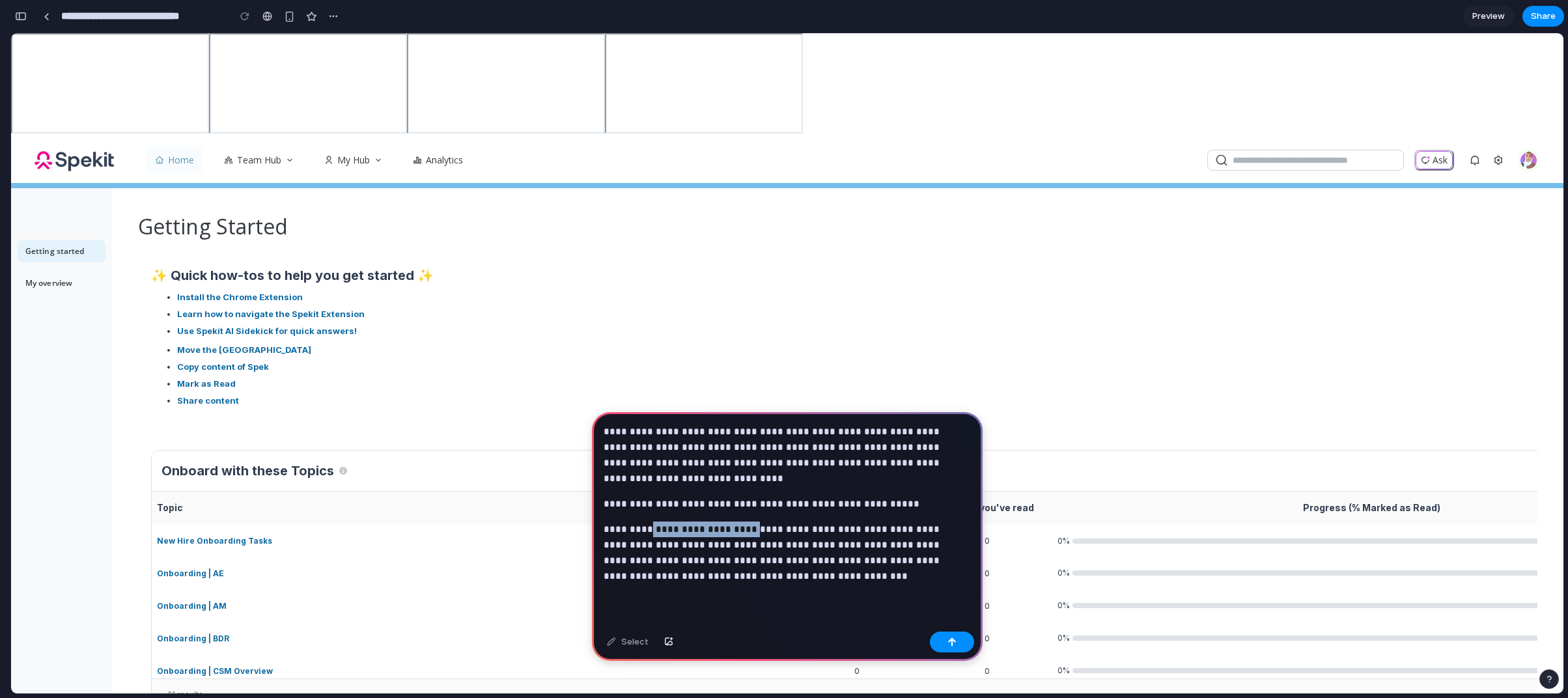
drag, startPoint x: 641, startPoint y: 523, endPoint x: 740, endPoint y: 525, distance: 99.0
click at [740, 525] on p "**********" at bounding box center [785, 553] width 362 height 63
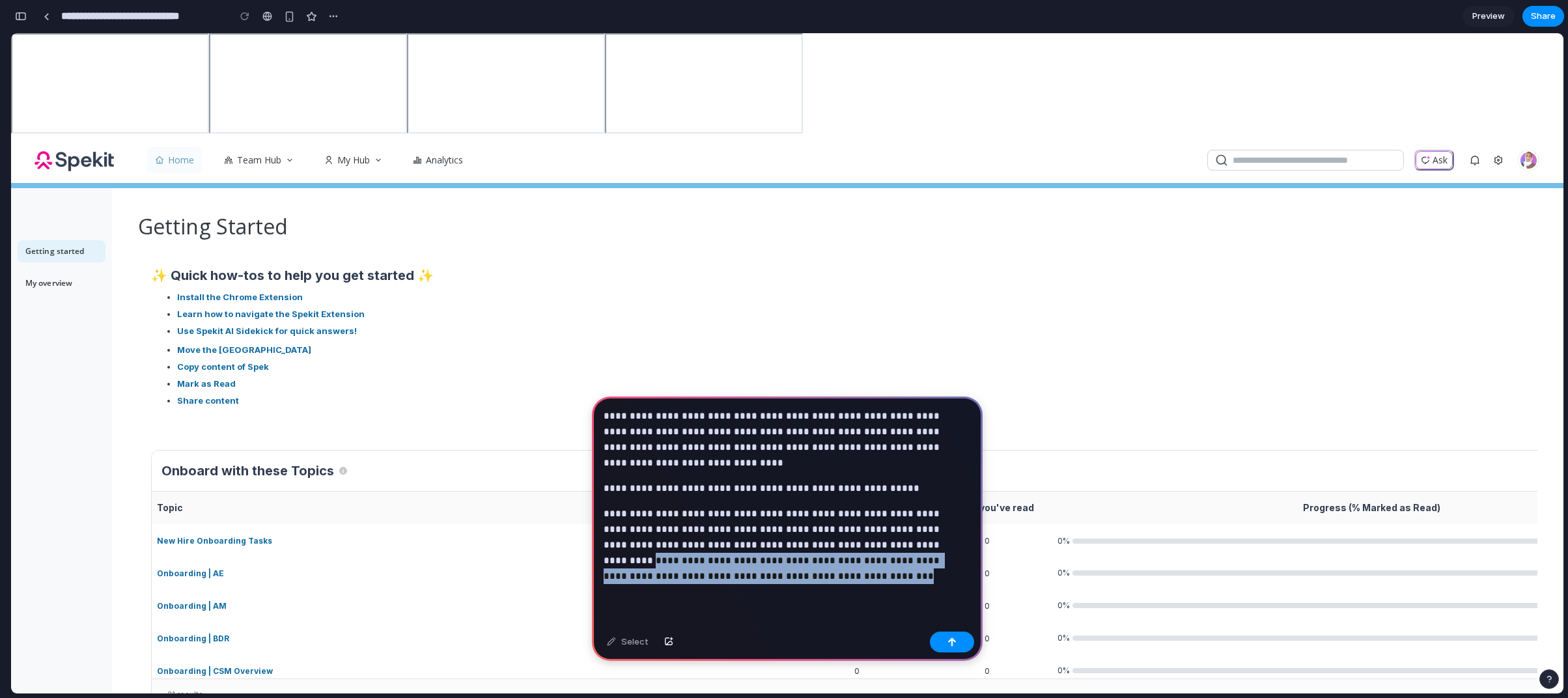
drag, startPoint x: 856, startPoint y: 585, endPoint x: 895, endPoint y: 543, distance: 57.3
click at [895, 543] on div "**********" at bounding box center [787, 511] width 391 height 229
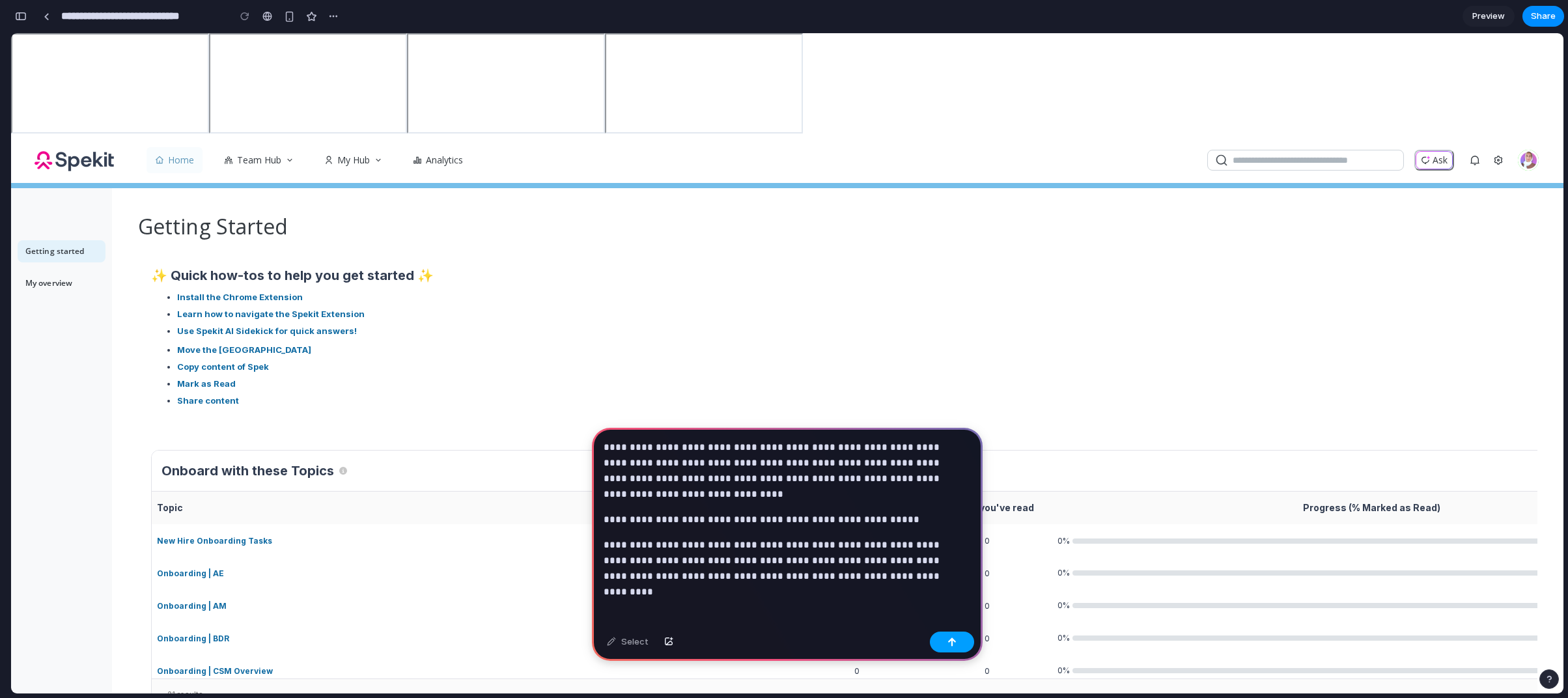
click at [964, 643] on button "button" at bounding box center [952, 641] width 44 height 21
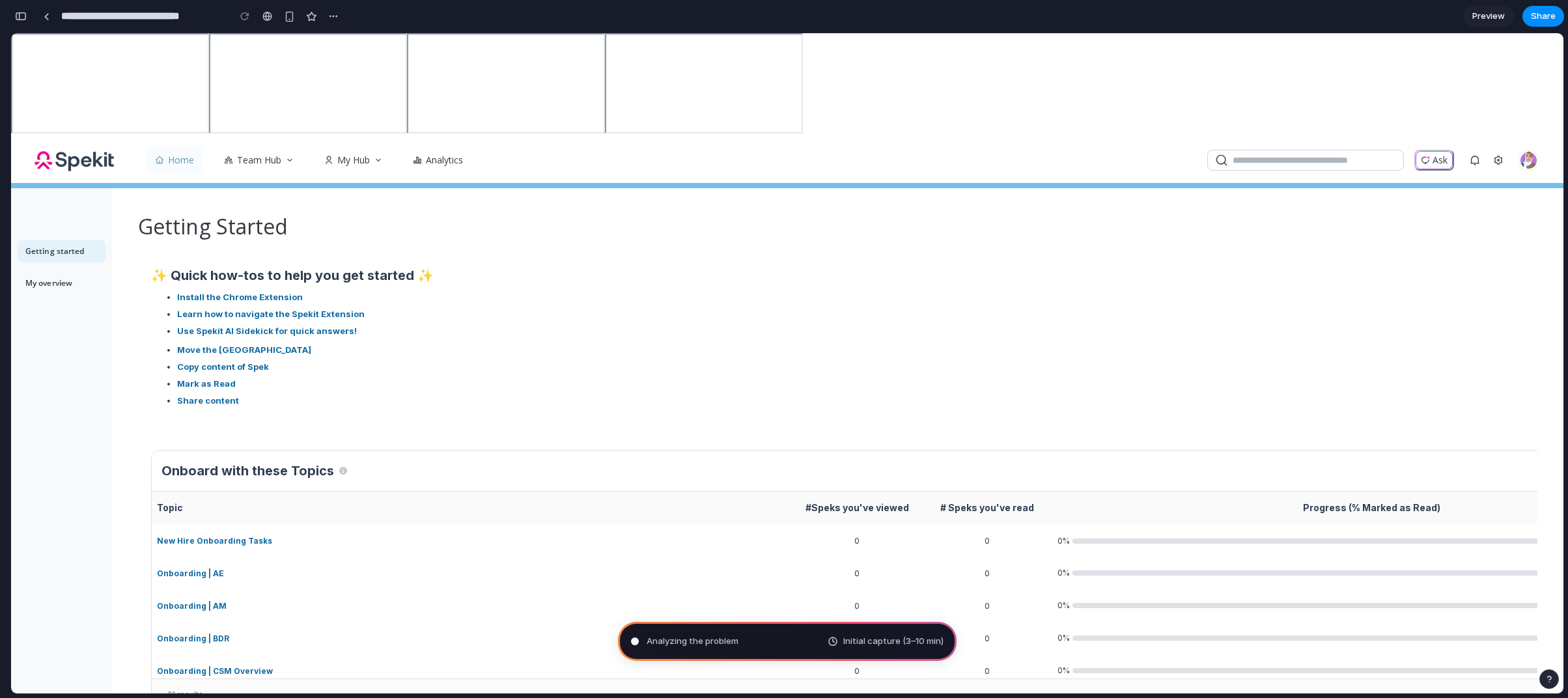
type input "**********"
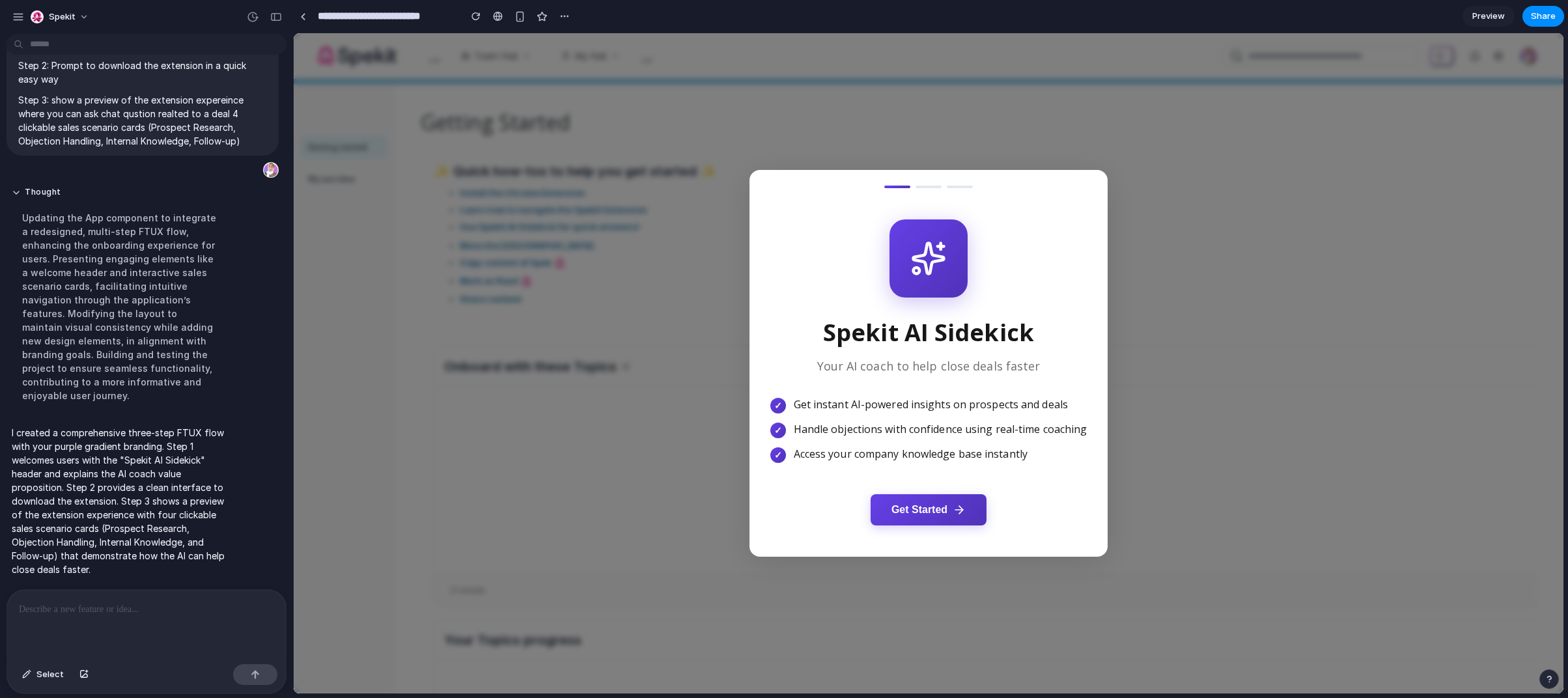
click at [943, 509] on button "Get Started" at bounding box center [928, 510] width 116 height 31
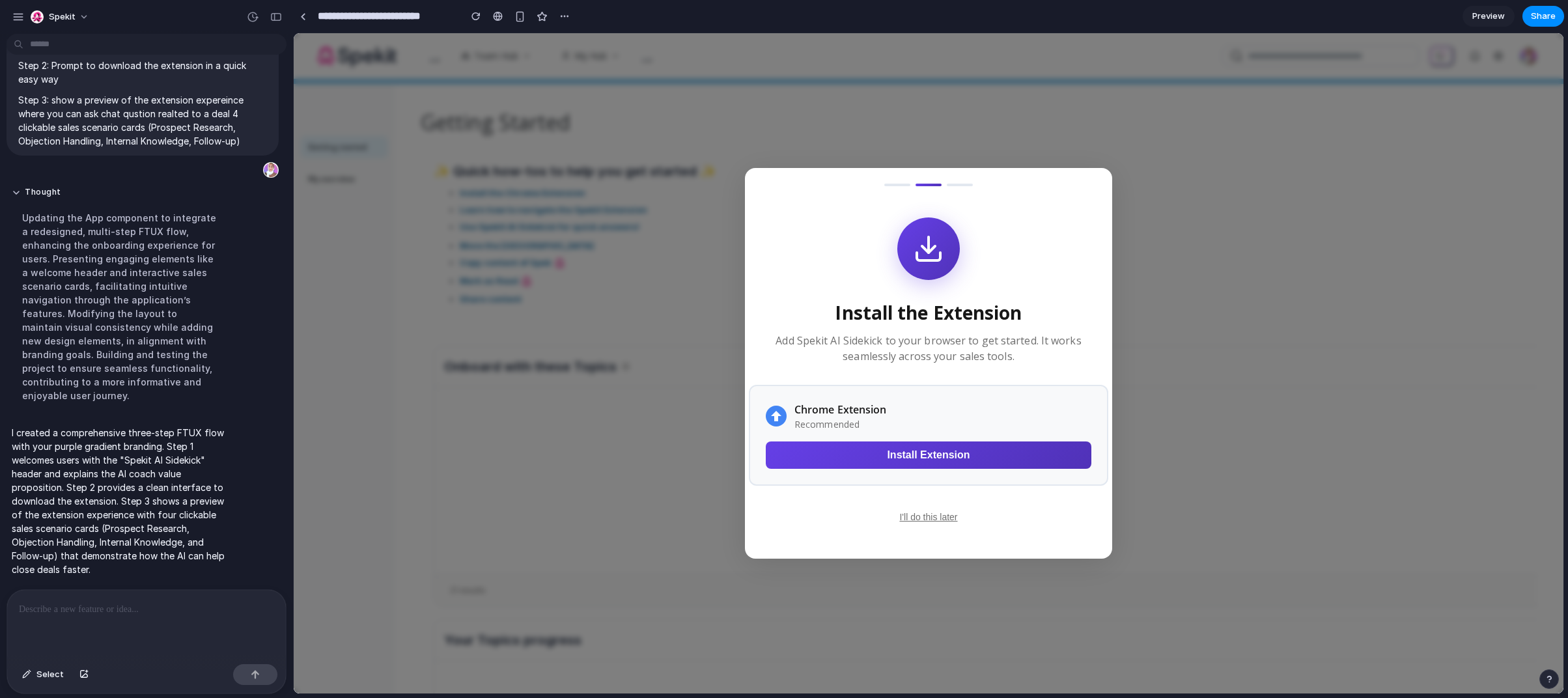
click at [941, 452] on button "Install Extension" at bounding box center [928, 455] width 326 height 27
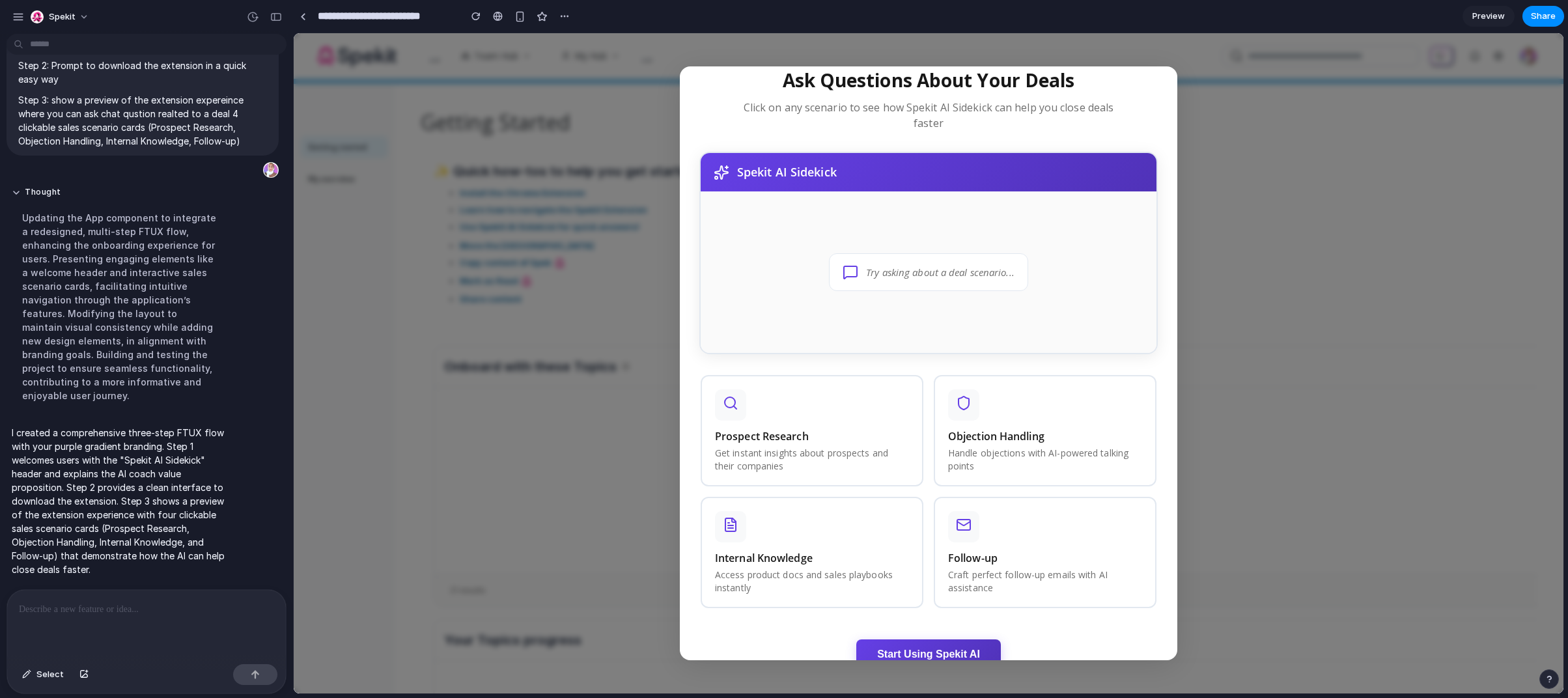
scroll to position [33, 0]
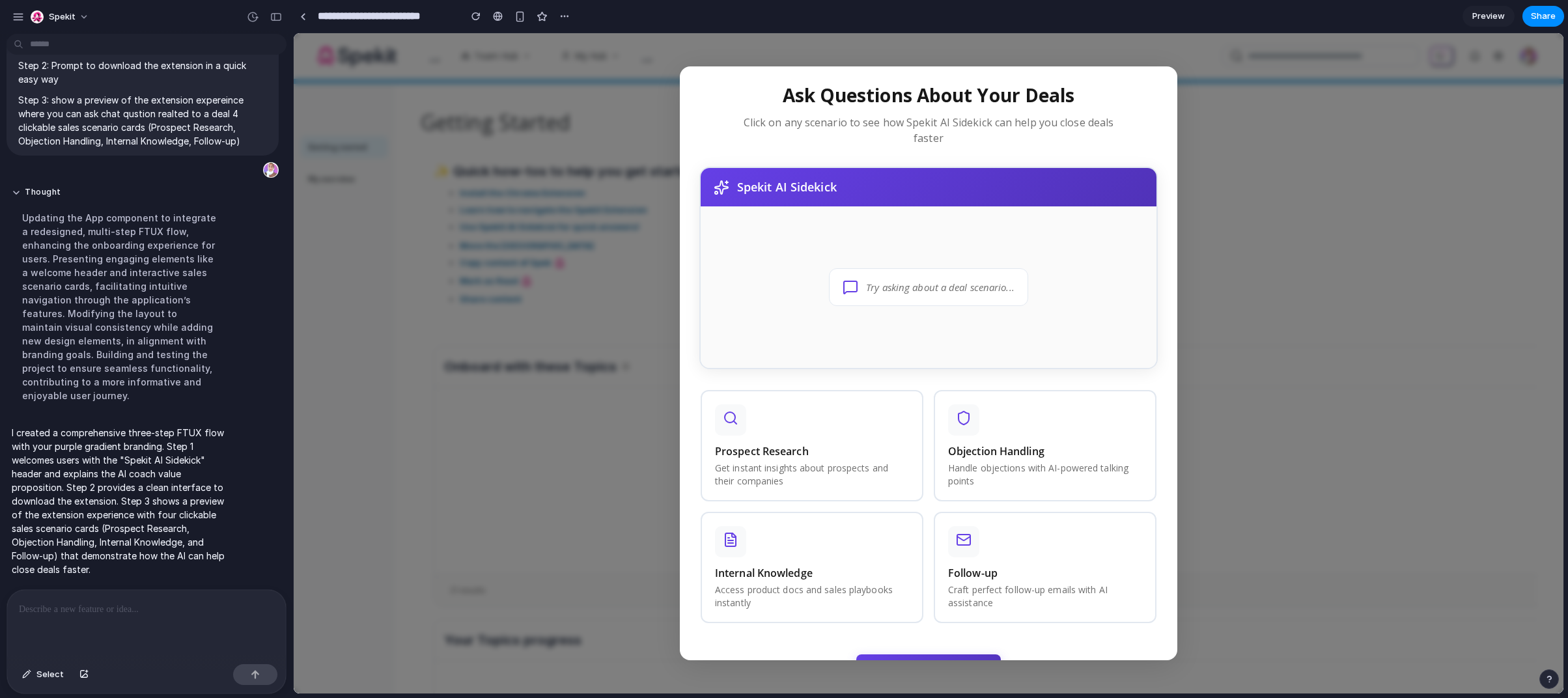
click at [906, 283] on span "Try asking about a deal scenario..." at bounding box center [941, 287] width 148 height 15
click at [906, 334] on div "Try asking about a deal scenario..." at bounding box center [928, 287] width 456 height 161
click at [910, 304] on div "Try asking about a deal scenario..." at bounding box center [928, 287] width 200 height 37
click at [910, 300] on div "Try asking about a deal scenario..." at bounding box center [928, 287] width 200 height 37
click at [911, 287] on span "Try asking about a deal scenario..." at bounding box center [941, 287] width 148 height 15
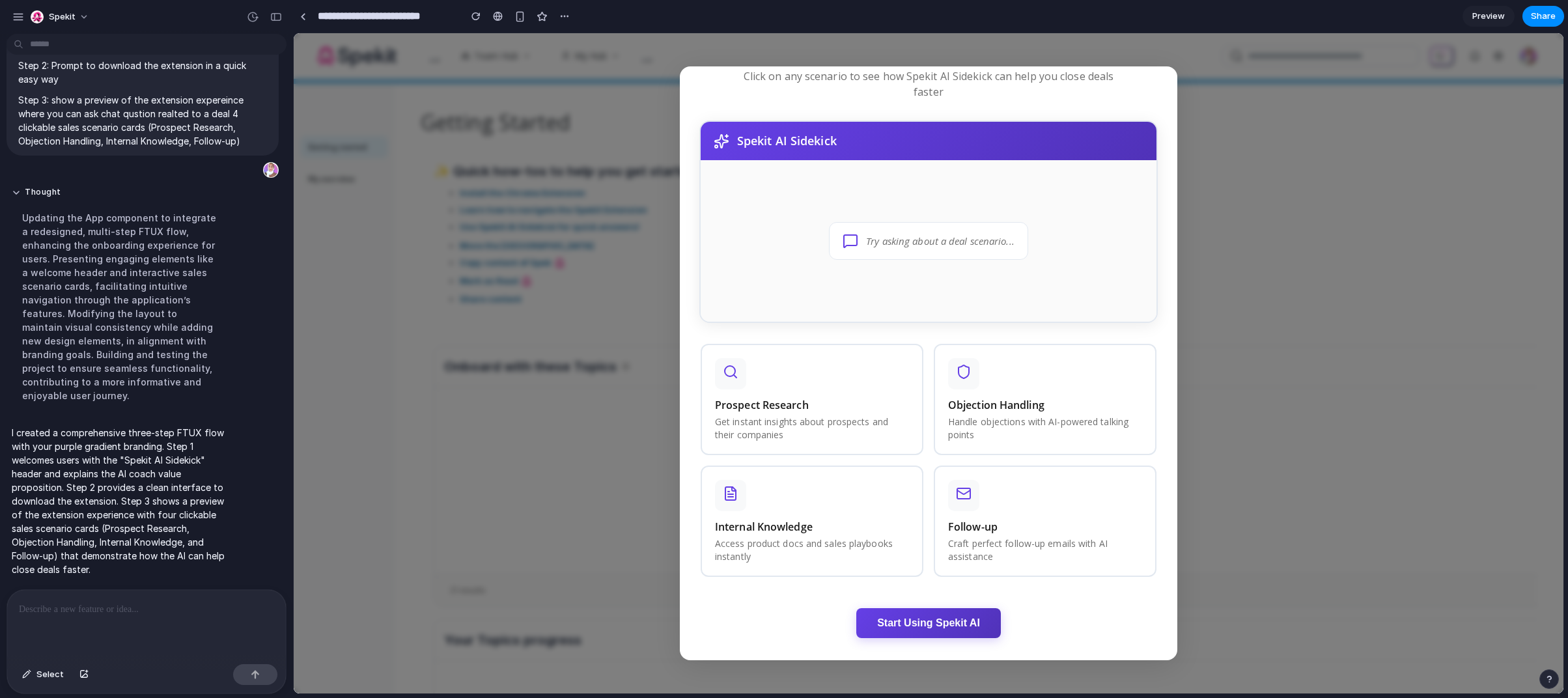
scroll to position [88, 0]
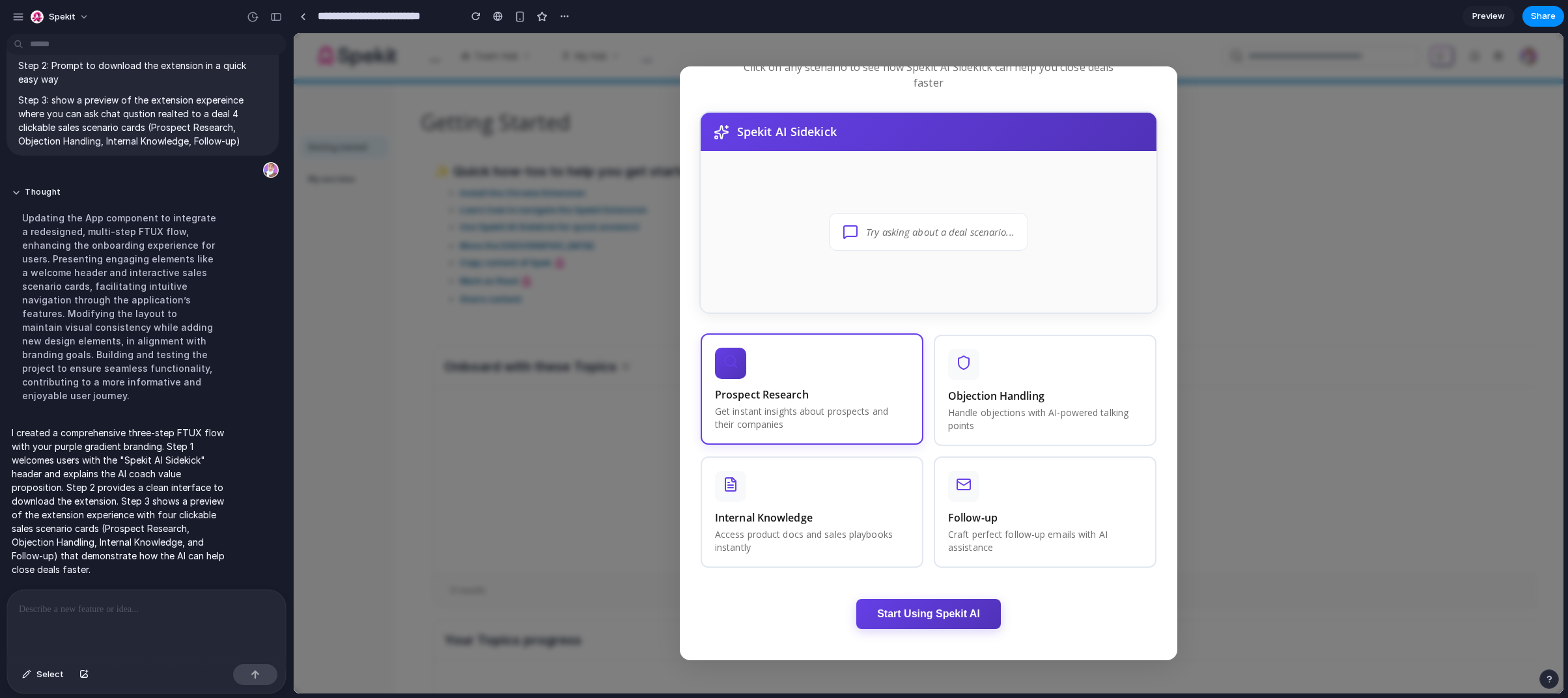
drag, startPoint x: 859, startPoint y: 402, endPoint x: 864, endPoint y: 430, distance: 28.4
click at [859, 402] on div "Prospect Research Get instant insights about prospects and their companies" at bounding box center [812, 409] width 194 height 44
click at [868, 377] on div "Prospect Research Get instant insights about prospects and their companies" at bounding box center [812, 390] width 223 height 111
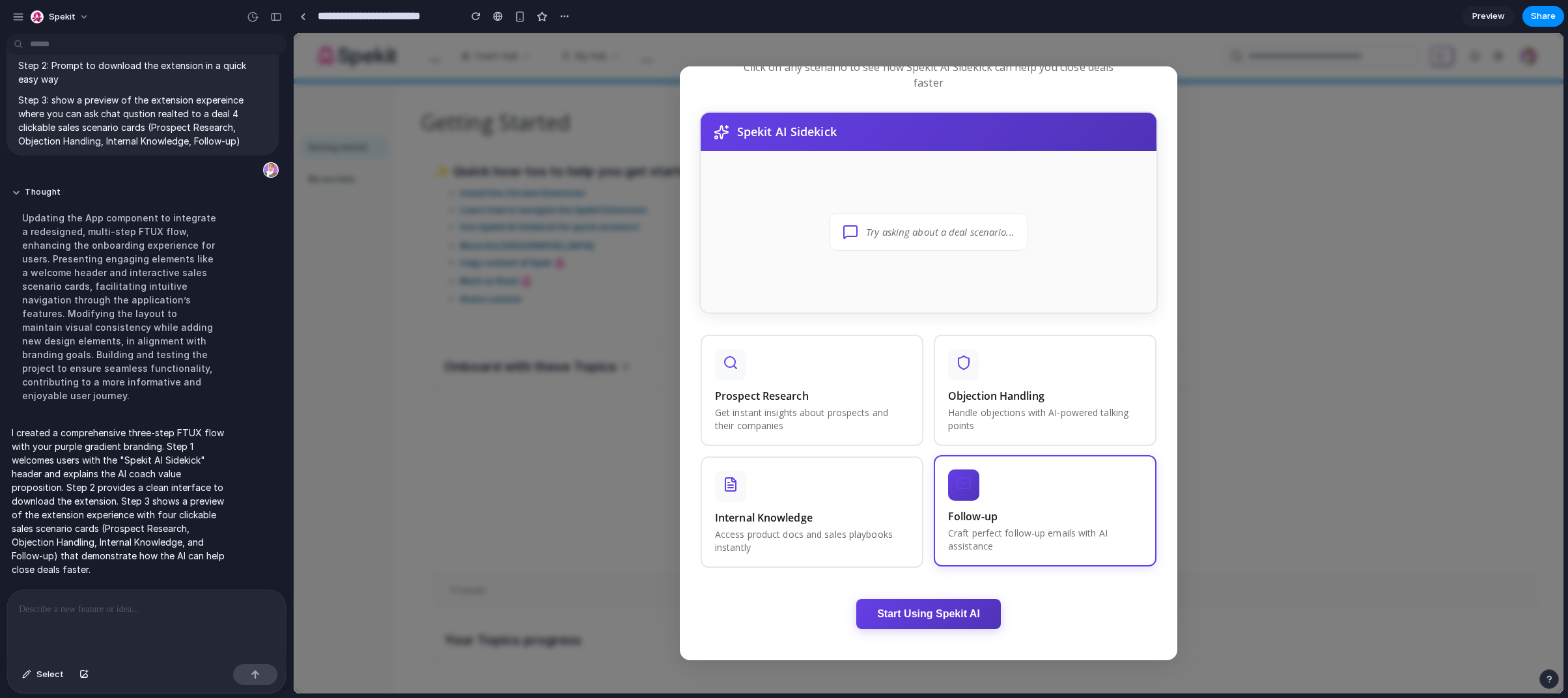
drag, startPoint x: 971, startPoint y: 488, endPoint x: 967, endPoint y: 523, distance: 35.2
click at [970, 488] on div at bounding box center [964, 485] width 31 height 31
drag, startPoint x: 943, startPoint y: 598, endPoint x: 940, endPoint y: 607, distance: 9.5
click at [942, 601] on div "Ask Questions About Your Deals Click on any scenario to see how Spekit AI Sidek…" at bounding box center [928, 328] width 497 height 664
click at [939, 609] on button "Start Using Spekit AI" at bounding box center [928, 614] width 144 height 30
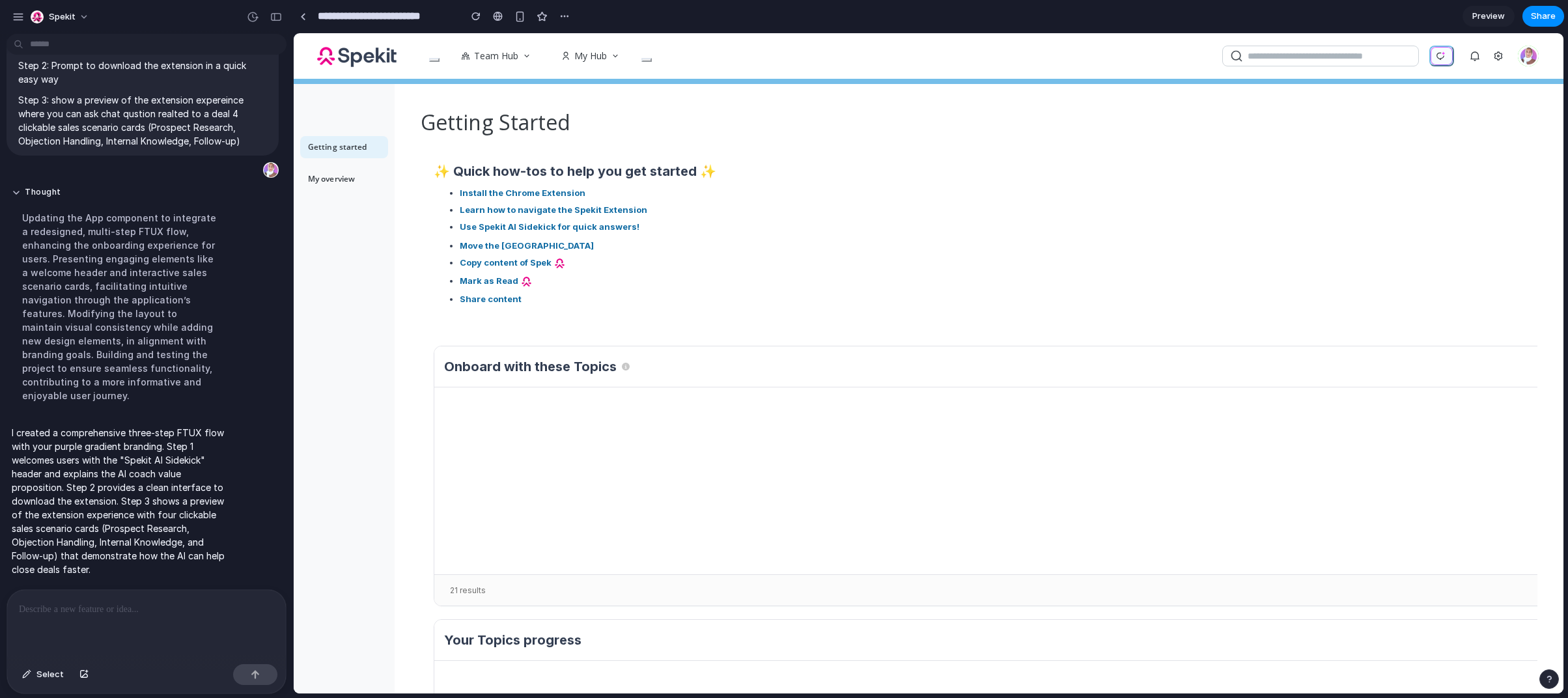
click at [1437, 57] on button "button" at bounding box center [1442, 56] width 25 height 21
click at [1441, 74] on div "Team Hub My Hub" at bounding box center [928, 56] width 1270 height 46
click at [1442, 61] on button "button" at bounding box center [1442, 56] width 25 height 21
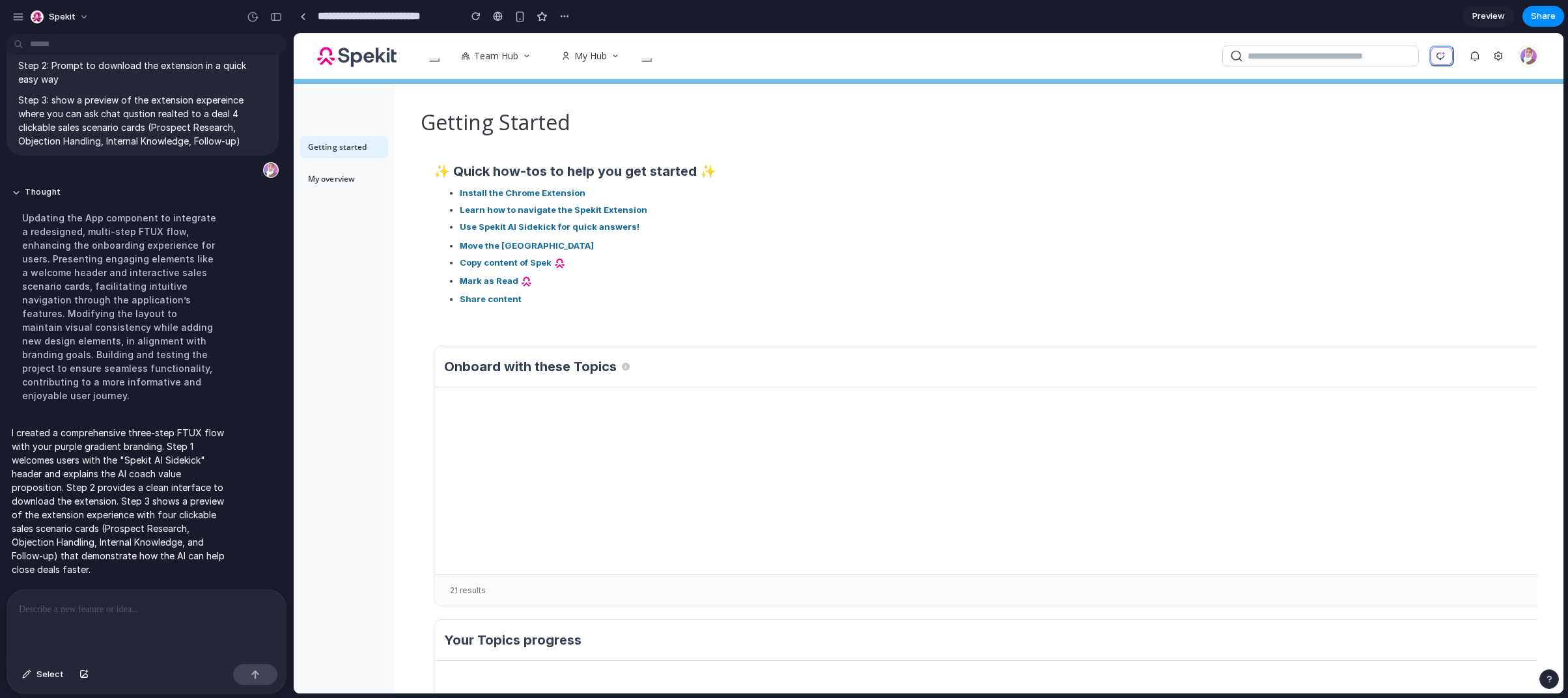
click at [1442, 61] on button "button" at bounding box center [1442, 56] width 25 height 21
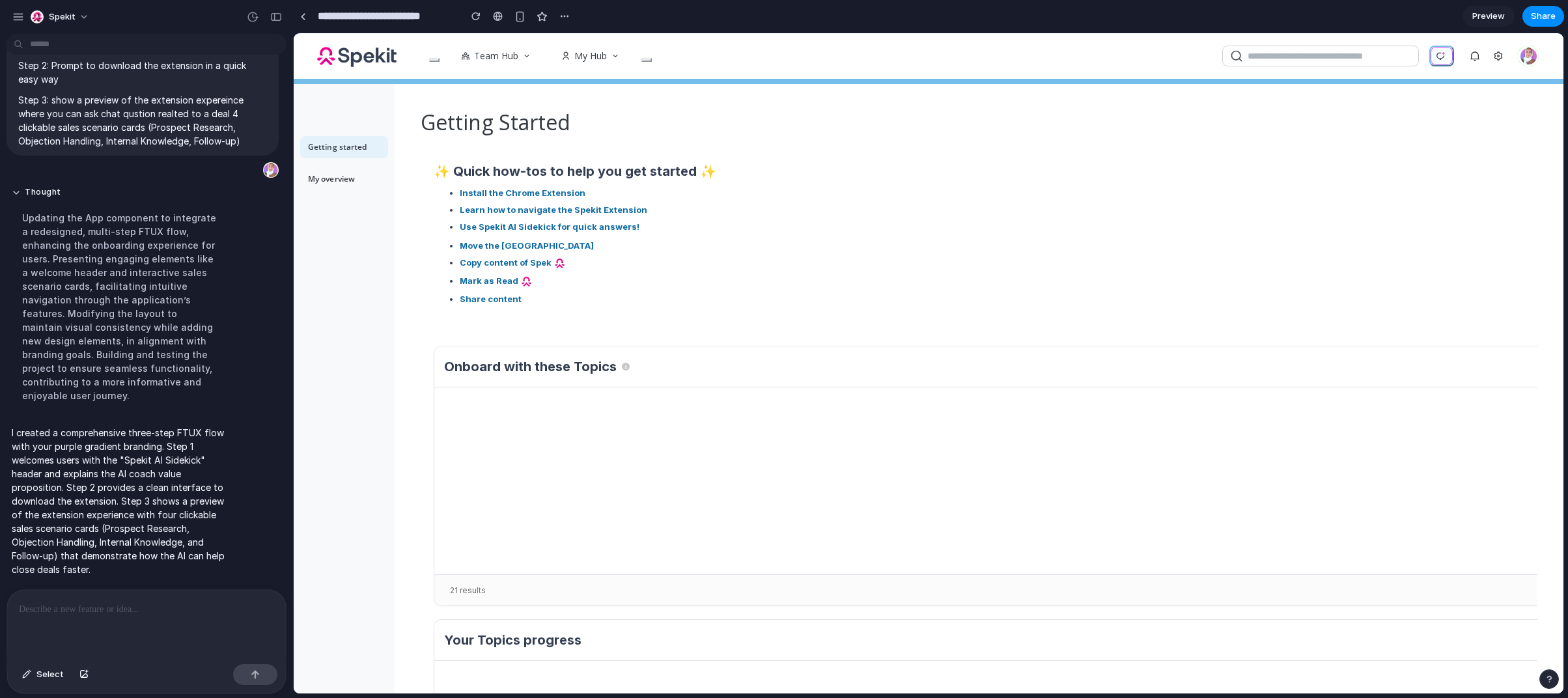
click at [1442, 61] on button "button" at bounding box center [1442, 56] width 25 height 21
click at [1442, 62] on button "button" at bounding box center [1442, 56] width 25 height 21
